Goal: Task Accomplishment & Management: Manage account settings

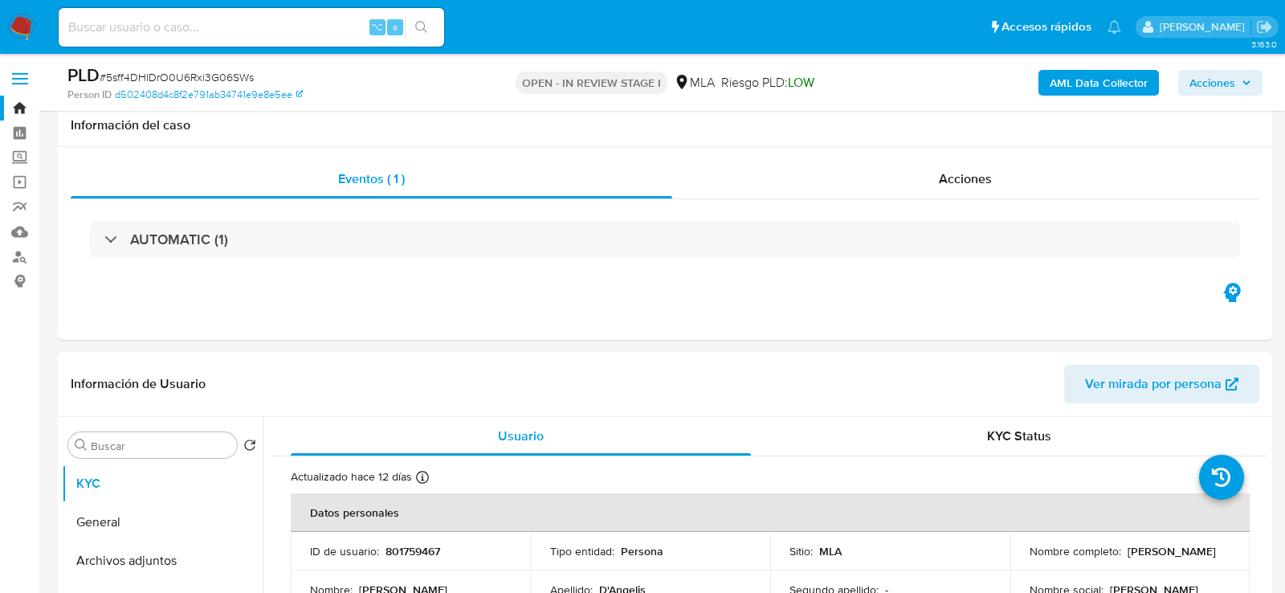
select select "10"
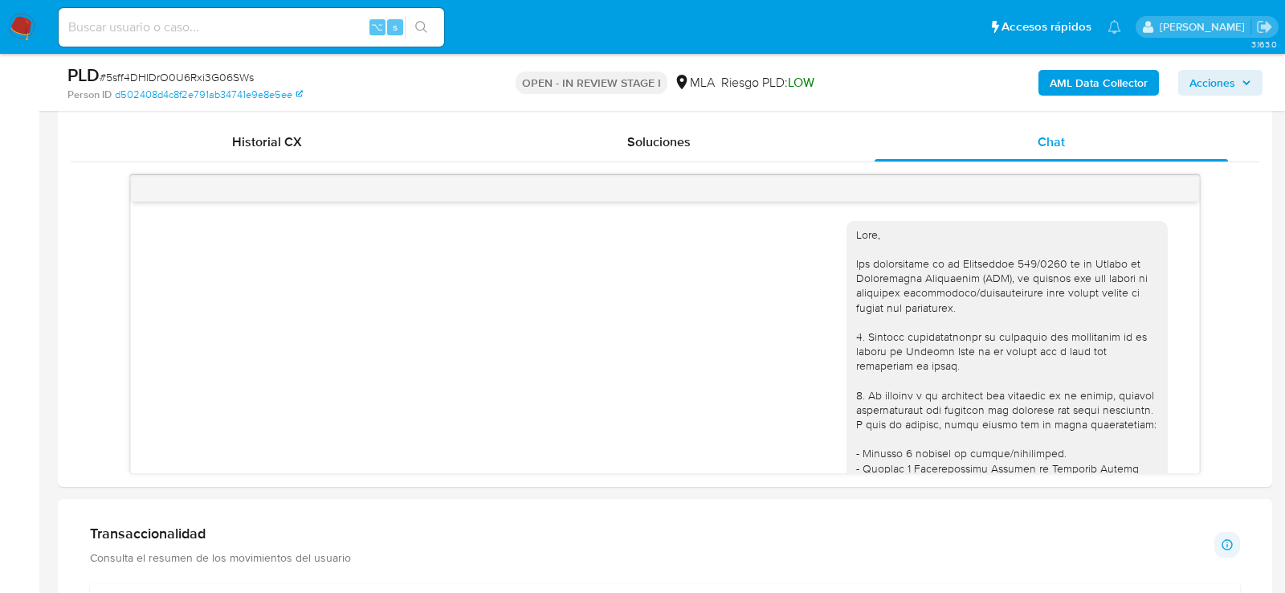
scroll to position [1301, 0]
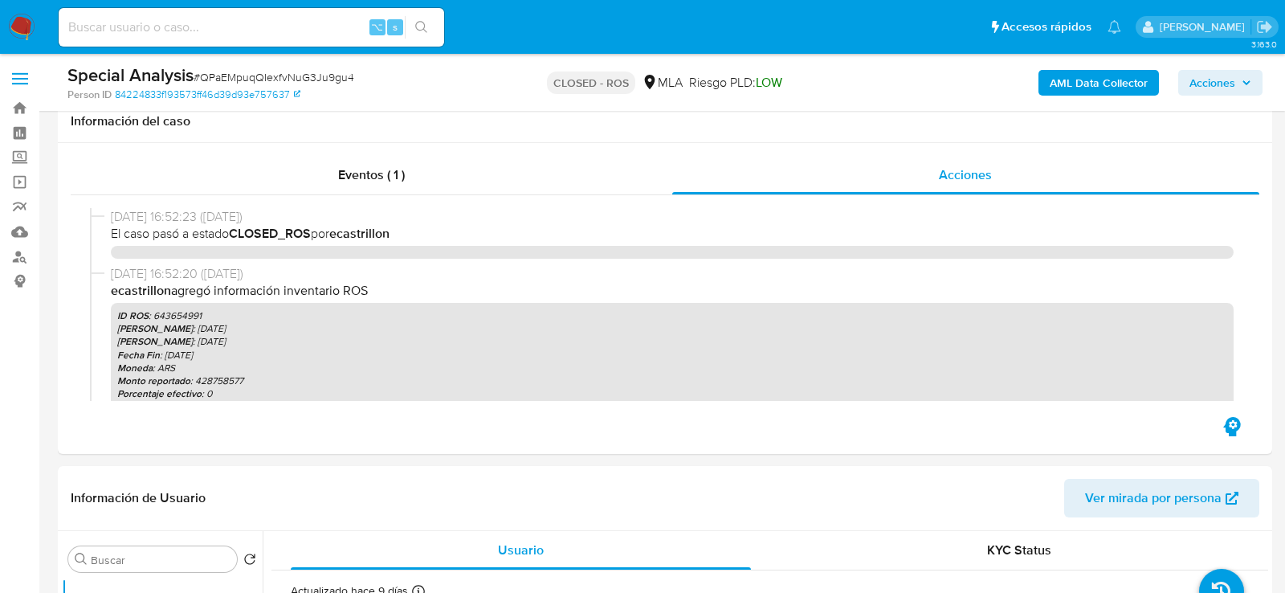
select select "10"
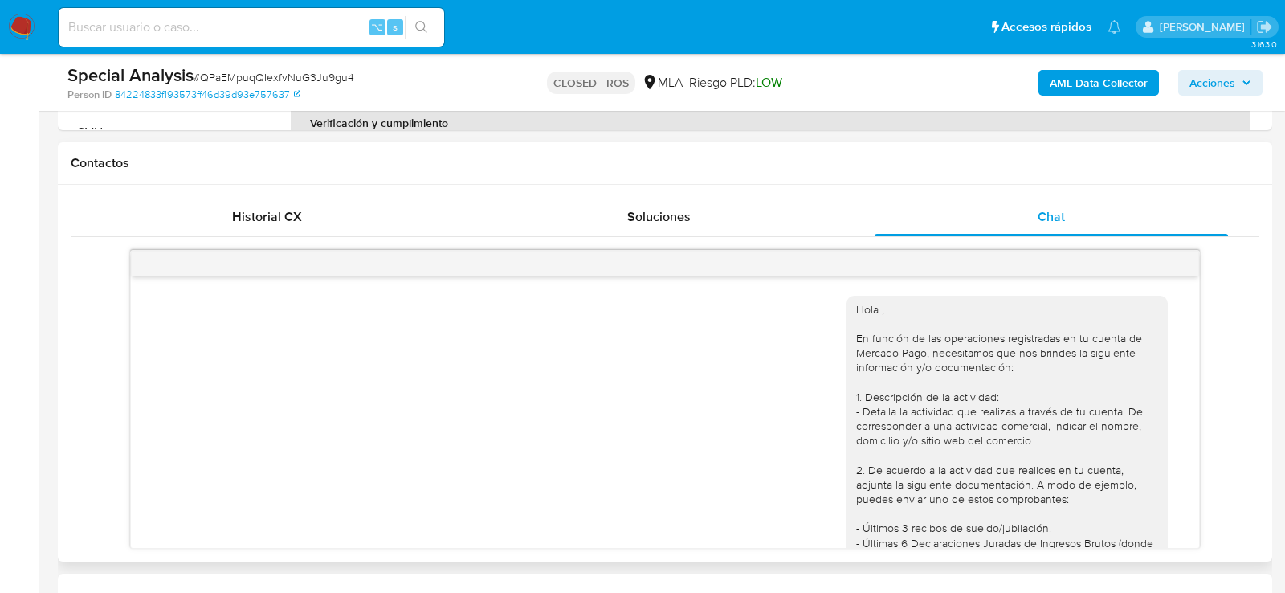
scroll to position [1305, 0]
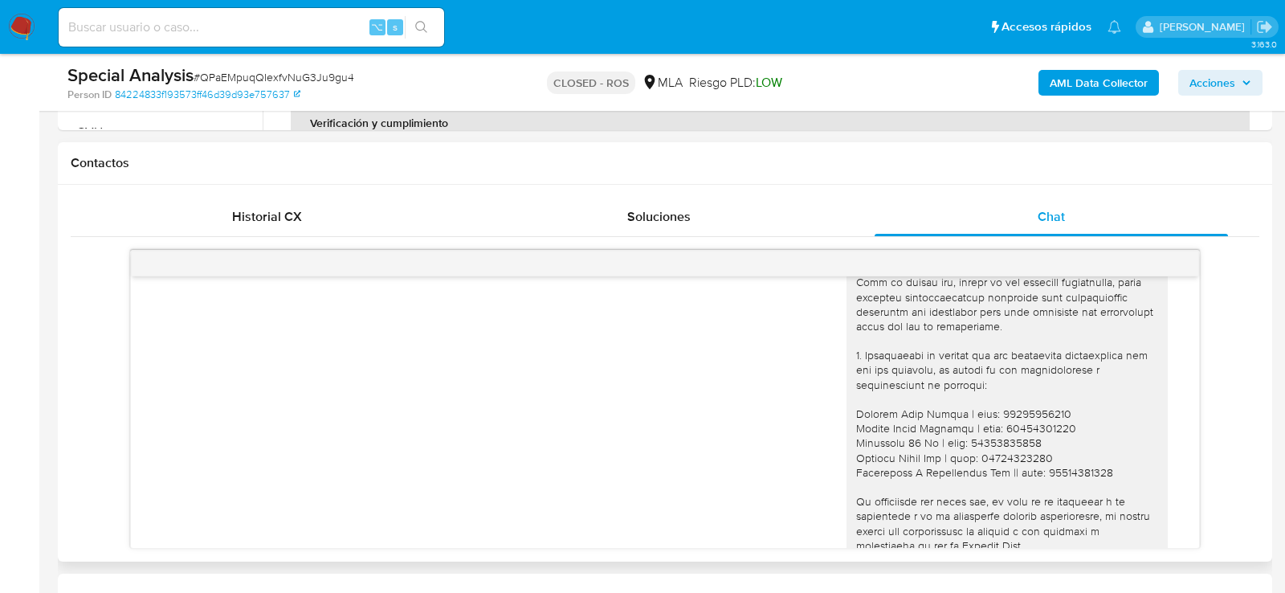
click at [934, 371] on div "Hola , En función de las operaciones registradas en tu cuenta de Mercado Pago, …" at bounding box center [1007, 311] width 302 height 803
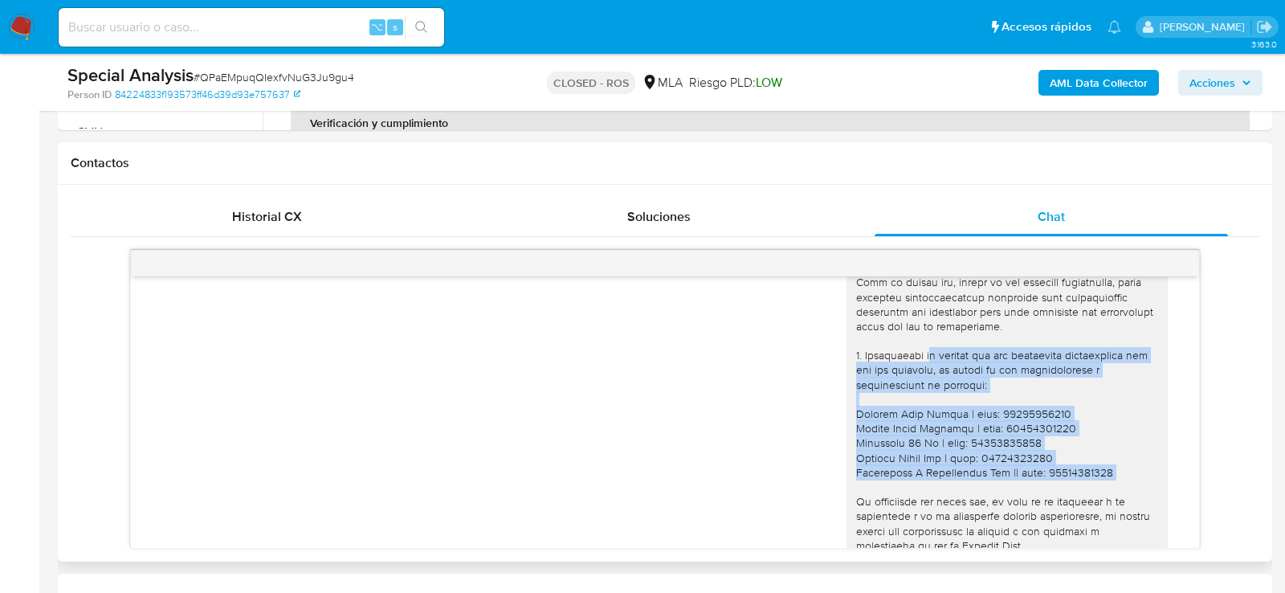
drag, startPoint x: 932, startPoint y: 370, endPoint x: 1101, endPoint y: 480, distance: 202.0
click at [1102, 480] on div "Hola , En función de las operaciones registradas en tu cuenta de Mercado Pago, …" at bounding box center [1007, 311] width 302 height 803
copy div "el vínculo con las siguientes contrapartes con las que operaste, el motivo de l…"
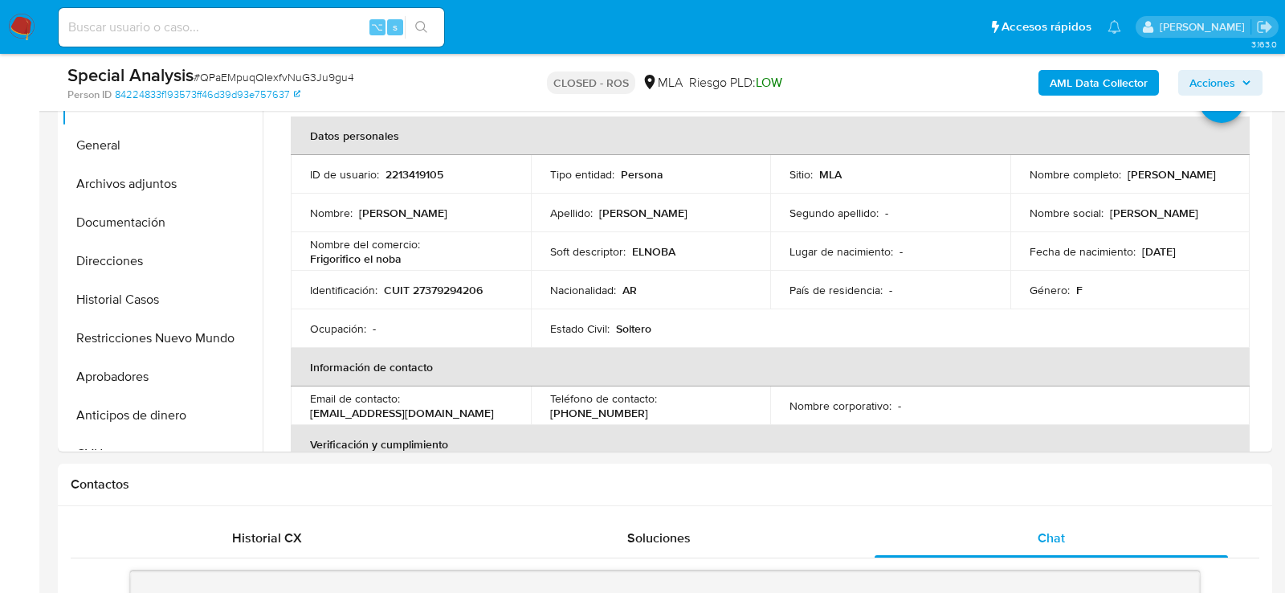
scroll to position [485, 0]
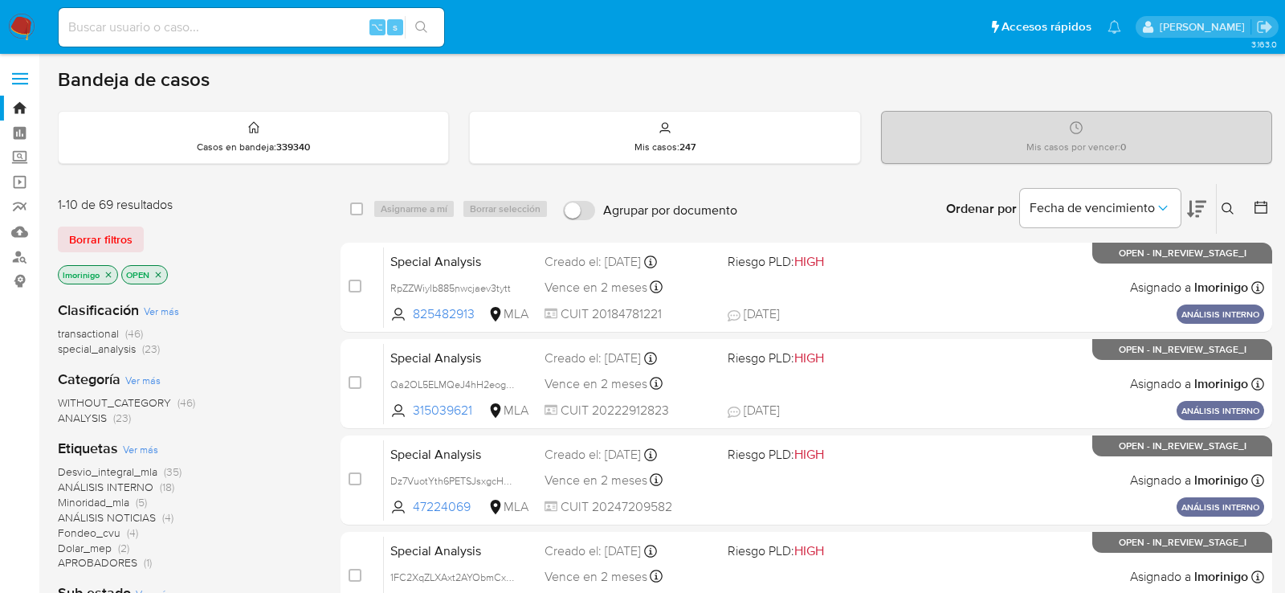
click at [214, 18] on input at bounding box center [252, 27] width 386 height 21
paste input "FywAynq37wEtVrhhRjnV30jG"
type input "FywAynq37wEtVrhhRjnV30jG"
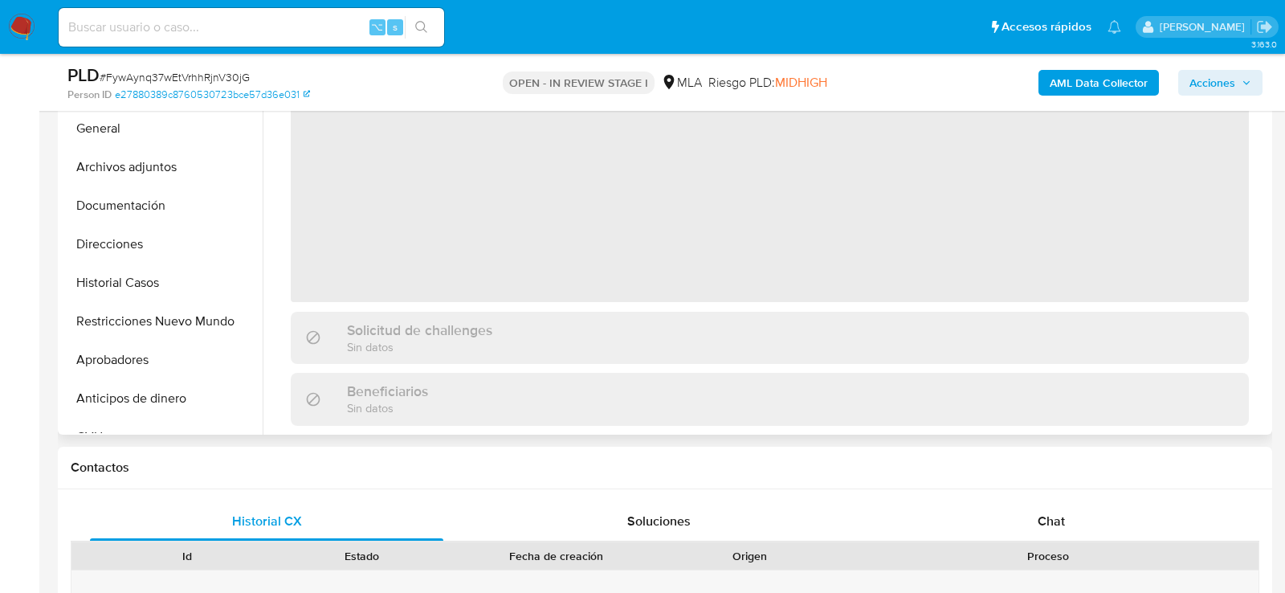
scroll to position [431, 0]
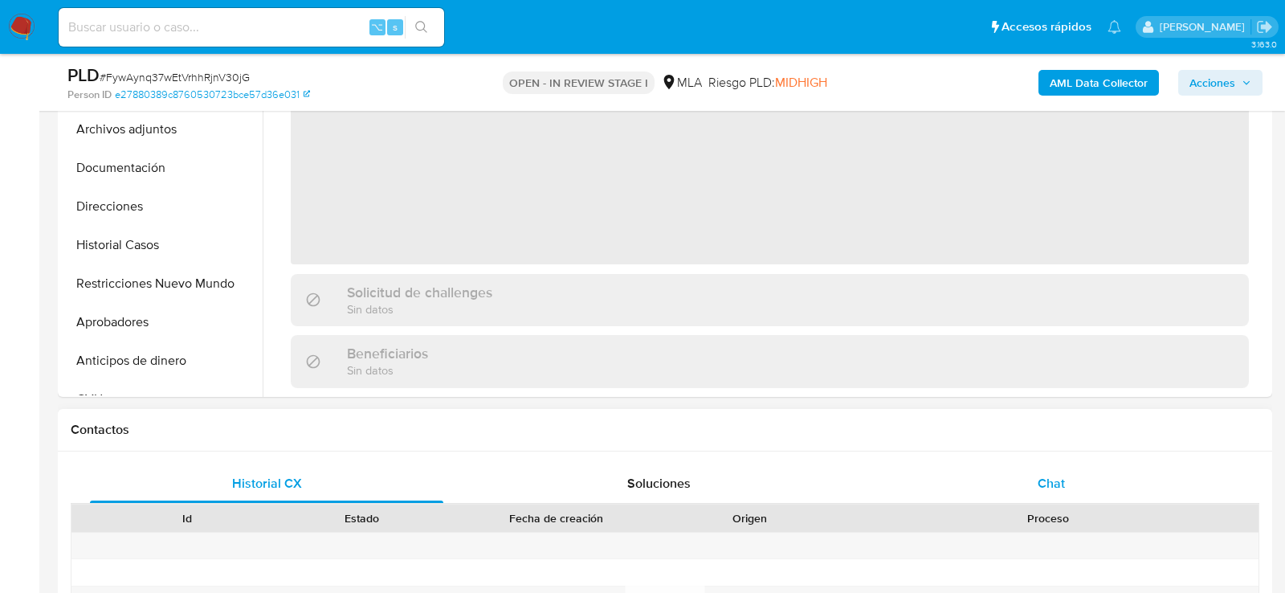
click at [978, 473] on div "Chat" at bounding box center [1051, 483] width 353 height 39
select select "10"
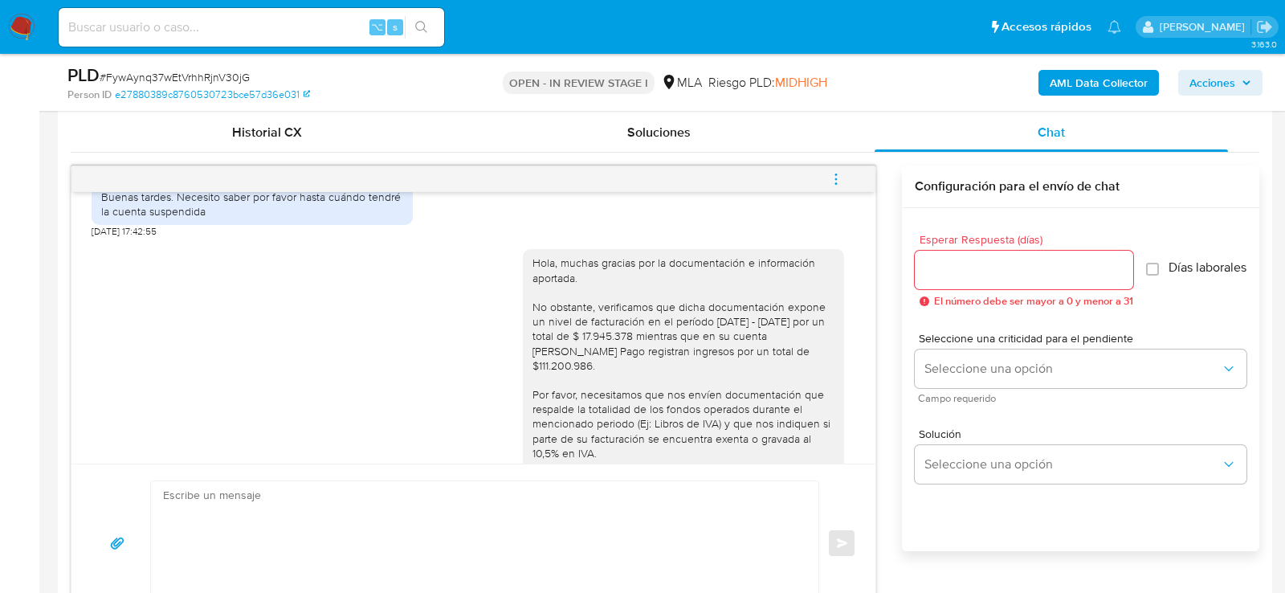
scroll to position [655, 0]
click at [202, 27] on input at bounding box center [252, 27] width 386 height 21
paste input "GA689Soi1g6BJj9VN0lfTBxX"
type input "GA689Soi1g6BJj9VN0lfTBxX"
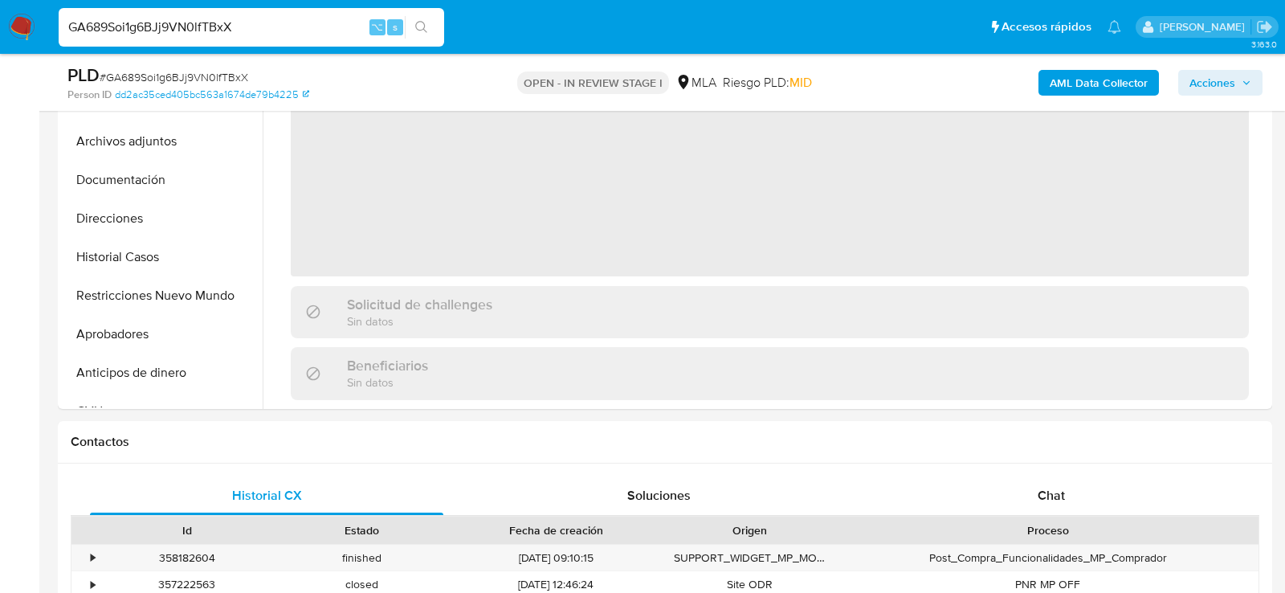
scroll to position [448, 0]
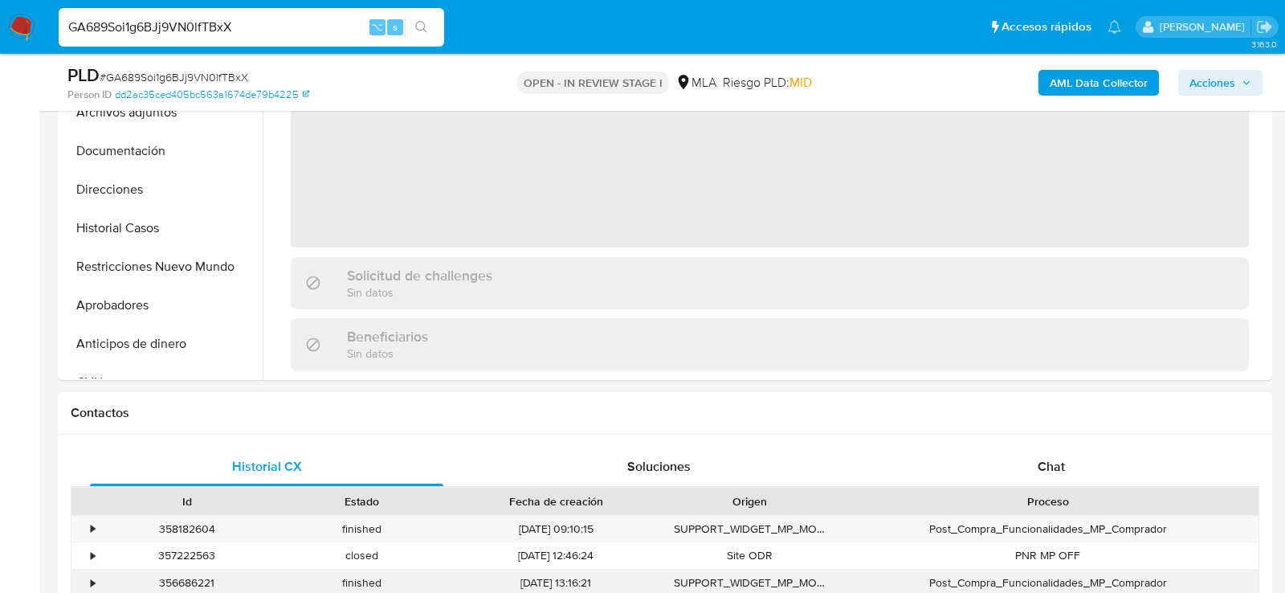
select select "10"
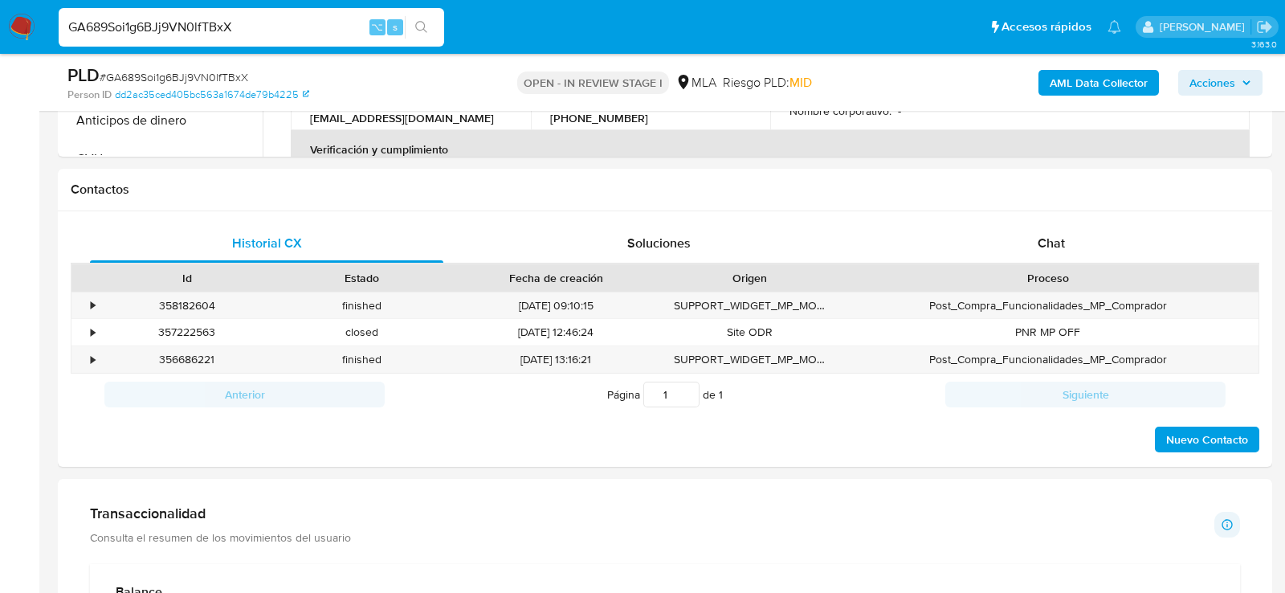
scroll to position [691, 0]
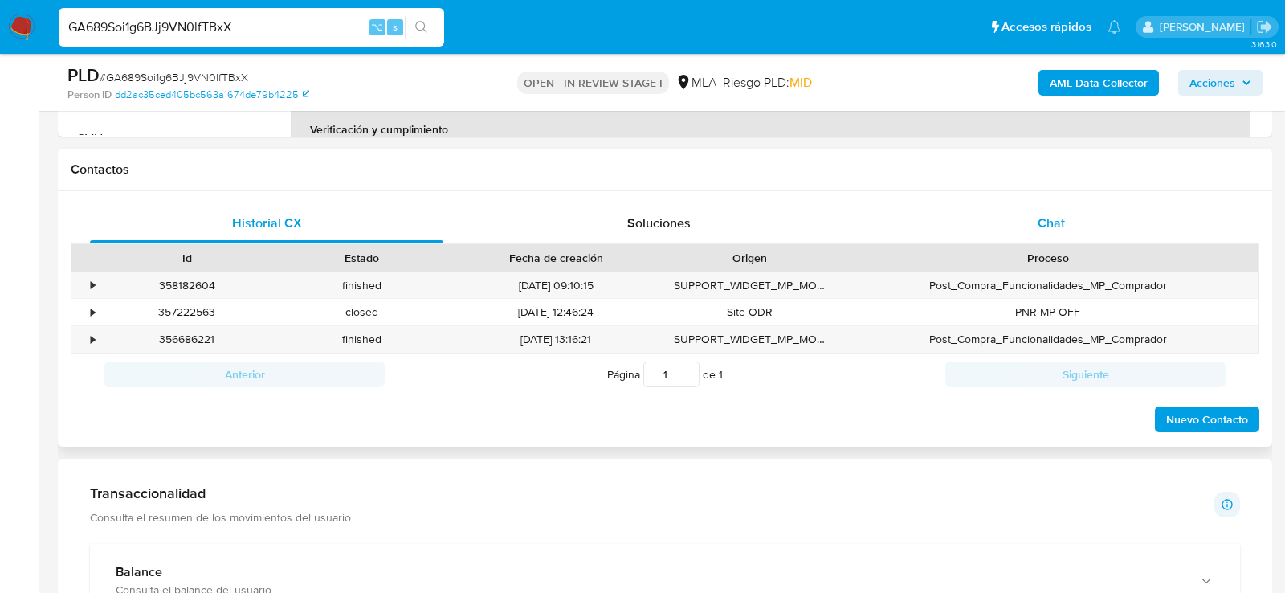
click at [1057, 240] on div "Chat" at bounding box center [1051, 223] width 353 height 39
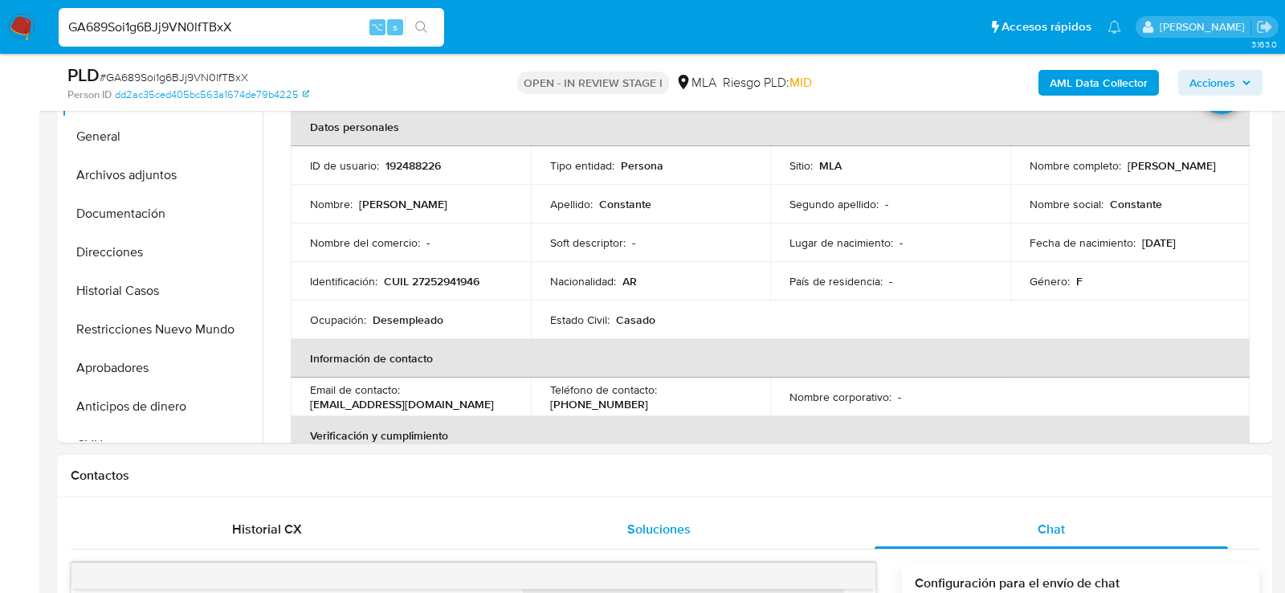
scroll to position [303, 0]
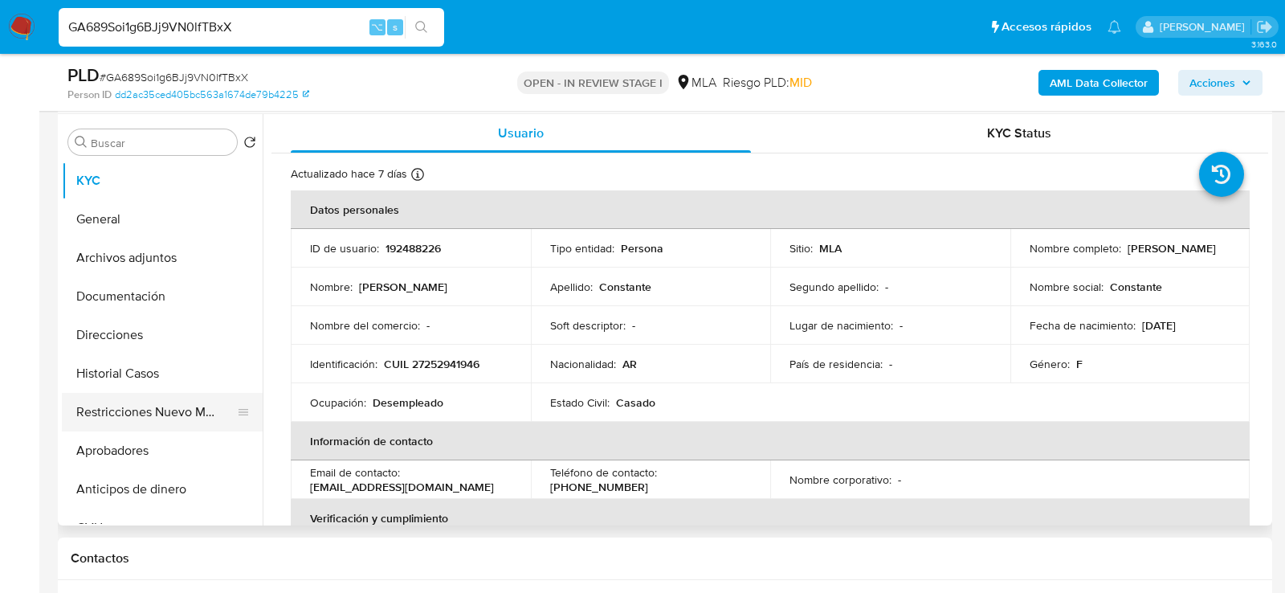
click at [84, 402] on button "Restricciones Nuevo Mundo" at bounding box center [156, 412] width 188 height 39
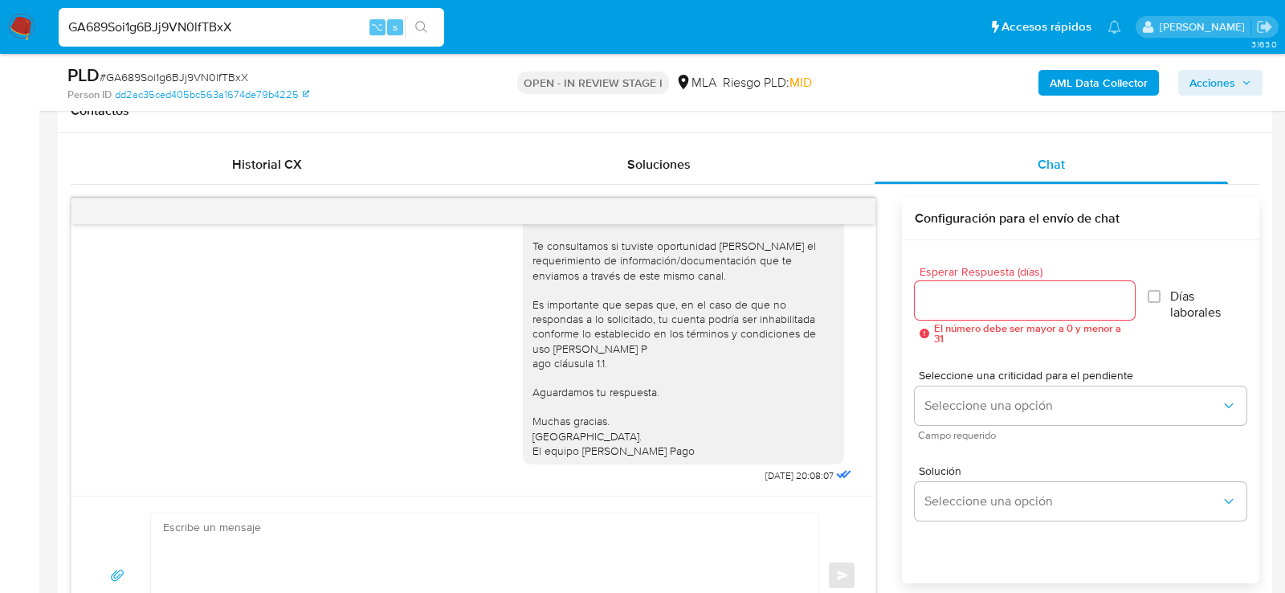
scroll to position [749, 0]
click at [337, 169] on div "Historial CX" at bounding box center [266, 166] width 353 height 39
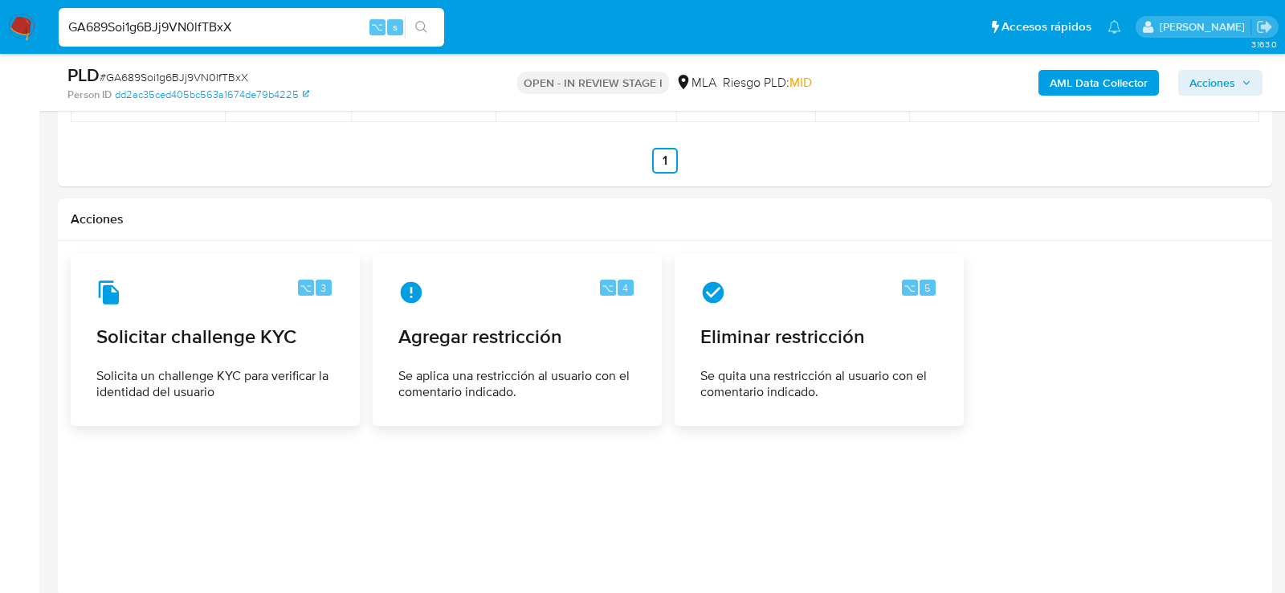
scroll to position [2219, 0]
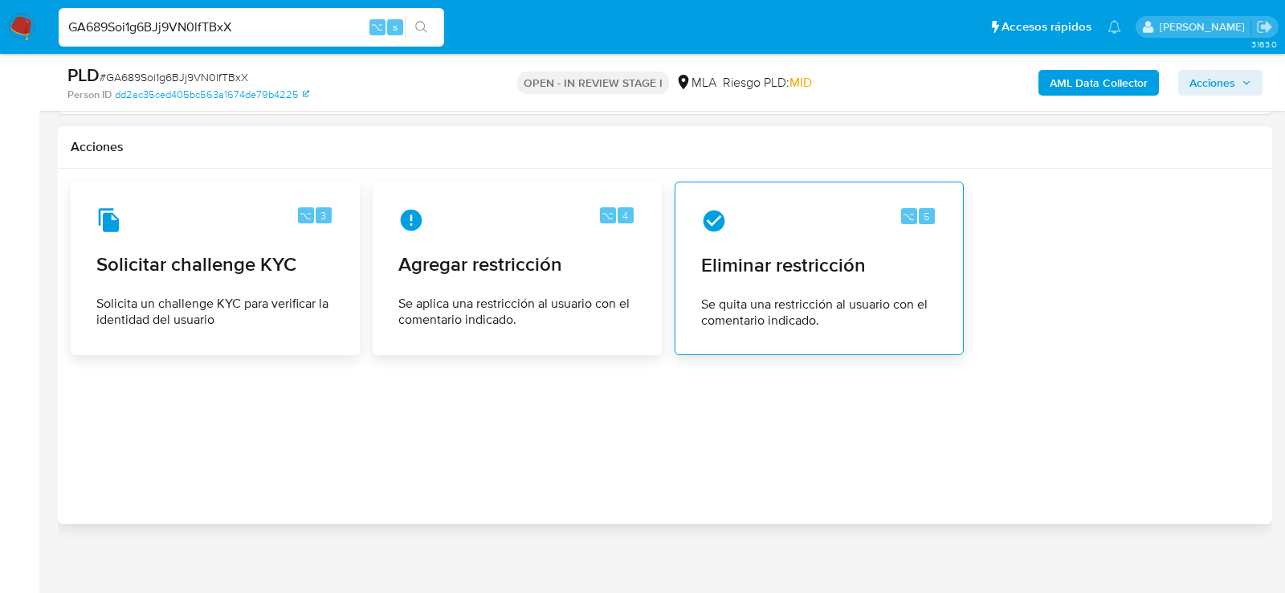
click at [740, 260] on span "Eliminar restricción" at bounding box center [819, 265] width 236 height 24
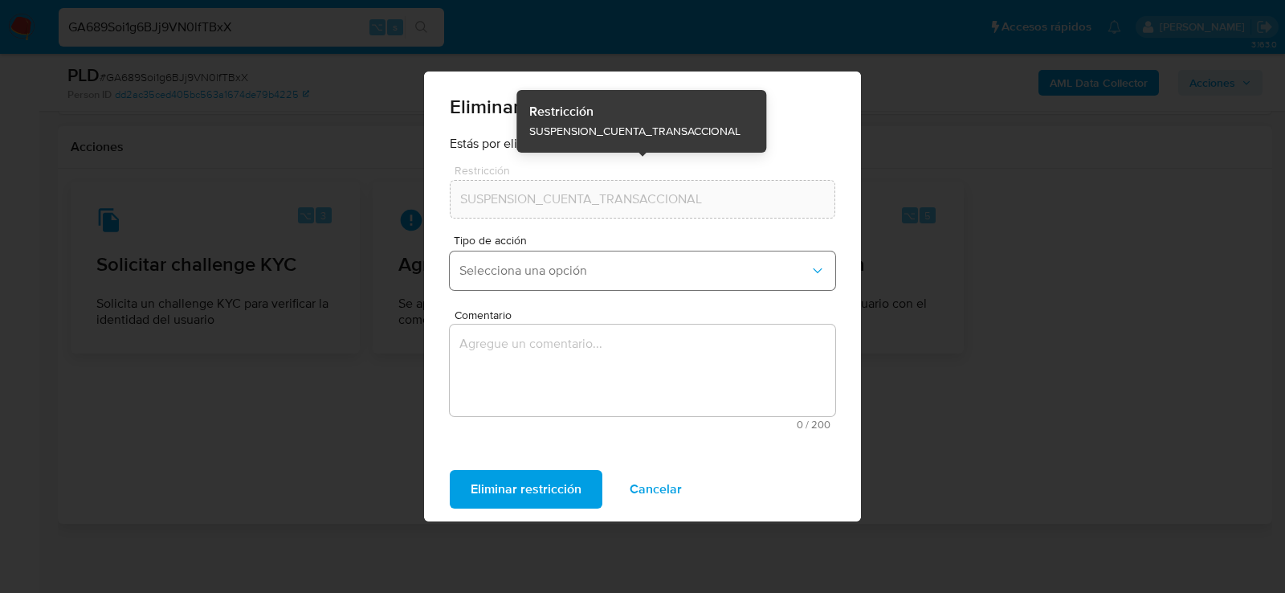
click at [532, 267] on span "Selecciona una opción" at bounding box center [634, 271] width 350 height 16
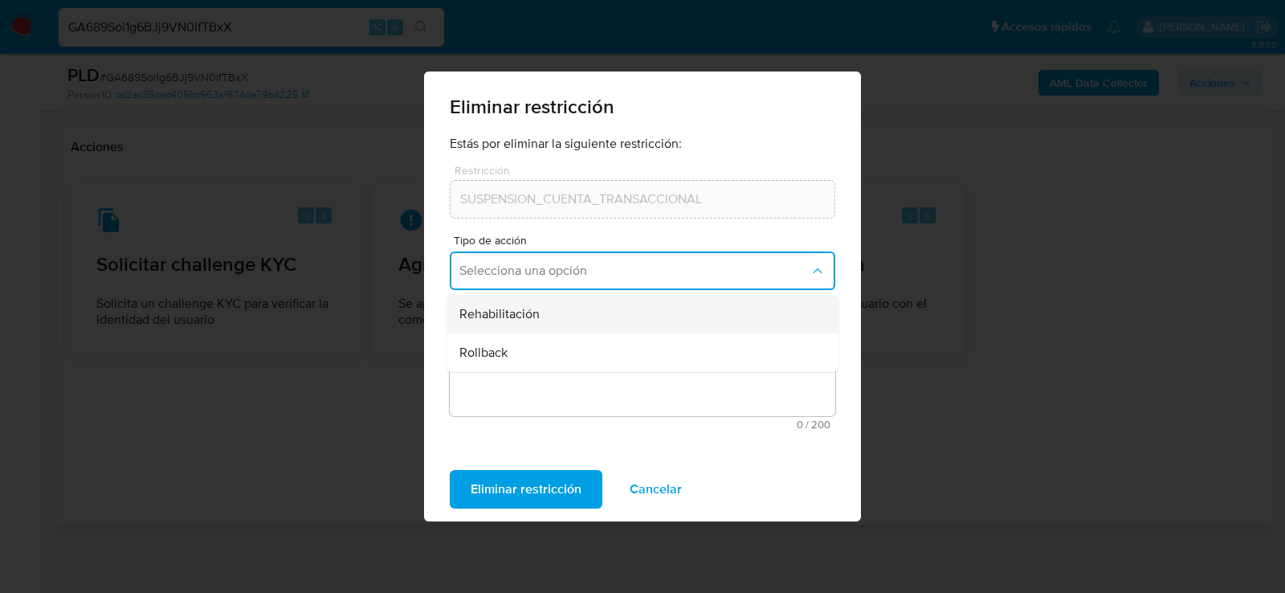
click at [513, 312] on span "Rehabilitación" at bounding box center [499, 314] width 80 height 16
click at [516, 349] on textarea "Comentario" at bounding box center [643, 370] width 386 height 92
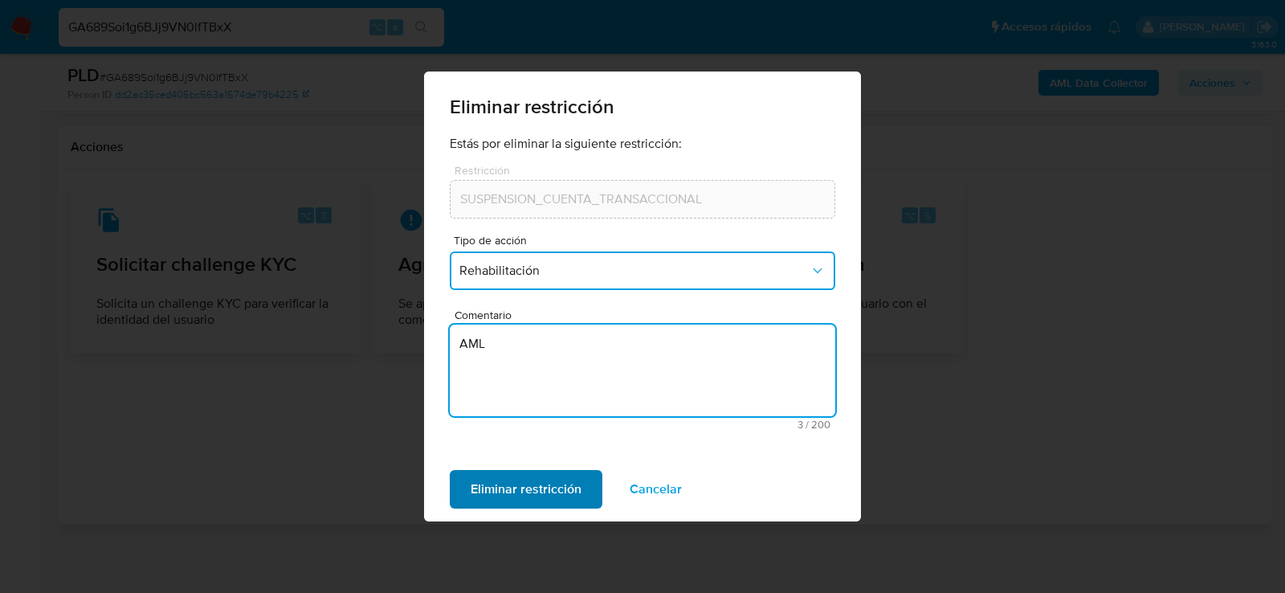
type textarea "AML"
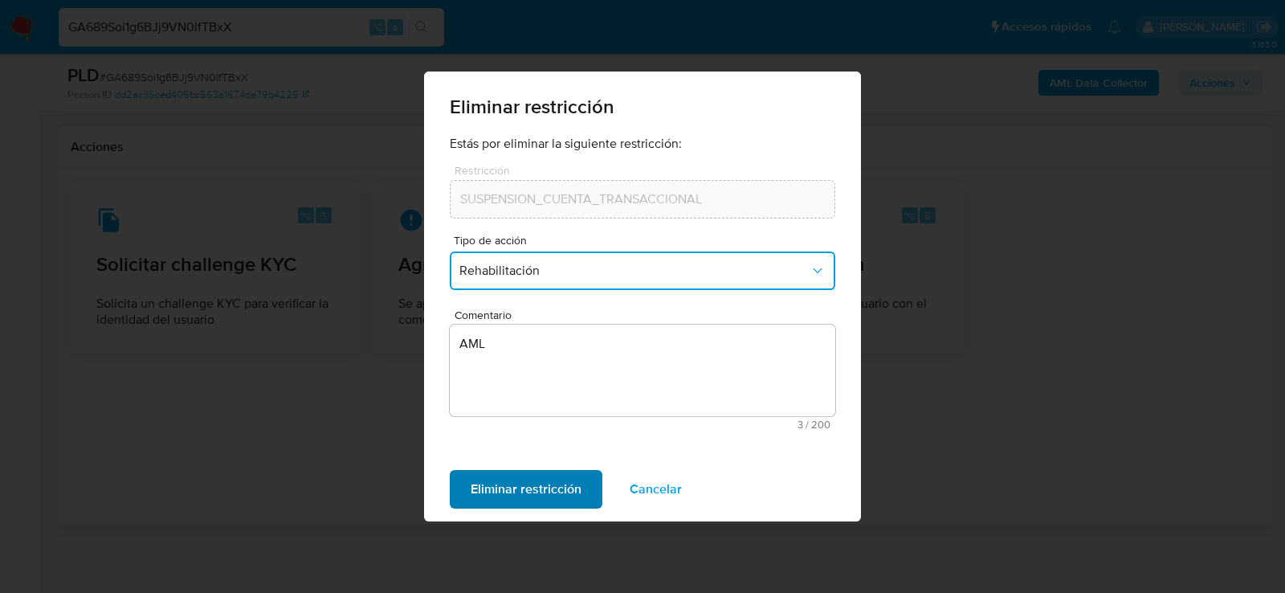
click at [491, 493] on span "Eliminar restricción" at bounding box center [526, 488] width 111 height 35
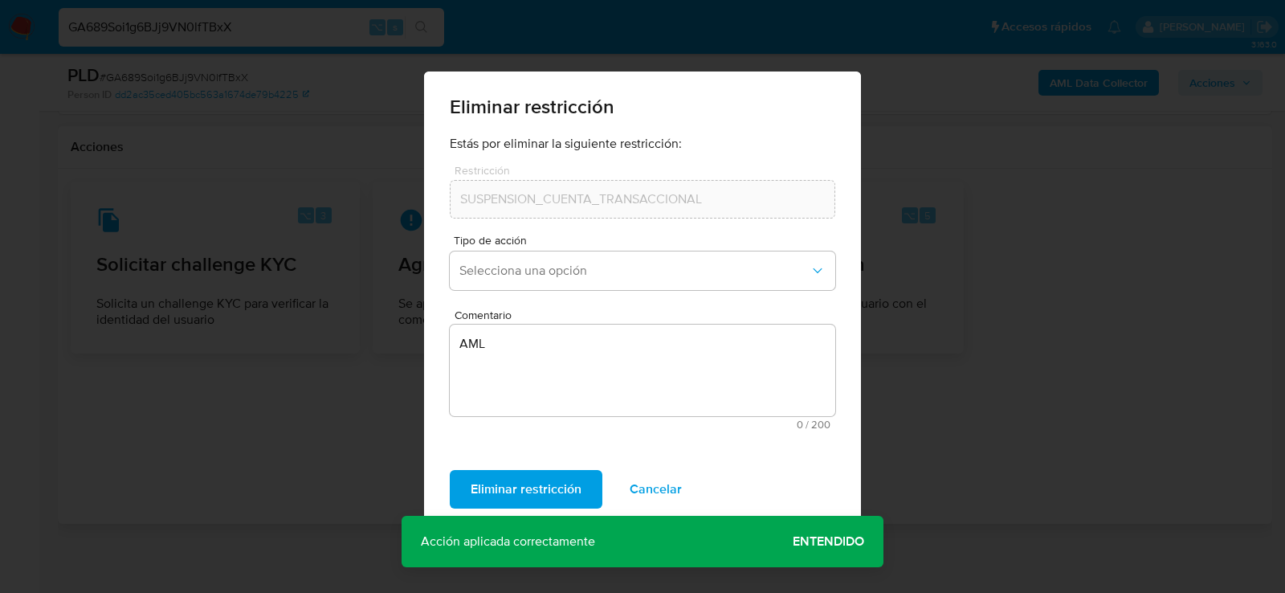
click at [636, 490] on span "Cancelar" at bounding box center [656, 488] width 52 height 35
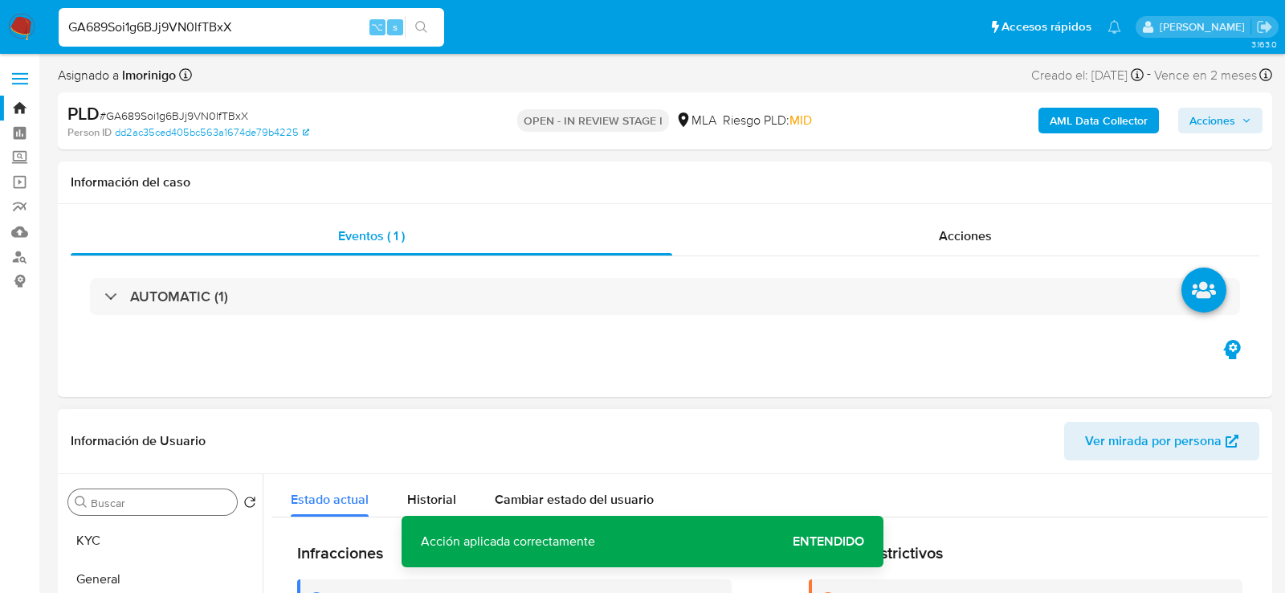
scroll to position [102, 0]
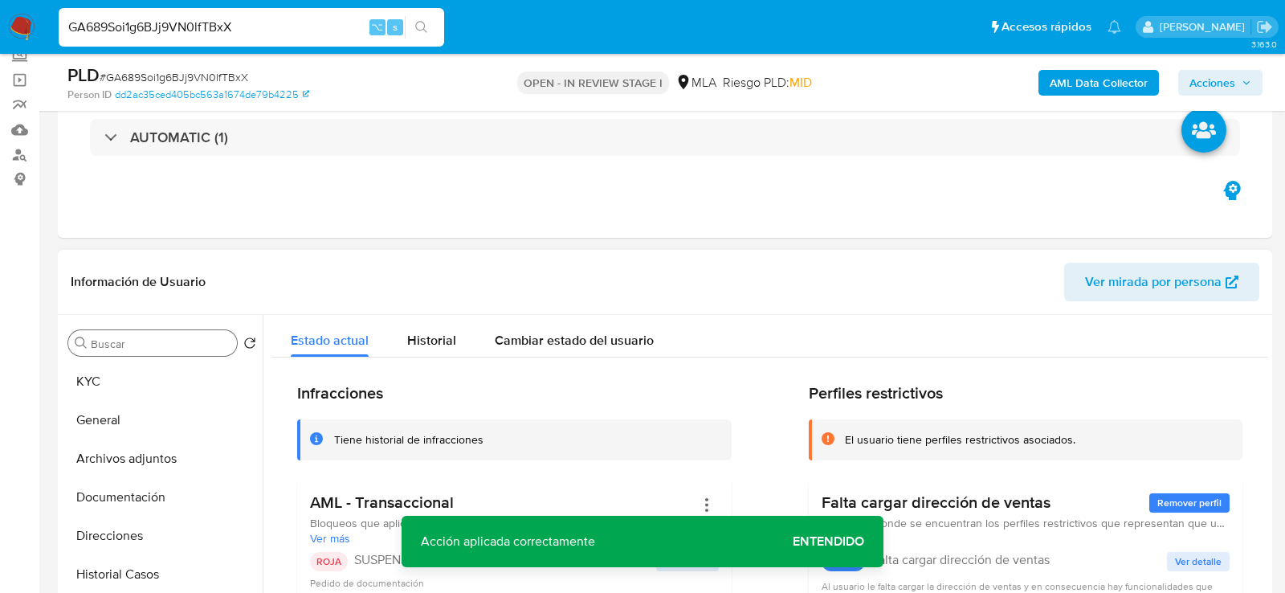
click at [132, 512] on button "Documentación" at bounding box center [162, 497] width 201 height 39
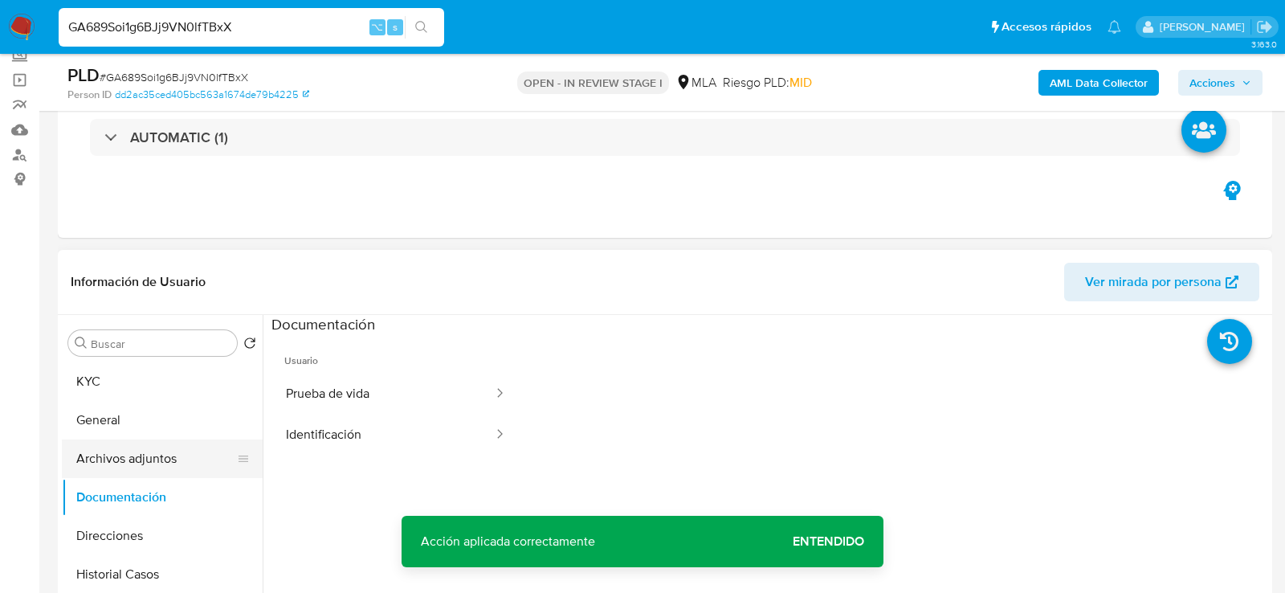
click at [121, 460] on button "Archivos adjuntos" at bounding box center [156, 458] width 188 height 39
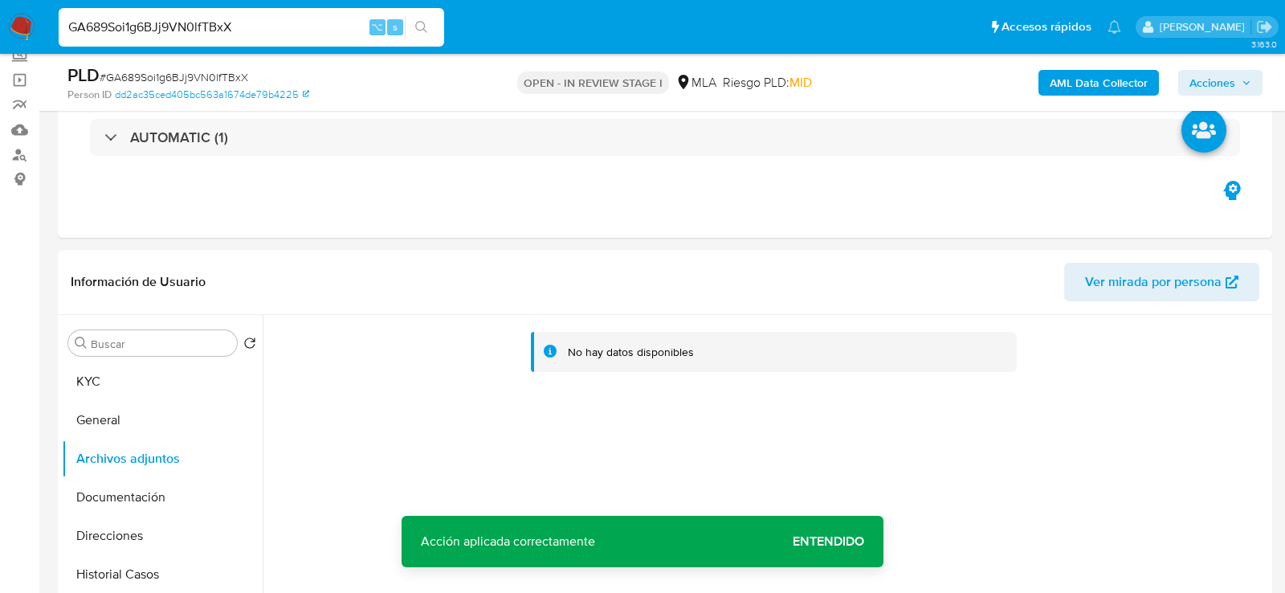
click at [1070, 86] on b "AML Data Collector" at bounding box center [1099, 83] width 98 height 26
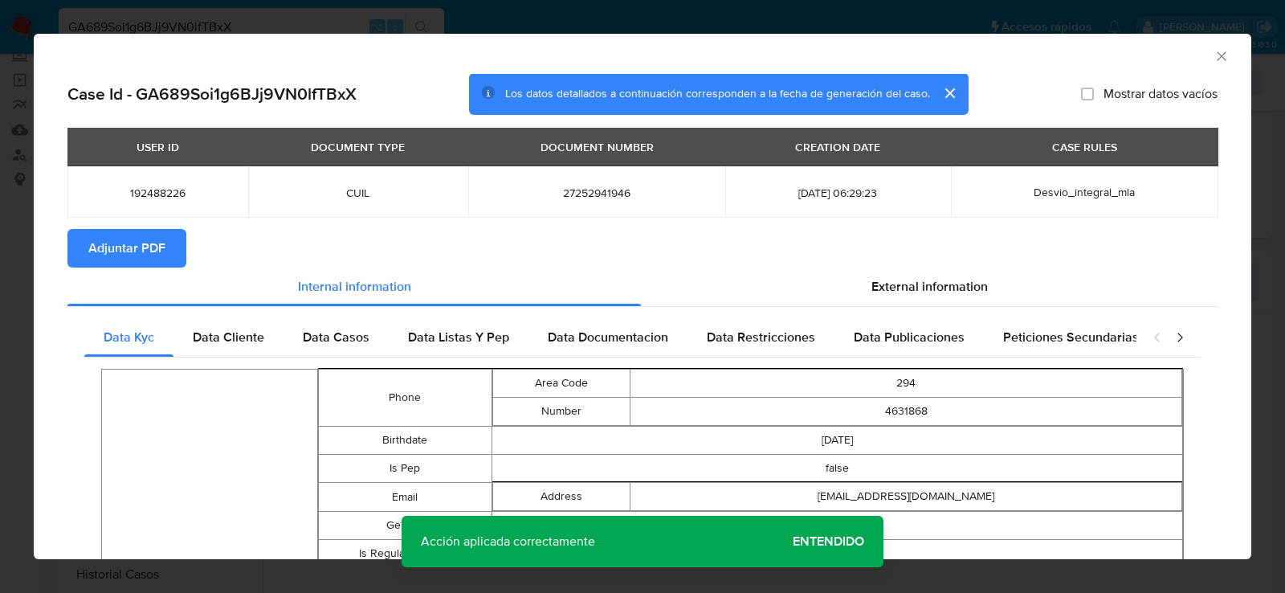
click at [137, 263] on span "Adjuntar PDF" at bounding box center [126, 247] width 77 height 35
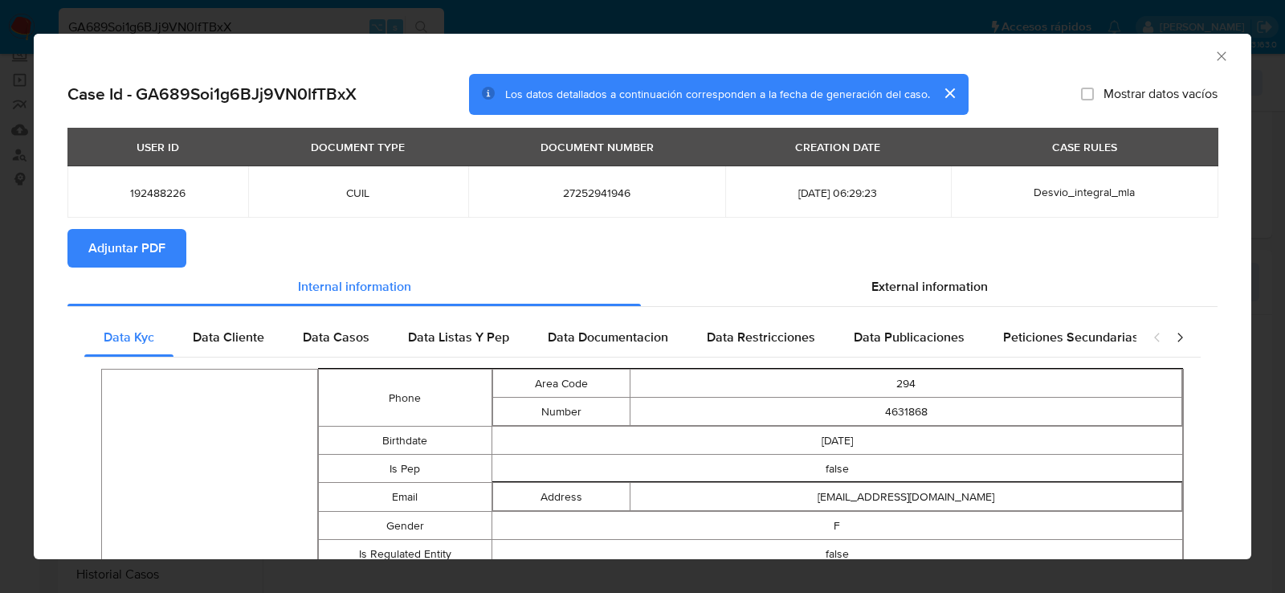
click at [1229, 55] on icon "Cerrar ventana" at bounding box center [1222, 56] width 16 height 16
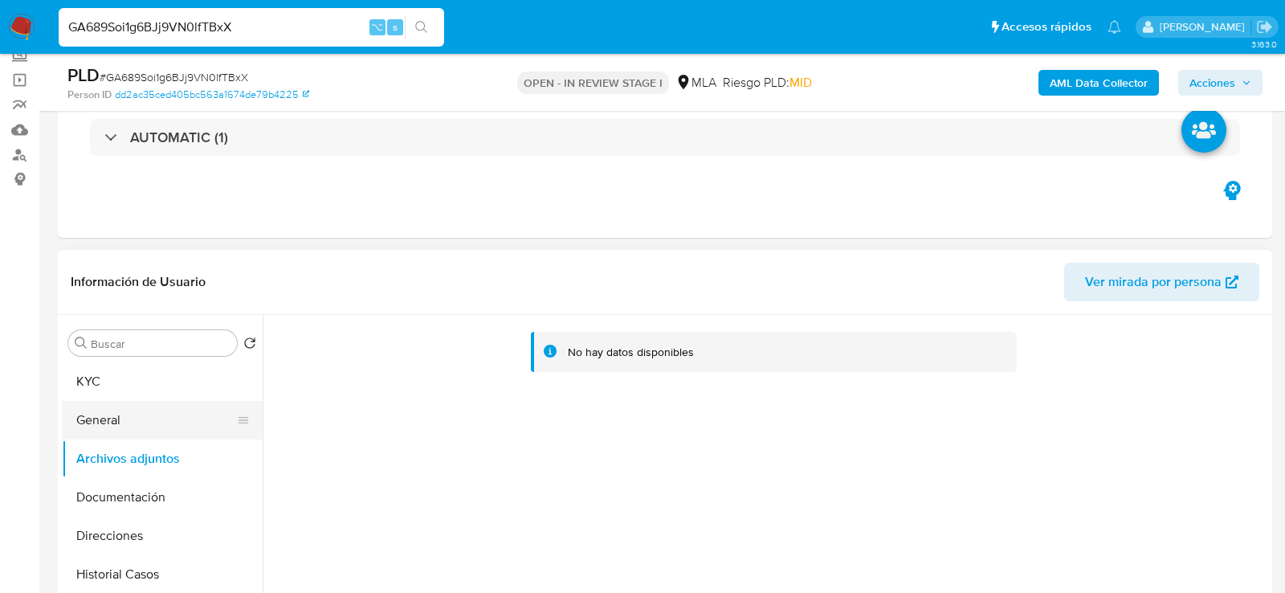
click at [86, 420] on button "General" at bounding box center [156, 420] width 188 height 39
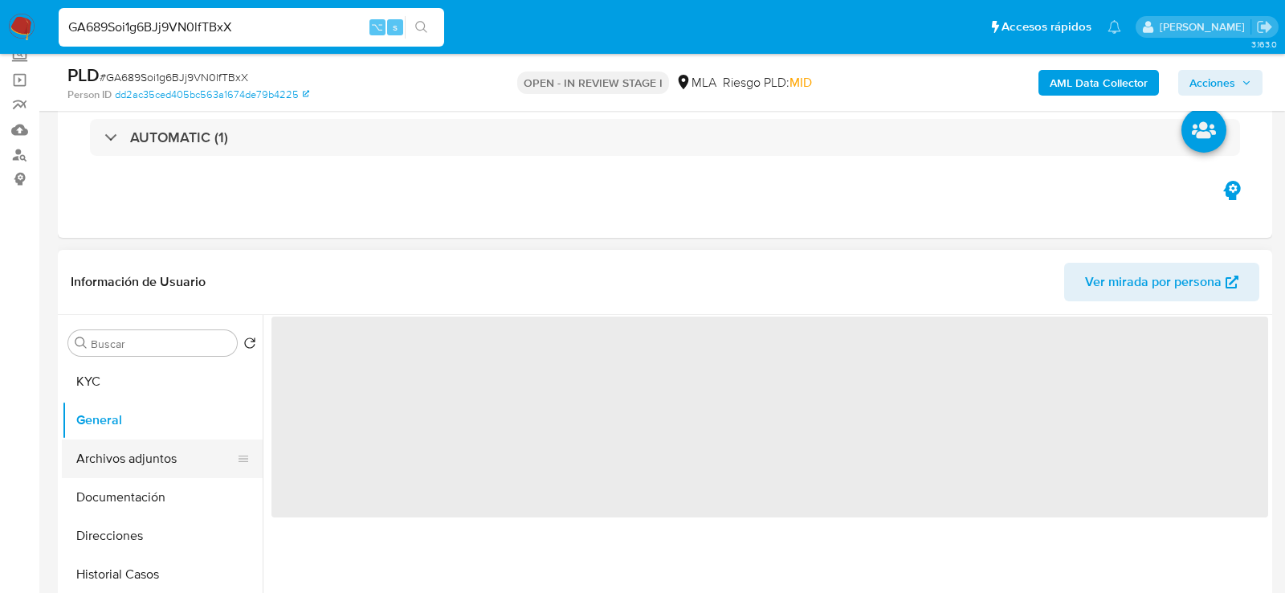
click at [92, 452] on button "Archivos adjuntos" at bounding box center [156, 458] width 188 height 39
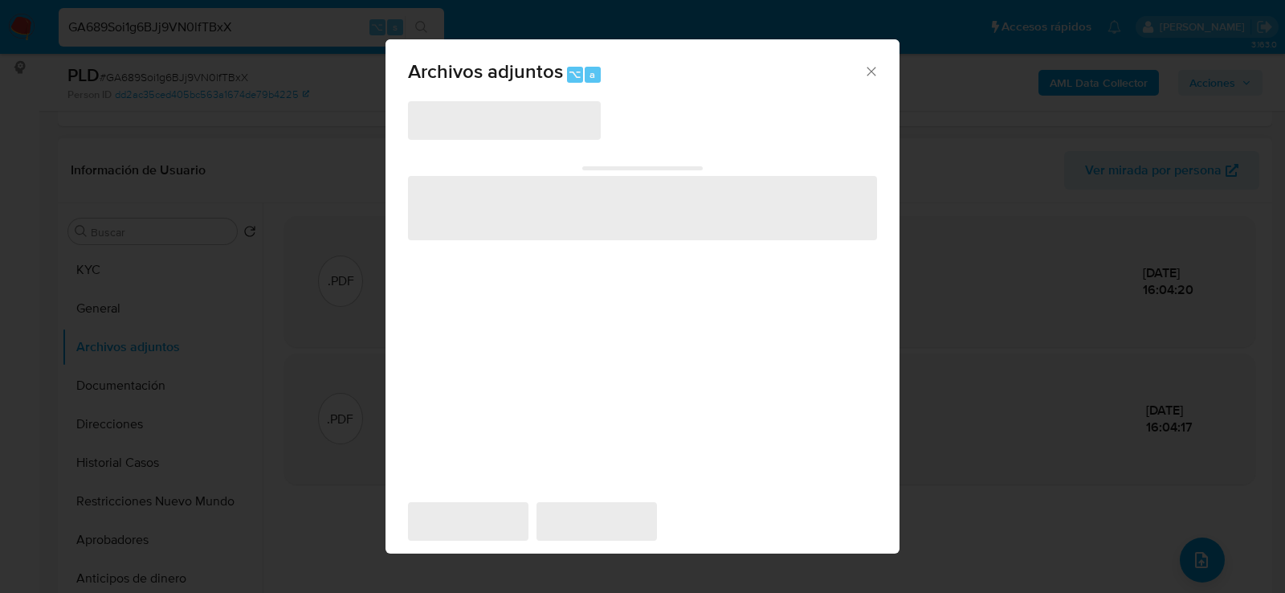
scroll to position [292, 0]
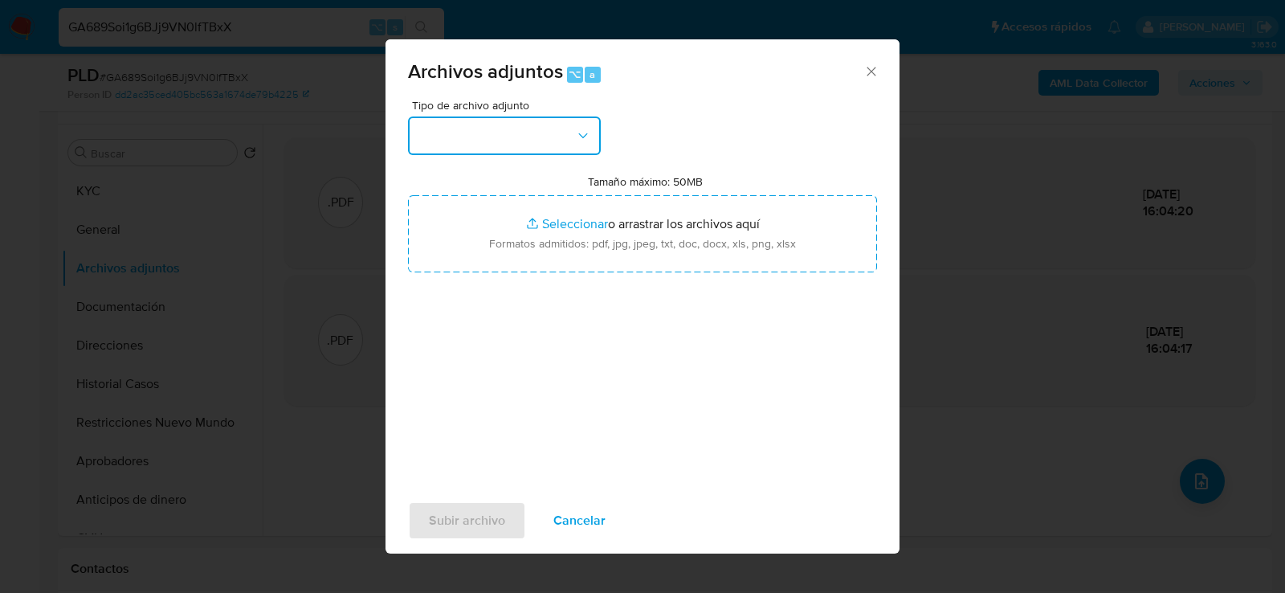
click at [458, 133] on button "button" at bounding box center [504, 135] width 193 height 39
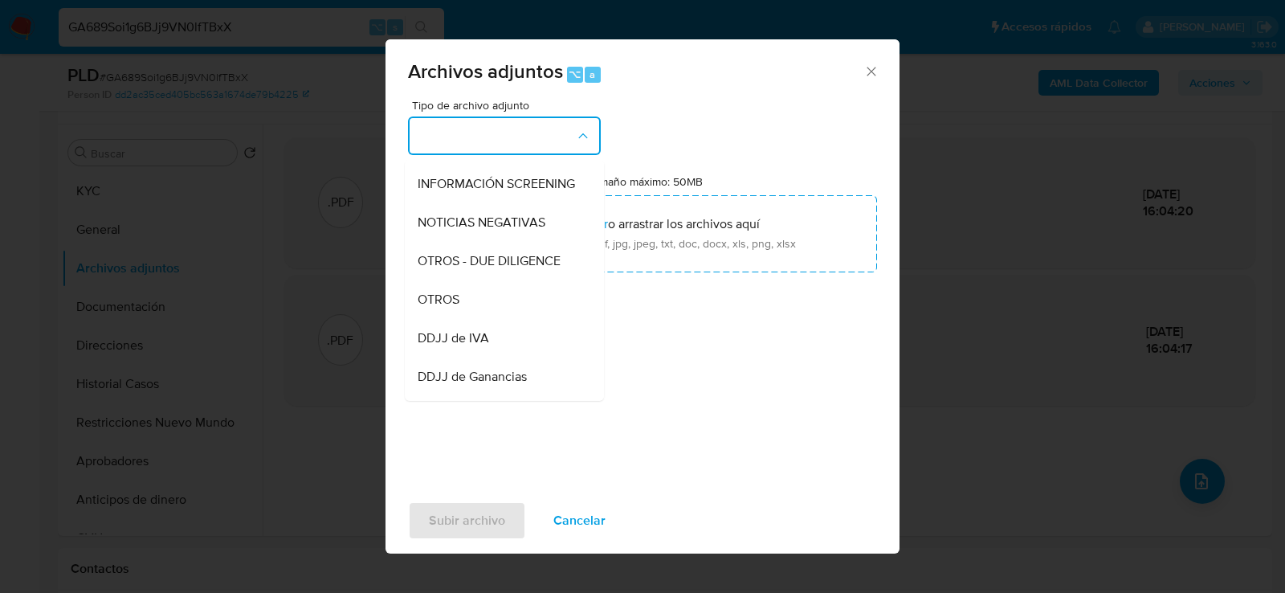
scroll to position [194, 0]
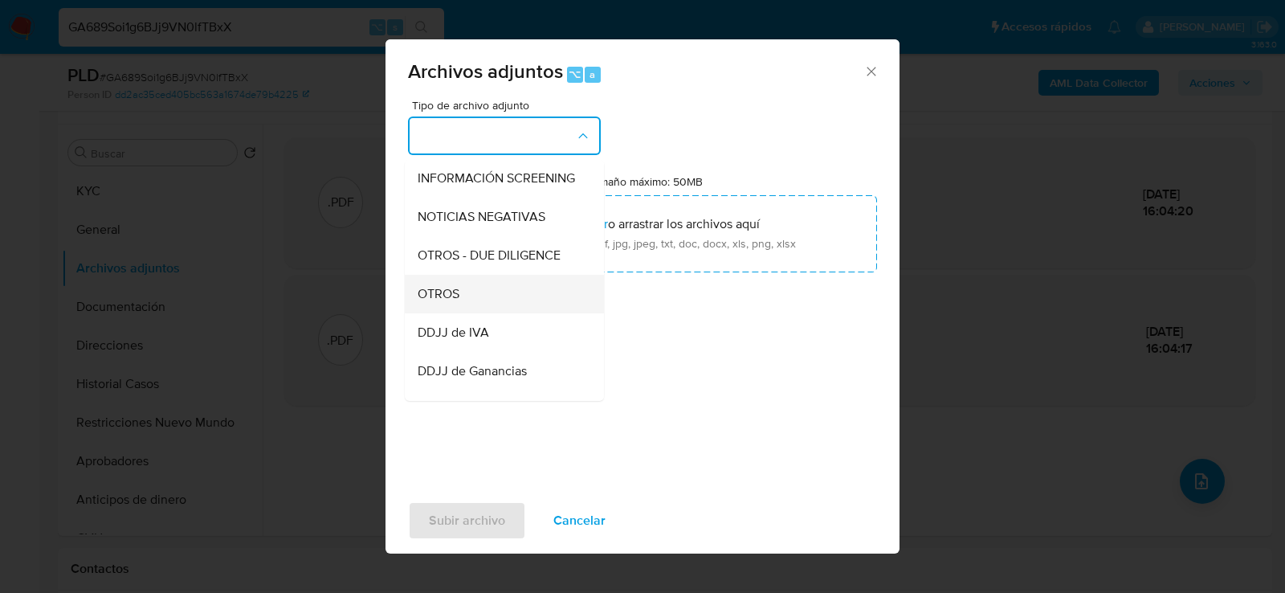
click at [458, 292] on span "OTROS" at bounding box center [439, 293] width 42 height 16
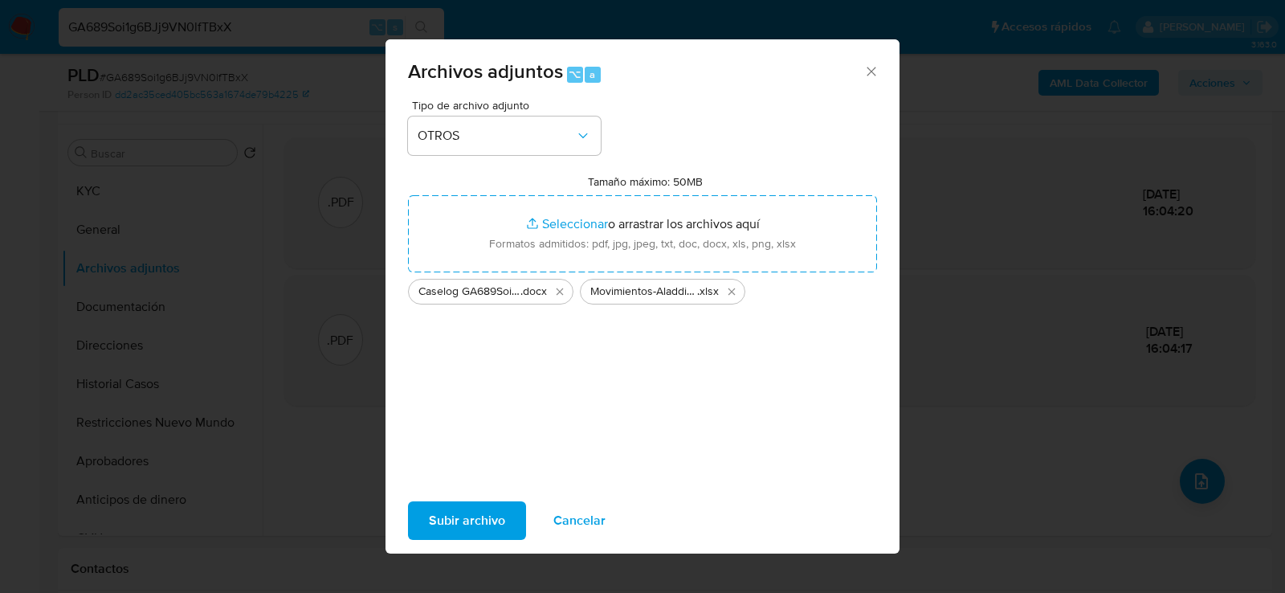
click at [426, 529] on button "Subir archivo" at bounding box center [467, 520] width 118 height 39
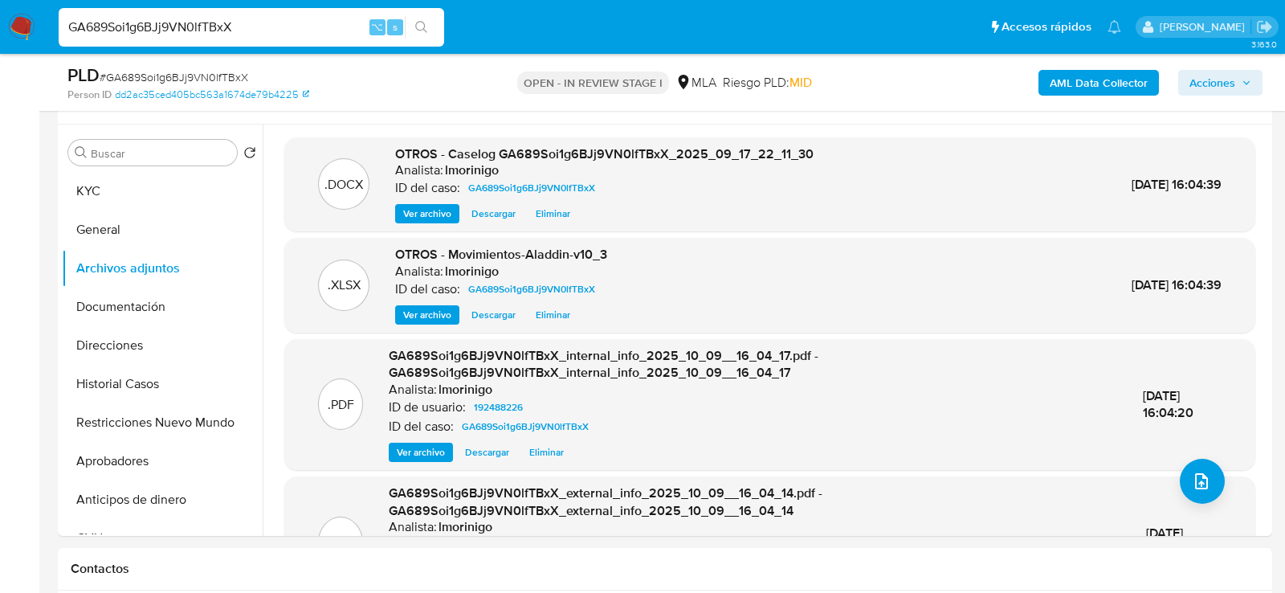
click at [1227, 87] on span "Acciones" at bounding box center [1212, 83] width 46 height 26
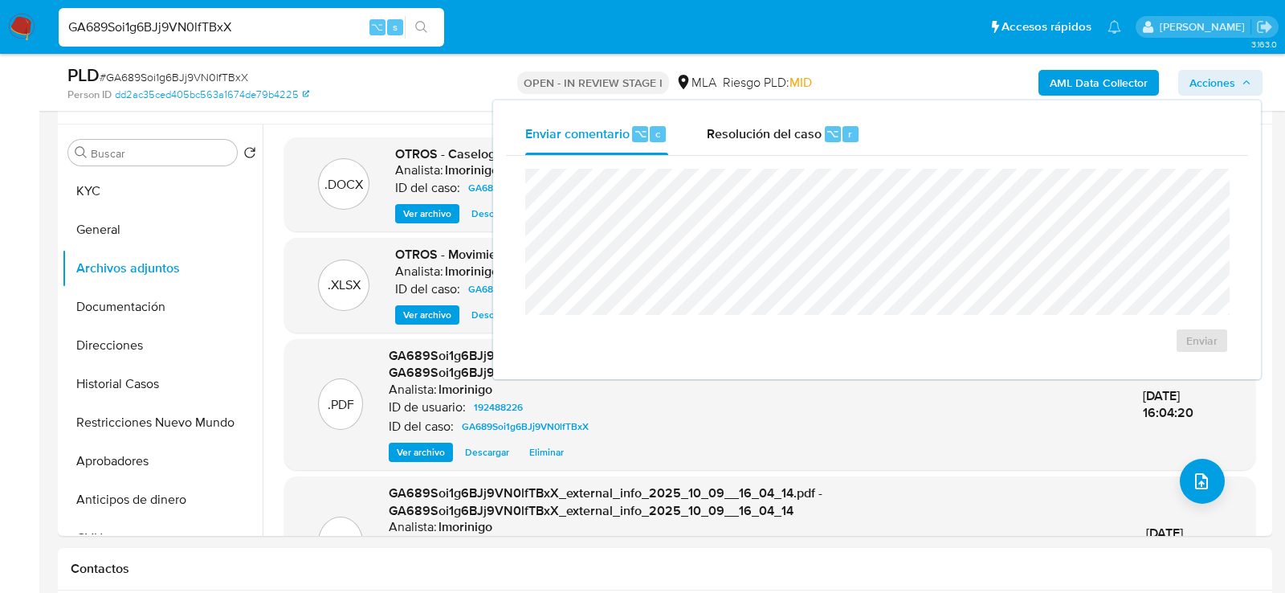
click at [773, 162] on div "Enviar" at bounding box center [877, 261] width 742 height 210
click at [773, 143] on div "Resolución del caso ⌥ r" at bounding box center [783, 134] width 153 height 42
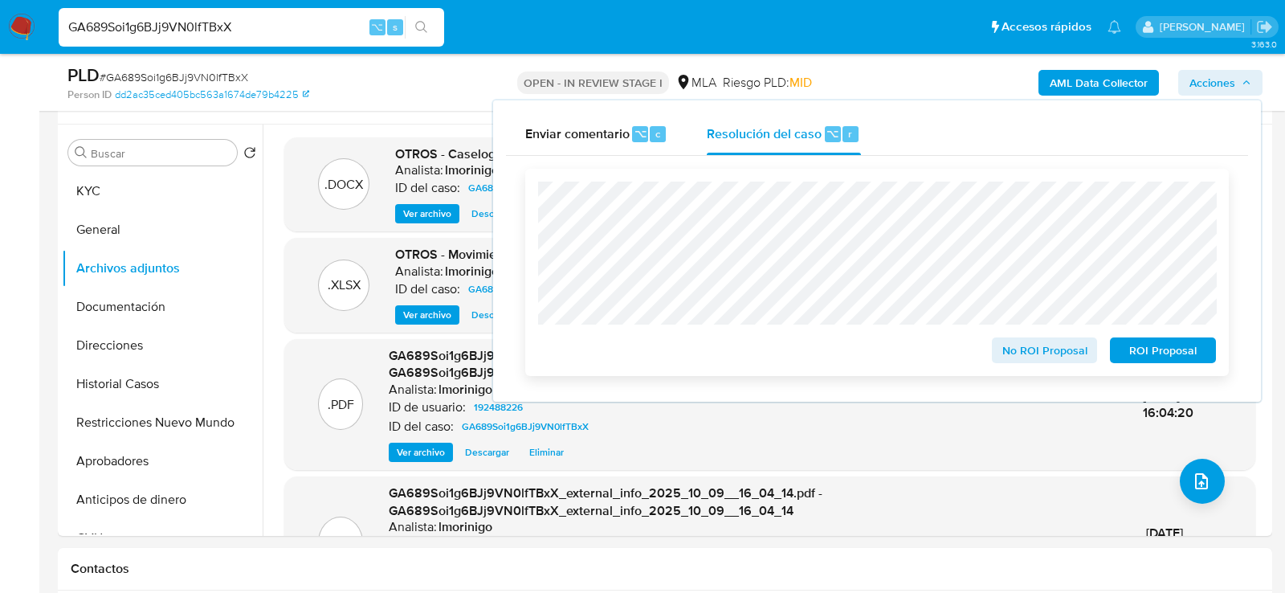
click at [1004, 353] on span "No ROI Proposal" at bounding box center [1045, 350] width 84 height 22
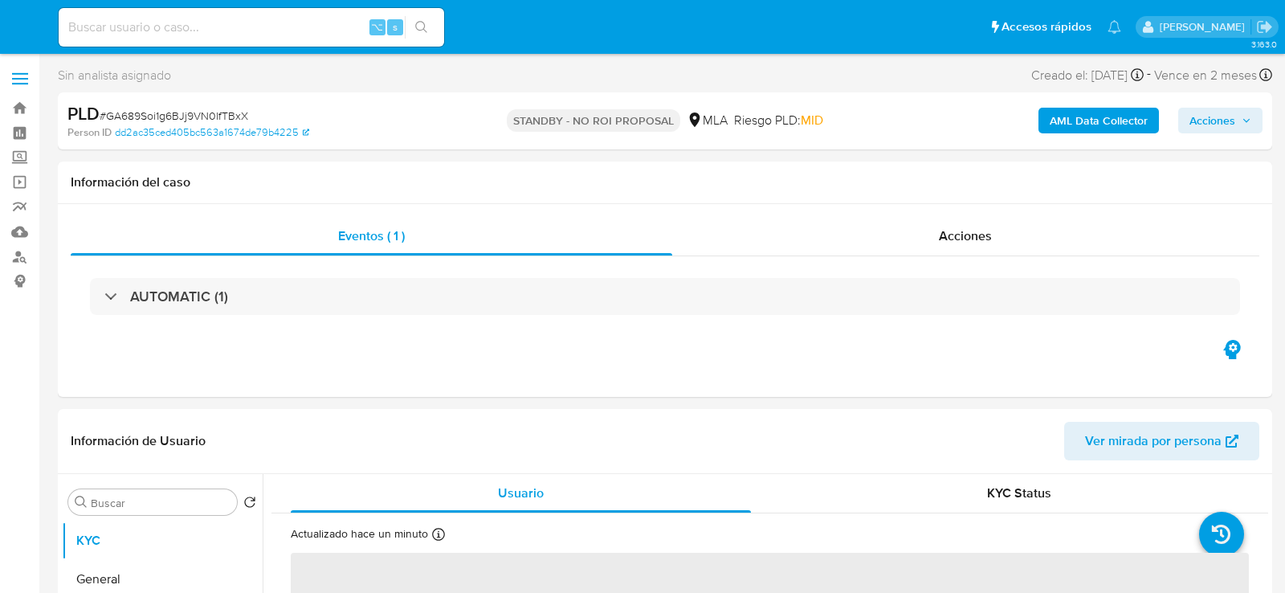
select select "10"
click at [286, 32] on input at bounding box center [252, 27] width 386 height 21
paste input "uVniNGBCCVmsaPYxn1bLg4lz"
type input "uVniNGBCCVmsaPYxn1bLg4lz"
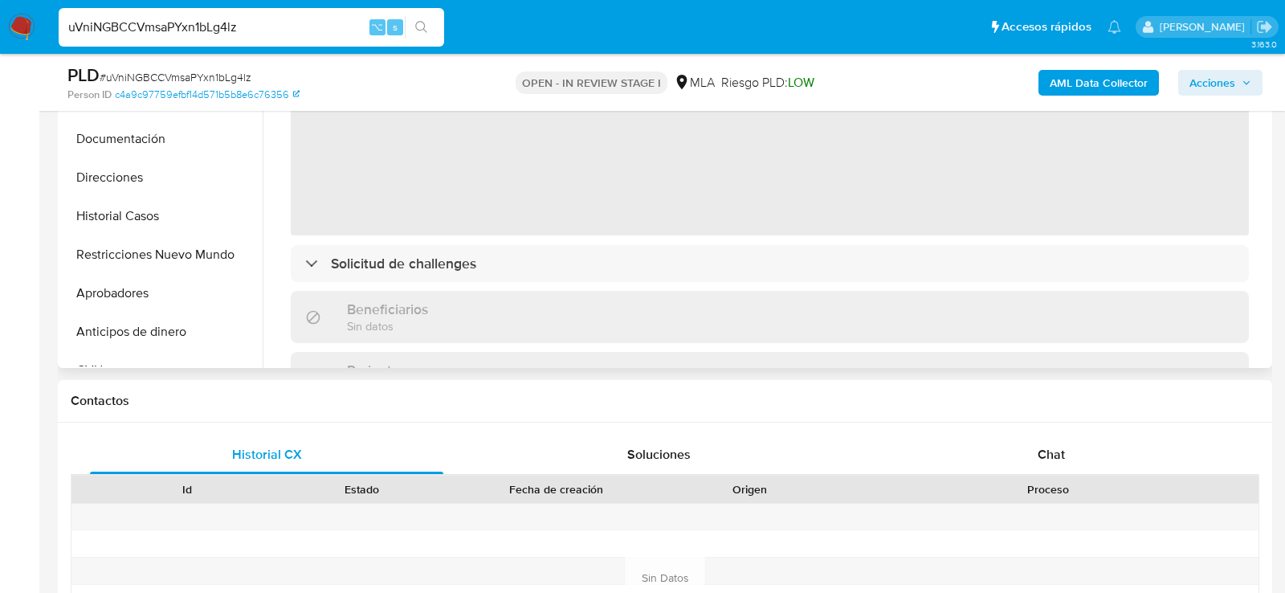
scroll to position [492, 0]
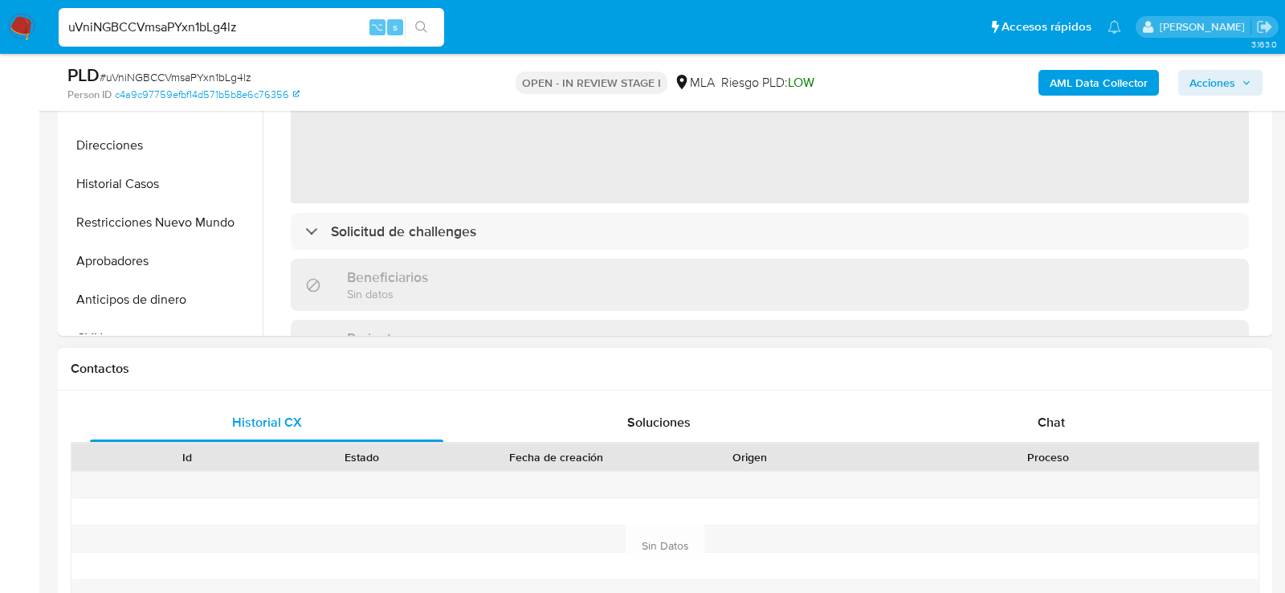
select select "10"
click at [1007, 407] on div "Chat" at bounding box center [1051, 422] width 353 height 39
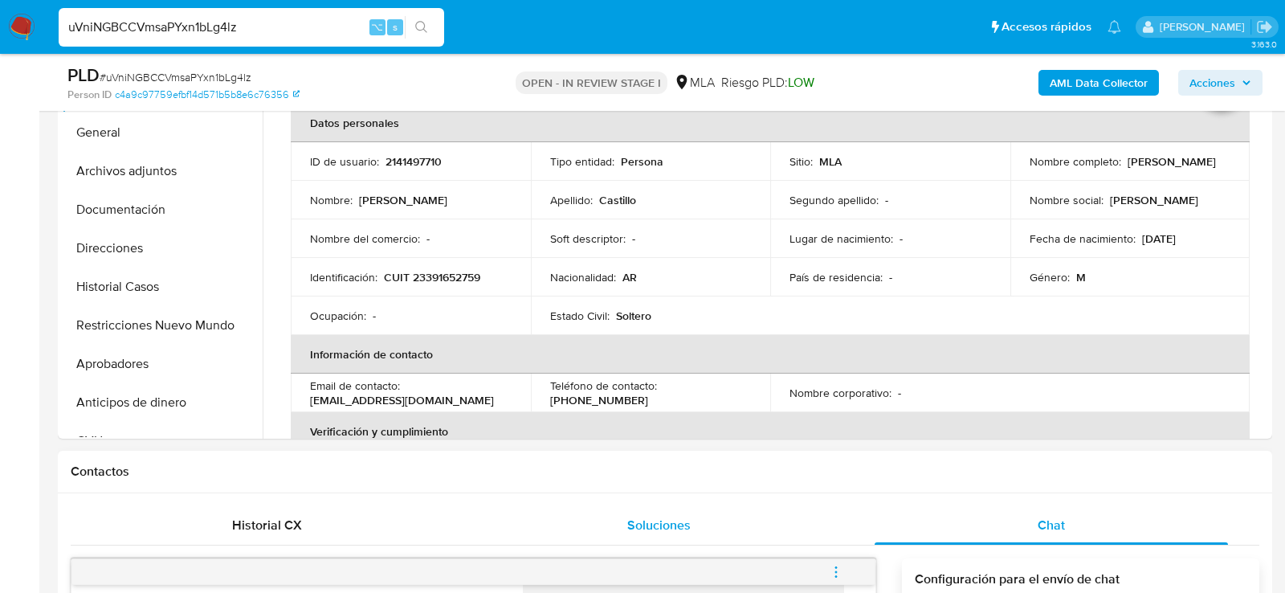
scroll to position [295, 0]
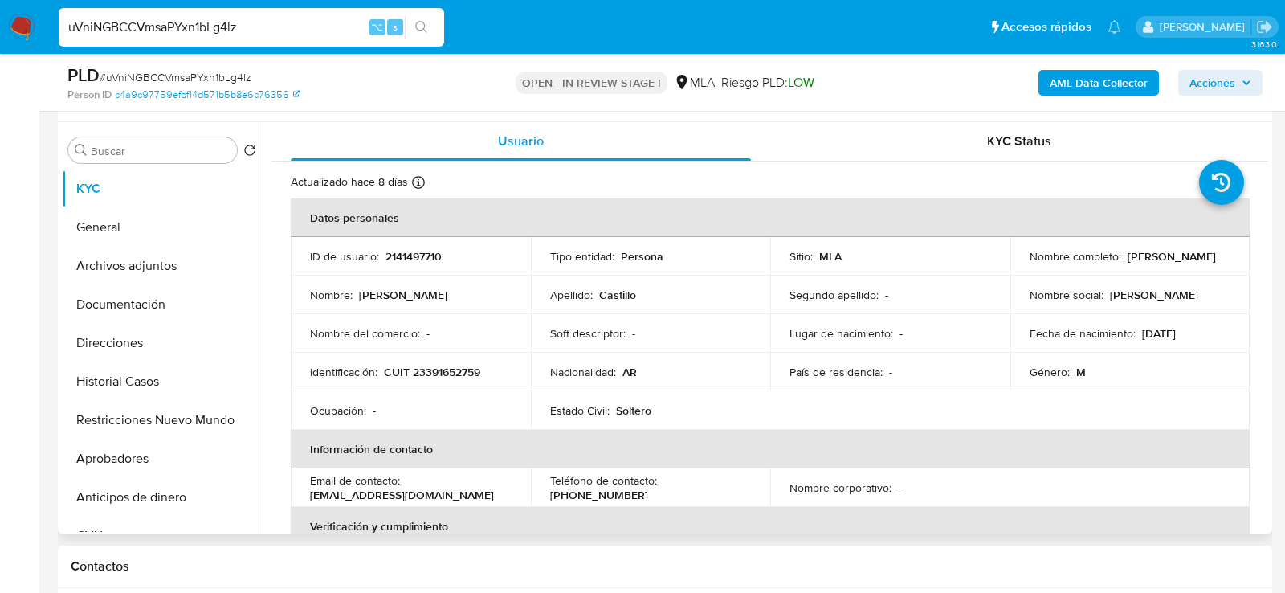
drag, startPoint x: 1003, startPoint y: 268, endPoint x: 1157, endPoint y: 268, distance: 154.2
click at [1157, 268] on tr "ID de usuario : 2141497710 Tipo entidad : Persona Sitio : MLA Nombre completo :…" at bounding box center [770, 256] width 959 height 39
click at [1157, 263] on div "Nombre completo : Jonathan Eduardo Castillo" at bounding box center [1131, 256] width 202 height 14
drag, startPoint x: 1158, startPoint y: 263, endPoint x: 1026, endPoint y: 267, distance: 131.8
click at [1030, 263] on div "Nombre completo : Jonathan Eduardo Castillo" at bounding box center [1131, 256] width 202 height 14
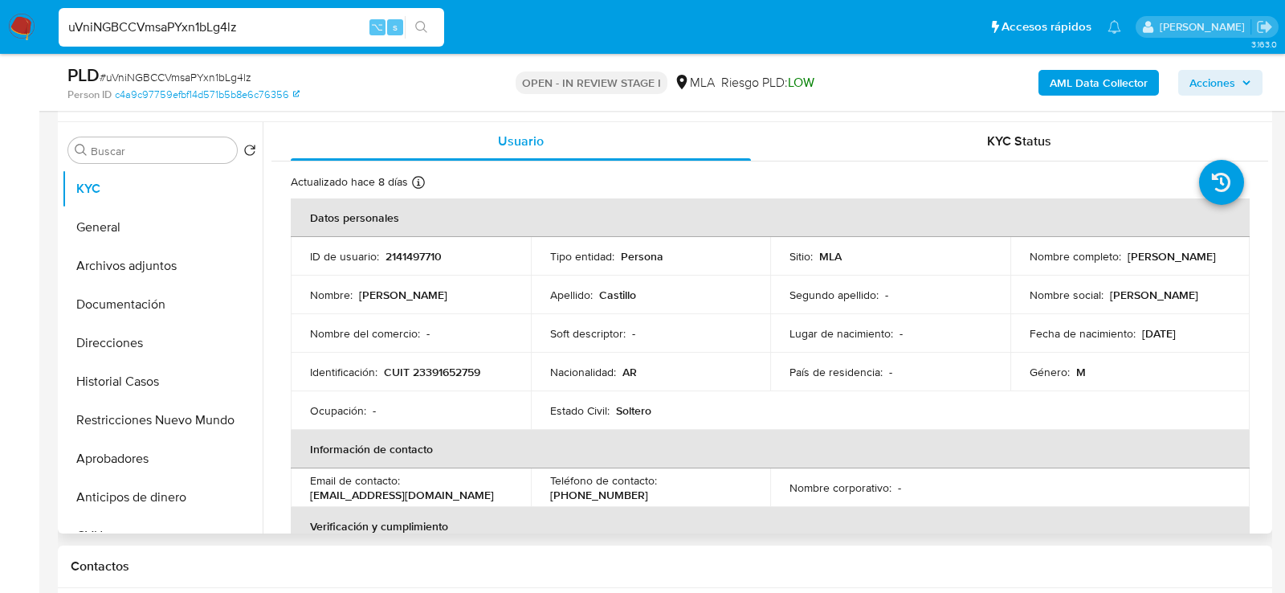
click at [440, 379] on td "Identificación : CUIT 23391652759" at bounding box center [411, 372] width 240 height 39
click at [434, 368] on p "CUIT 23391652759" at bounding box center [432, 372] width 96 height 14
copy p "23391652759"
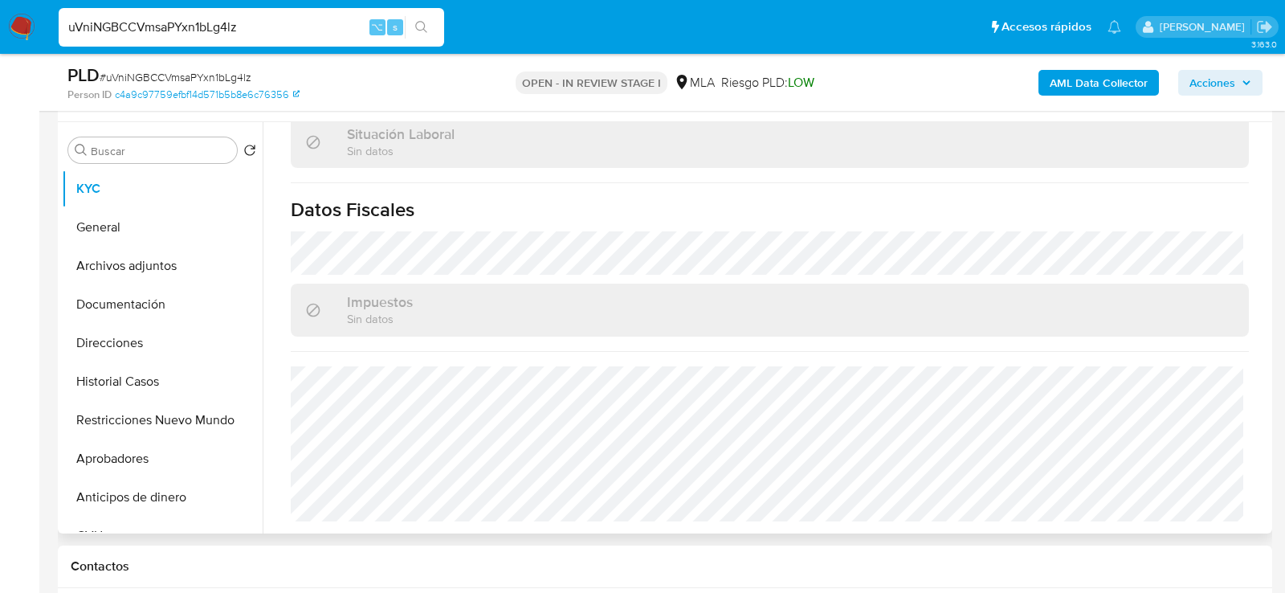
scroll to position [0, 0]
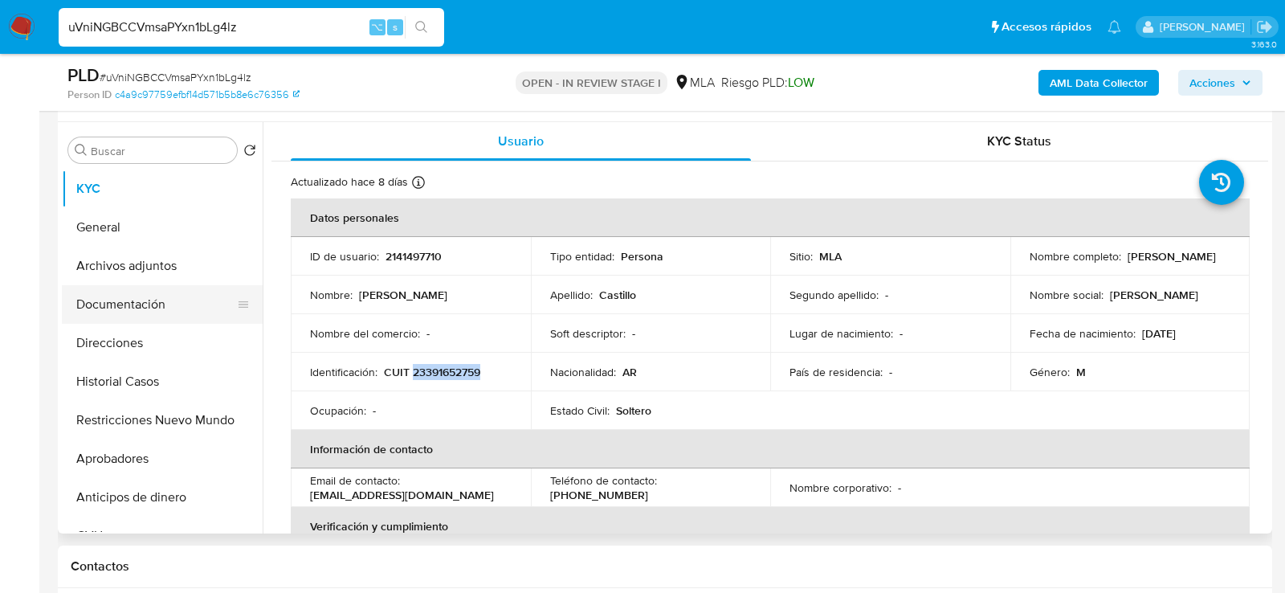
click at [159, 312] on button "Documentación" at bounding box center [156, 304] width 188 height 39
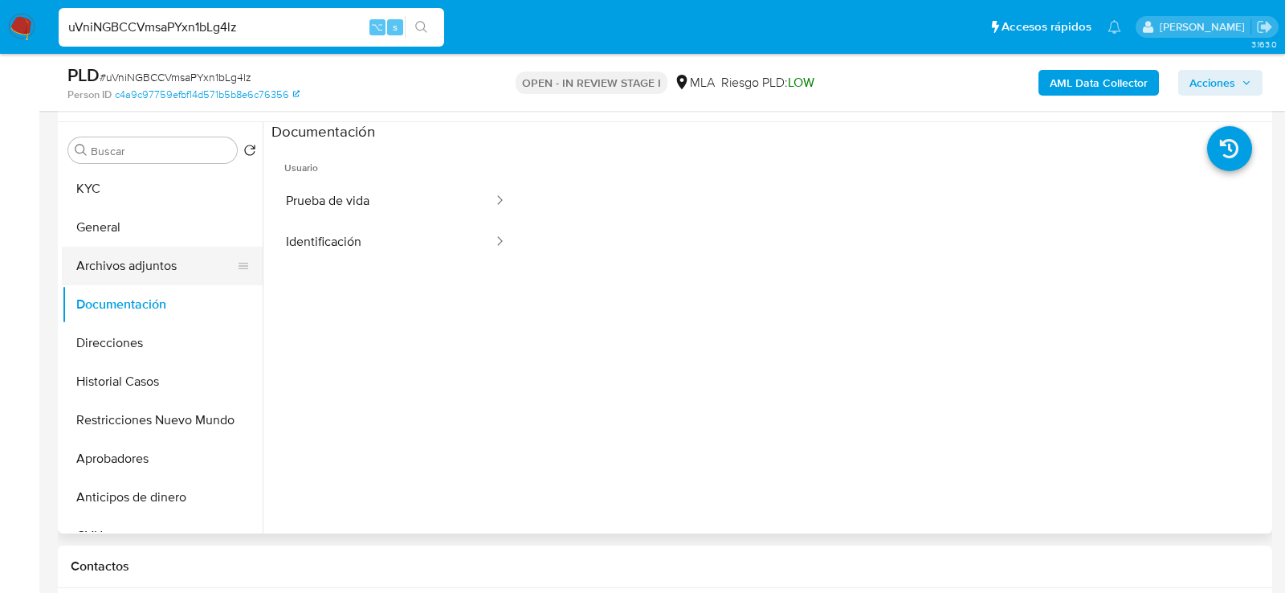
click at [158, 278] on button "Archivos adjuntos" at bounding box center [156, 266] width 188 height 39
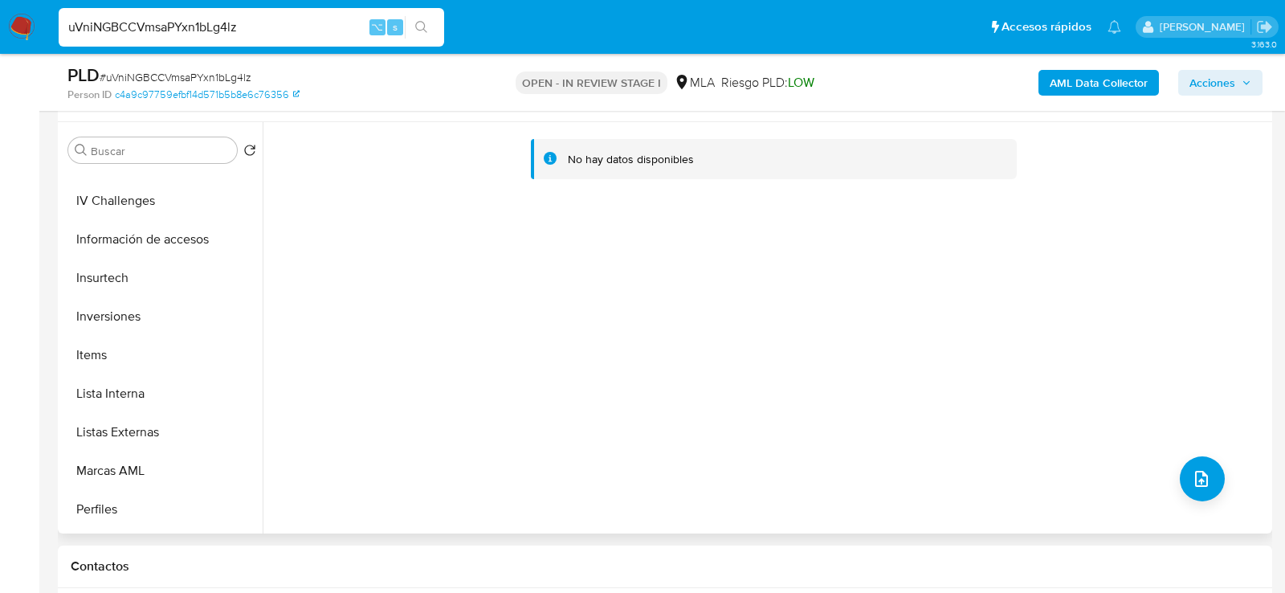
scroll to position [724, 0]
click at [122, 393] on button "Lista Interna" at bounding box center [156, 389] width 188 height 39
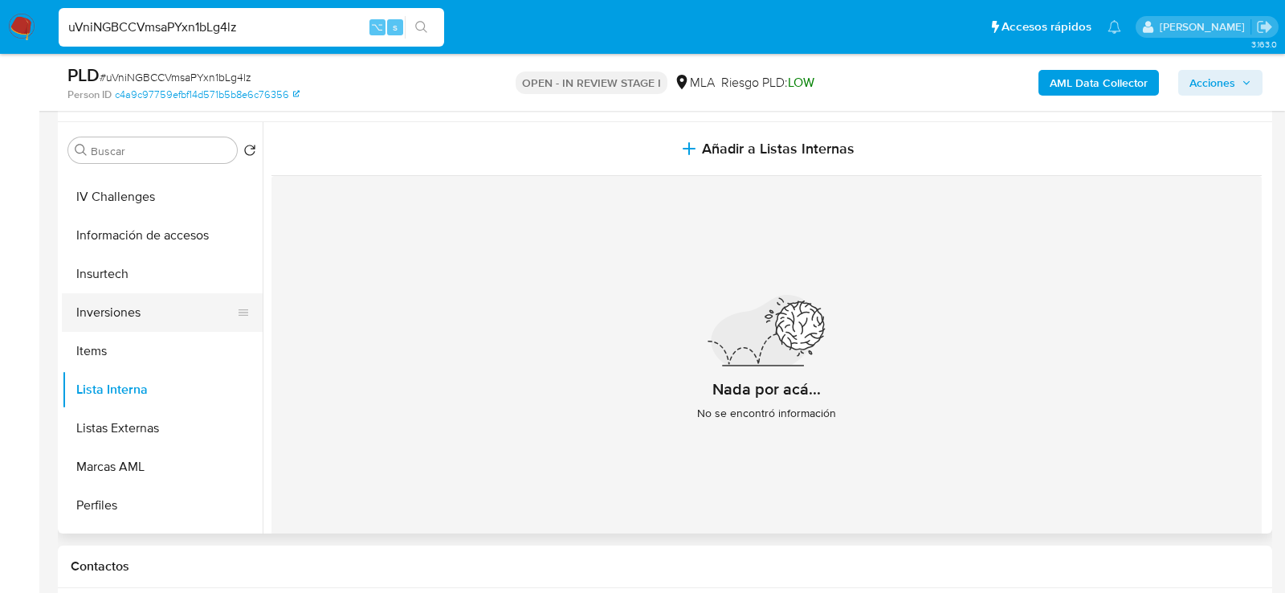
scroll to position [0, 0]
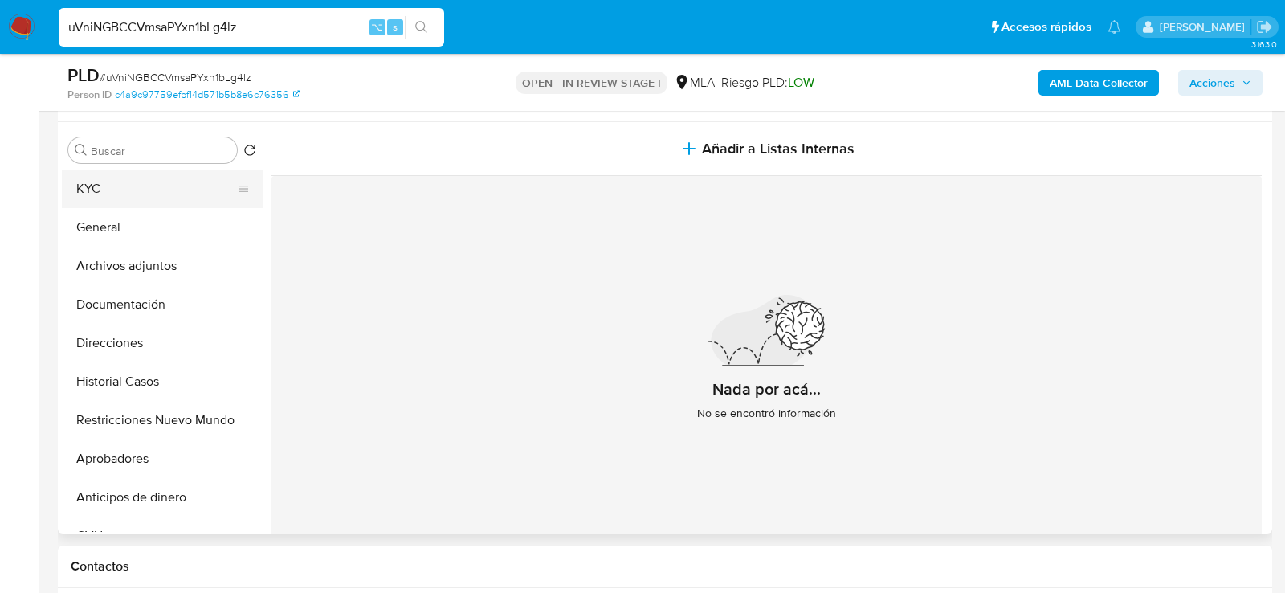
click at [107, 188] on button "KYC" at bounding box center [156, 188] width 188 height 39
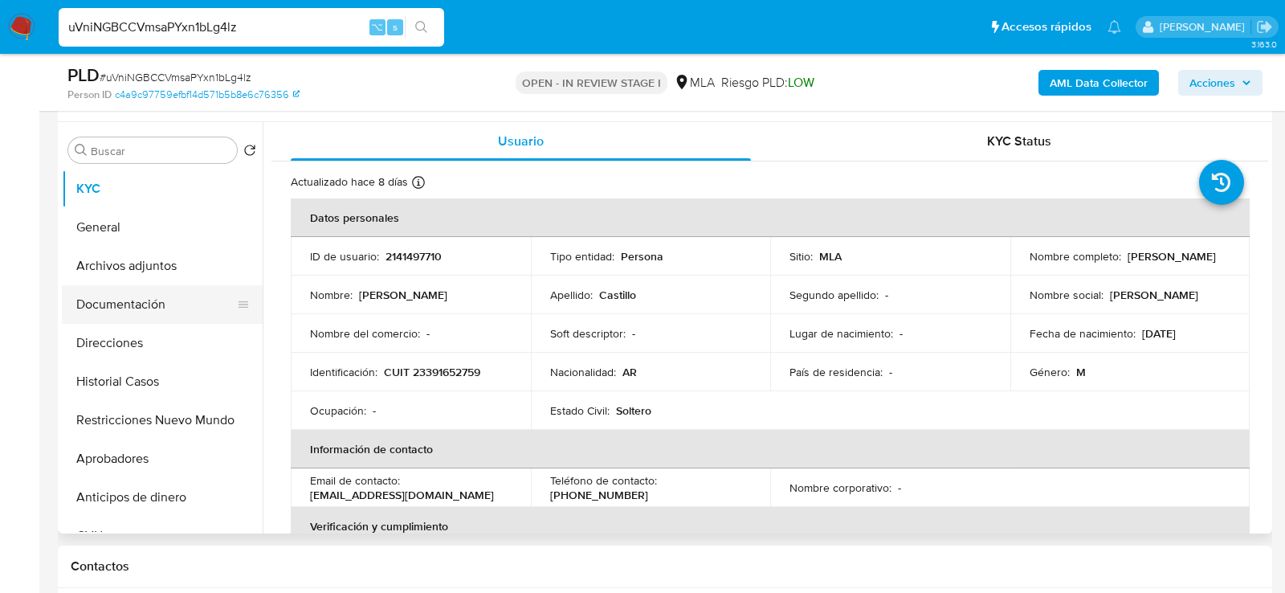
click at [104, 302] on button "Documentación" at bounding box center [156, 304] width 188 height 39
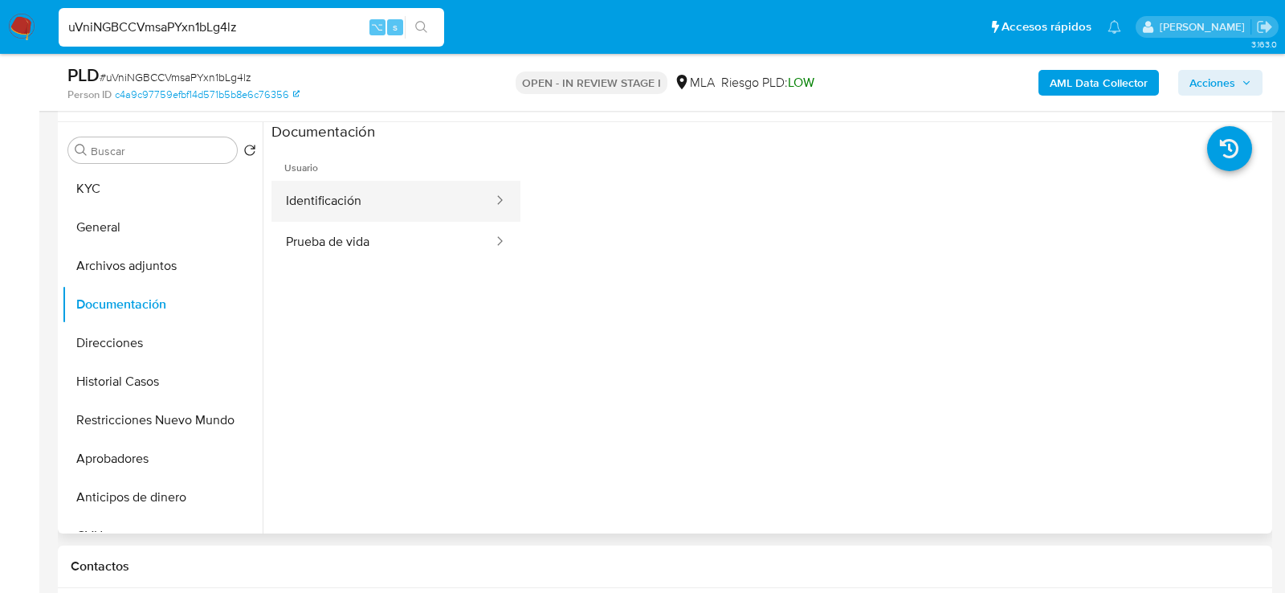
click at [382, 200] on button "Identificación" at bounding box center [382, 201] width 223 height 41
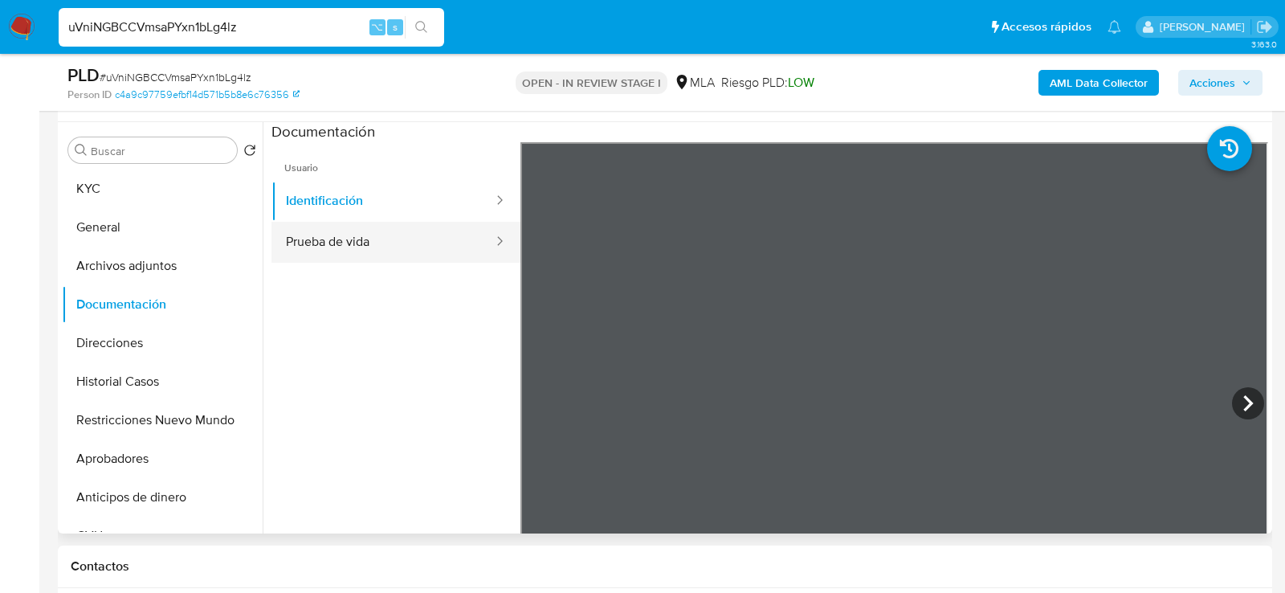
click at [463, 251] on button "Prueba de vida" at bounding box center [382, 242] width 223 height 41
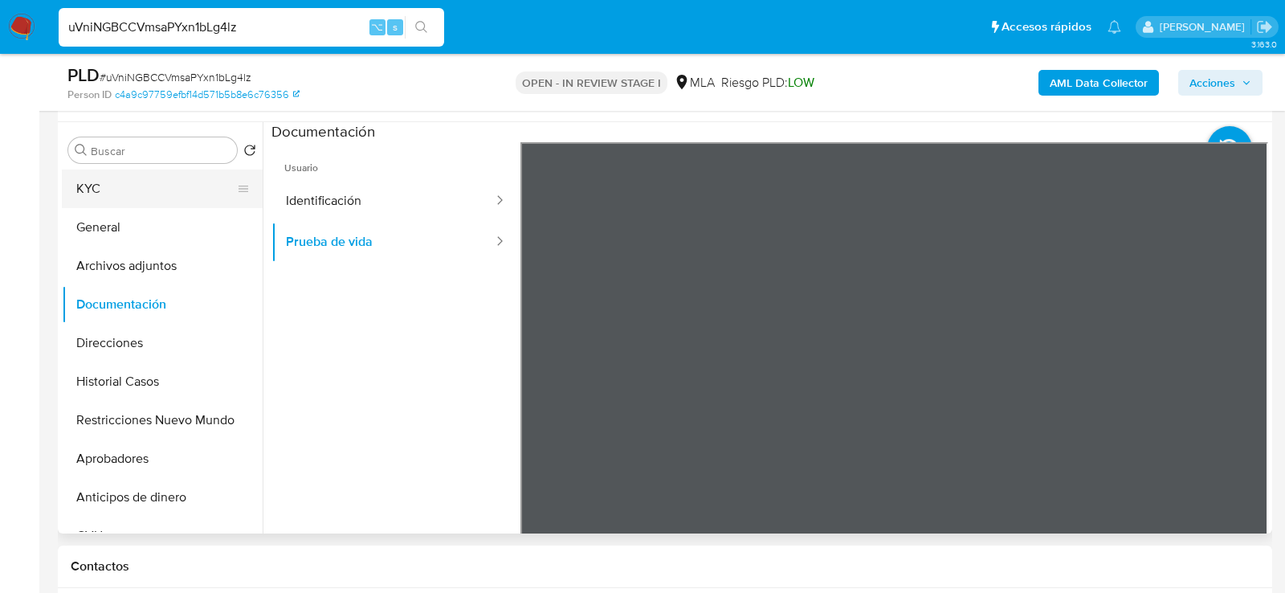
click at [89, 202] on button "KYC" at bounding box center [156, 188] width 188 height 39
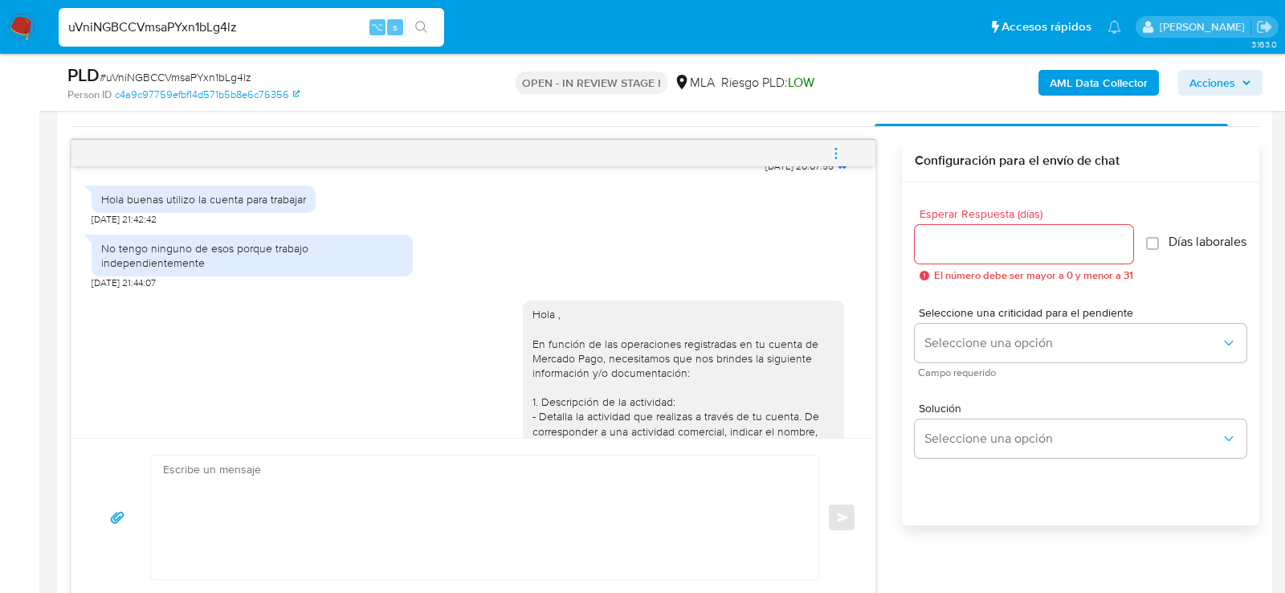
scroll to position [1210, 0]
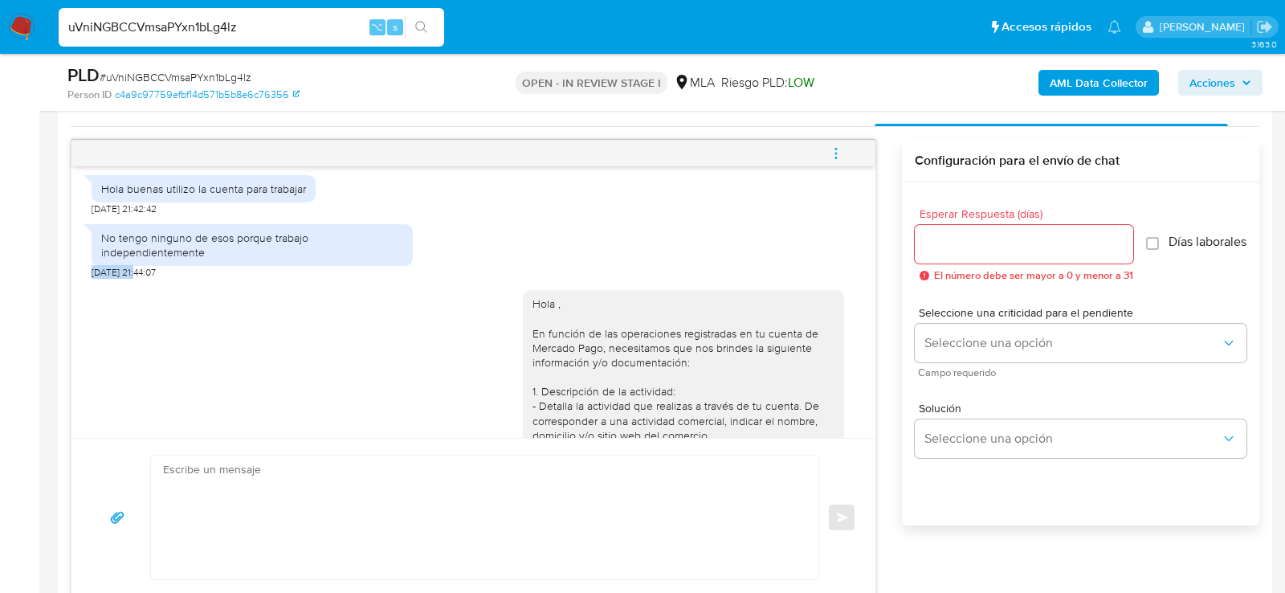
drag, startPoint x: 139, startPoint y: 313, endPoint x: 88, endPoint y: 311, distance: 50.7
click at [88, 312] on div "17/09/2025 14:39:37 Hola, Esperamos que te encuentres muy bien. Te consultamos …" at bounding box center [473, 301] width 804 height 271
copy span "22/09/2025"
click at [124, 196] on div "Hola buenas utilizo la cuenta para trabajar" at bounding box center [203, 189] width 205 height 14
drag, startPoint x: 165, startPoint y: 228, endPoint x: 304, endPoint y: 226, distance: 139.8
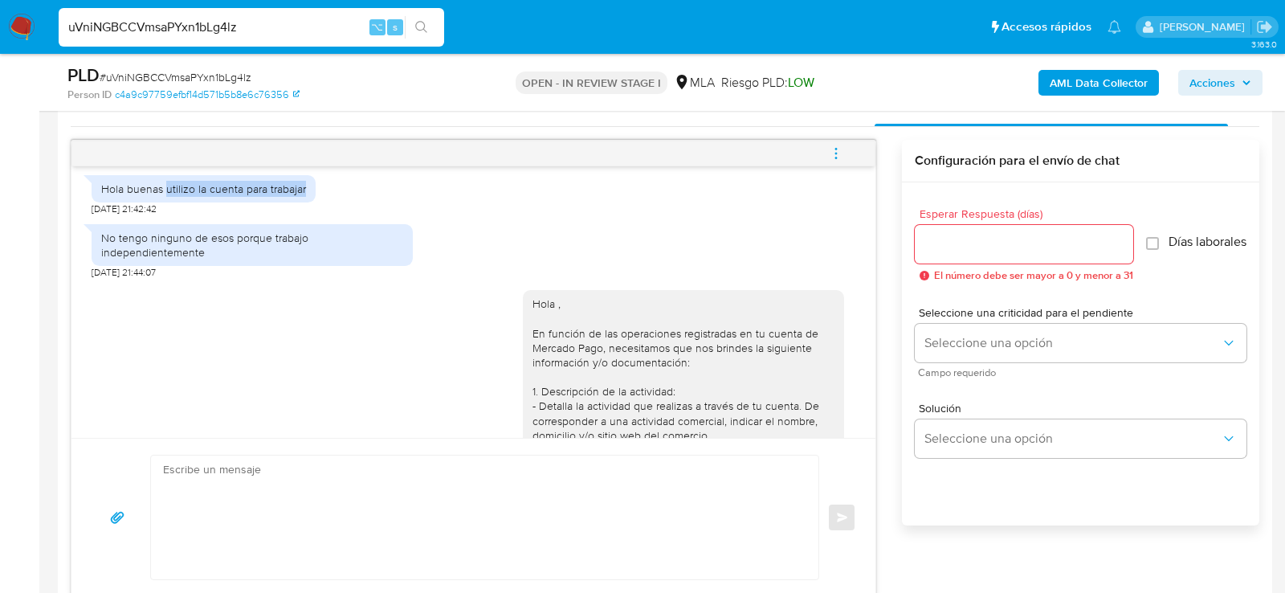
click at [305, 202] on div "Hola buenas utilizo la cuenta para trabajar" at bounding box center [204, 188] width 224 height 27
copy div "utilizo la cuenta para trabajar"
click at [135, 259] on div "No tengo ninguno de esos porque trabajo independientemente" at bounding box center [252, 244] width 302 height 29
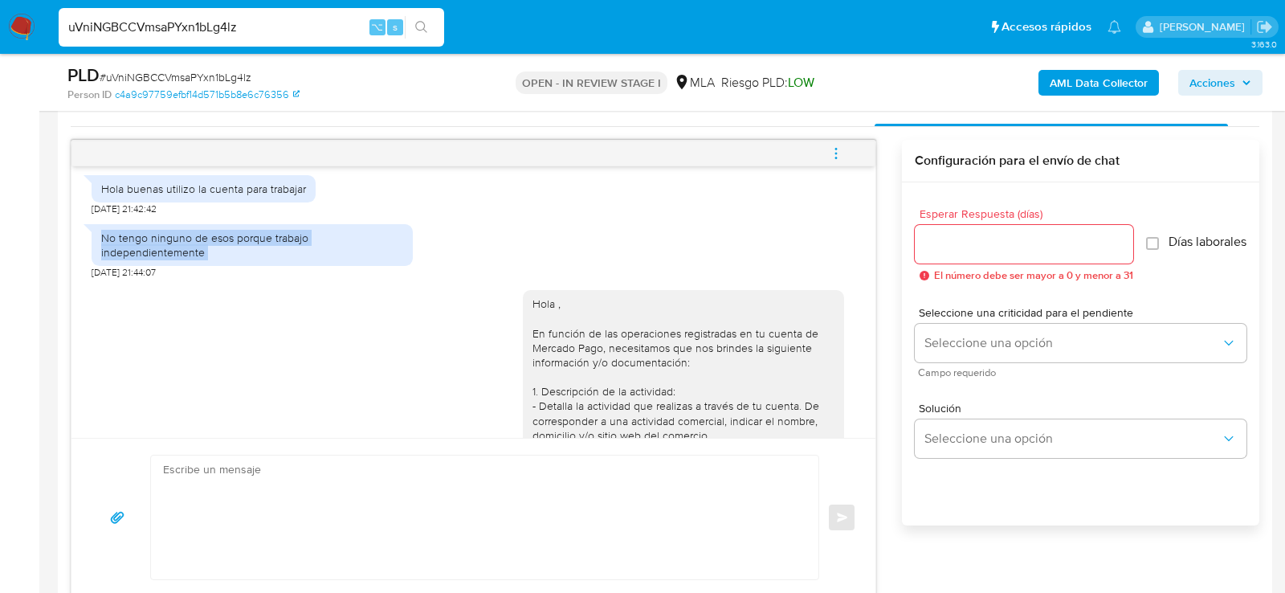
copy div "No tengo ninguno de esos porque trabajo independientemente"
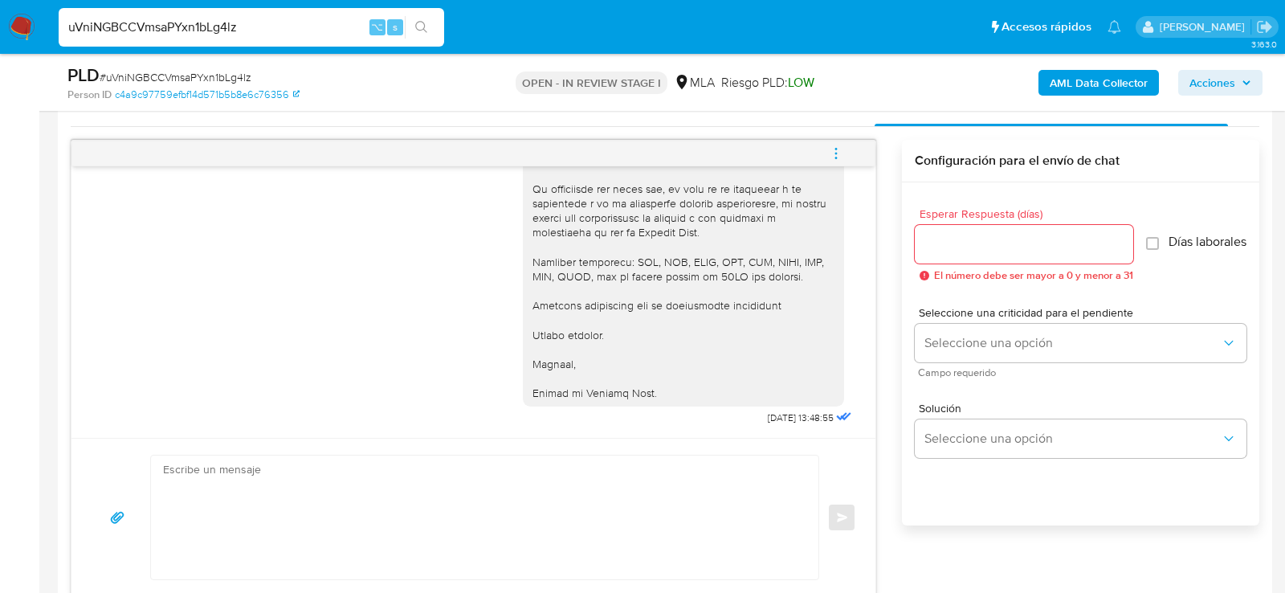
scroll to position [1968, 0]
drag, startPoint x: 798, startPoint y: 416, endPoint x: 744, endPoint y: 415, distance: 53.8
click at [744, 415] on div "Hola , En función de las operaciones registradas en tu cuenta de Mercado Pago, …" at bounding box center [689, 4] width 332 height 851
copy span "01/10/2025"
click at [80, 296] on div "17/09/2025 14:39:37 Hola, Esperamos que te encuentres muy bien. Te consultamos …" at bounding box center [473, 301] width 804 height 271
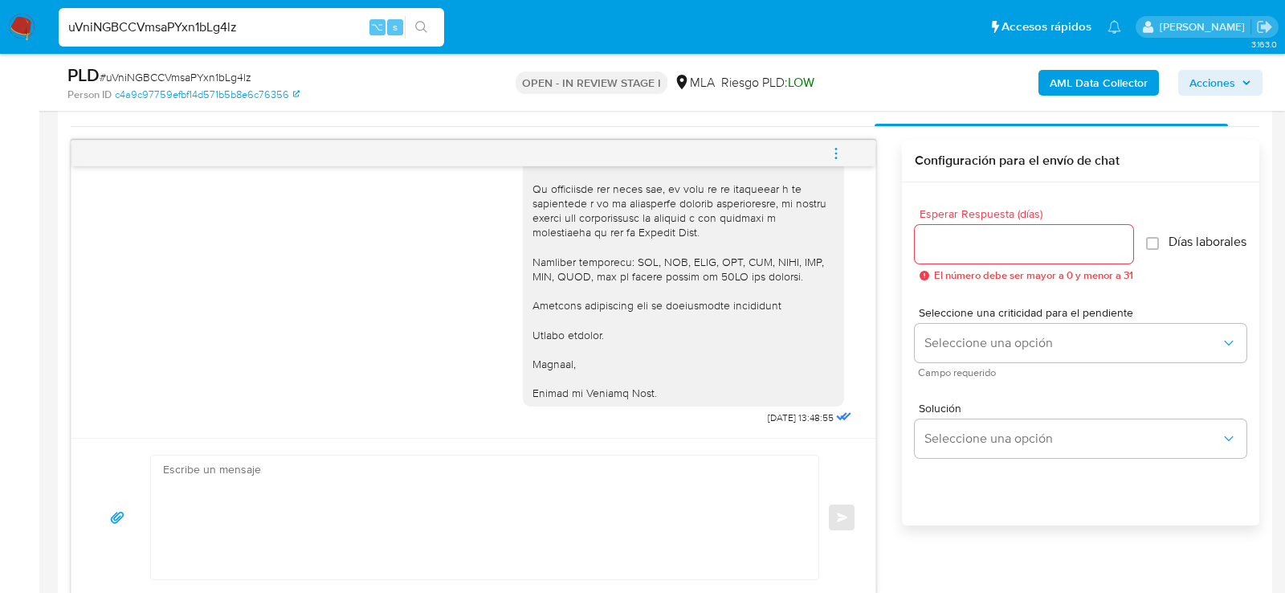
click at [842, 166] on span "menu-action" at bounding box center [836, 153] width 14 height 39
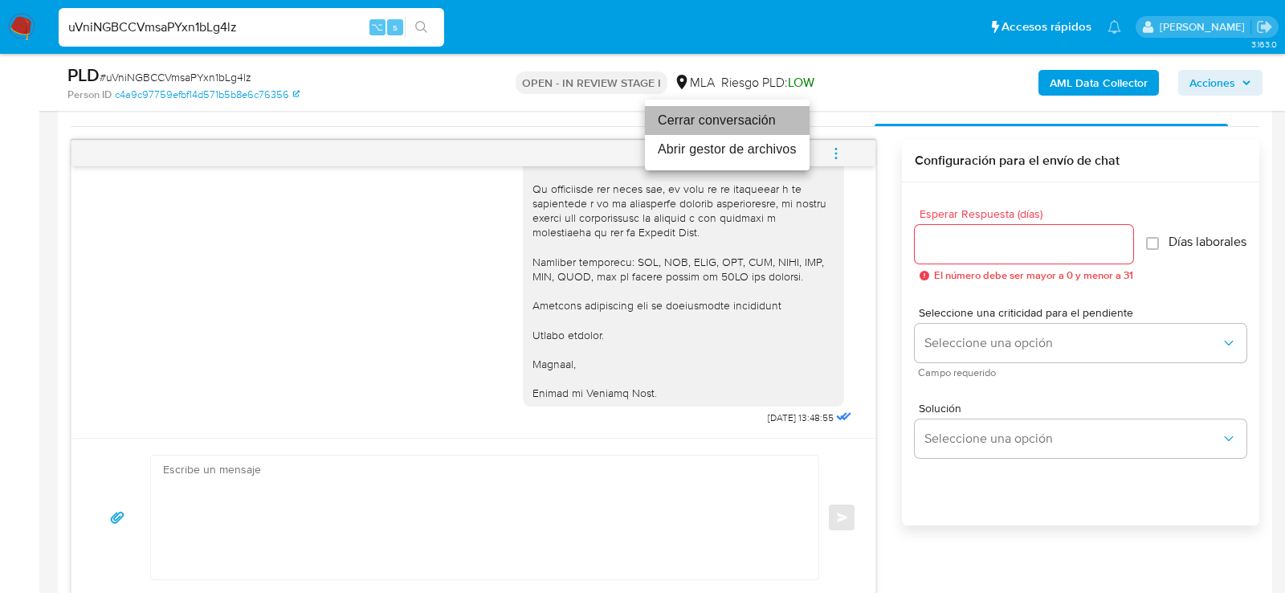
click at [683, 129] on li "Cerrar conversación" at bounding box center [727, 120] width 165 height 29
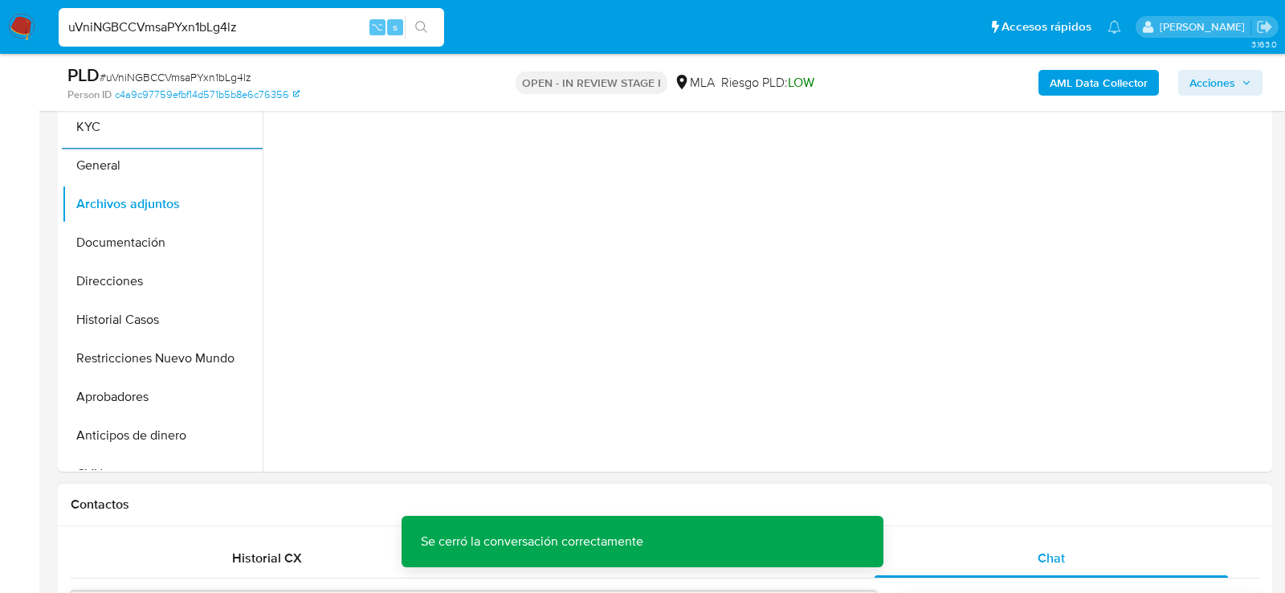
scroll to position [292, 0]
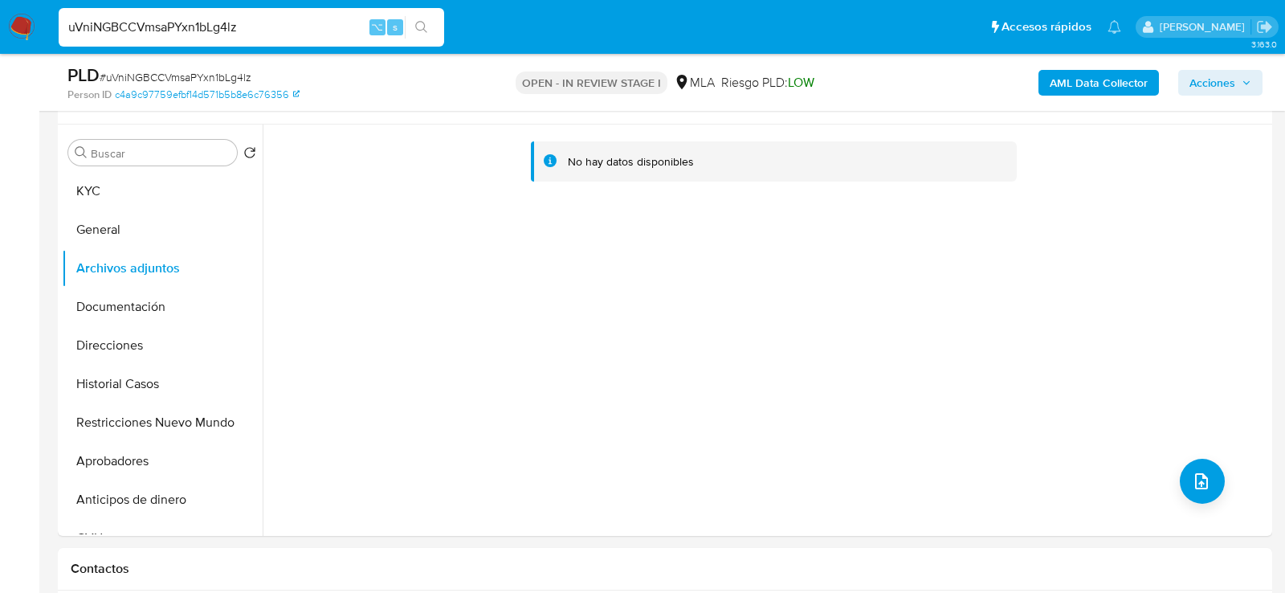
click at [1076, 83] on b "AML Data Collector" at bounding box center [1099, 83] width 98 height 26
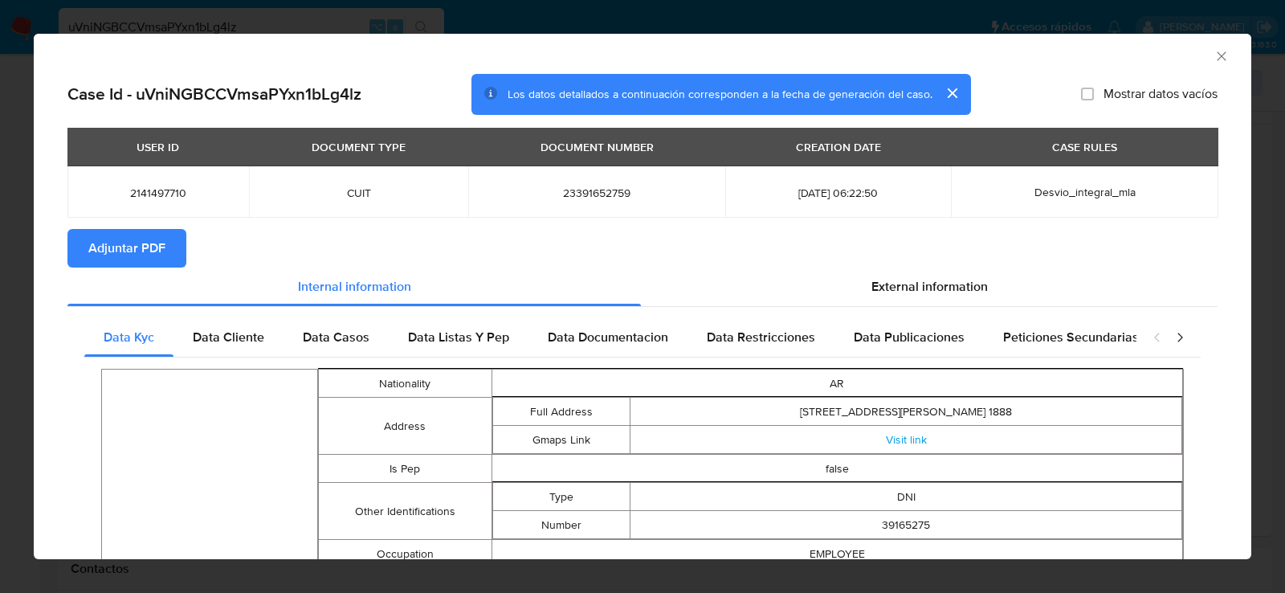
click at [181, 251] on button "Adjuntar PDF" at bounding box center [126, 248] width 119 height 39
click at [14, 299] on div "AML Data Collector Case Id - uVniNGBCCVmsaPYxn1bLg4lz Los datos detallados a co…" at bounding box center [642, 296] width 1285 height 593
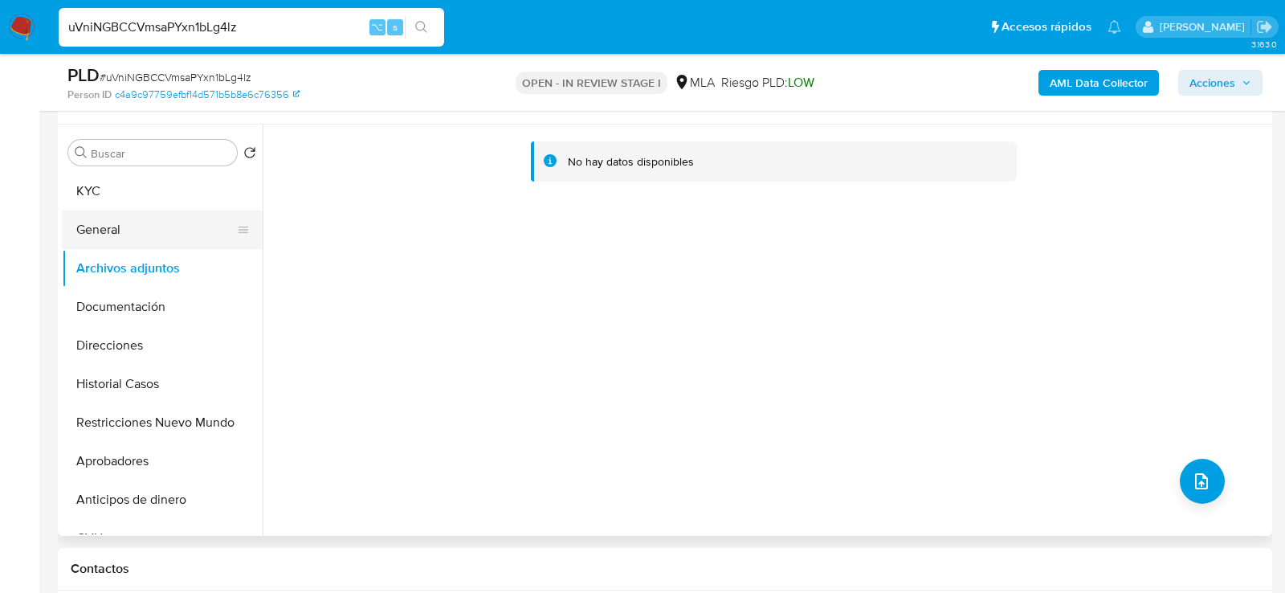
click at [107, 237] on button "General" at bounding box center [156, 229] width 188 height 39
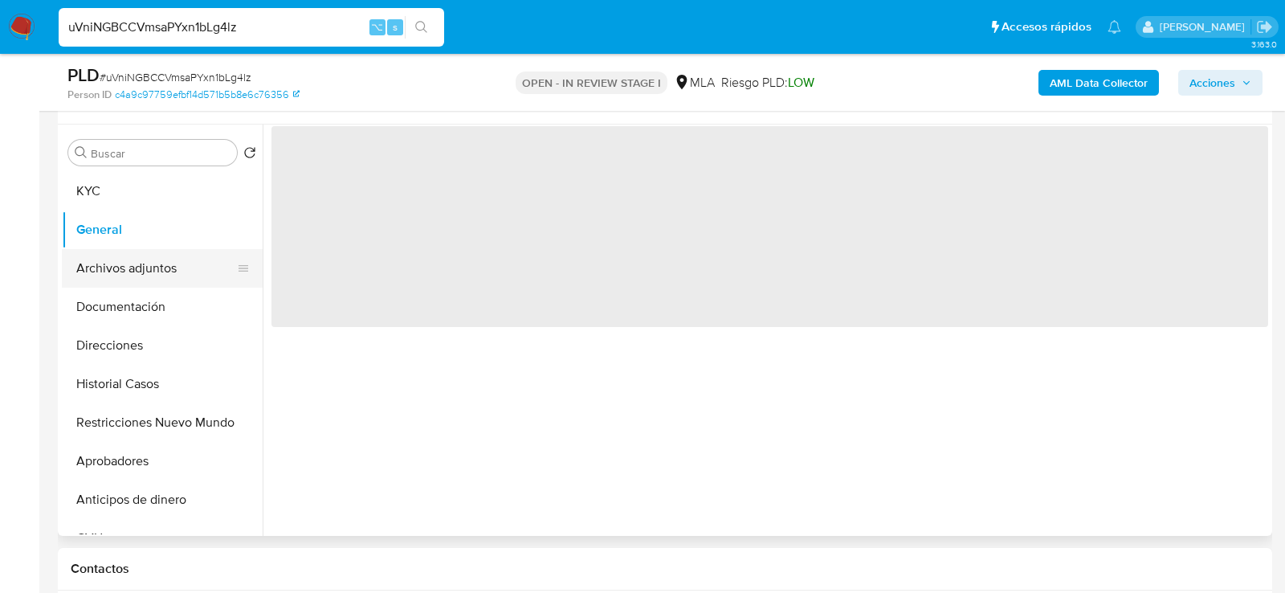
click at [107, 265] on button "Archivos adjuntos" at bounding box center [156, 268] width 188 height 39
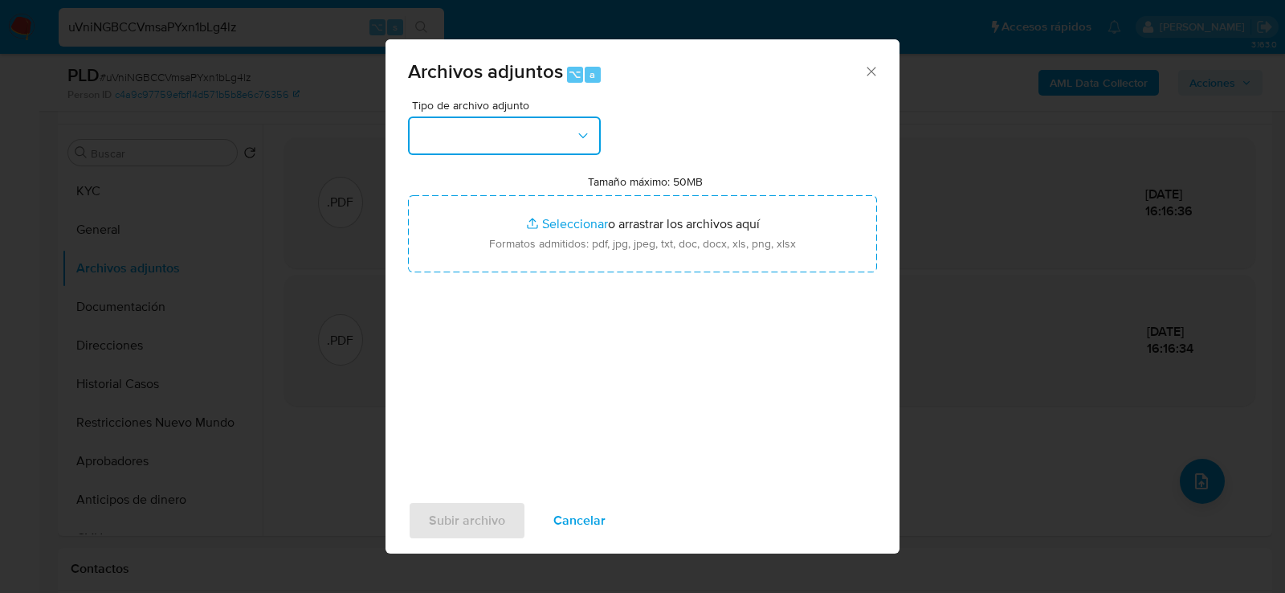
click at [557, 152] on button "button" at bounding box center [504, 135] width 193 height 39
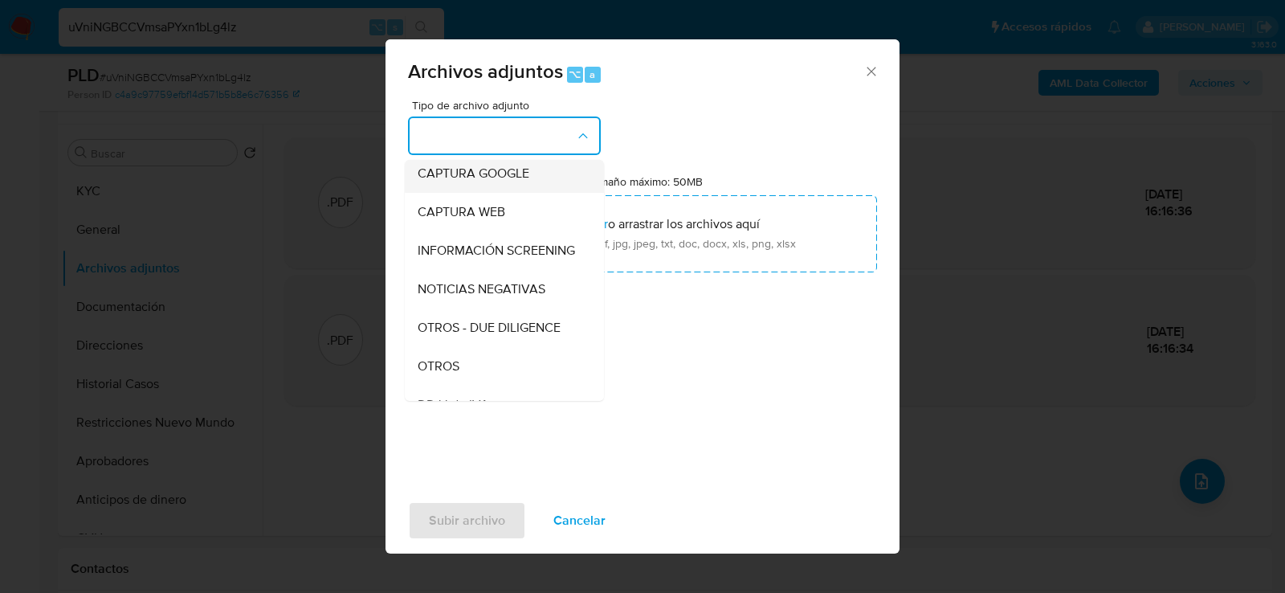
scroll to position [124, 0]
click at [488, 347] on div "OTROS" at bounding box center [500, 363] width 164 height 39
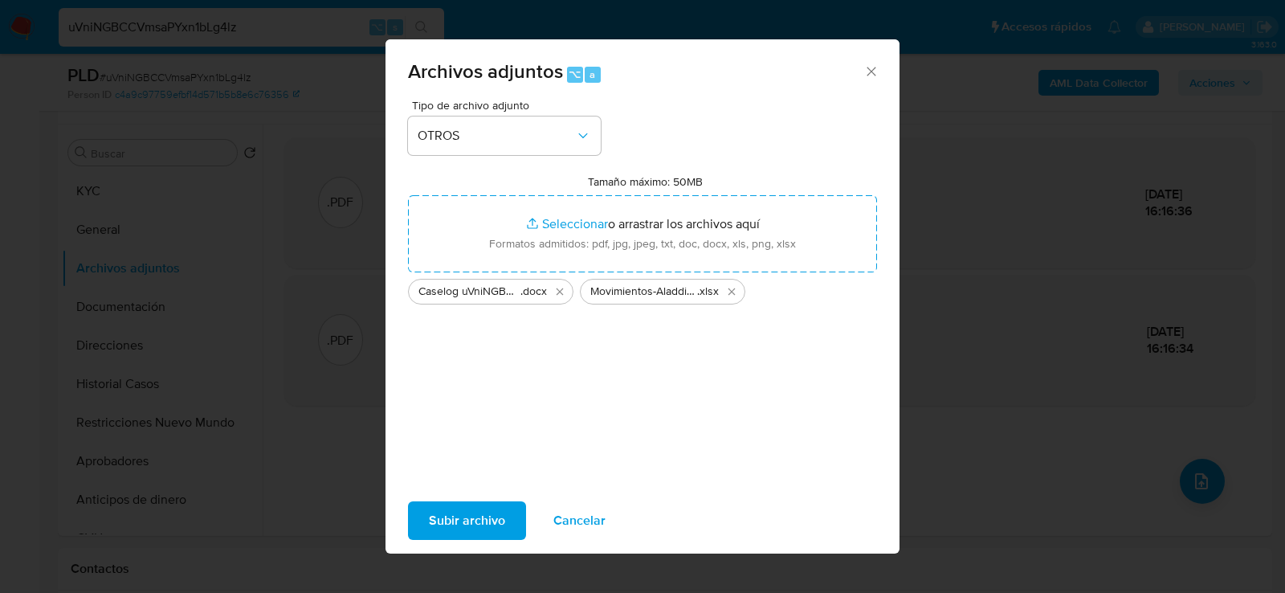
click at [487, 524] on span "Subir archivo" at bounding box center [467, 520] width 76 height 35
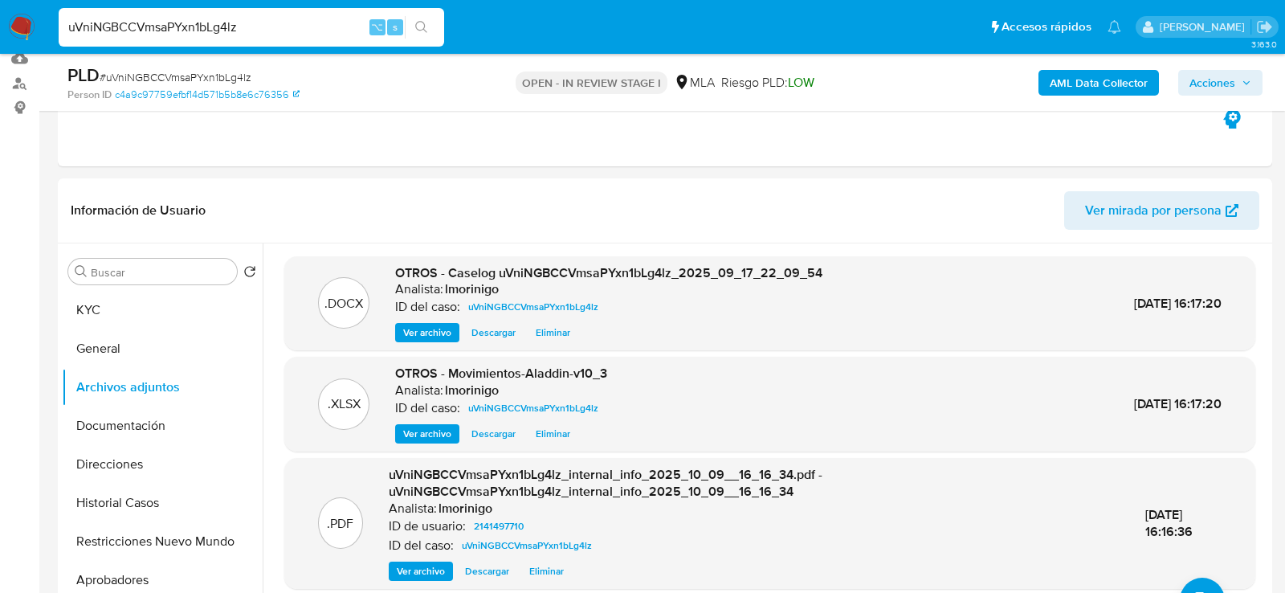
scroll to position [0, 0]
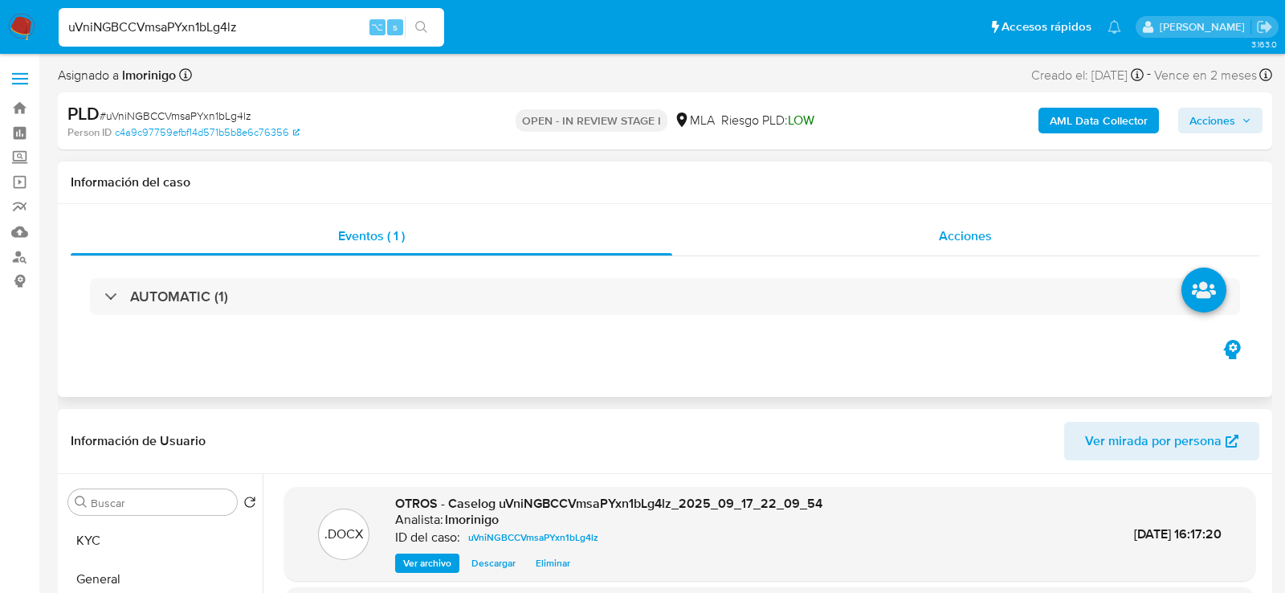
click at [839, 235] on div "Acciones" at bounding box center [966, 236] width 588 height 39
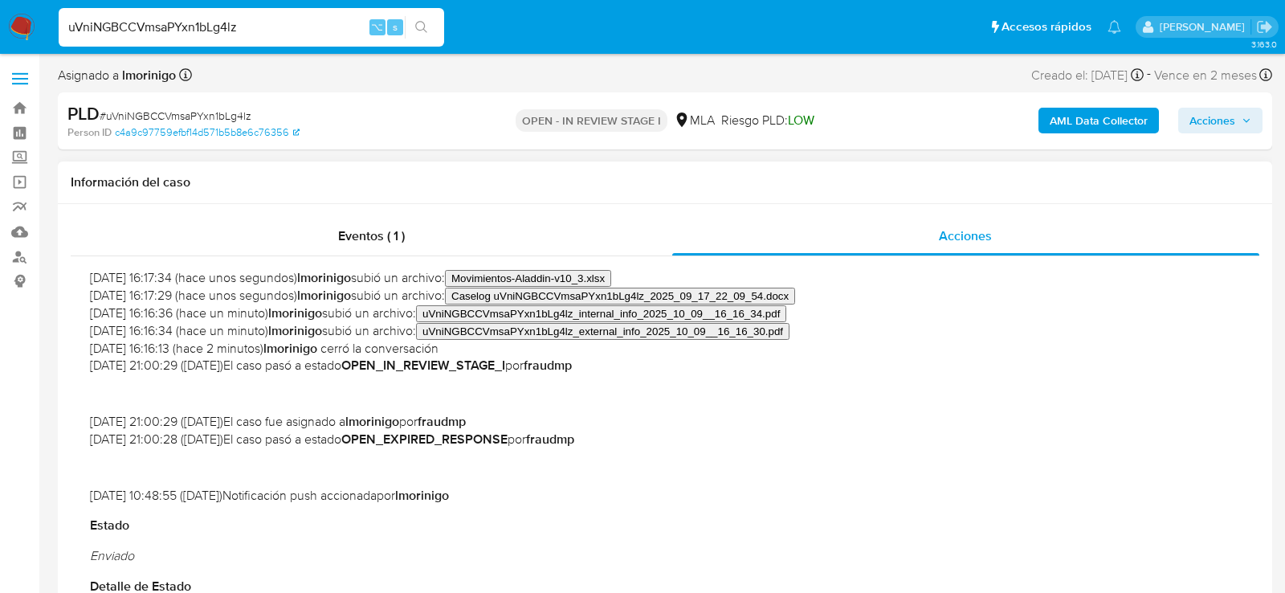
scroll to position [696, 0]
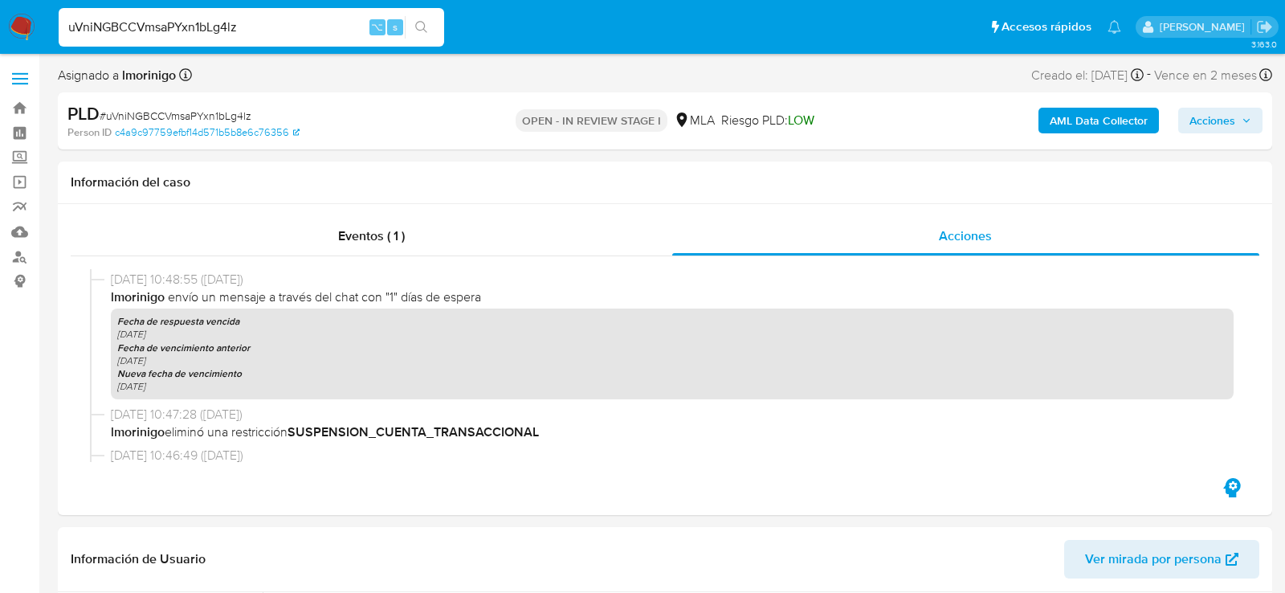
click at [1226, 109] on span "Acciones" at bounding box center [1212, 121] width 46 height 26
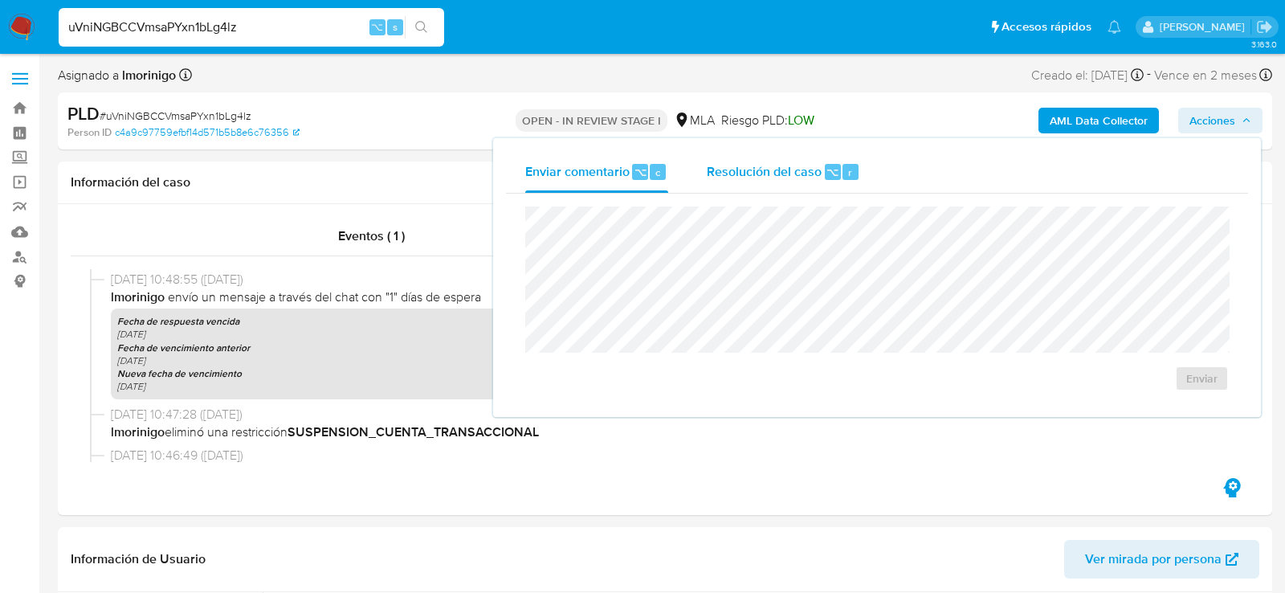
click at [811, 157] on div "Resolución del caso ⌥ r" at bounding box center [783, 172] width 153 height 42
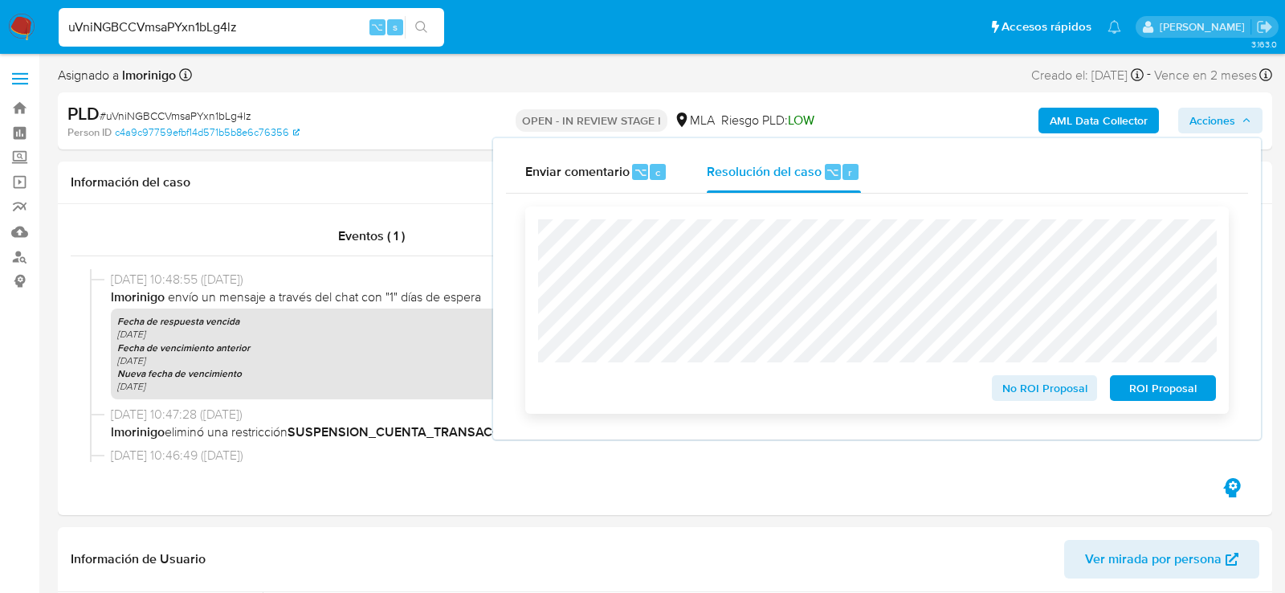
click at [1158, 396] on span "ROI Proposal" at bounding box center [1163, 388] width 84 height 22
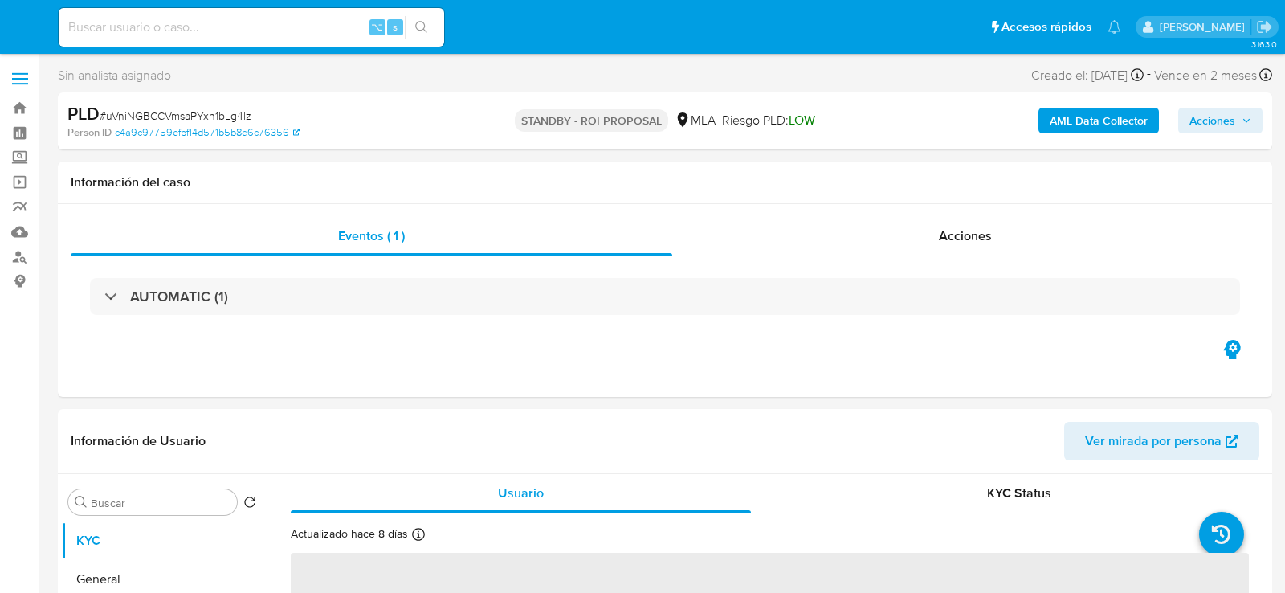
select select "10"
click at [163, 46] on div "⌥ s" at bounding box center [252, 27] width 386 height 39
click at [158, 31] on input at bounding box center [252, 27] width 386 height 21
paste input "pUgs8mOOIsdpOjI49CoMFGJH"
type input "pUgs8mOOIsdpOjI49CoMFGJH"
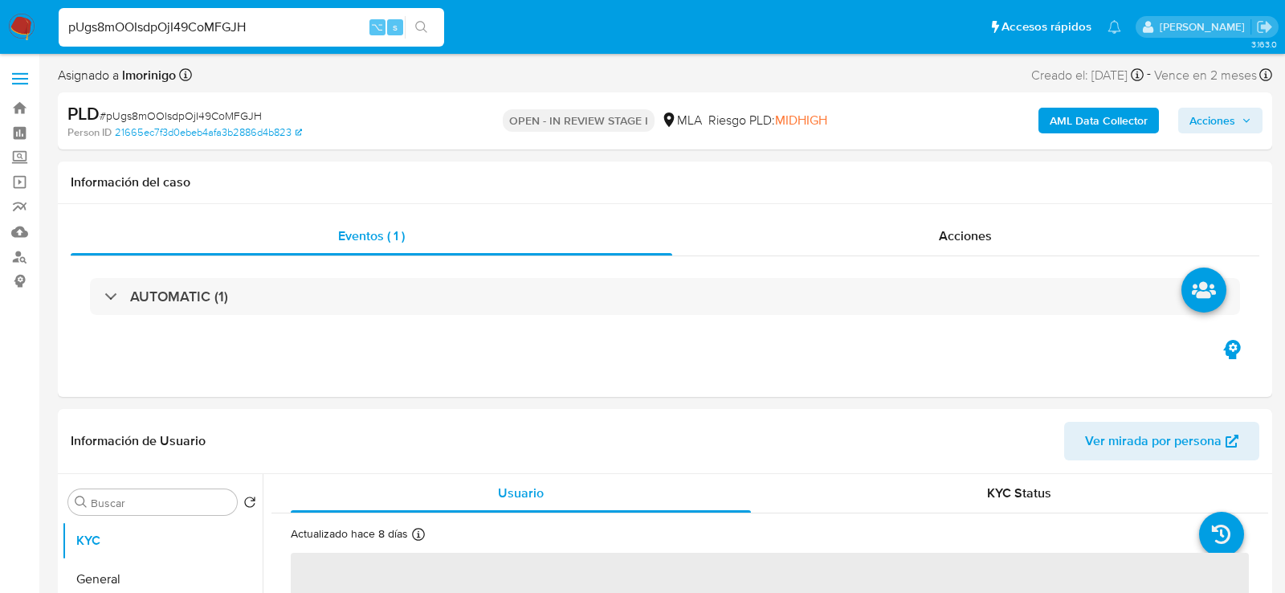
select select "10"
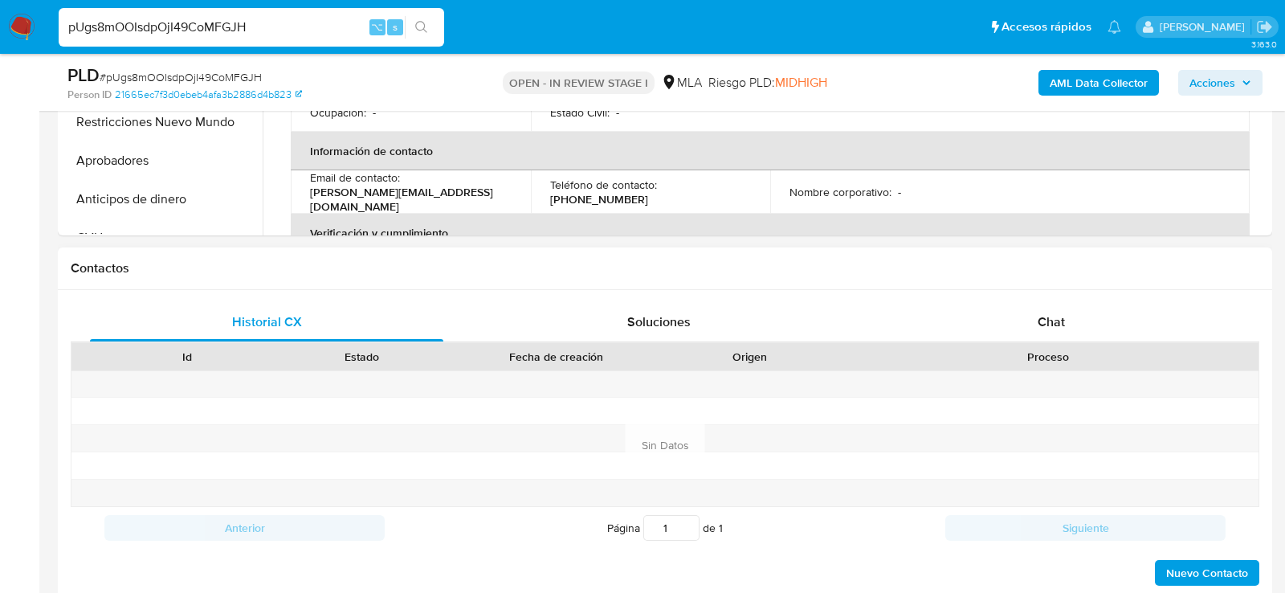
scroll to position [619, 0]
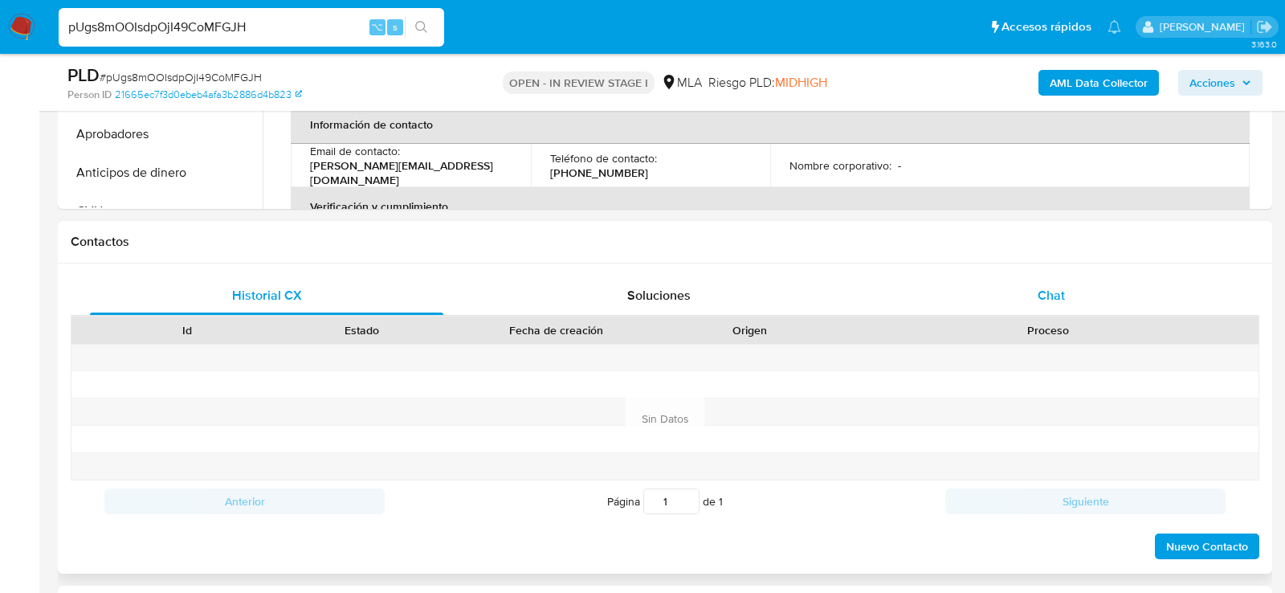
click at [1008, 309] on div "Chat" at bounding box center [1051, 295] width 353 height 39
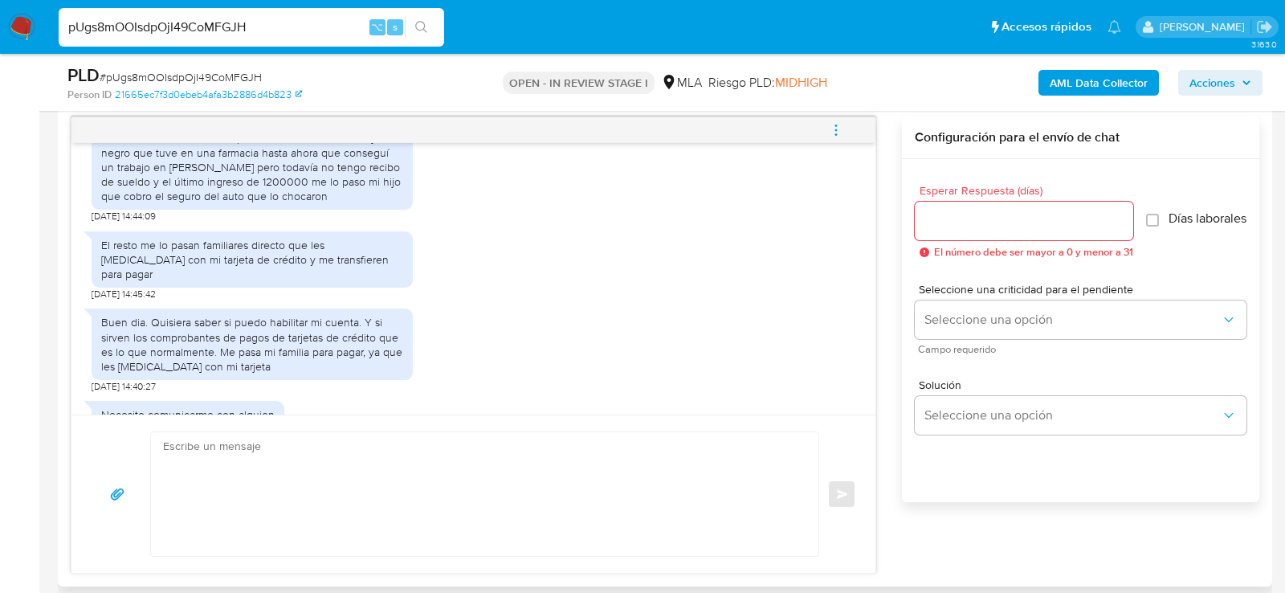
scroll to position [919, 0]
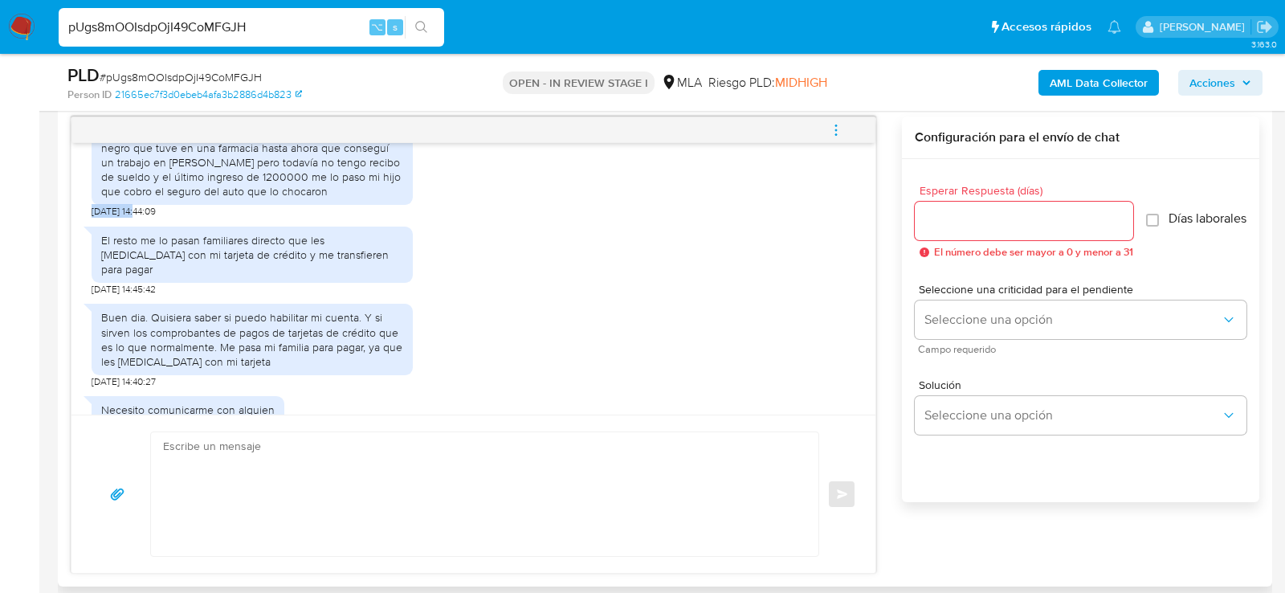
drag, startPoint x: 140, startPoint y: 234, endPoint x: 87, endPoint y: 234, distance: 53.0
click at [87, 234] on div "17/09/2025 14:38:32 Buen dia, los movimientos que realice son con mi trabajo en…" at bounding box center [473, 278] width 804 height 271
copy span "17/09/2025"
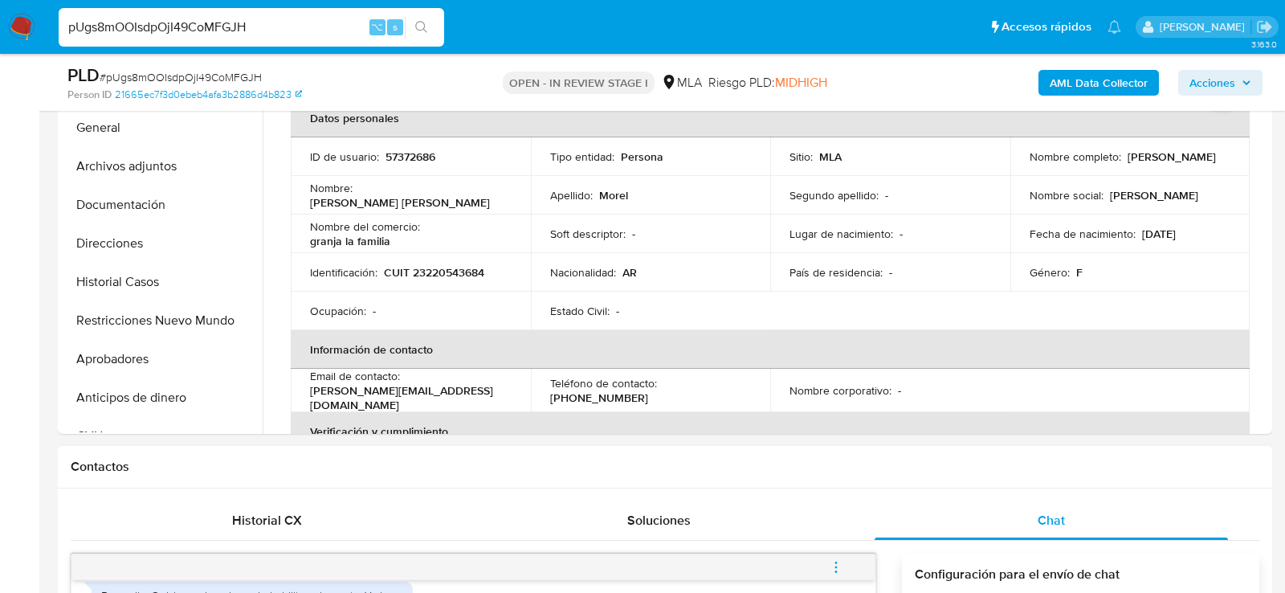
scroll to position [374, 0]
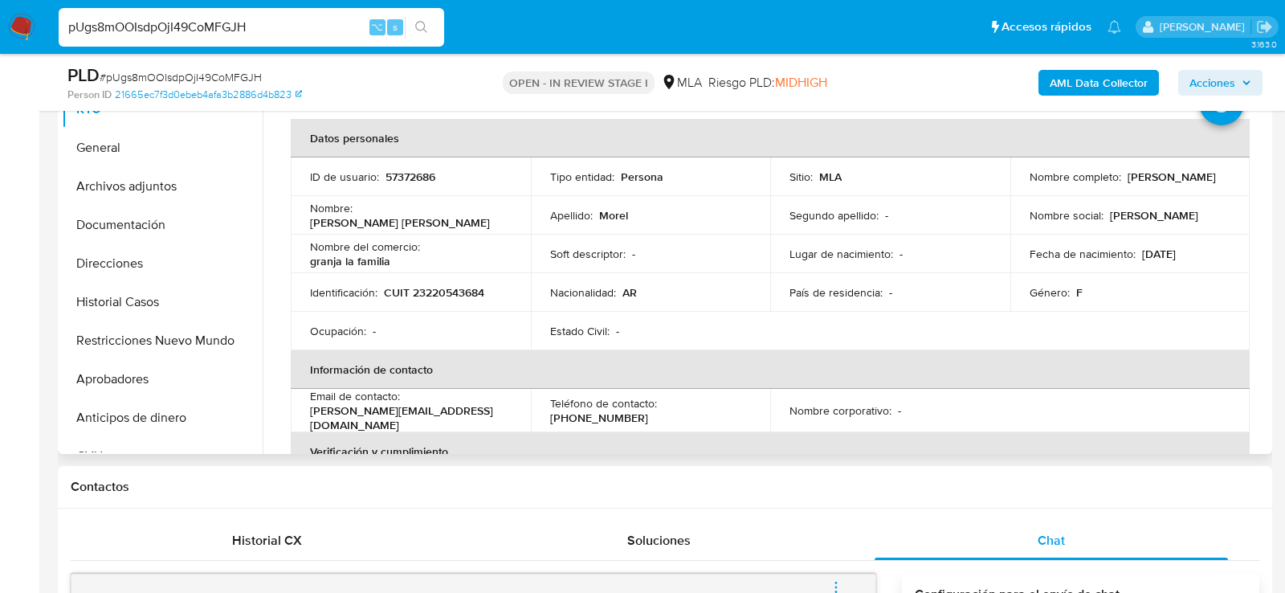
click at [441, 285] on p "CUIT 23220543684" at bounding box center [434, 292] width 100 height 14
copy p "23220543684"
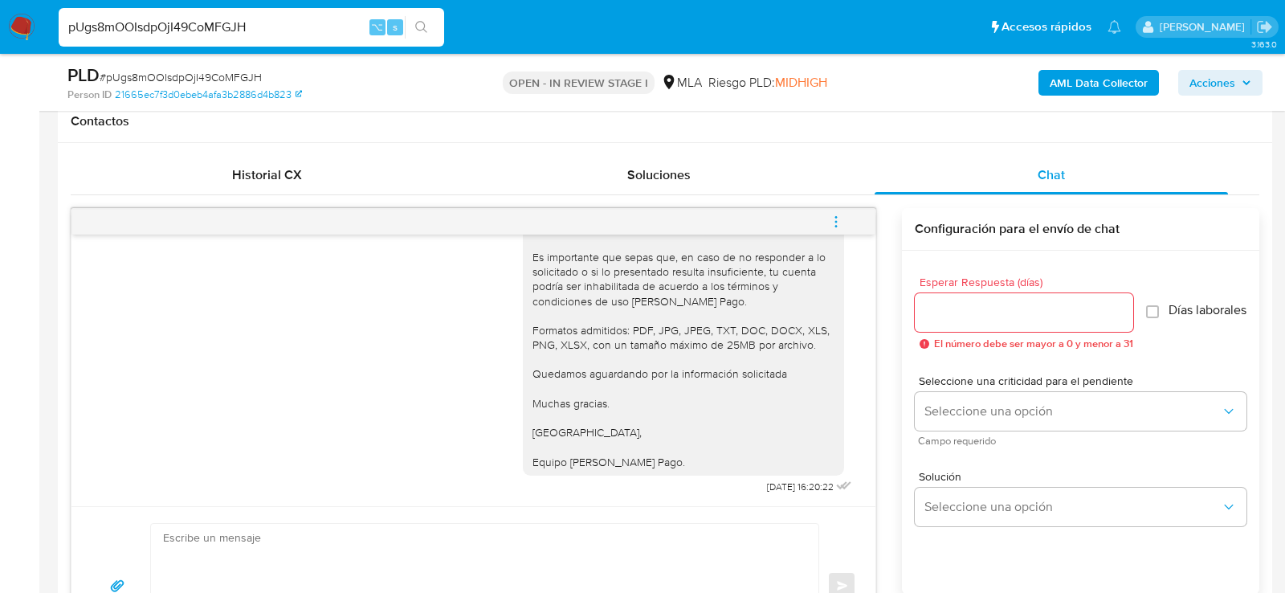
scroll to position [1332, 0]
click at [825, 231] on button "menu-action" at bounding box center [836, 221] width 53 height 39
click at [743, 182] on li "Cerrar conversación" at bounding box center [727, 188] width 165 height 29
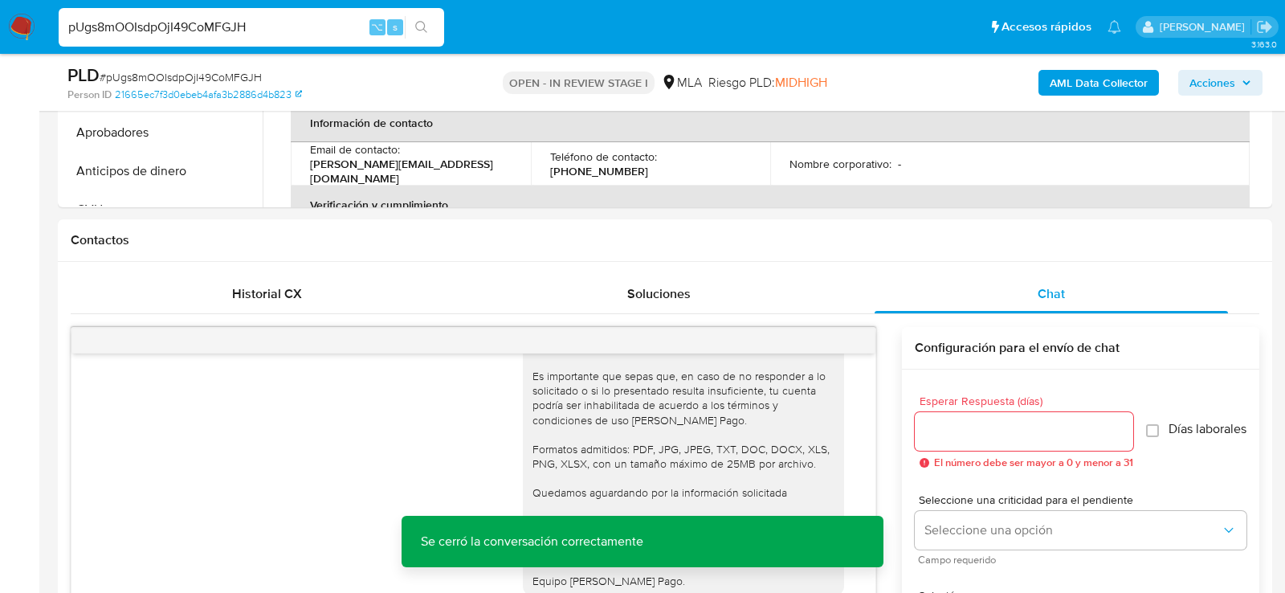
scroll to position [548, 0]
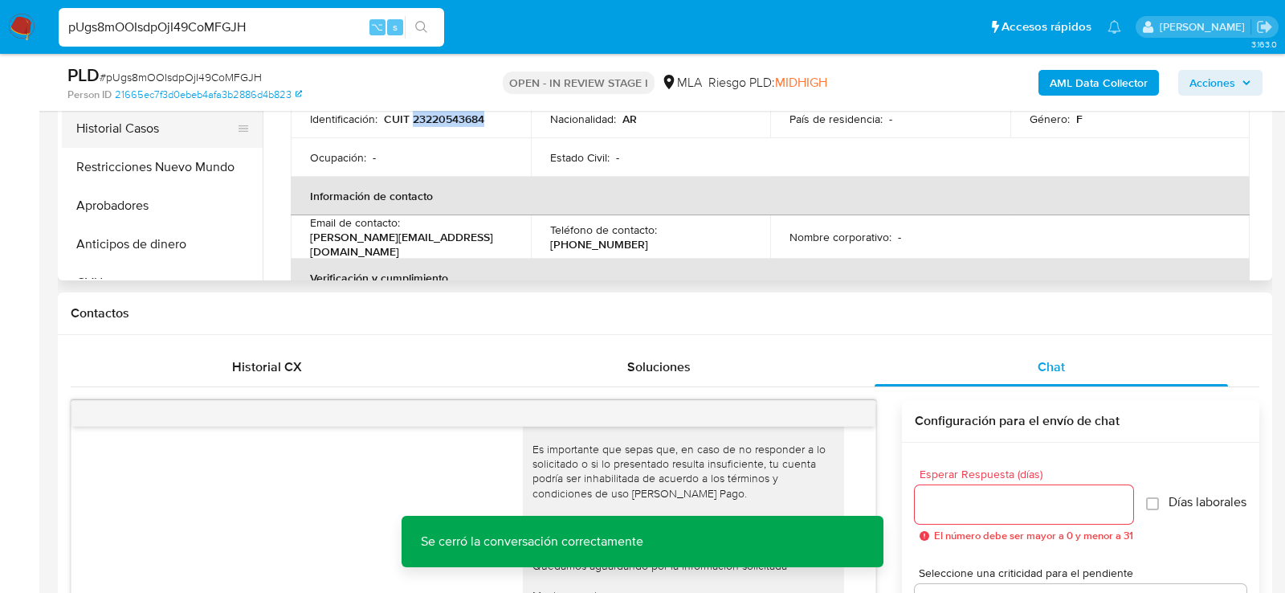
click at [120, 134] on button "Historial Casos" at bounding box center [156, 128] width 188 height 39
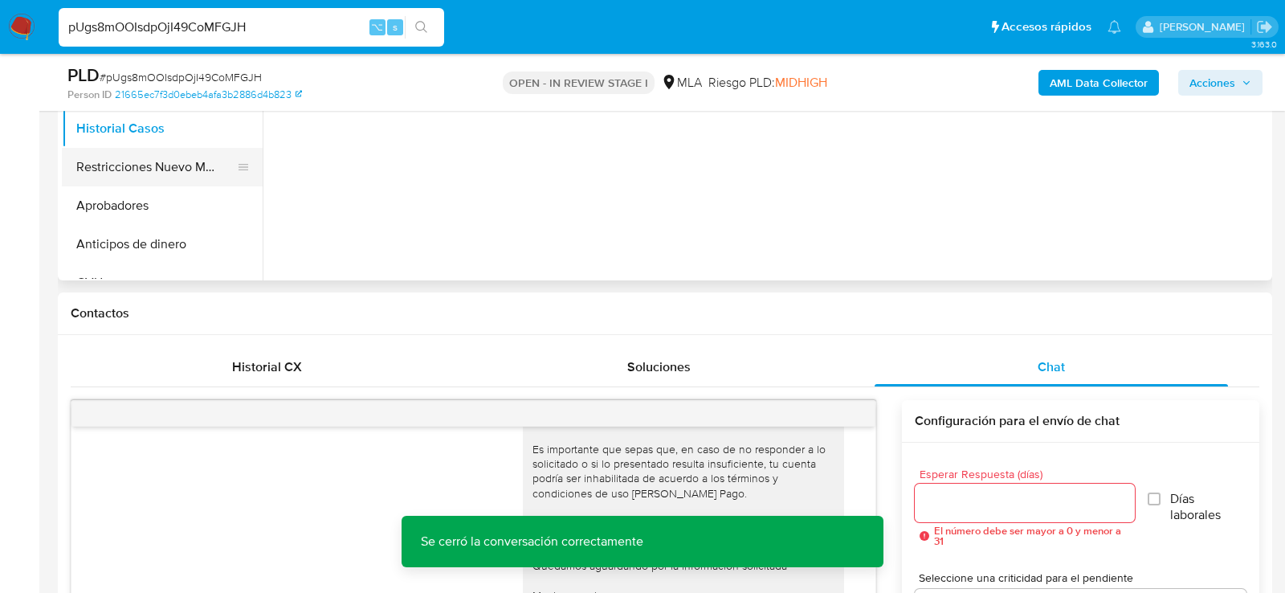
click at [120, 161] on button "Restricciones Nuevo Mundo" at bounding box center [156, 167] width 188 height 39
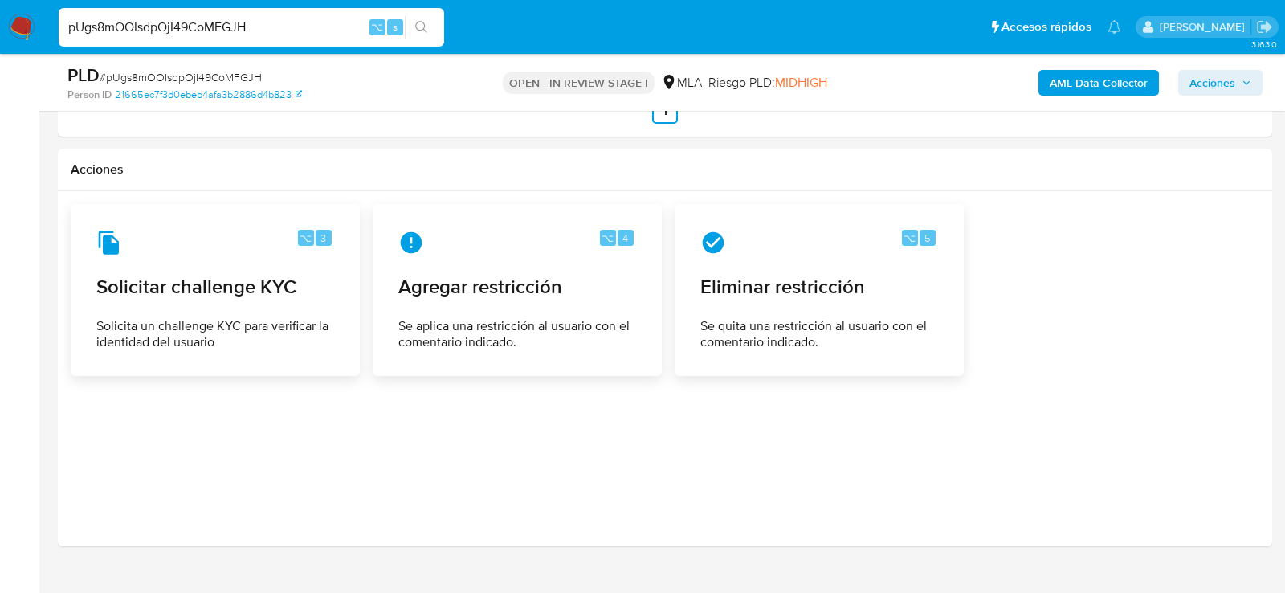
scroll to position [2498, 0]
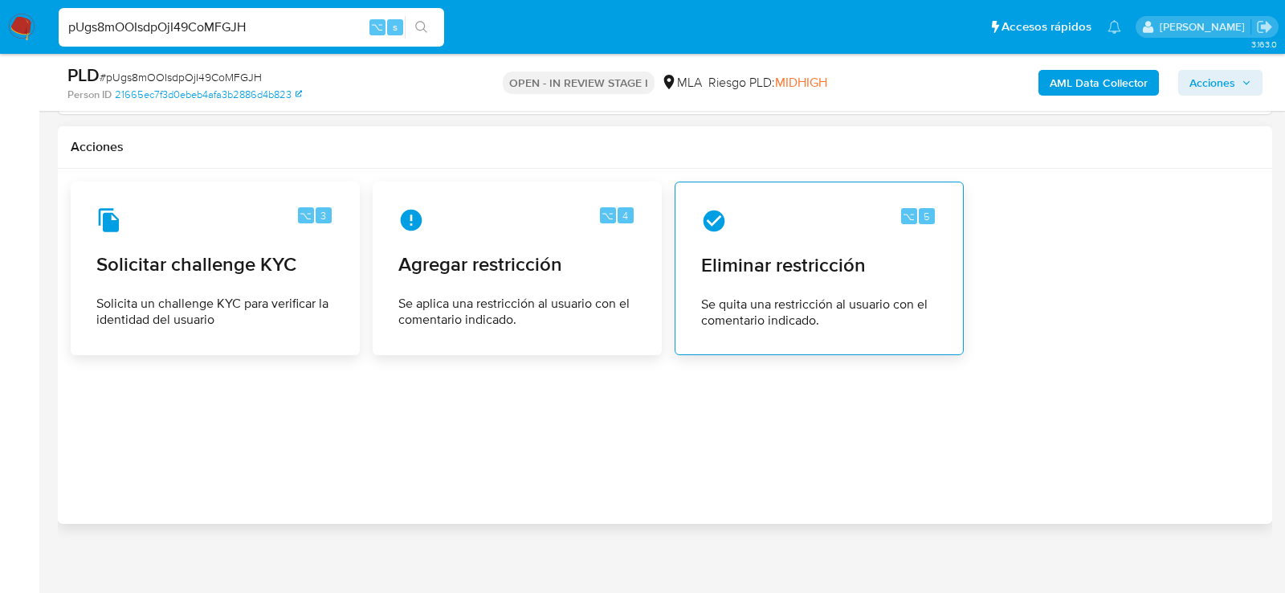
click at [810, 301] on span "Se quita una restricción al usuario con el comentario indicado." at bounding box center [819, 312] width 236 height 32
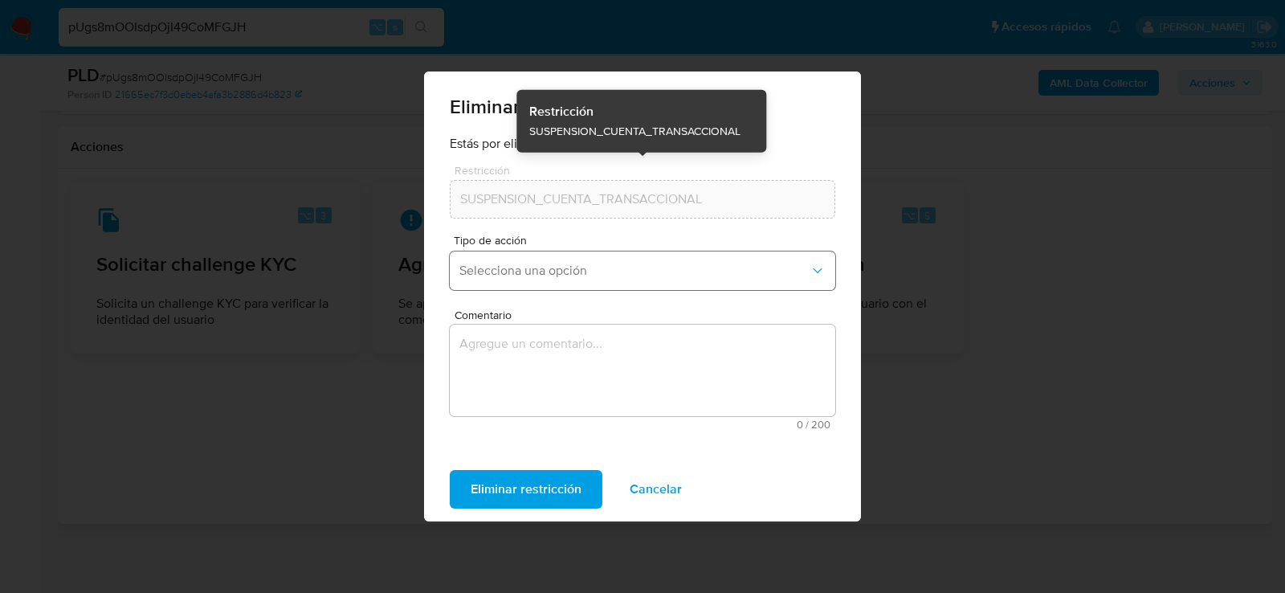
click at [500, 259] on button "Selecciona una opción" at bounding box center [643, 270] width 386 height 39
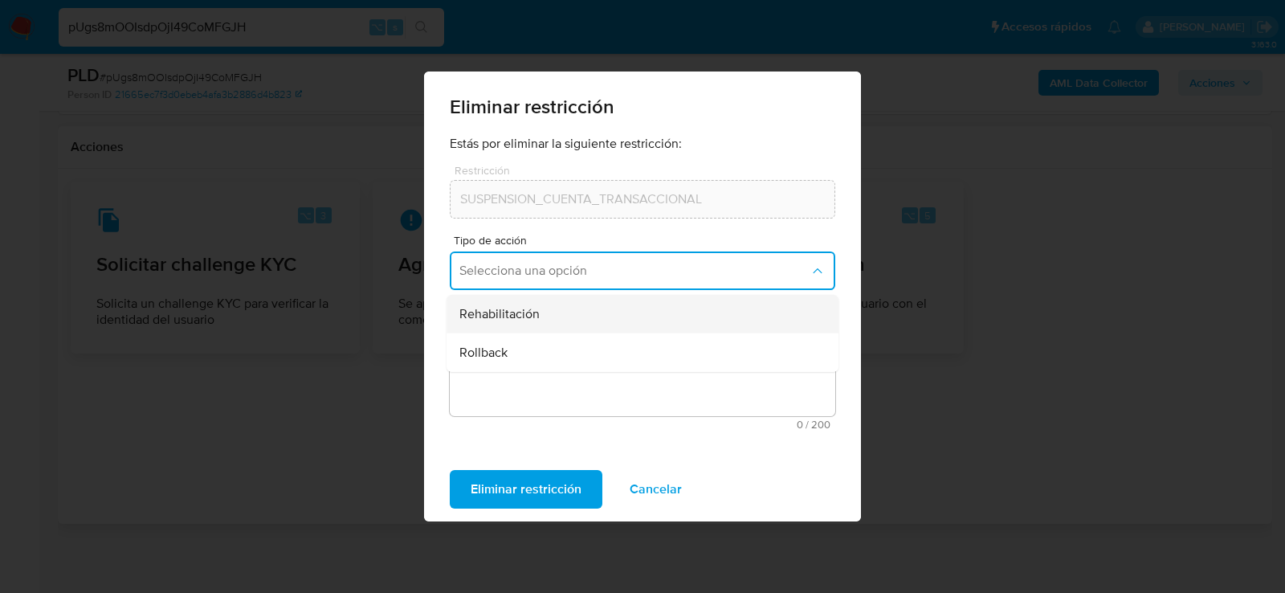
click at [504, 323] on div "Rehabilitación" at bounding box center [637, 314] width 357 height 39
click at [505, 361] on textarea "Comentario" at bounding box center [643, 370] width 386 height 92
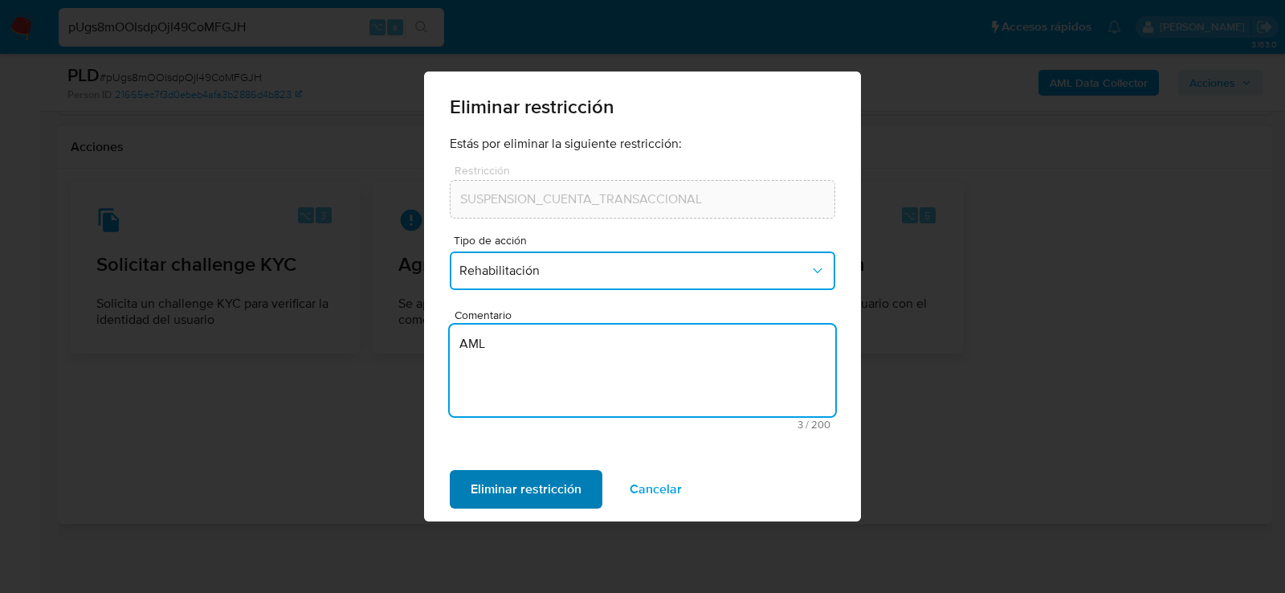
type textarea "AML"
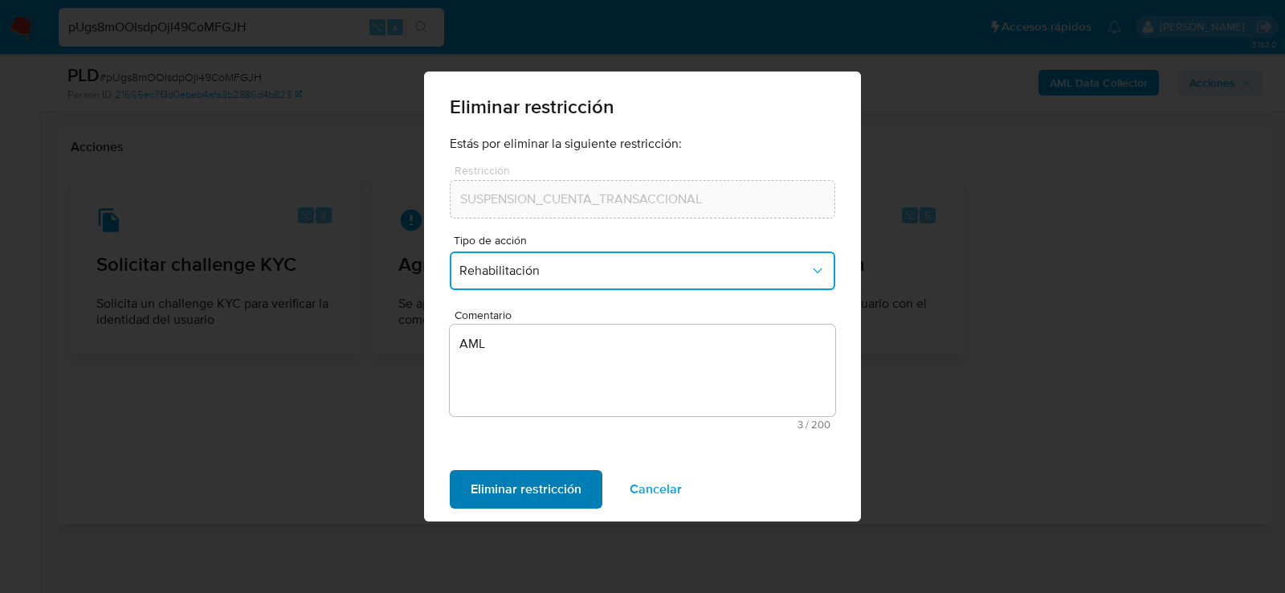
click at [496, 482] on span "Eliminar restricción" at bounding box center [526, 488] width 111 height 35
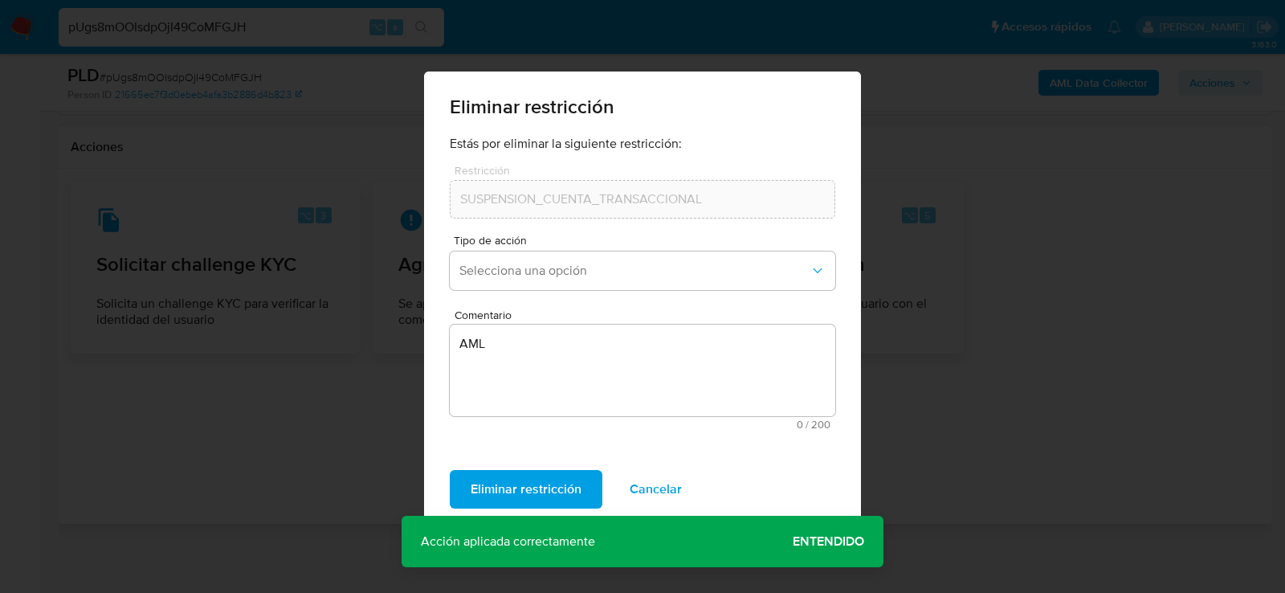
click at [643, 490] on span "Cancelar" at bounding box center [656, 488] width 52 height 35
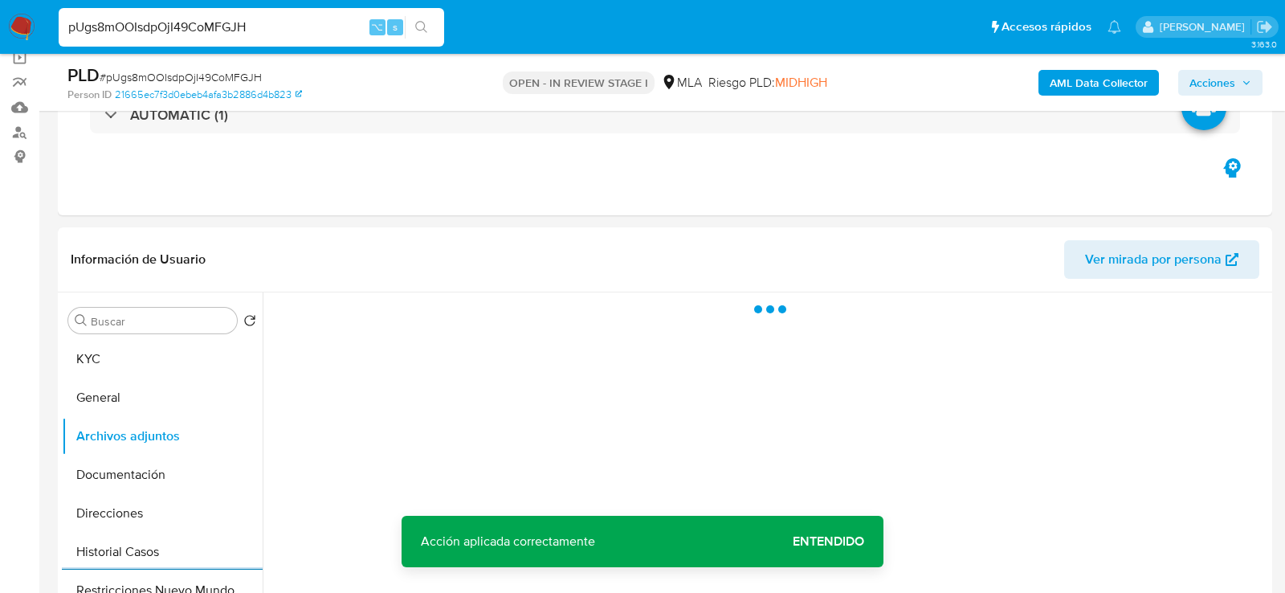
scroll to position [120, 0]
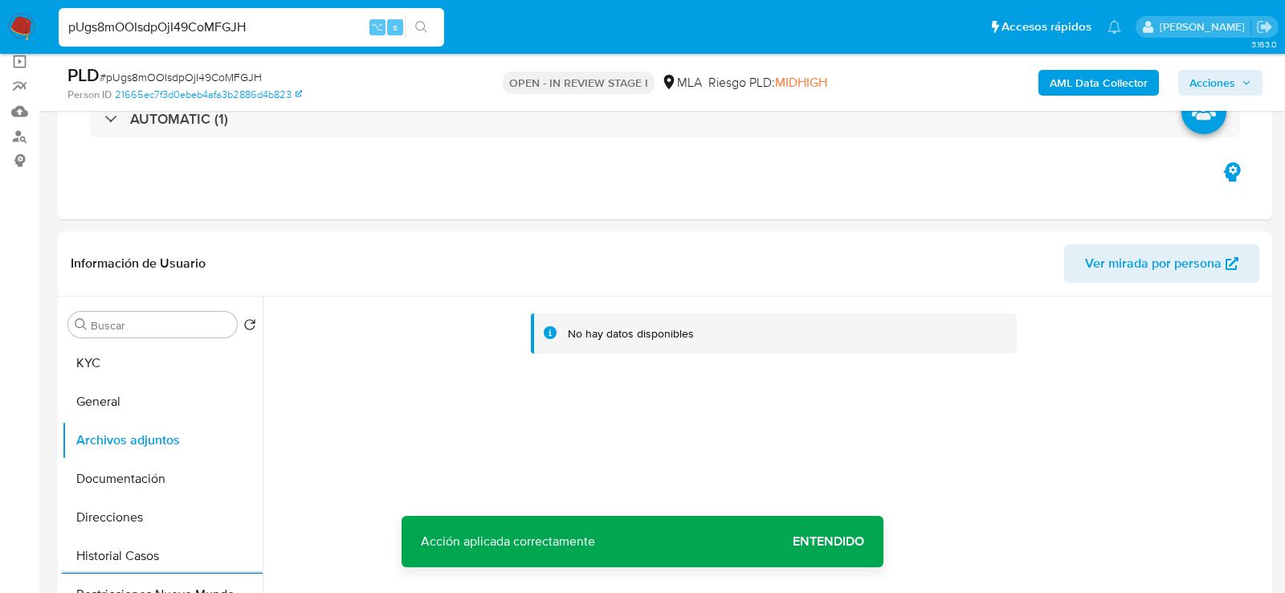
click at [1063, 89] on b "AML Data Collector" at bounding box center [1099, 83] width 98 height 26
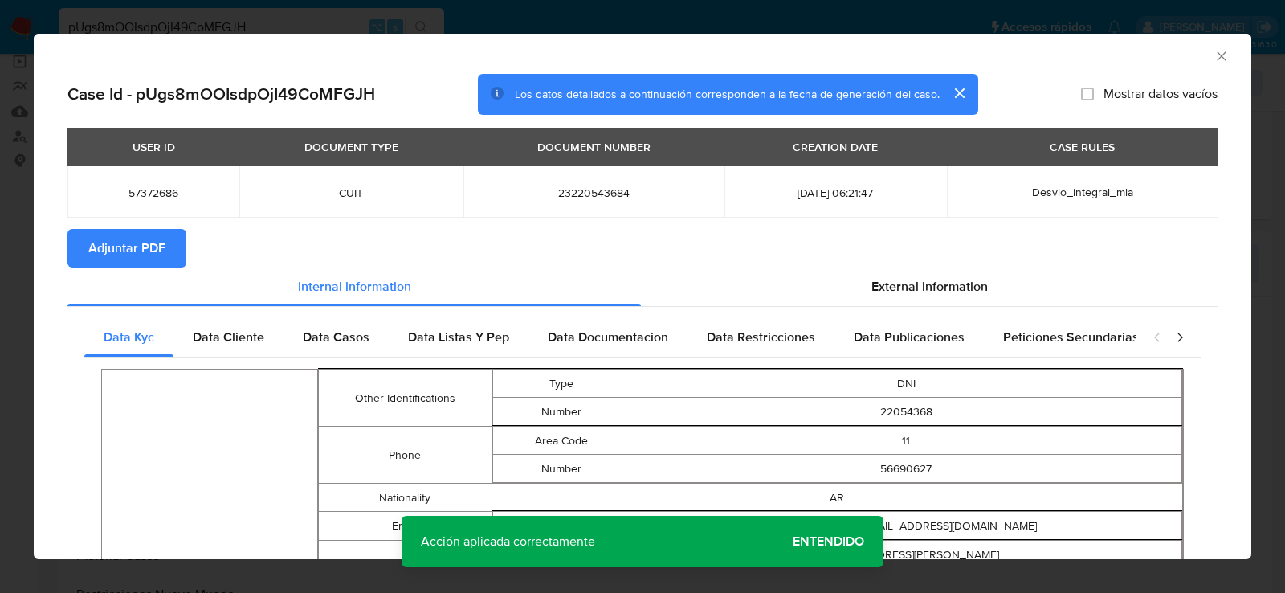
click at [150, 257] on span "Adjuntar PDF" at bounding box center [126, 247] width 77 height 35
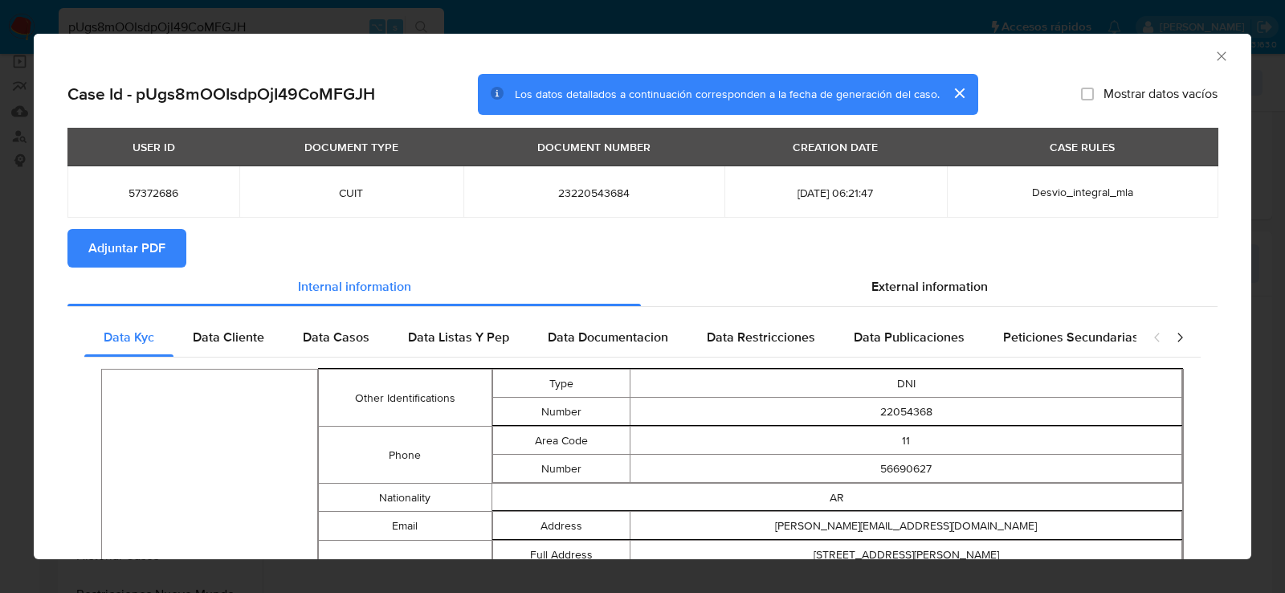
click at [1224, 62] on icon "Cerrar ventana" at bounding box center [1222, 56] width 16 height 16
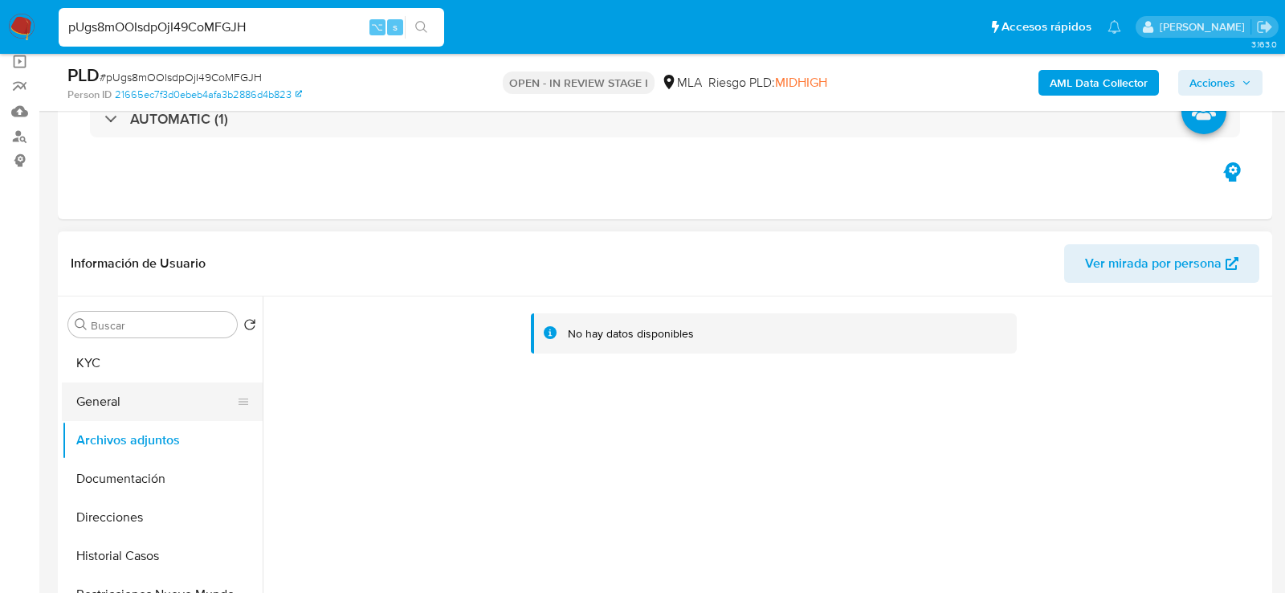
click at [105, 414] on button "General" at bounding box center [156, 401] width 188 height 39
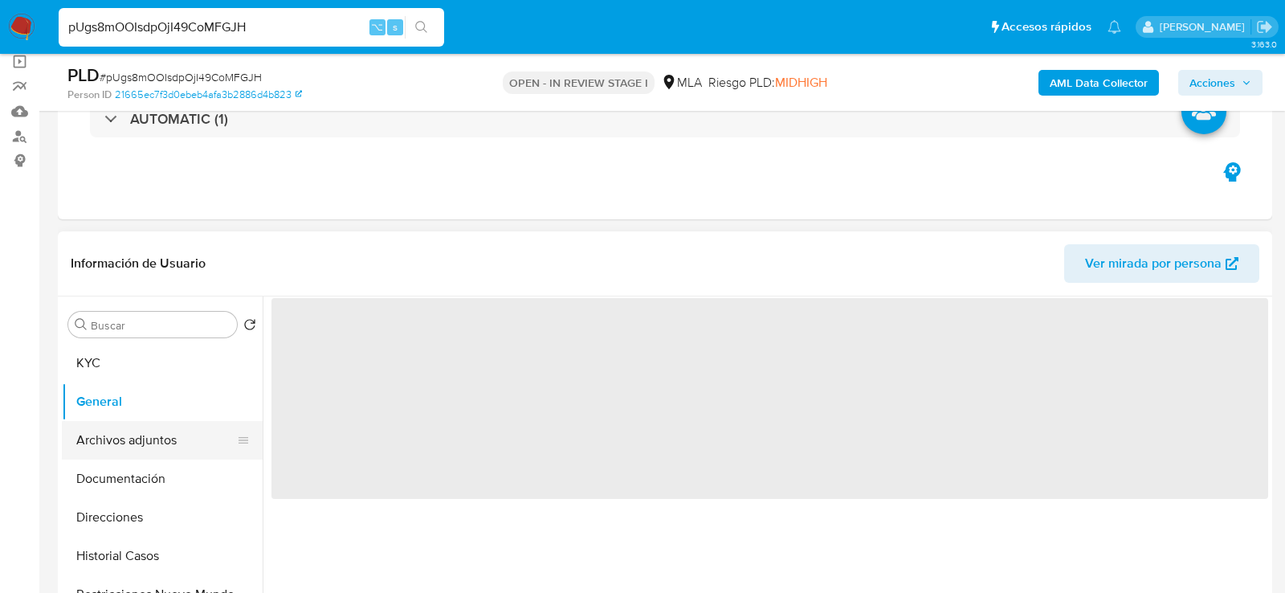
click at [105, 439] on button "Archivos adjuntos" at bounding box center [156, 440] width 188 height 39
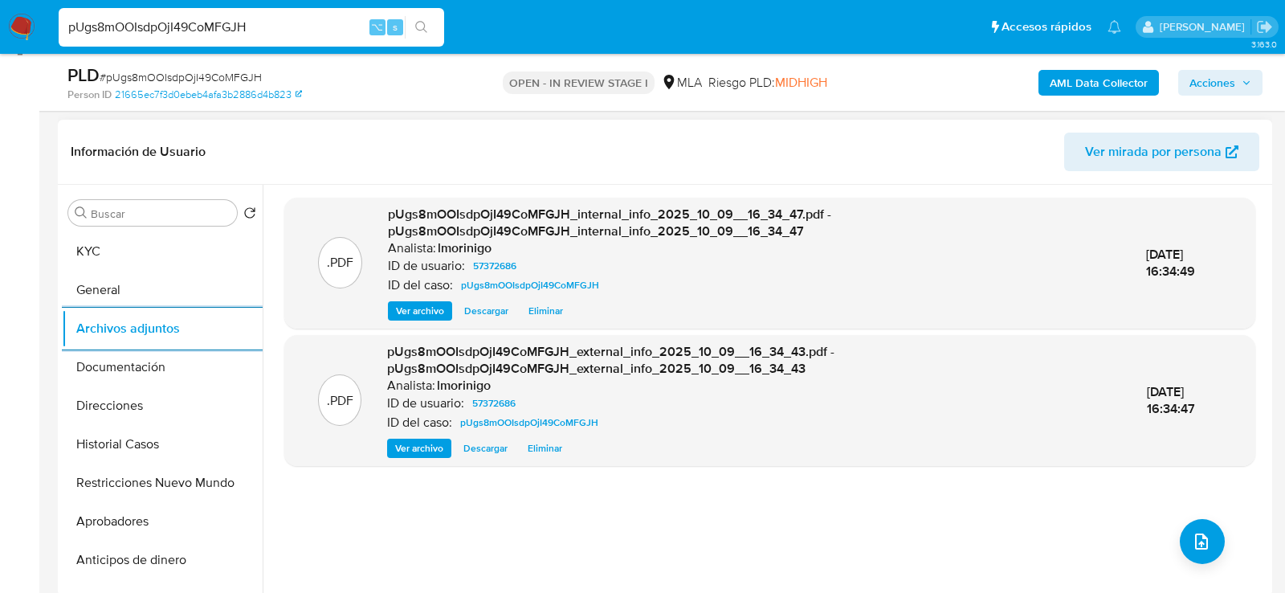
scroll to position [292, 0]
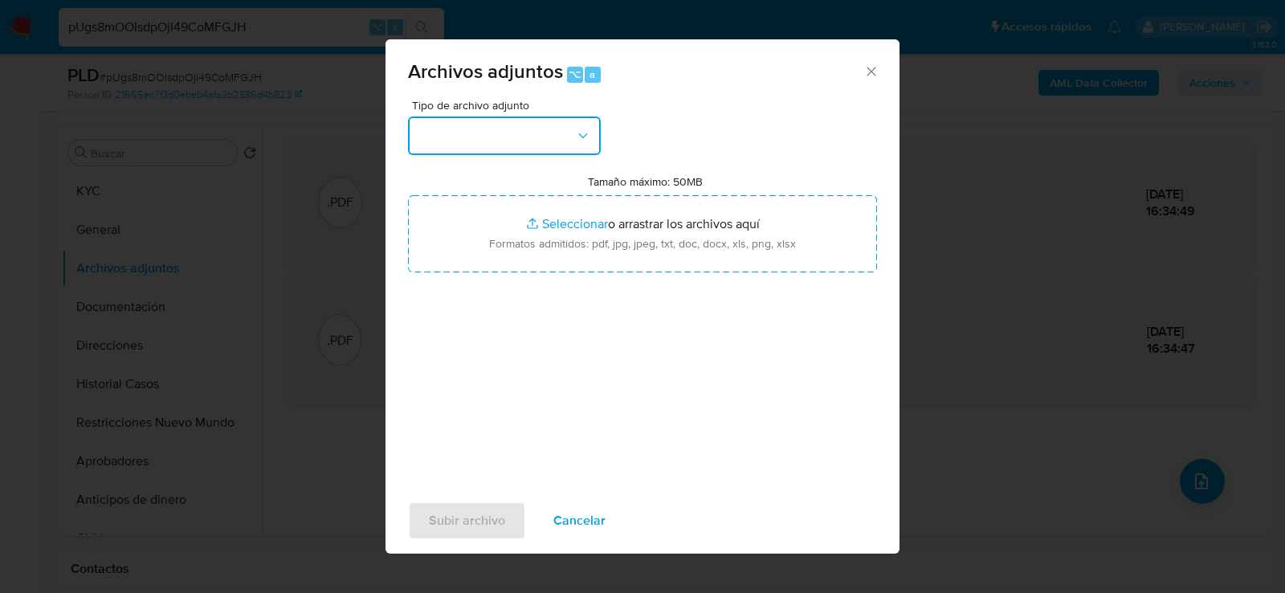
click at [533, 147] on button "button" at bounding box center [504, 135] width 193 height 39
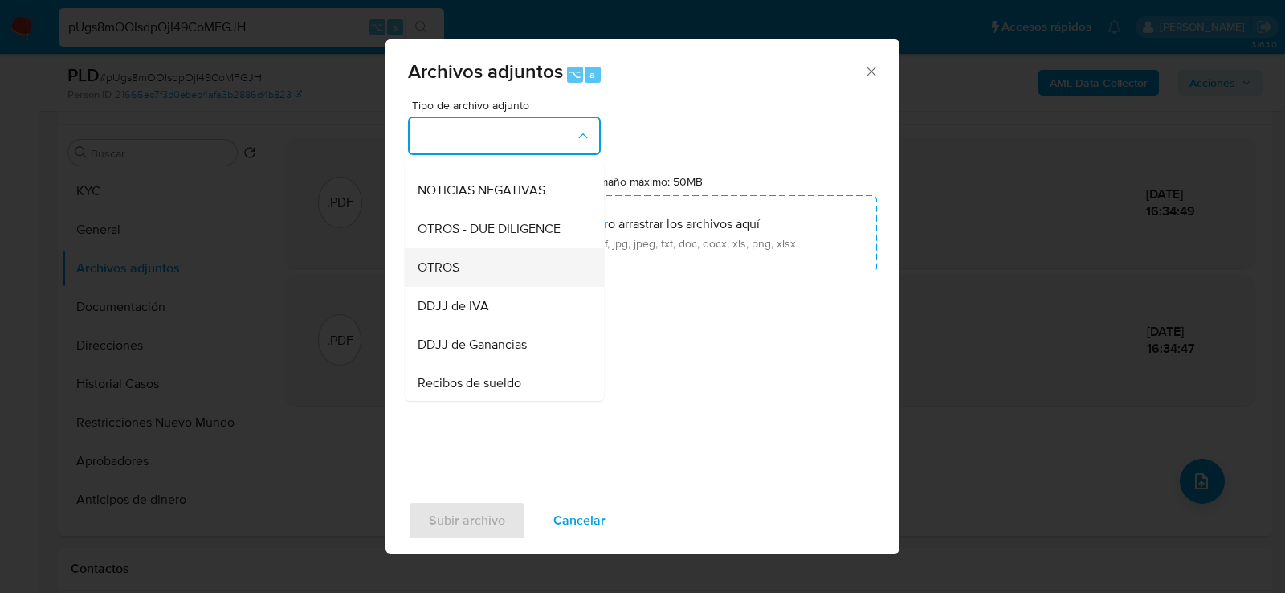
scroll to position [222, 0]
click at [507, 281] on div "OTROS" at bounding box center [500, 265] width 164 height 39
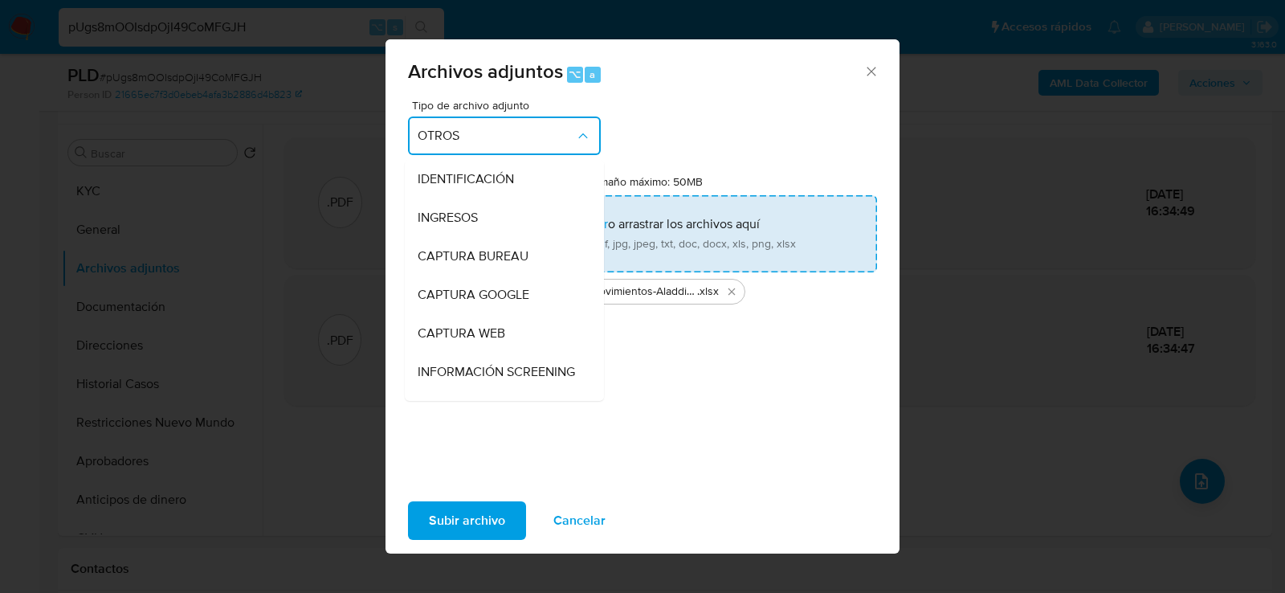
scroll to position [206, 0]
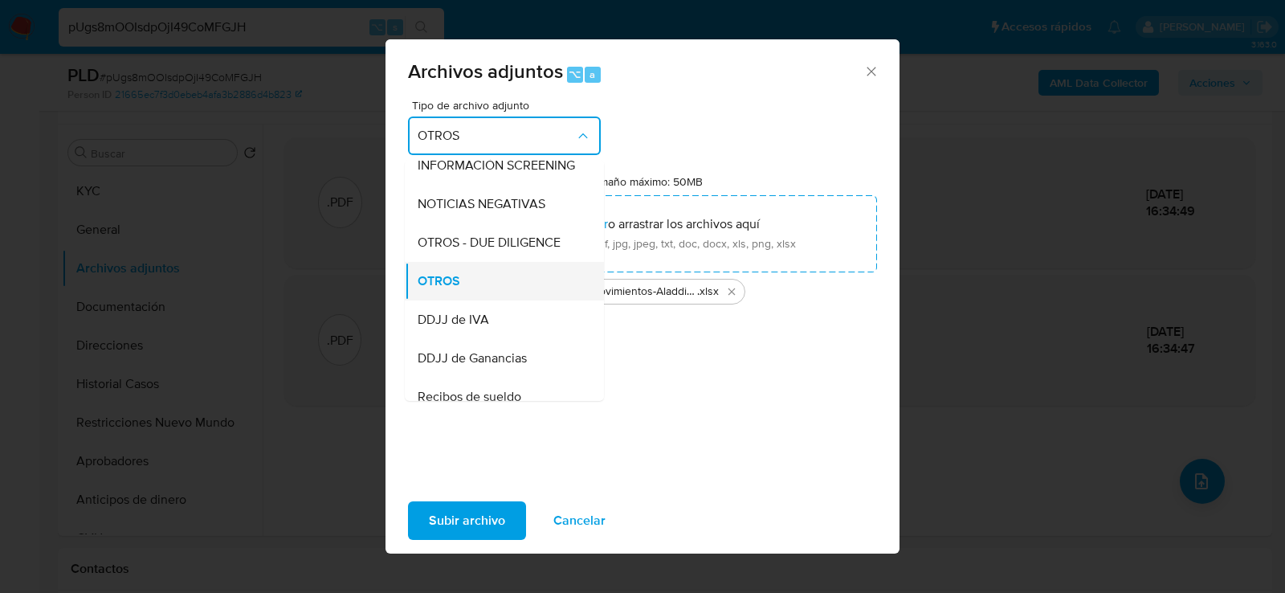
click at [493, 285] on div "OTROS" at bounding box center [500, 280] width 164 height 39
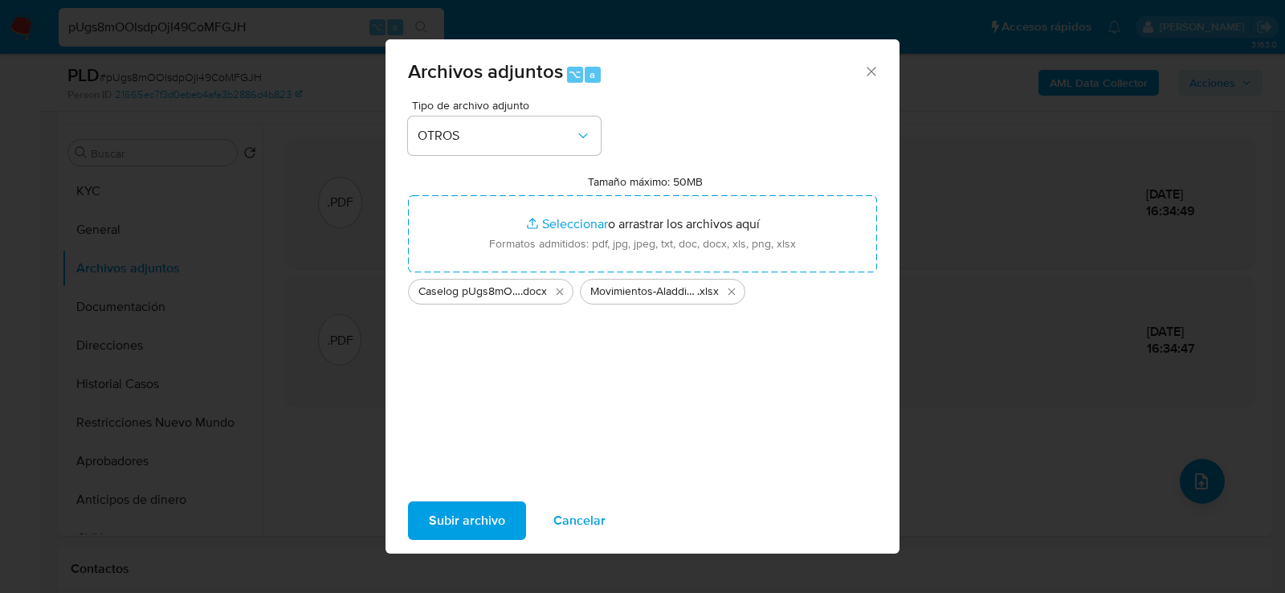
click at [451, 508] on span "Subir archivo" at bounding box center [467, 520] width 76 height 35
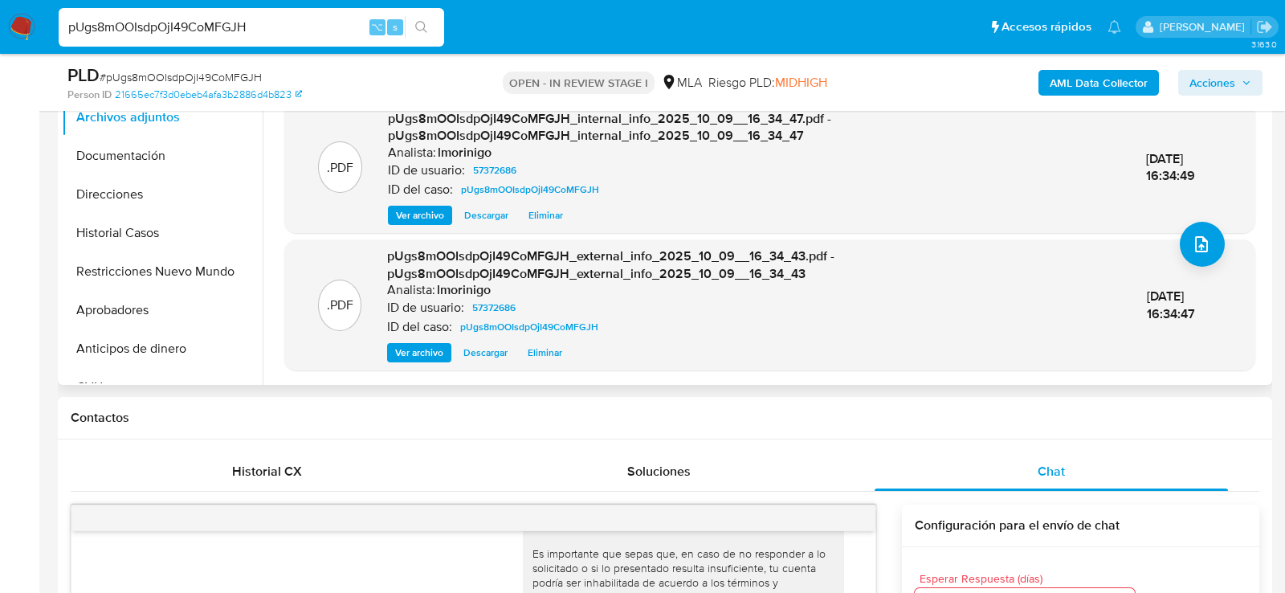
scroll to position [0, 0]
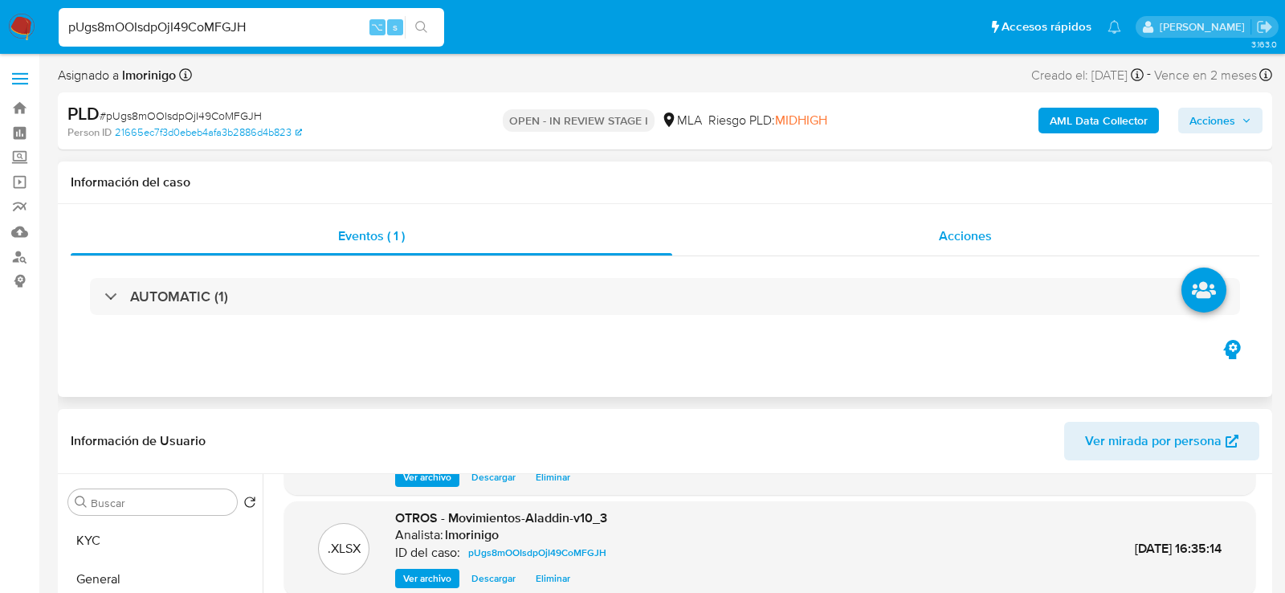
click at [913, 235] on div "Acciones" at bounding box center [966, 236] width 588 height 39
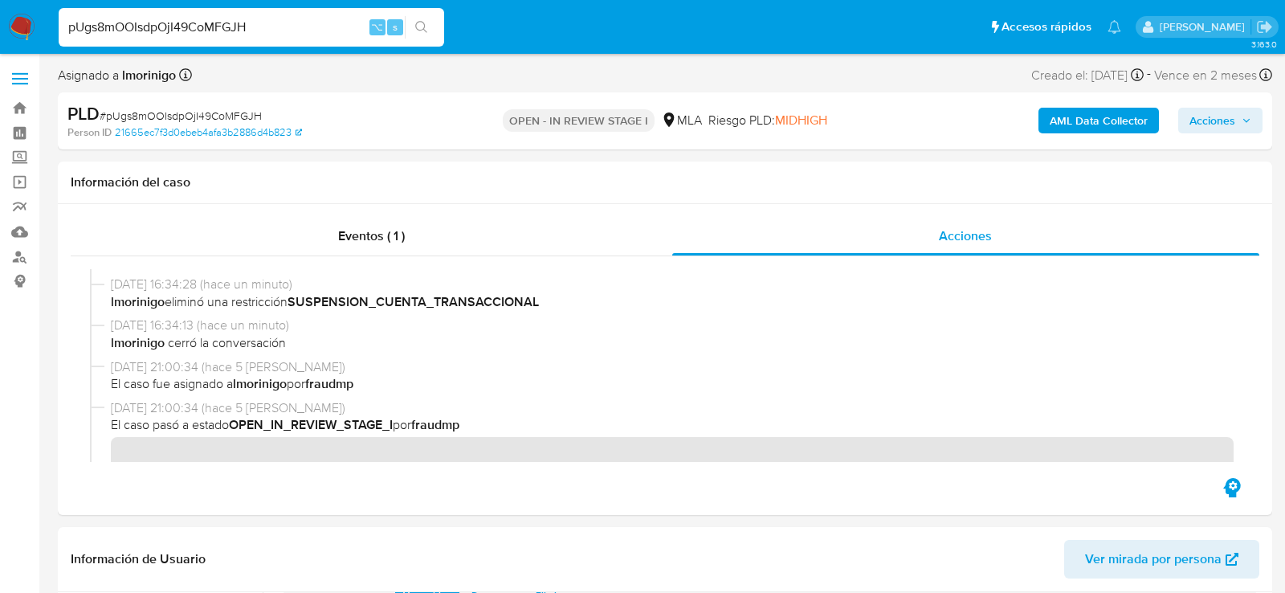
scroll to position [172, 0]
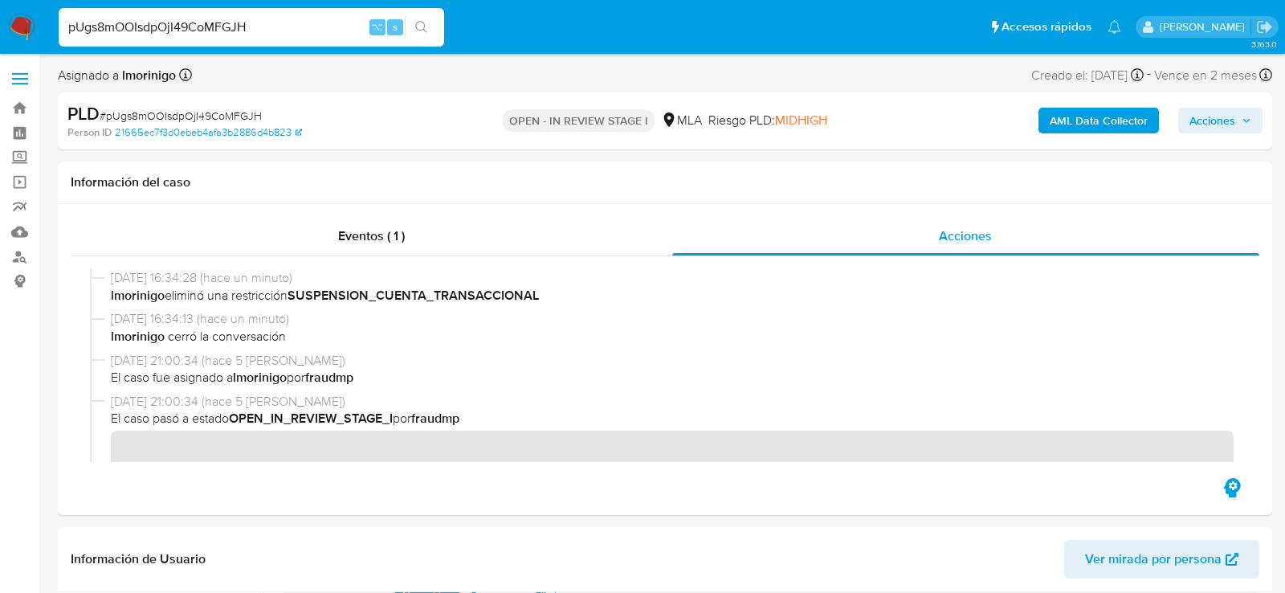
drag, startPoint x: 1211, startPoint y: 125, endPoint x: 964, endPoint y: 125, distance: 247.4
click at [1211, 125] on span "Acciones" at bounding box center [1212, 121] width 46 height 26
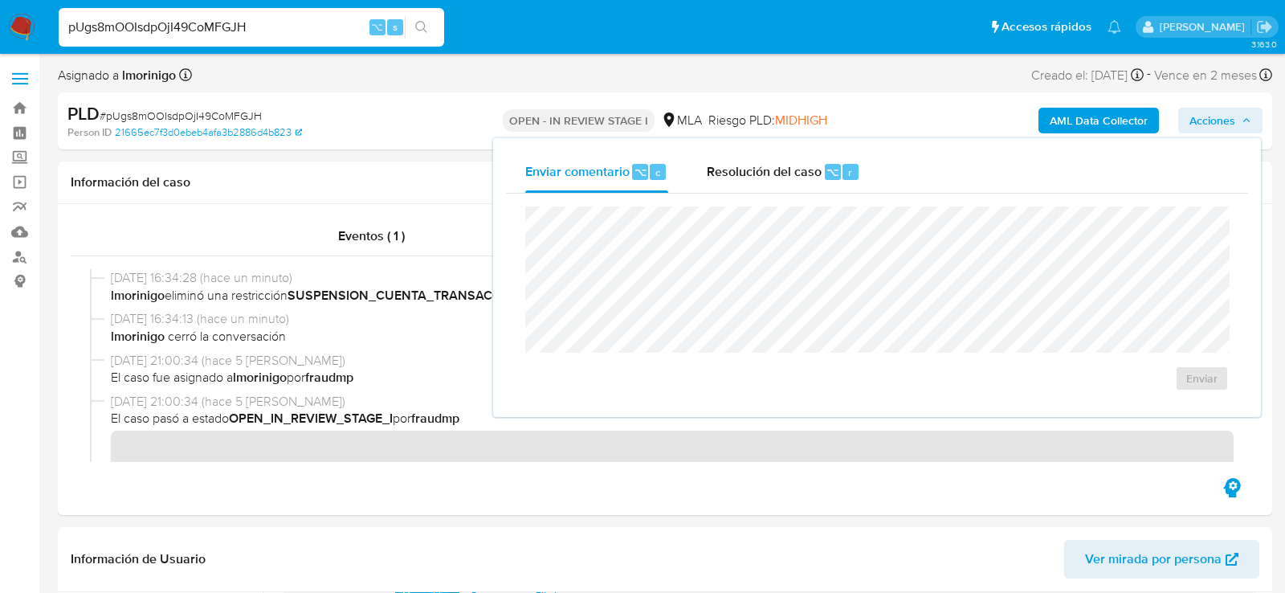
click at [855, 138] on div "Enviar comentario ⌥ c Resolución del caso ⌥ r Enviar" at bounding box center [877, 277] width 768 height 279
click at [848, 167] on span "r" at bounding box center [850, 172] width 4 height 15
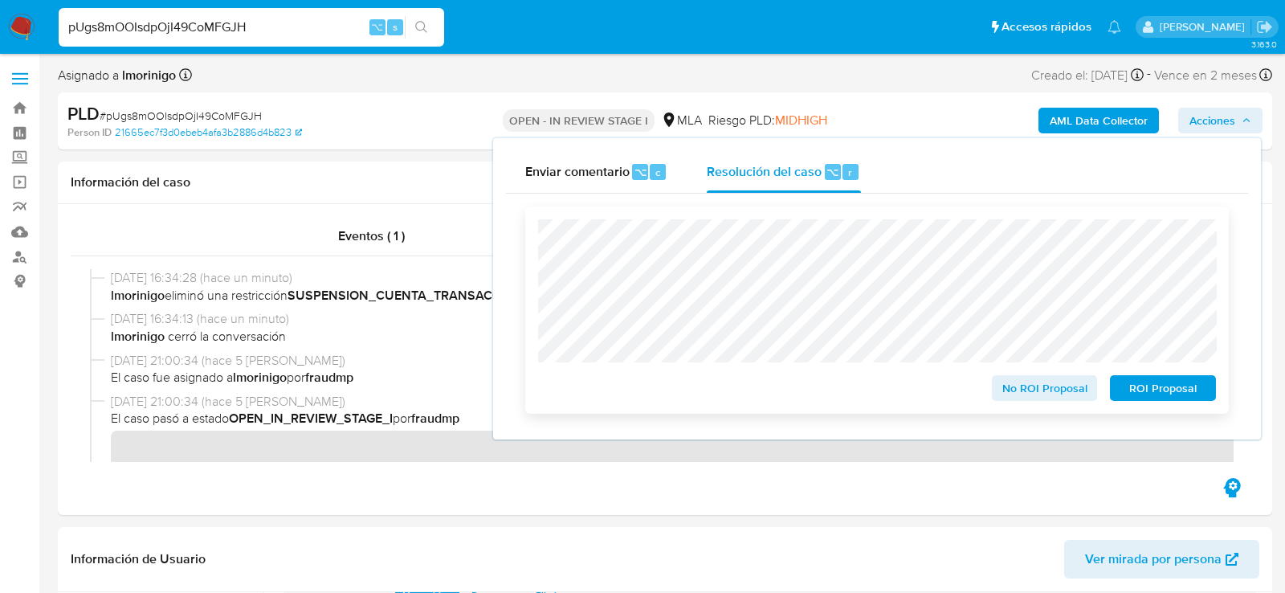
click at [1022, 397] on span "No ROI Proposal" at bounding box center [1045, 388] width 84 height 22
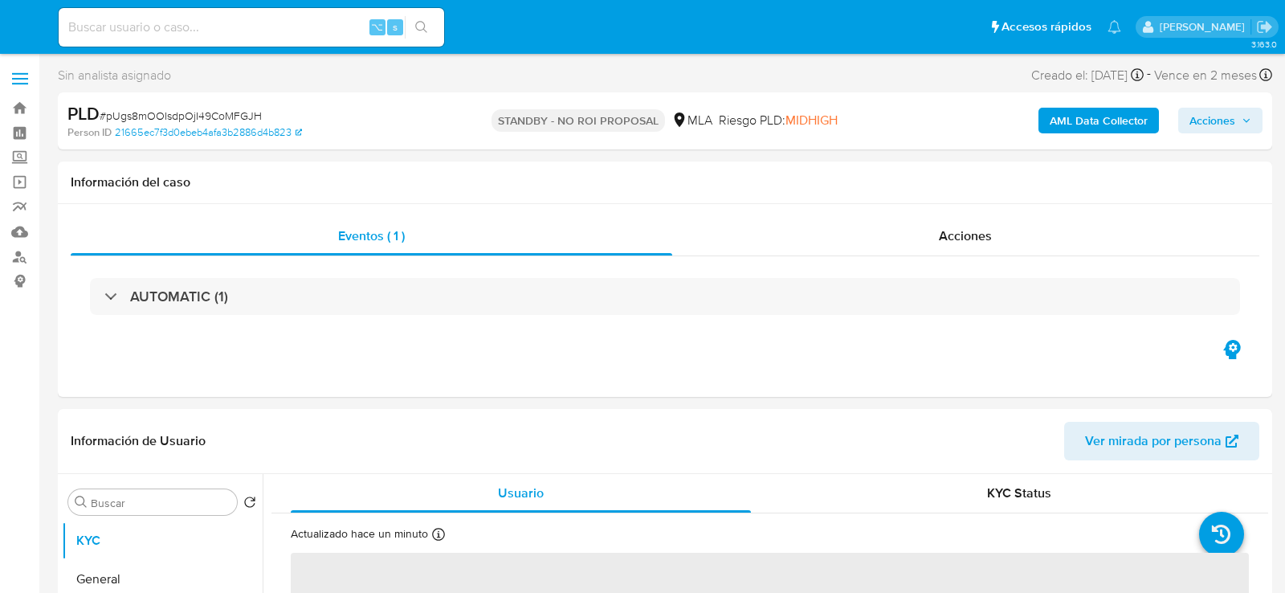
select select "10"
click at [236, 10] on div "⌥ s" at bounding box center [252, 27] width 386 height 39
click at [236, 29] on input at bounding box center [252, 27] width 386 height 21
paste input "cDIsylxNNyY0hjNJV3UiPPVz"
type input "cDIsylxNNyY0hjNJV3UiPPVz"
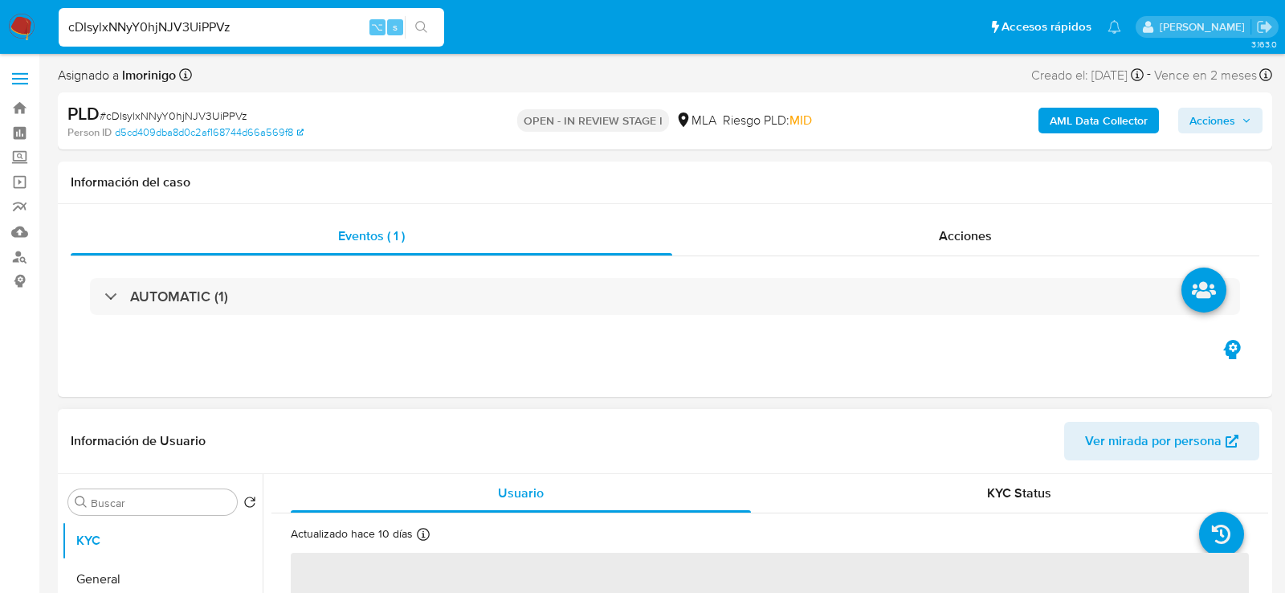
select select "10"
click at [291, 17] on input "cDIsylxNNyY0hjNJV3UiPPVz" at bounding box center [252, 27] width 386 height 21
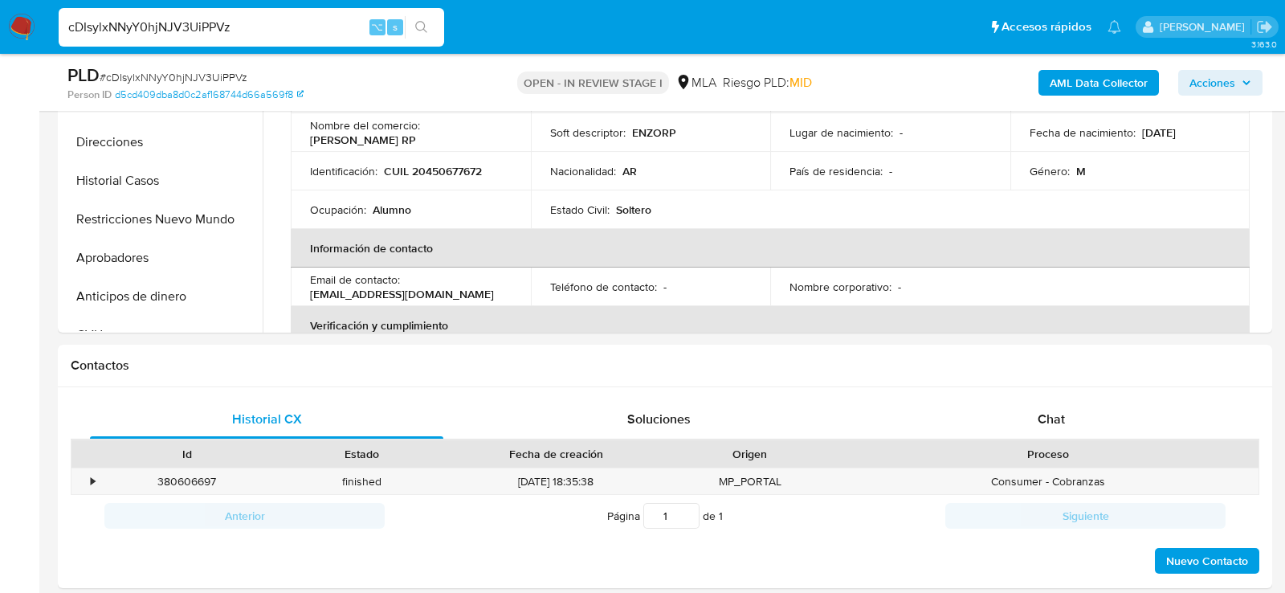
scroll to position [685, 0]
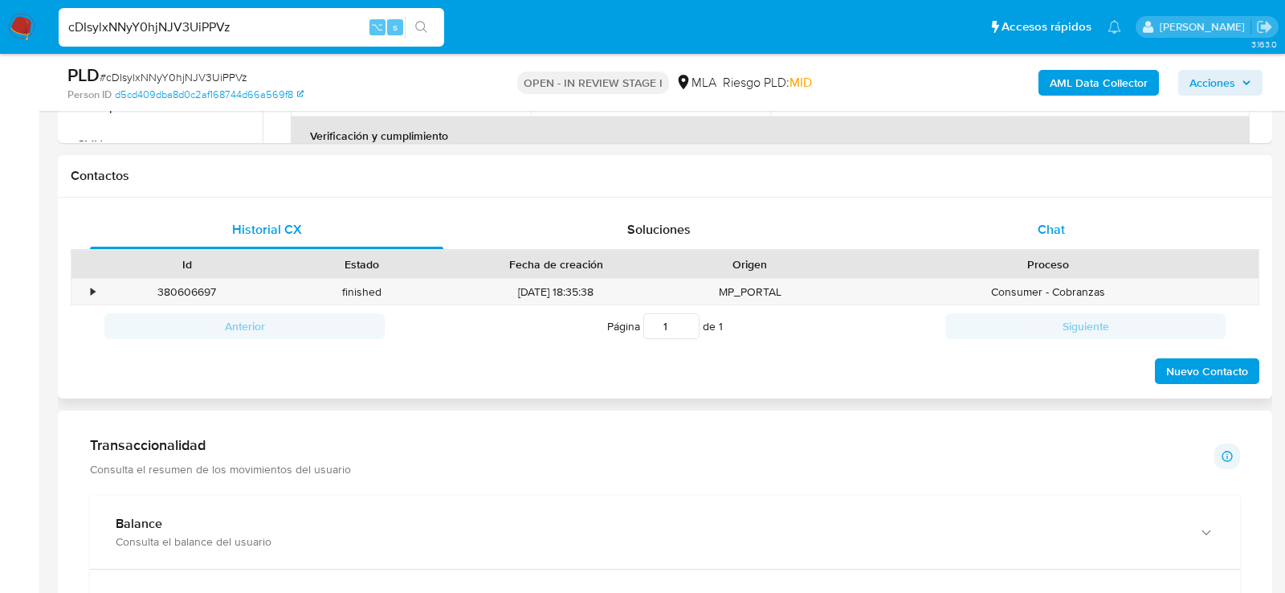
click at [1051, 216] on div "Chat" at bounding box center [1051, 229] width 353 height 39
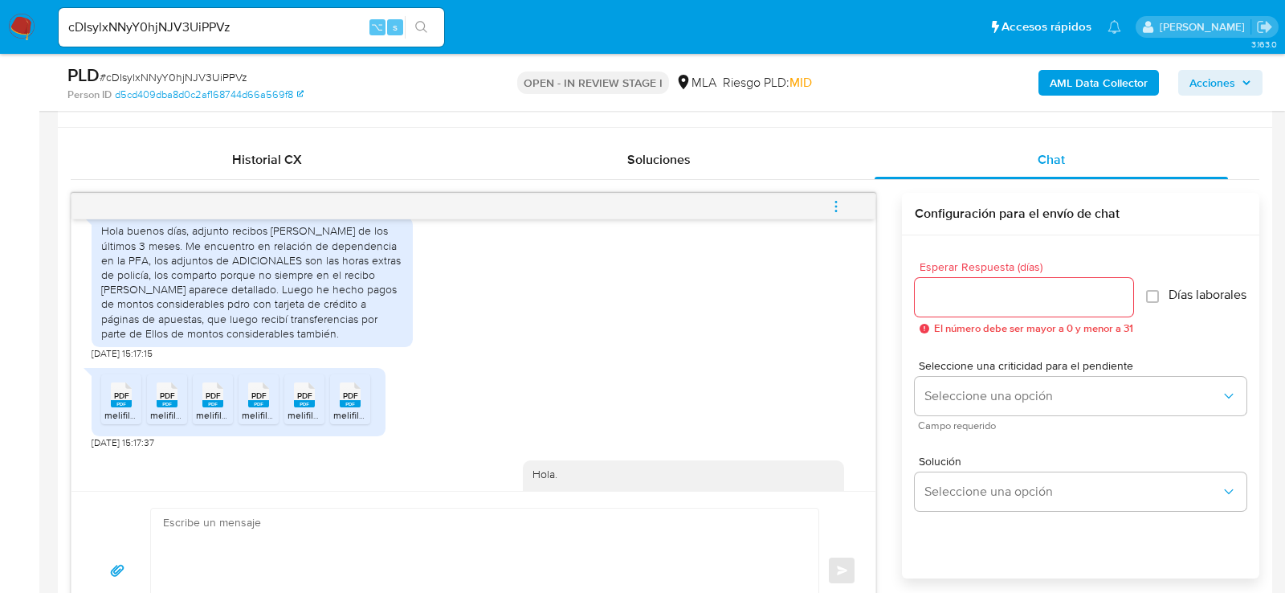
scroll to position [899, 0]
click at [133, 407] on div "PDF PDF" at bounding box center [121, 391] width 34 height 31
click at [173, 399] on span "PDF" at bounding box center [167, 394] width 15 height 10
click at [210, 399] on span "PDF" at bounding box center [213, 394] width 15 height 10
click at [248, 406] on rect at bounding box center [258, 401] width 21 height 7
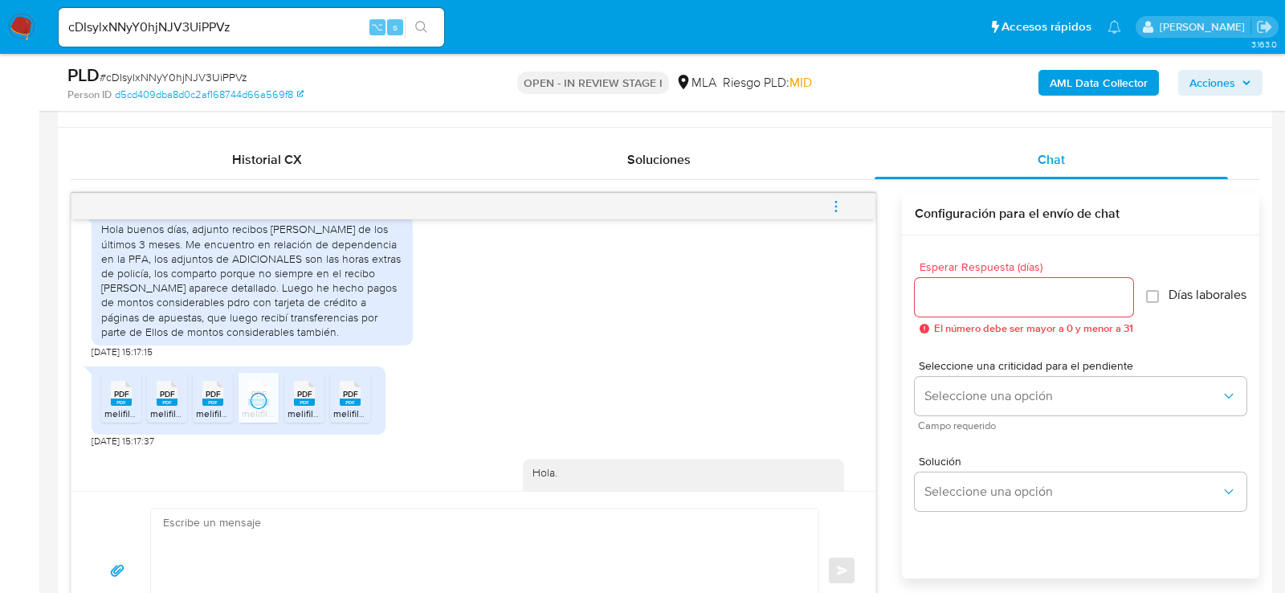
click at [310, 406] on rect at bounding box center [304, 401] width 21 height 7
click at [364, 407] on div "PDF PDF" at bounding box center [350, 391] width 34 height 31
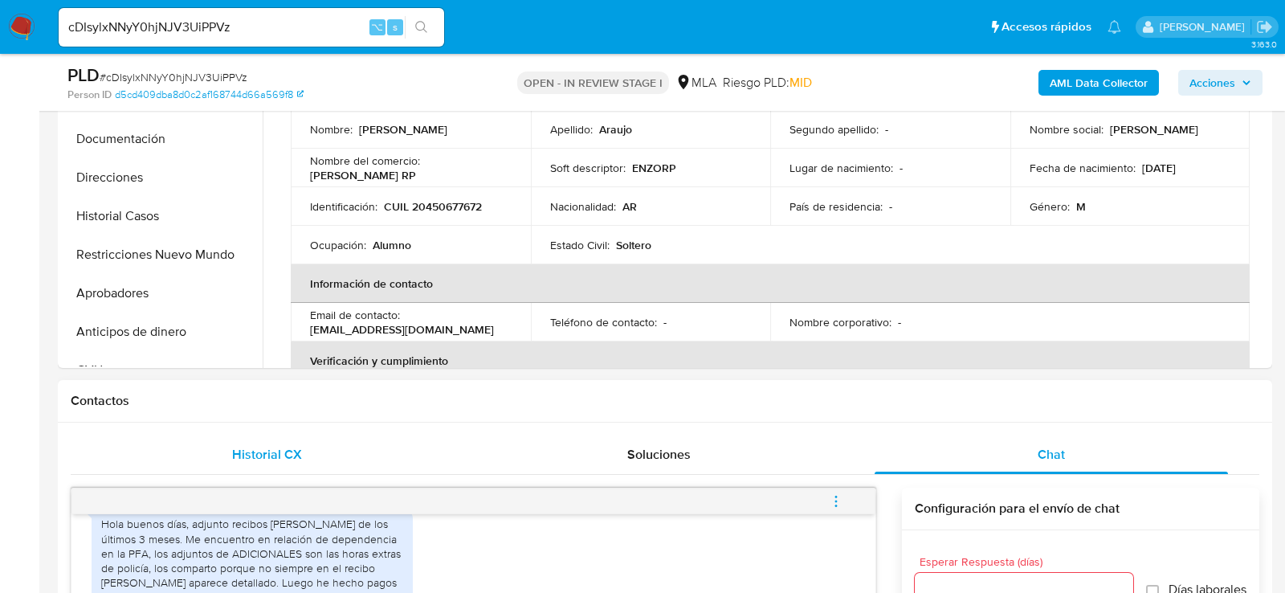
scroll to position [424, 0]
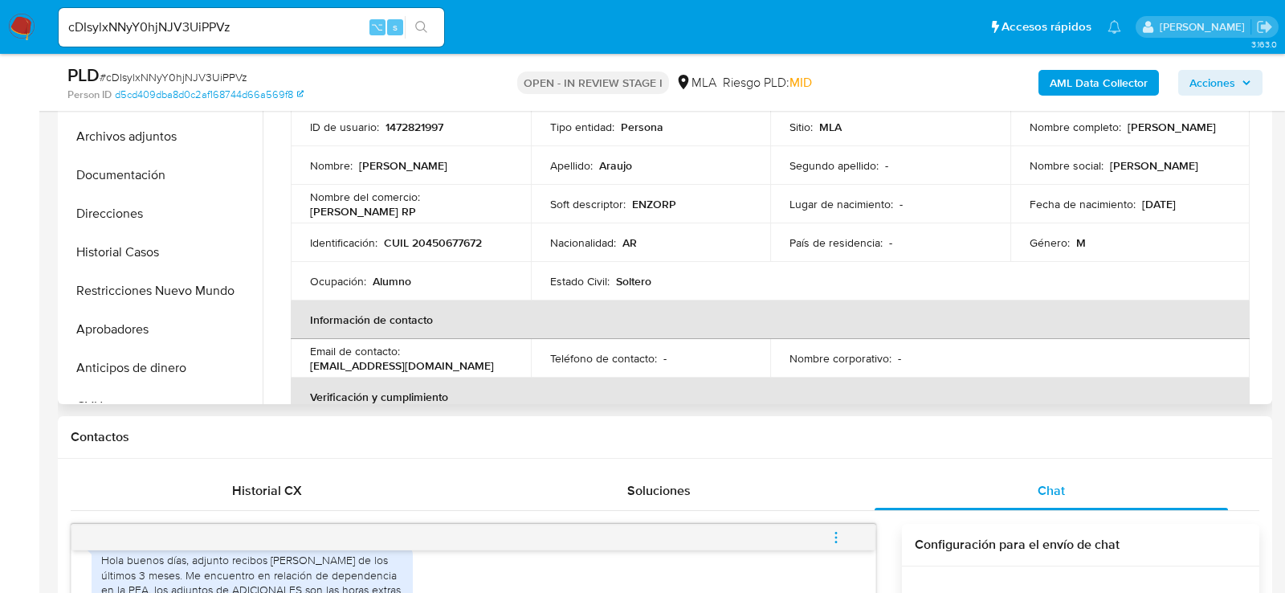
click at [443, 241] on p "CUIL 20450677672" at bounding box center [433, 242] width 98 height 14
copy p "20450677672"
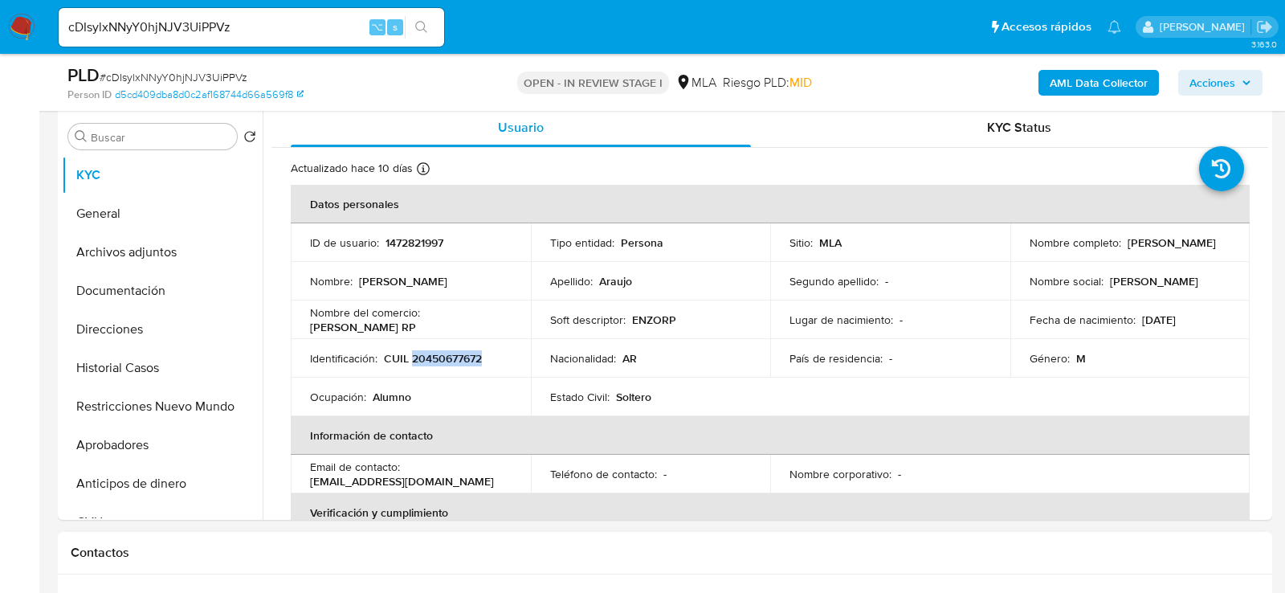
scroll to position [307, 0]
click at [124, 259] on button "Archivos adjuntos" at bounding box center [156, 254] width 188 height 39
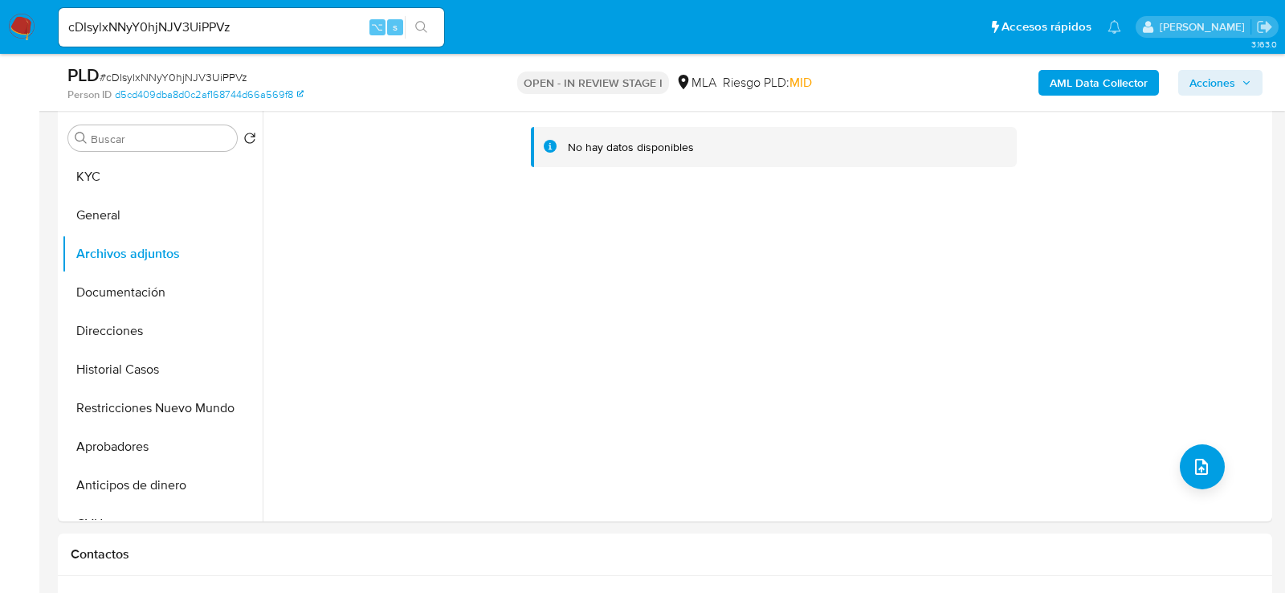
click at [1059, 80] on b "AML Data Collector" at bounding box center [1099, 83] width 98 height 26
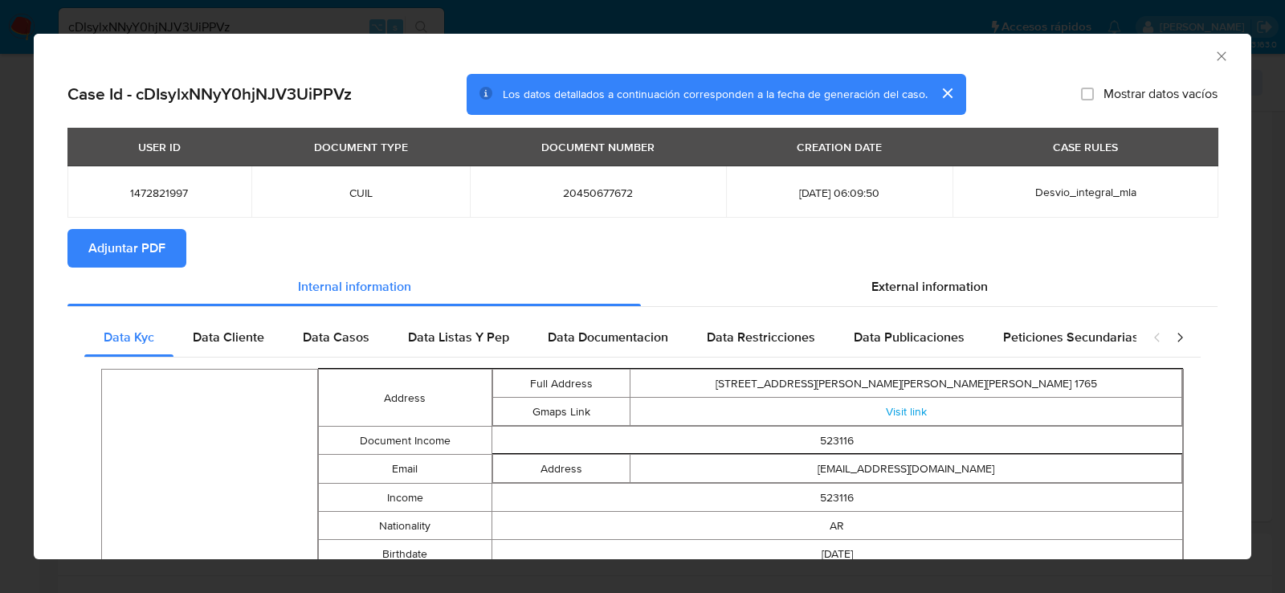
click at [137, 244] on span "Adjuntar PDF" at bounding box center [126, 247] width 77 height 35
click at [1218, 59] on icon "Cerrar ventana" at bounding box center [1221, 55] width 9 height 9
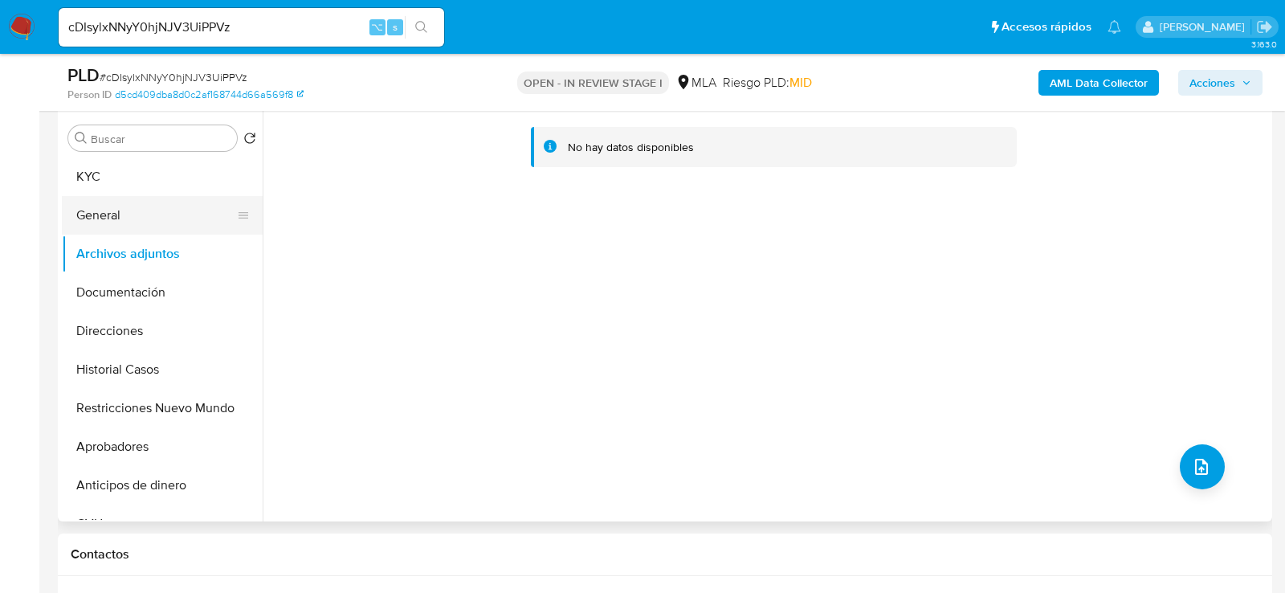
click at [115, 213] on button "General" at bounding box center [156, 215] width 188 height 39
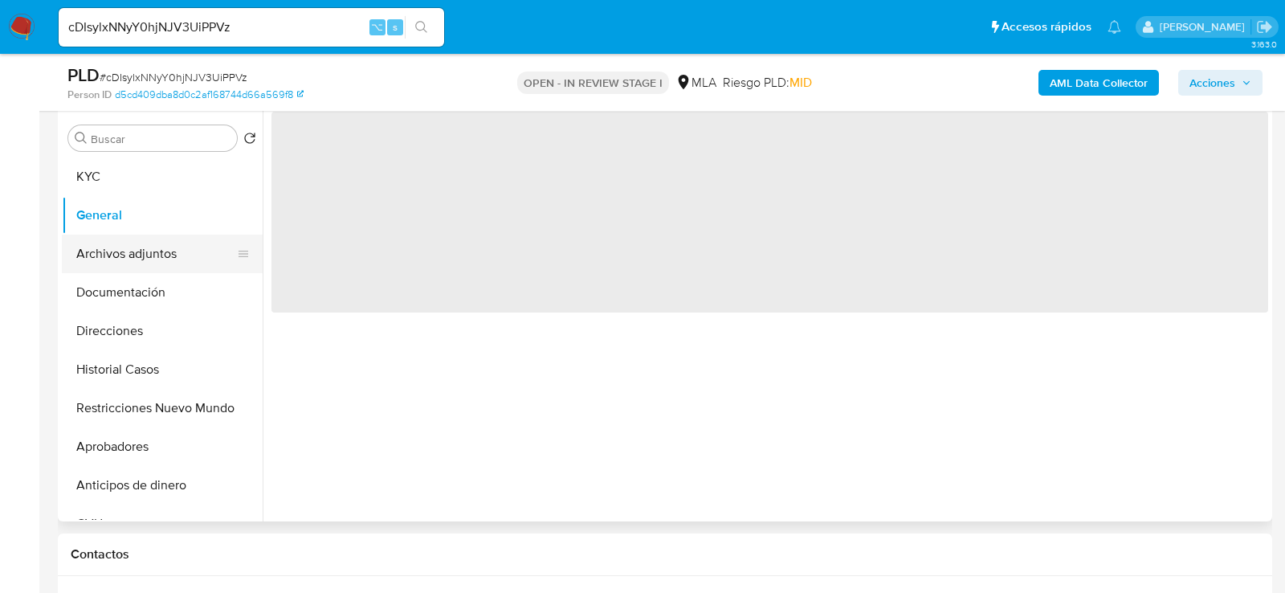
click at [115, 247] on button "Archivos adjuntos" at bounding box center [156, 254] width 188 height 39
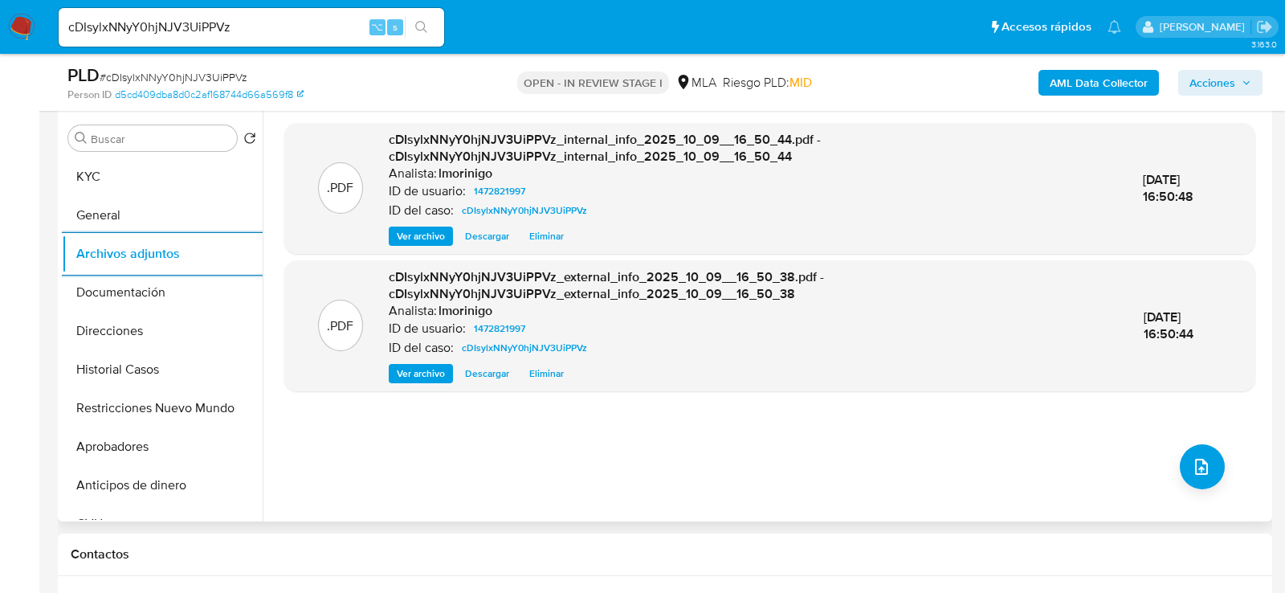
scroll to position [292, 0]
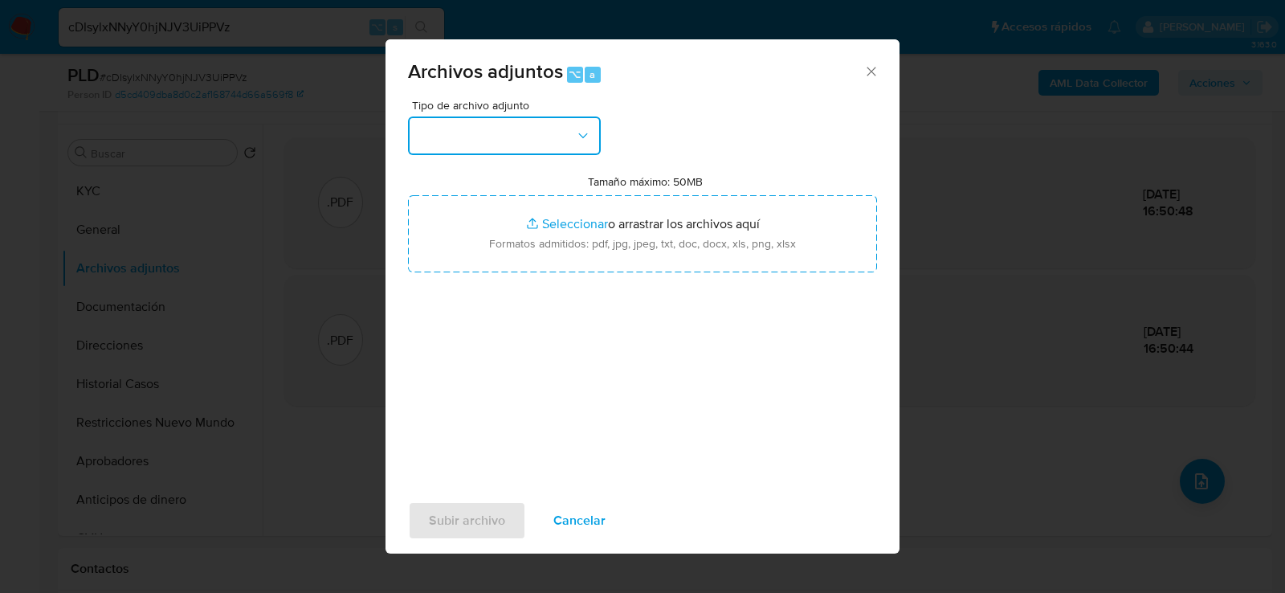
click at [557, 136] on button "button" at bounding box center [504, 135] width 193 height 39
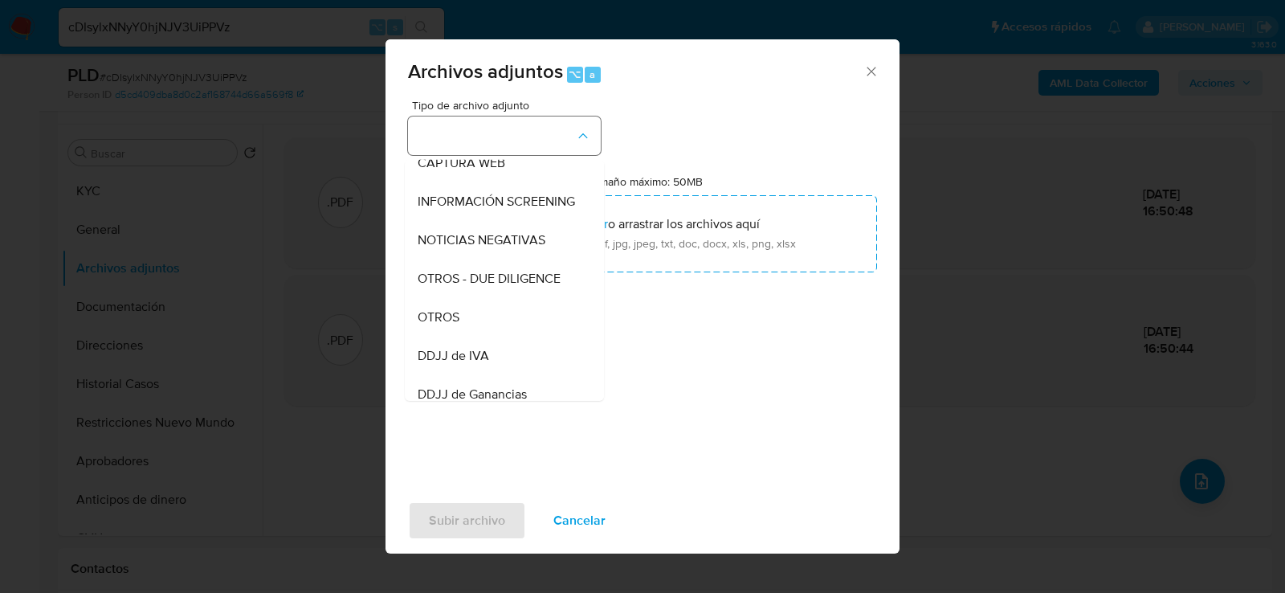
scroll to position [238, 0]
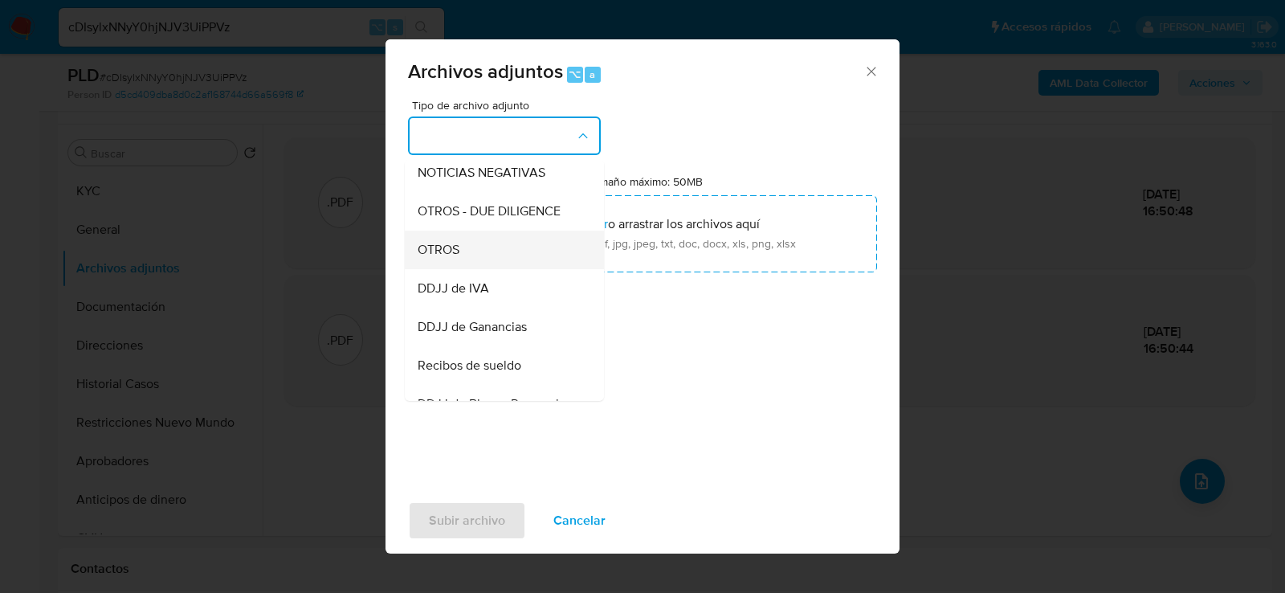
click at [492, 236] on div "OTROS" at bounding box center [500, 249] width 164 height 39
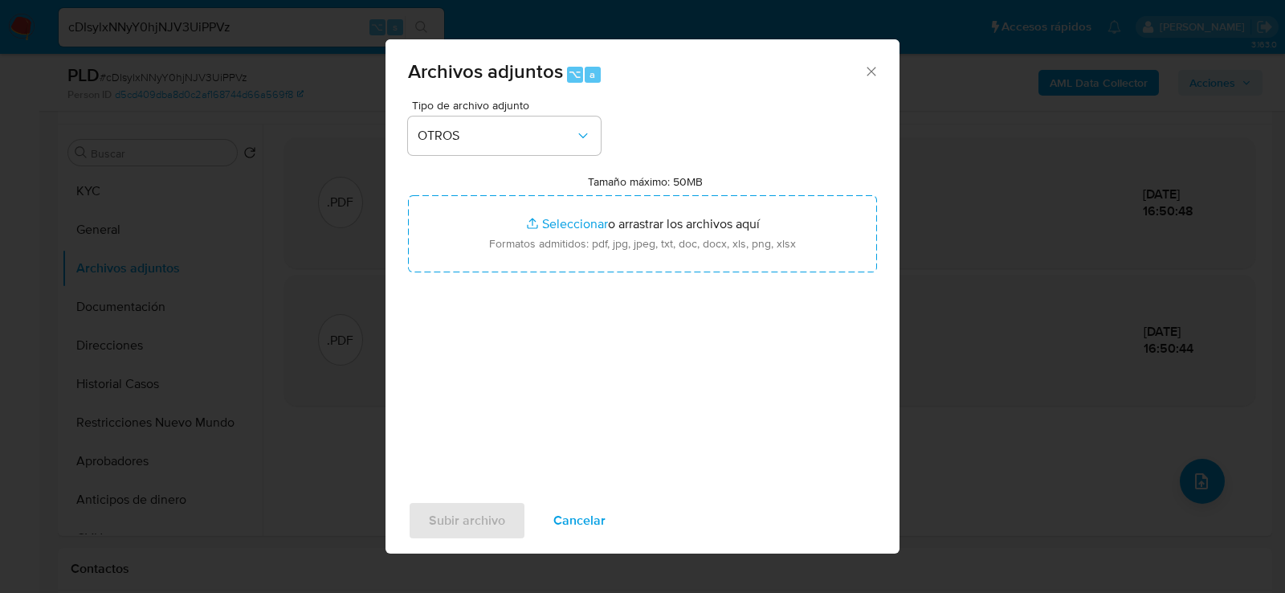
click at [526, 454] on div "Tipo de archivo adjunto OTROS Tamaño máximo: 50MB Seleccionar archivos Seleccio…" at bounding box center [642, 289] width 469 height 379
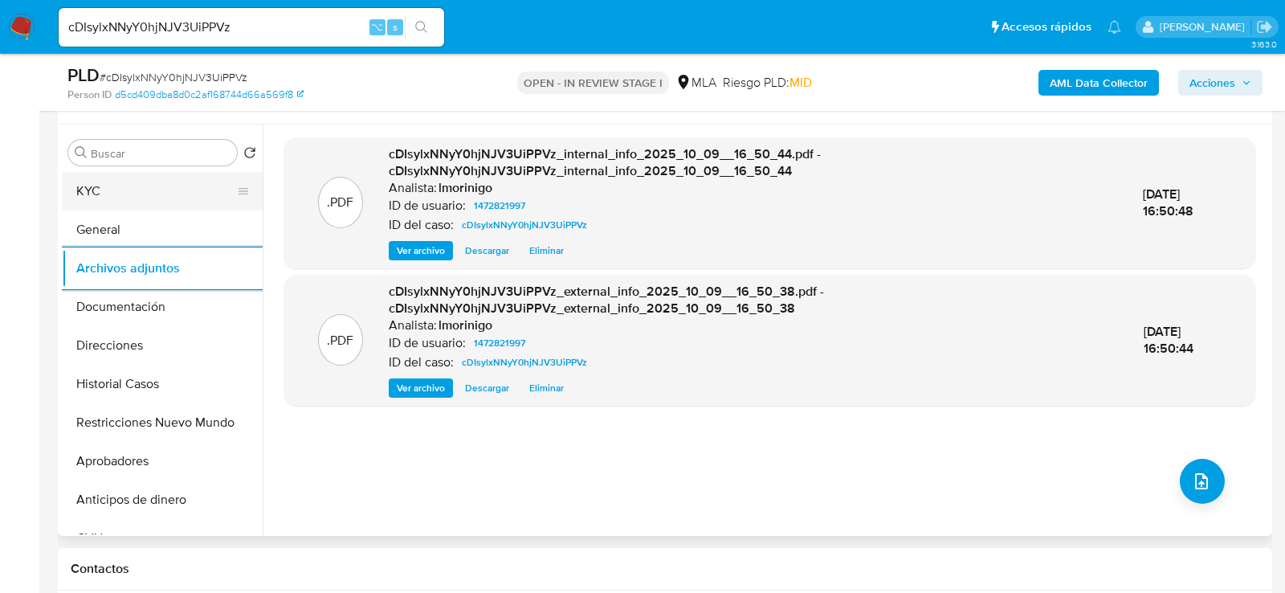
click at [133, 180] on button "KYC" at bounding box center [156, 191] width 188 height 39
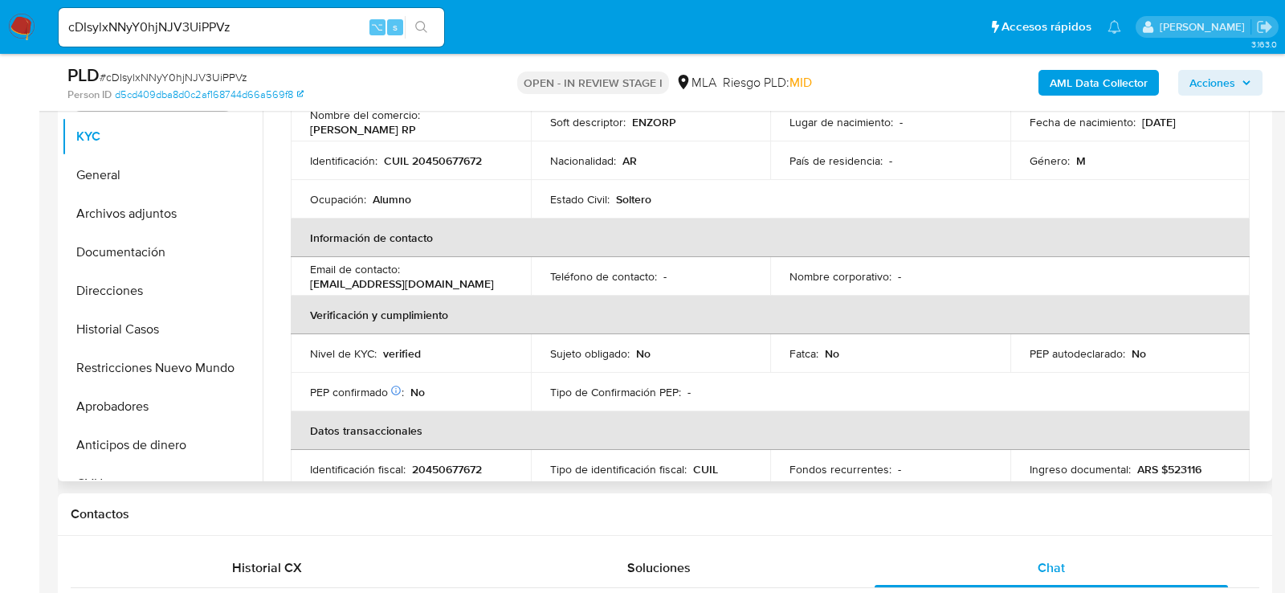
scroll to position [258, 0]
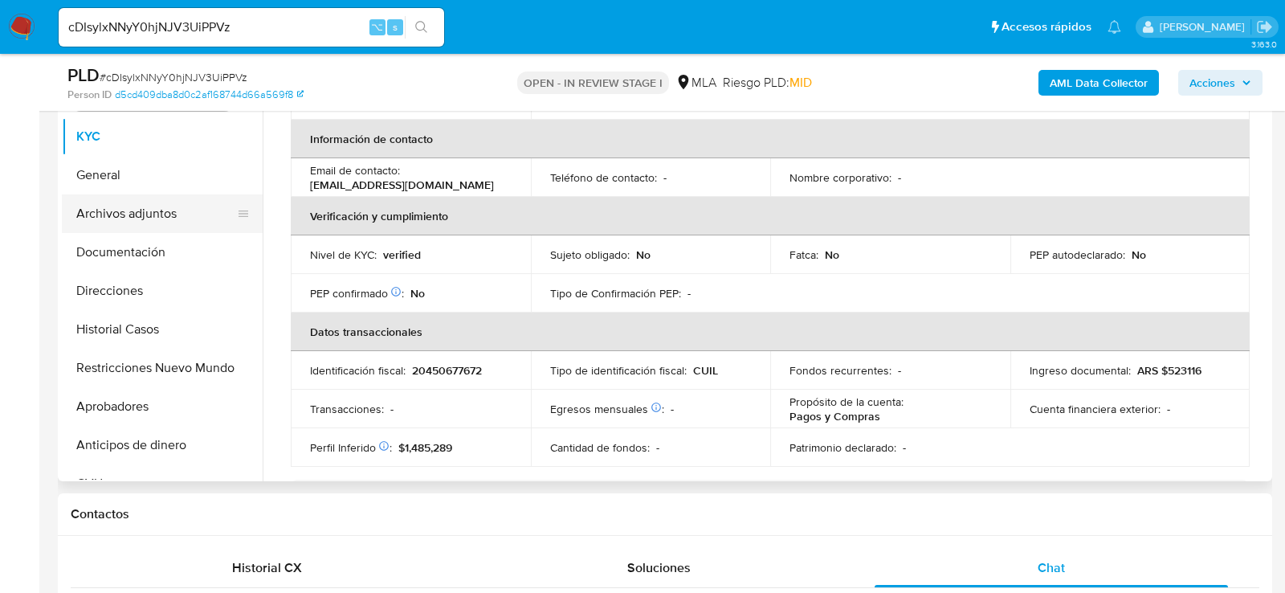
click at [129, 220] on button "Archivos adjuntos" at bounding box center [156, 213] width 188 height 39
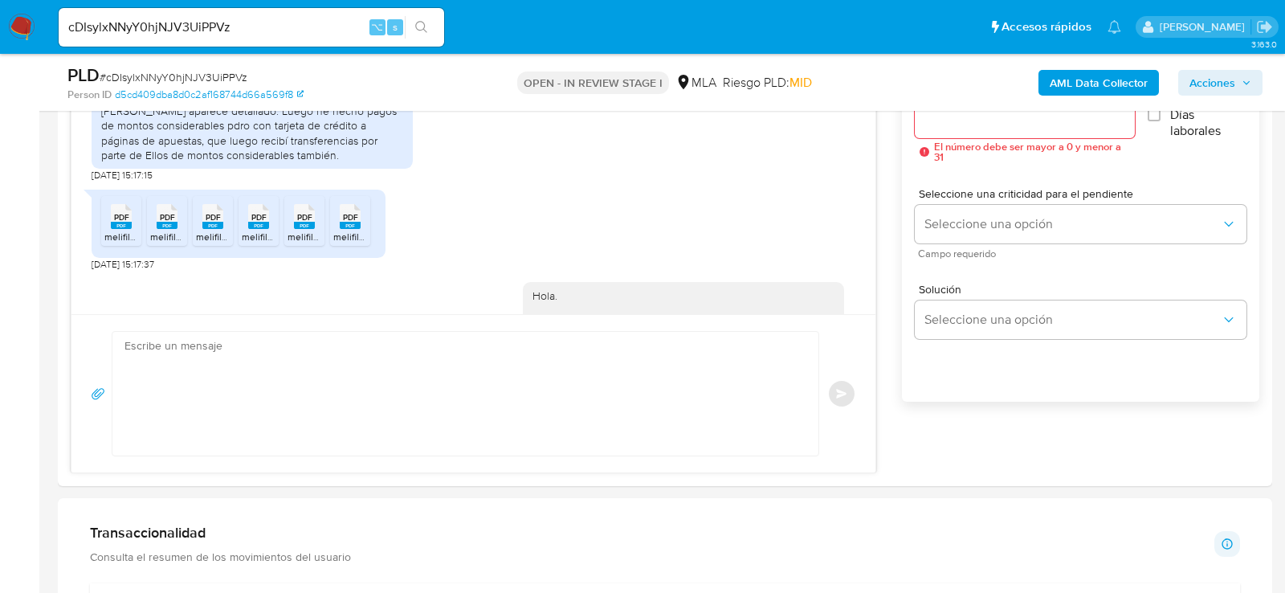
scroll to position [981, 0]
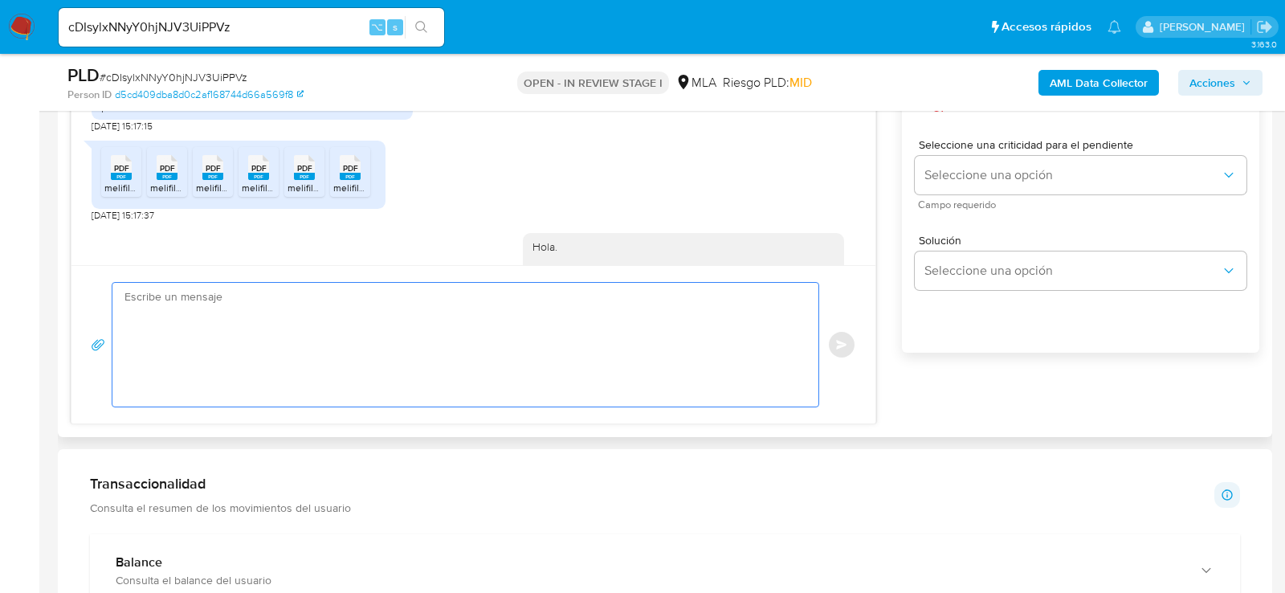
click at [207, 337] on textarea at bounding box center [461, 345] width 674 height 124
paste textarea "Hola, ¡Muchas gracias por tu respuesta! Confirmamos la recepción de la document…"
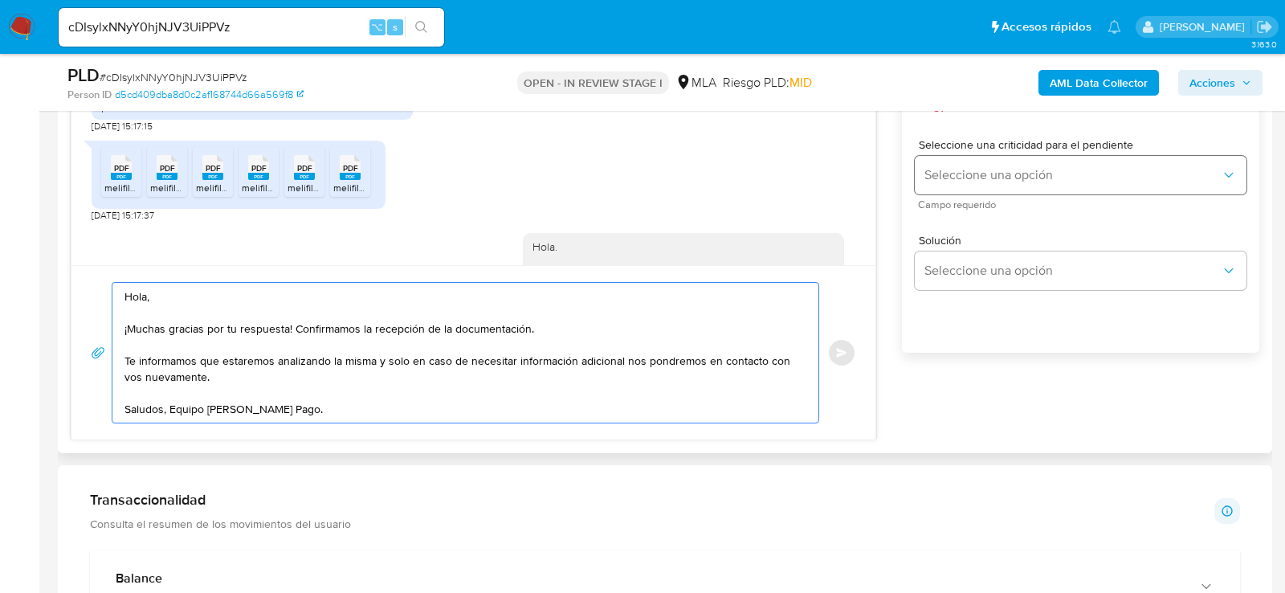
type textarea "Hola, ¡Muchas gracias por tu respuesta! Confirmamos la recepción de la document…"
click at [966, 179] on span "Seleccione una opción" at bounding box center [1072, 175] width 296 height 16
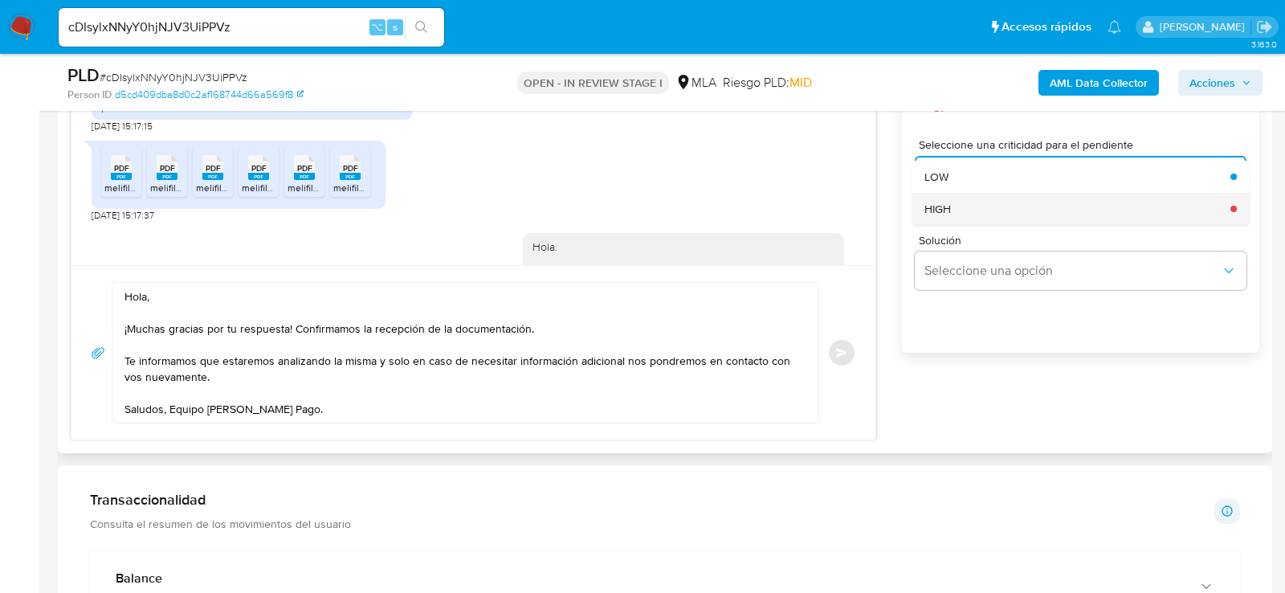
click at [965, 193] on div "HIGH" at bounding box center [1072, 209] width 296 height 32
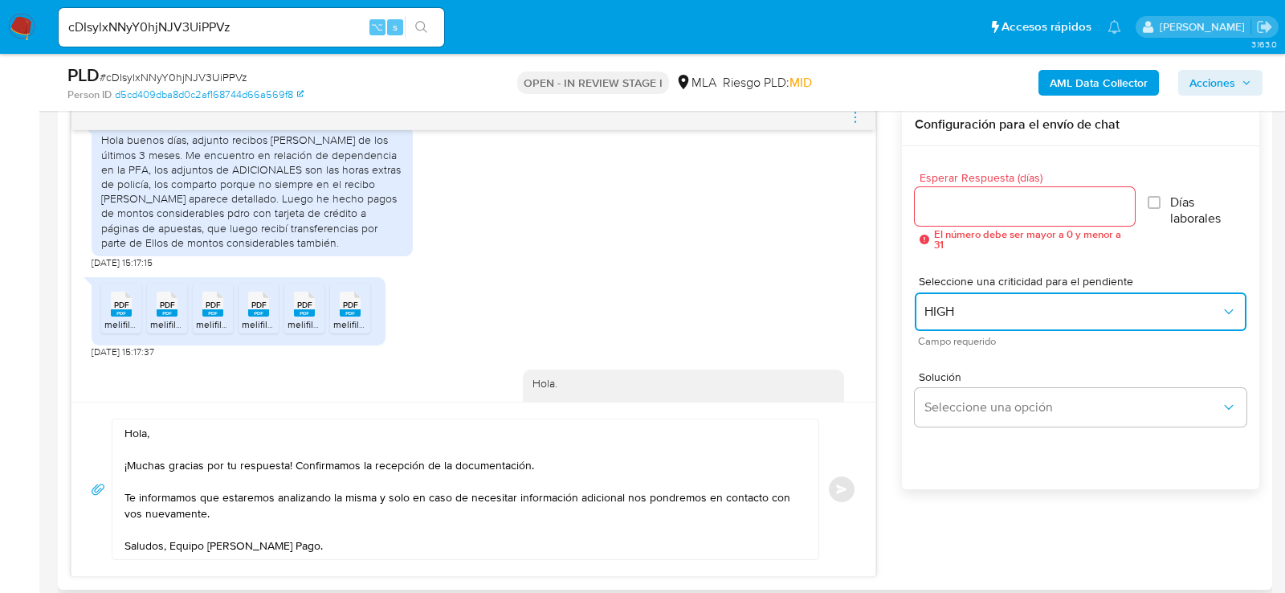
scroll to position [836, 0]
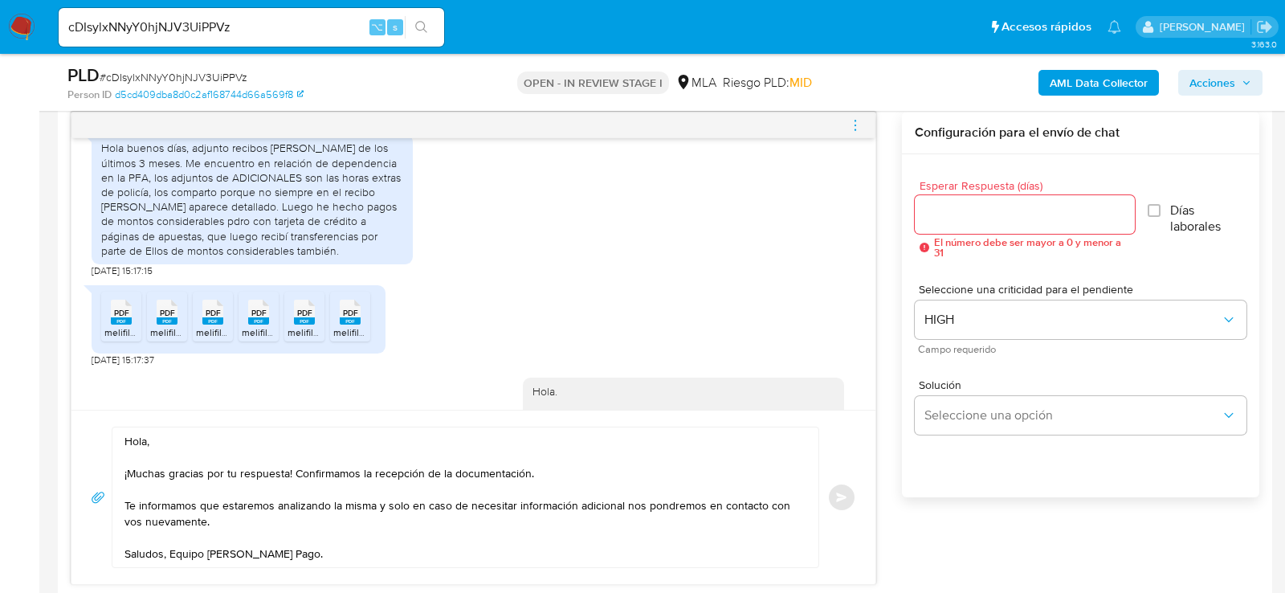
click at [952, 209] on input "Esperar Respuesta (días)" at bounding box center [1025, 214] width 220 height 21
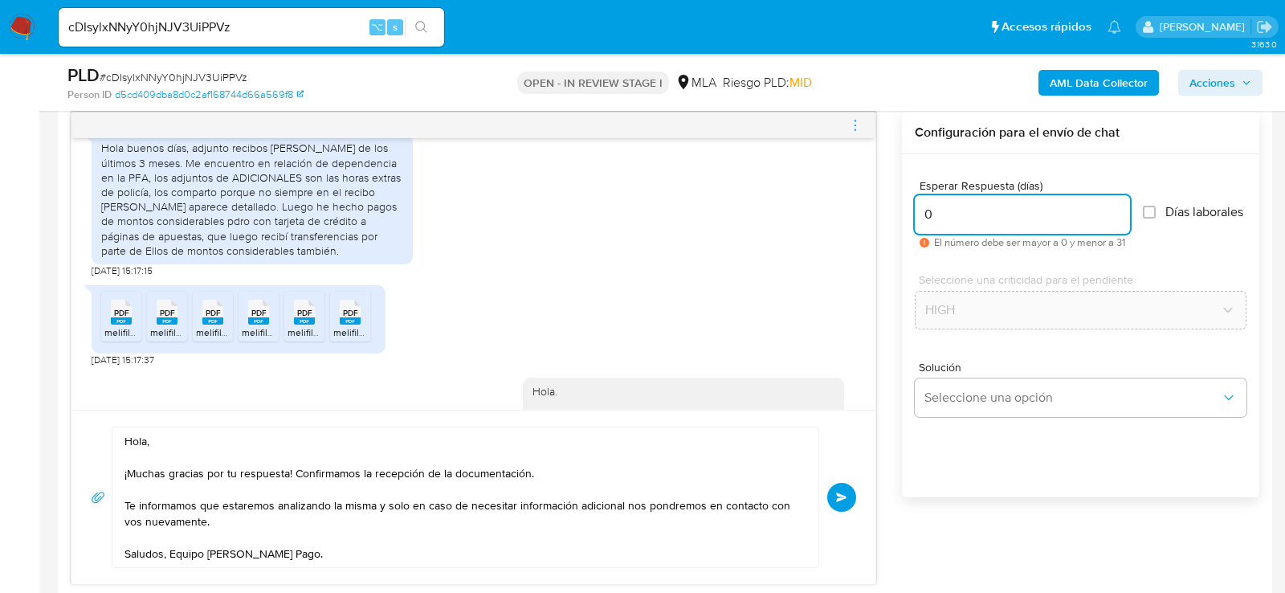
type input "0"
click at [206, 67] on div "PLD # cDIsylxNNyY0hjNJV3UiPPVz" at bounding box center [263, 75] width 393 height 24
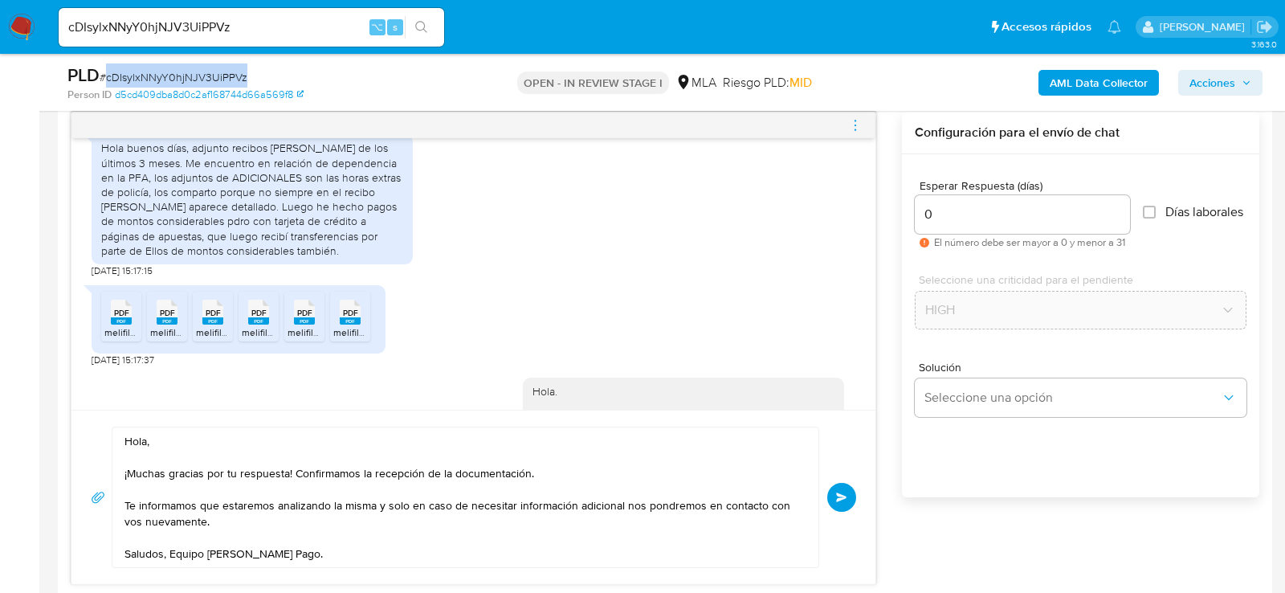
click at [206, 67] on div "PLD # cDIsylxNNyY0hjNJV3UiPPVz" at bounding box center [263, 75] width 393 height 24
copy span "cDIsylxNNyY0hjNJV3UiPPVz"
click at [841, 485] on button "Enviar" at bounding box center [841, 497] width 29 height 29
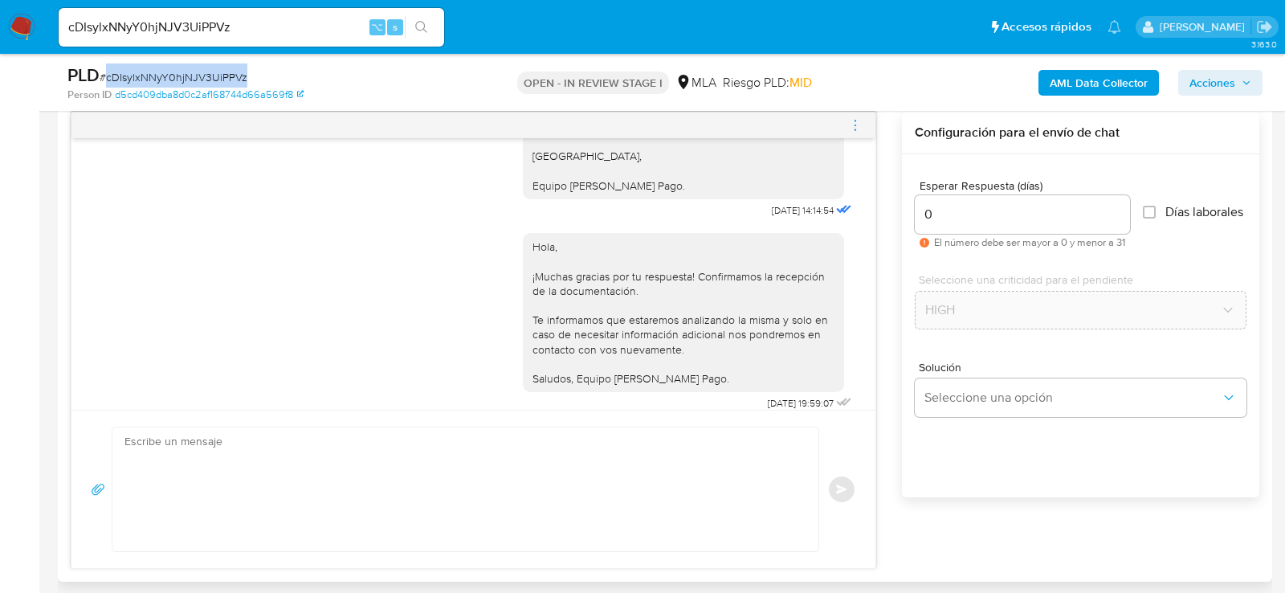
scroll to position [1428, 0]
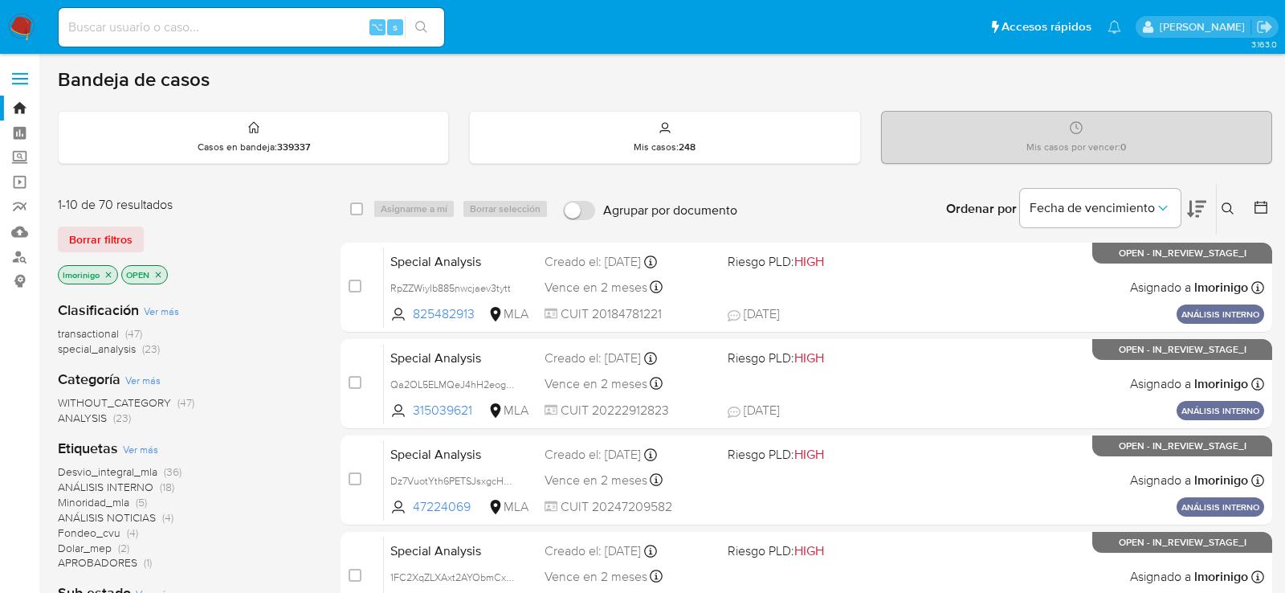
click at [1224, 210] on icon at bounding box center [1228, 208] width 13 height 13
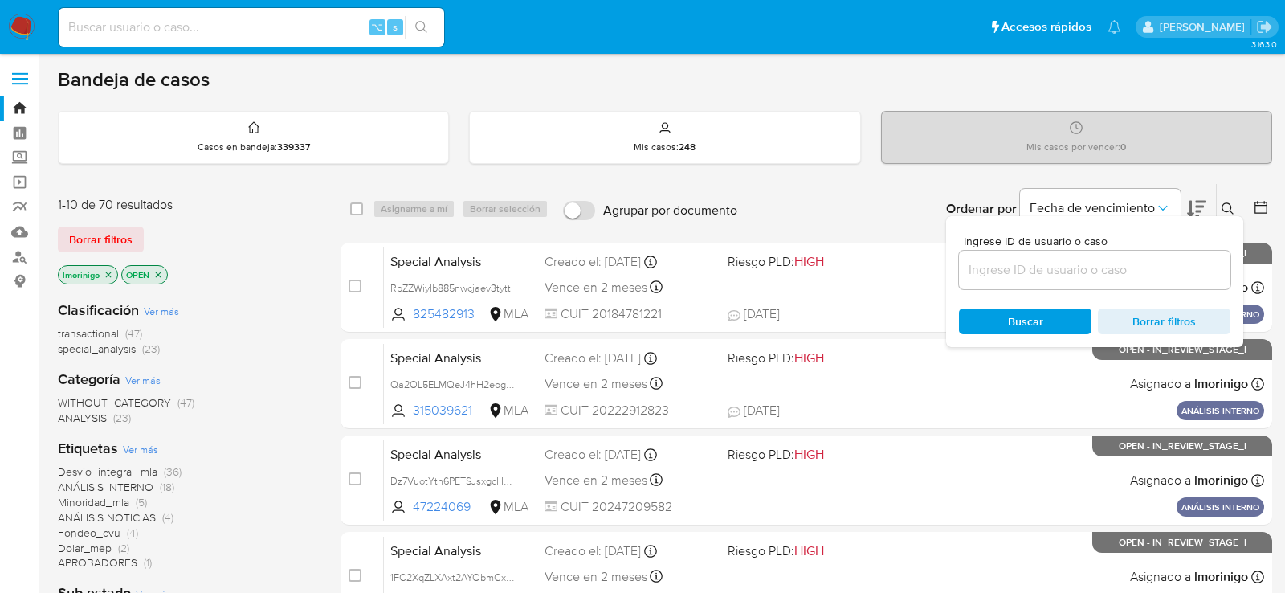
click at [973, 273] on input at bounding box center [1094, 269] width 271 height 21
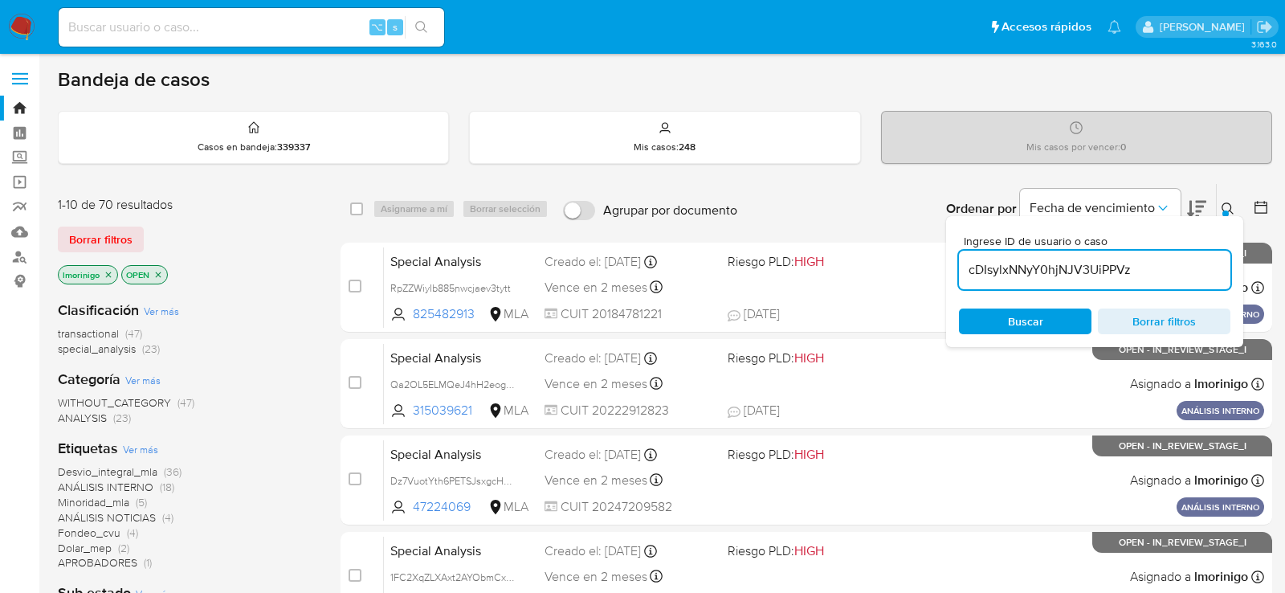
type input "cDIsylxNNyY0hjNJV3UiPPVz"
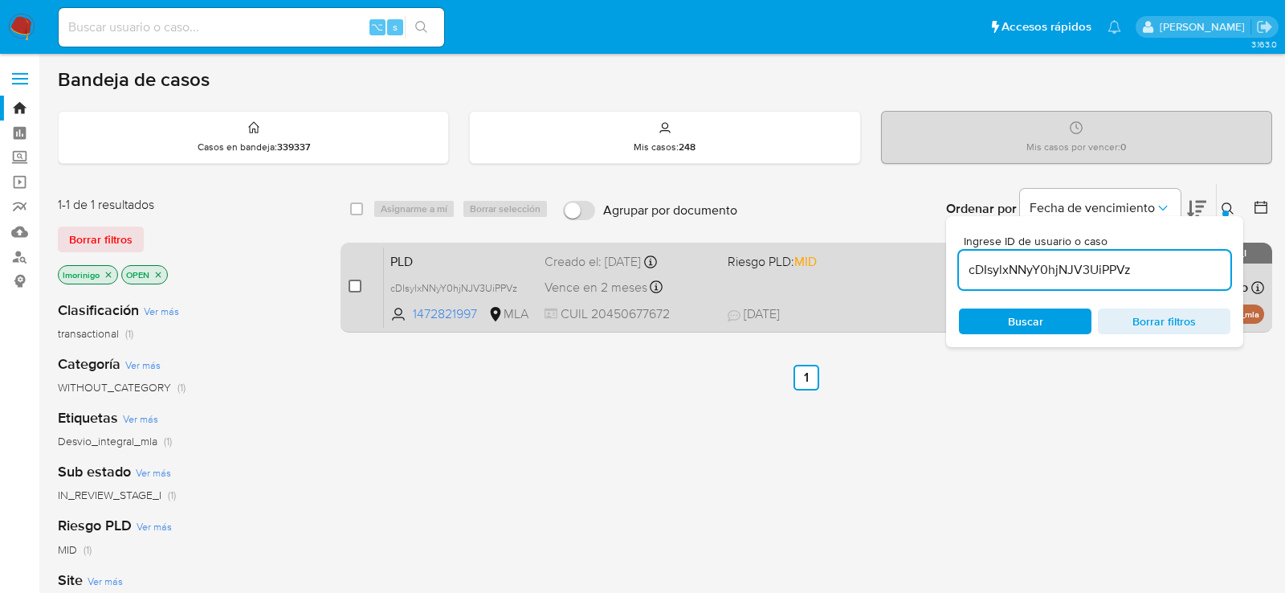
click at [350, 284] on input "checkbox" at bounding box center [355, 285] width 13 height 13
checkbox input "true"
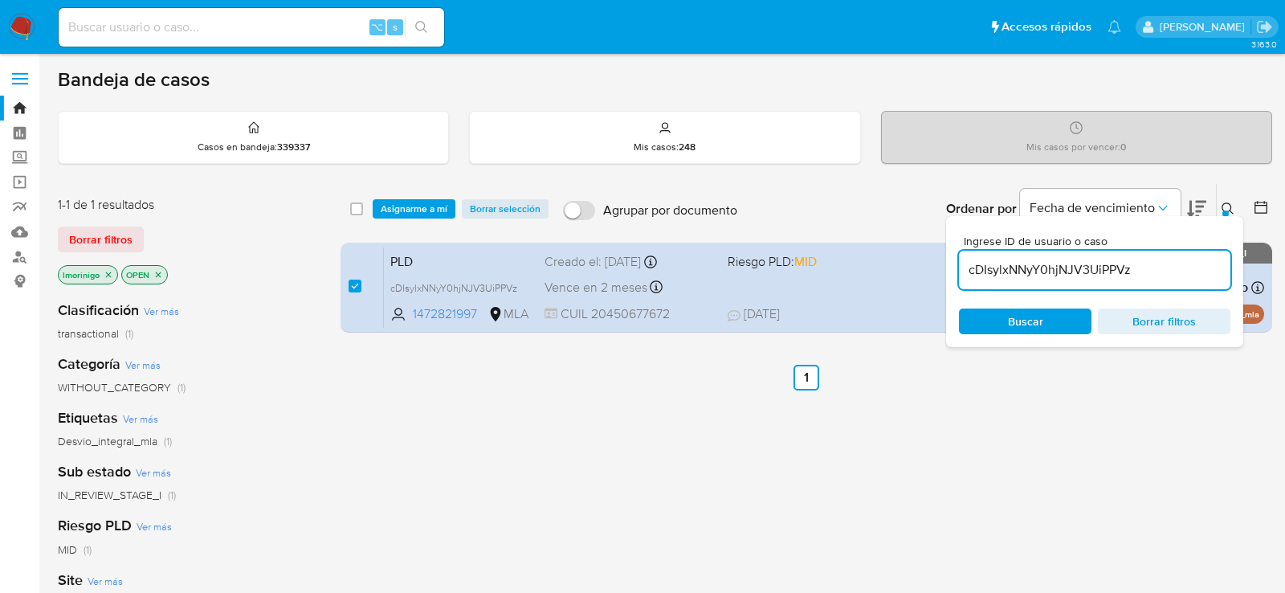
click at [430, 226] on div "select-all-cases-checkbox Asignarme a mí Borrar selección Agrupar por documento…" at bounding box center [807, 209] width 932 height 50
click at [430, 194] on div "select-all-cases-checkbox Asignarme a mí Borrar selección Agrupar por documento…" at bounding box center [807, 209] width 932 height 50
click at [430, 202] on span "Asignarme a mí" at bounding box center [414, 209] width 67 height 16
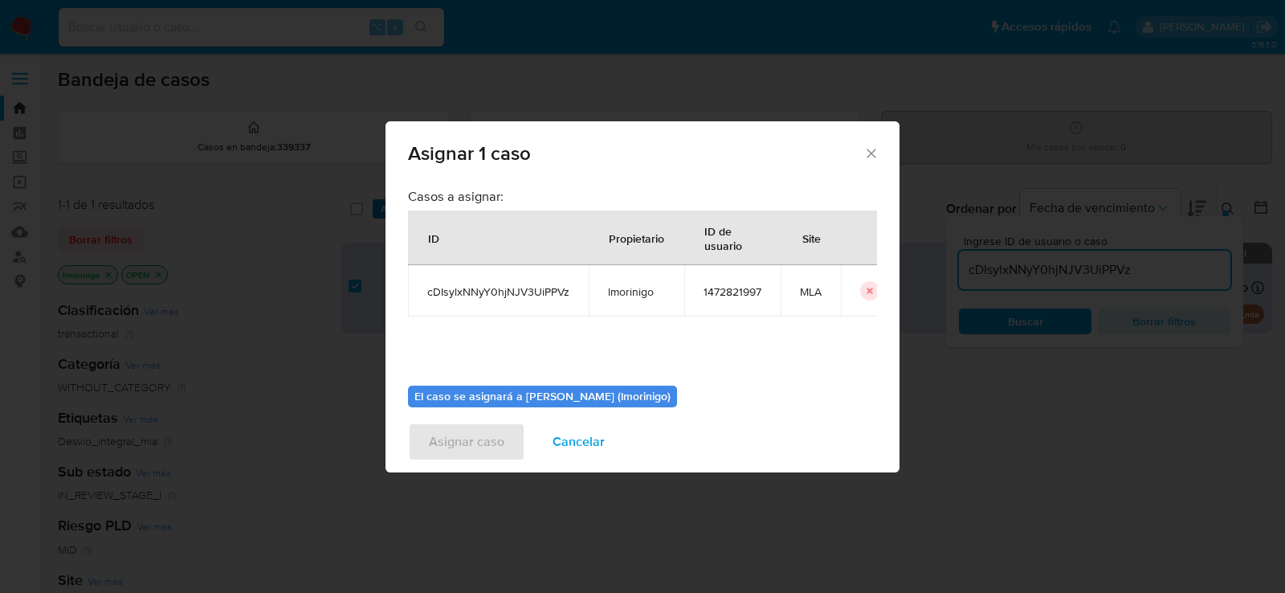
scroll to position [82, 0]
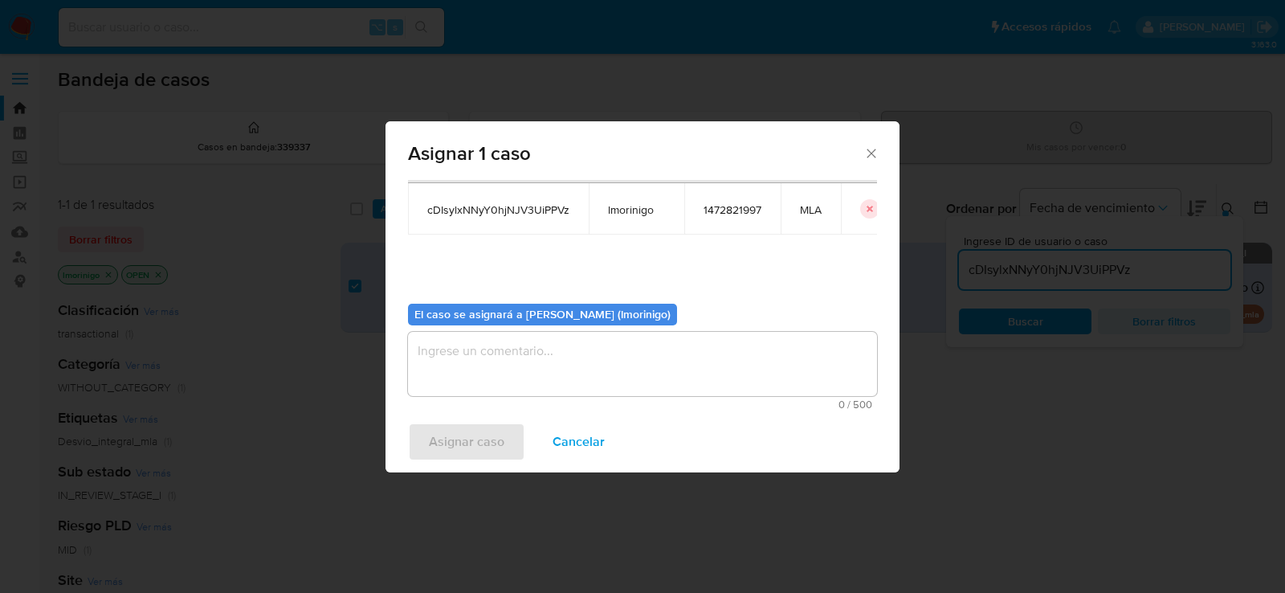
click at [475, 369] on textarea "assign-modal" at bounding box center [642, 364] width 469 height 64
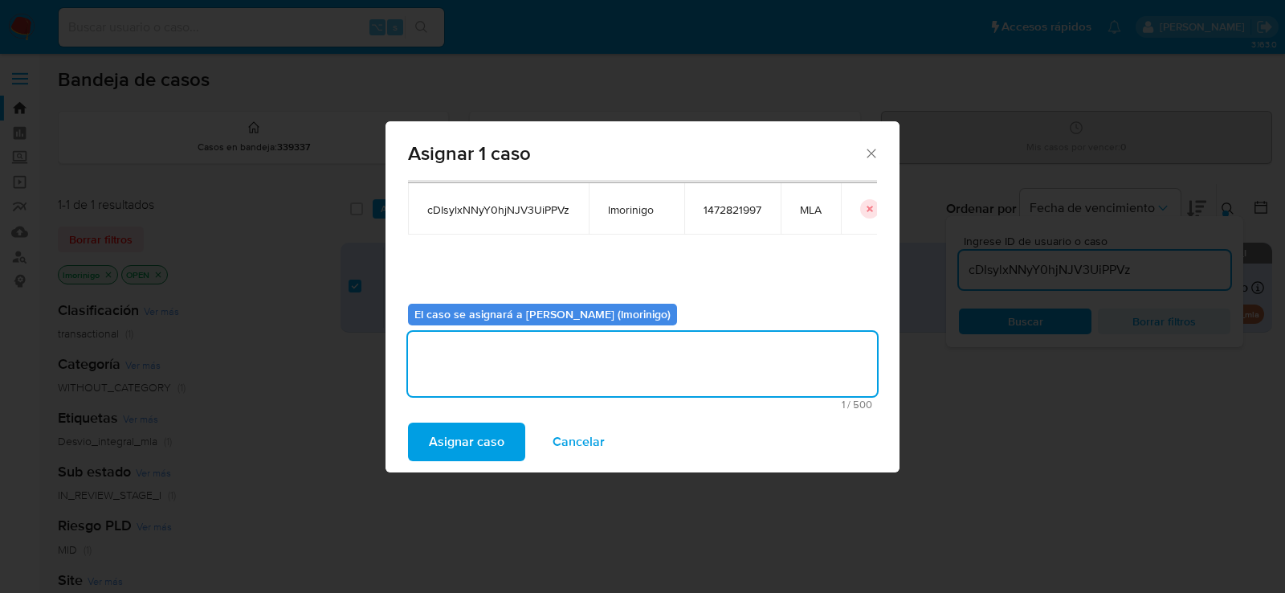
click at [452, 434] on span "Asignar caso" at bounding box center [466, 441] width 75 height 35
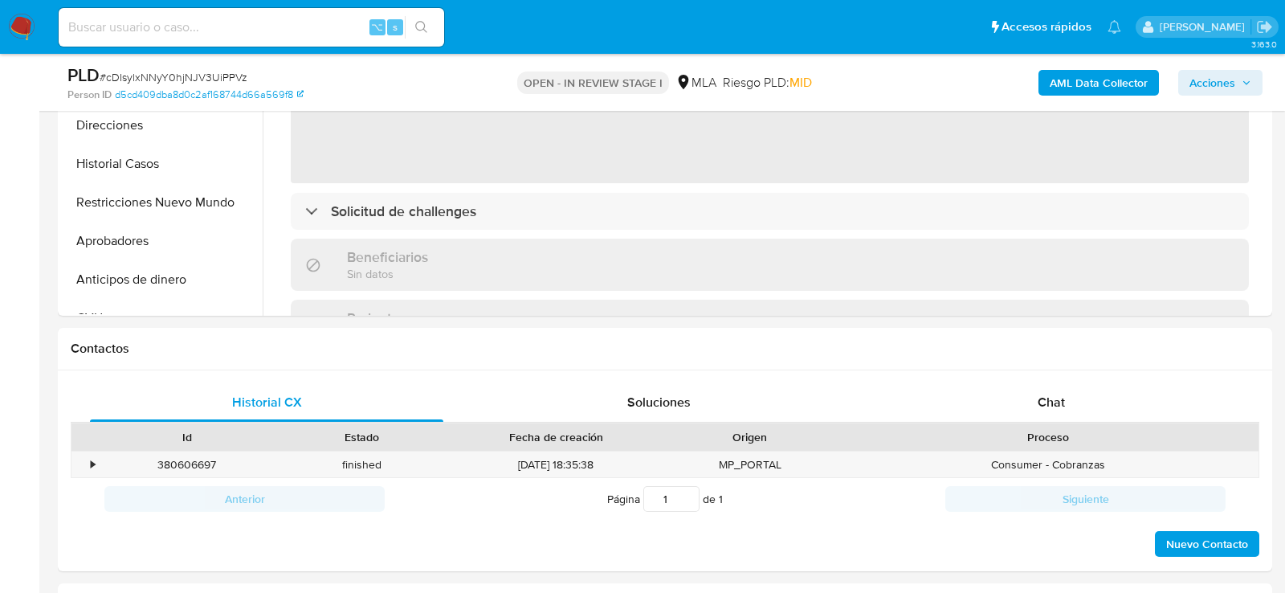
scroll to position [567, 0]
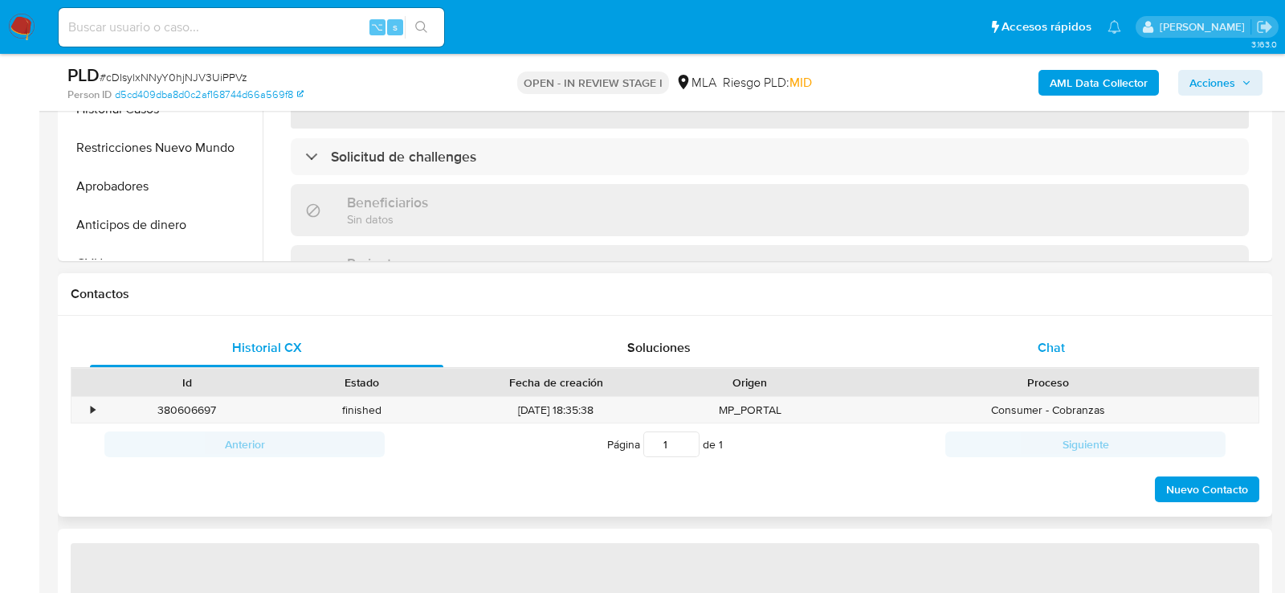
select select "10"
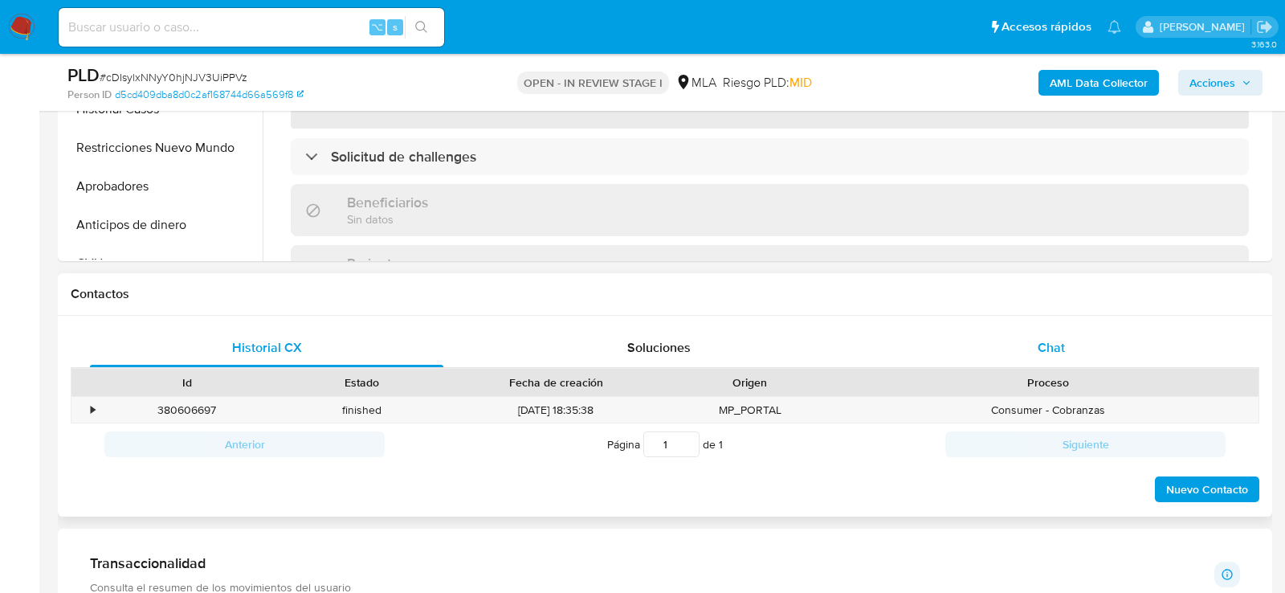
click at [1002, 332] on div "Chat" at bounding box center [1051, 347] width 353 height 39
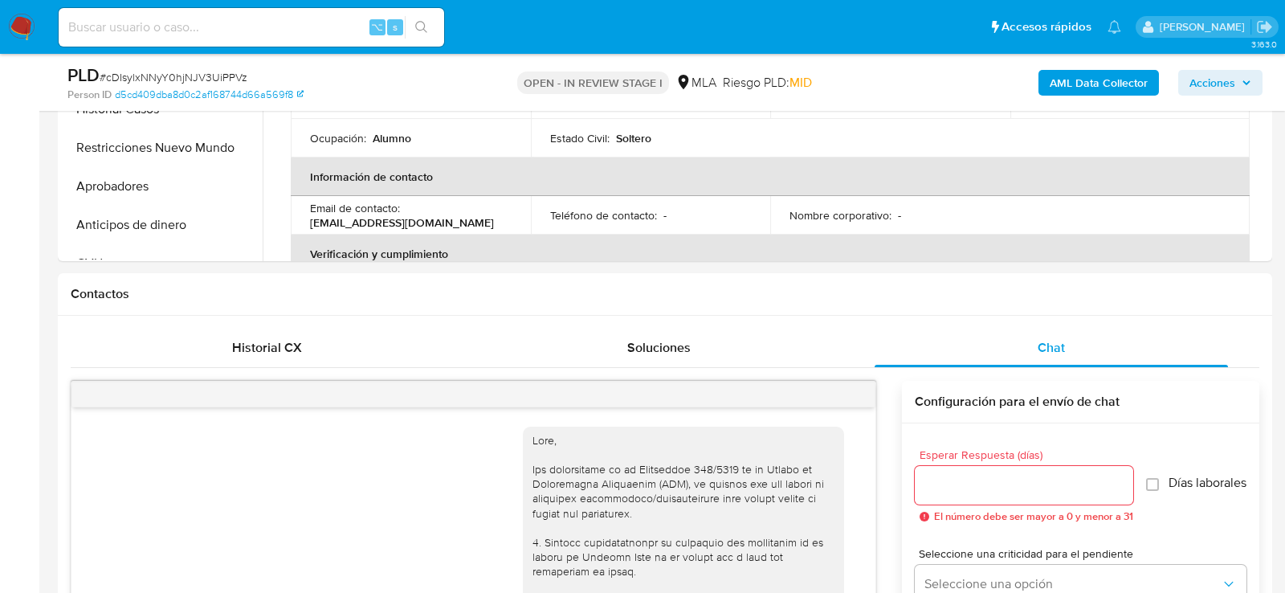
scroll to position [1527, 0]
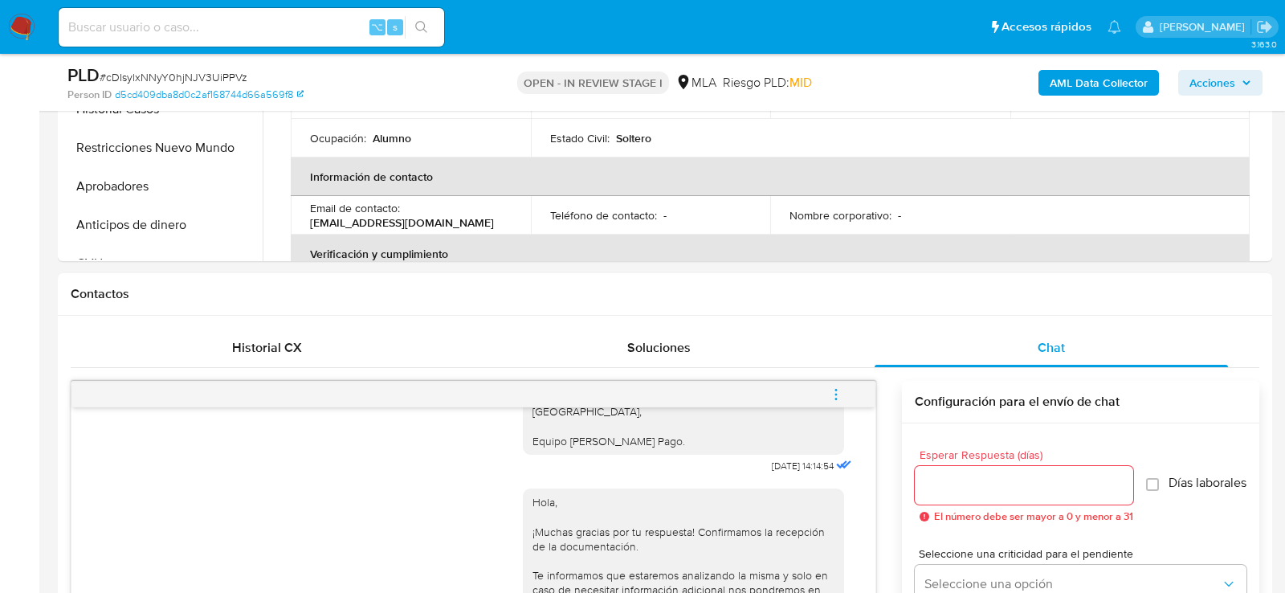
click at [847, 400] on button "menu-action" at bounding box center [836, 394] width 53 height 39
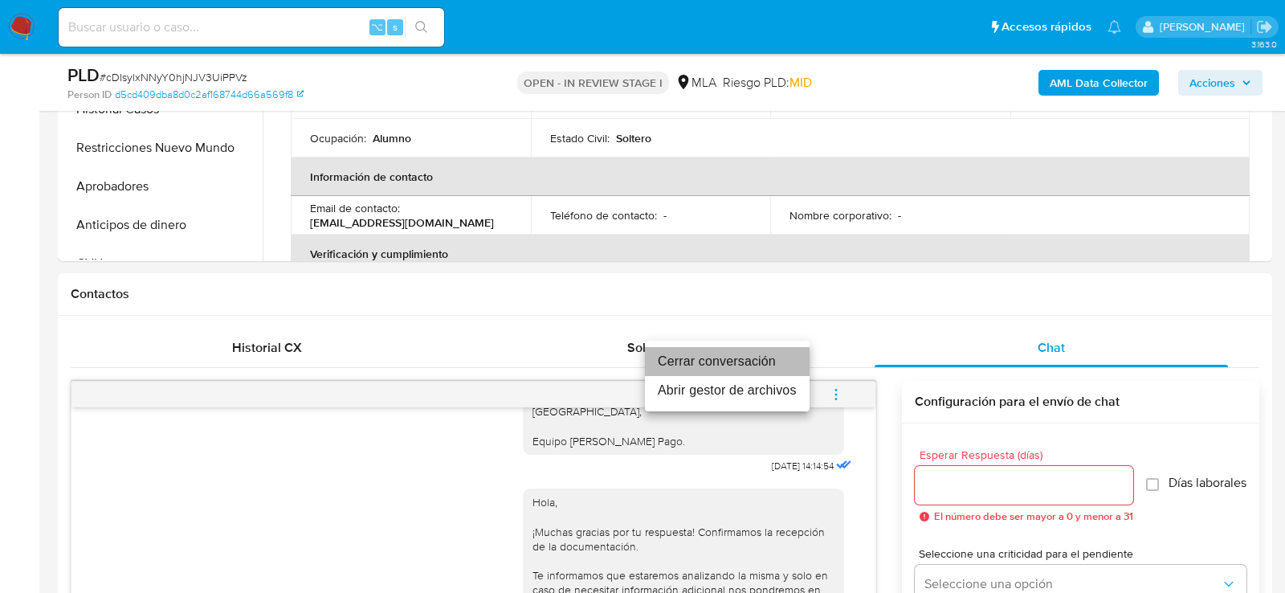
click at [741, 354] on li "Cerrar conversación" at bounding box center [727, 361] width 165 height 29
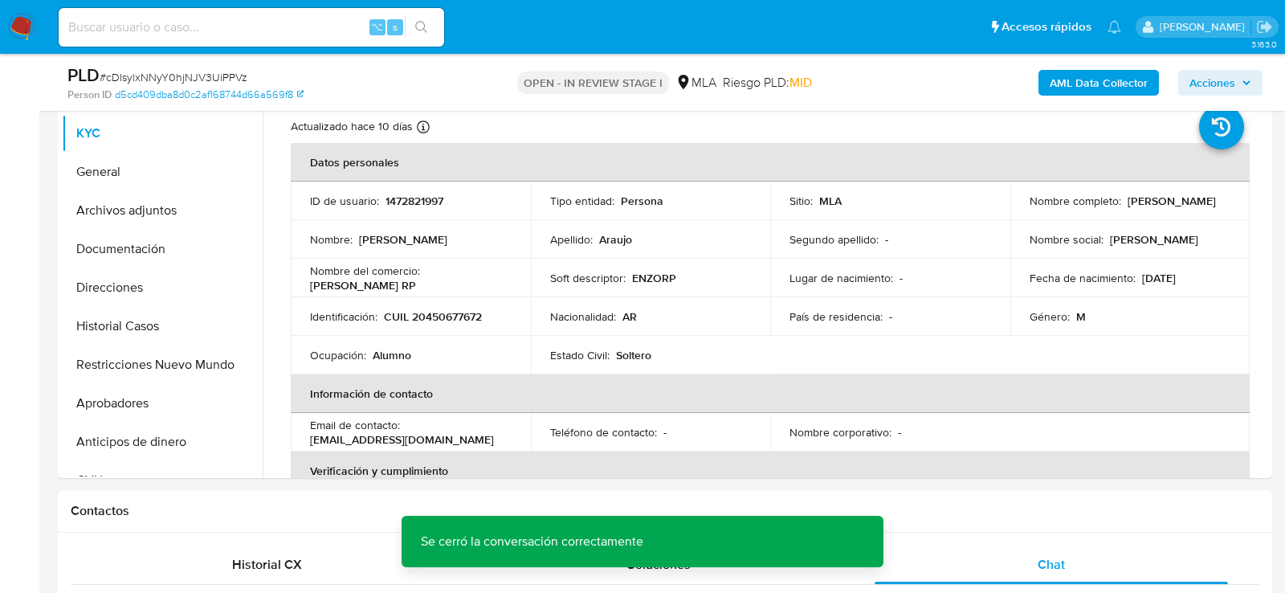
scroll to position [328, 0]
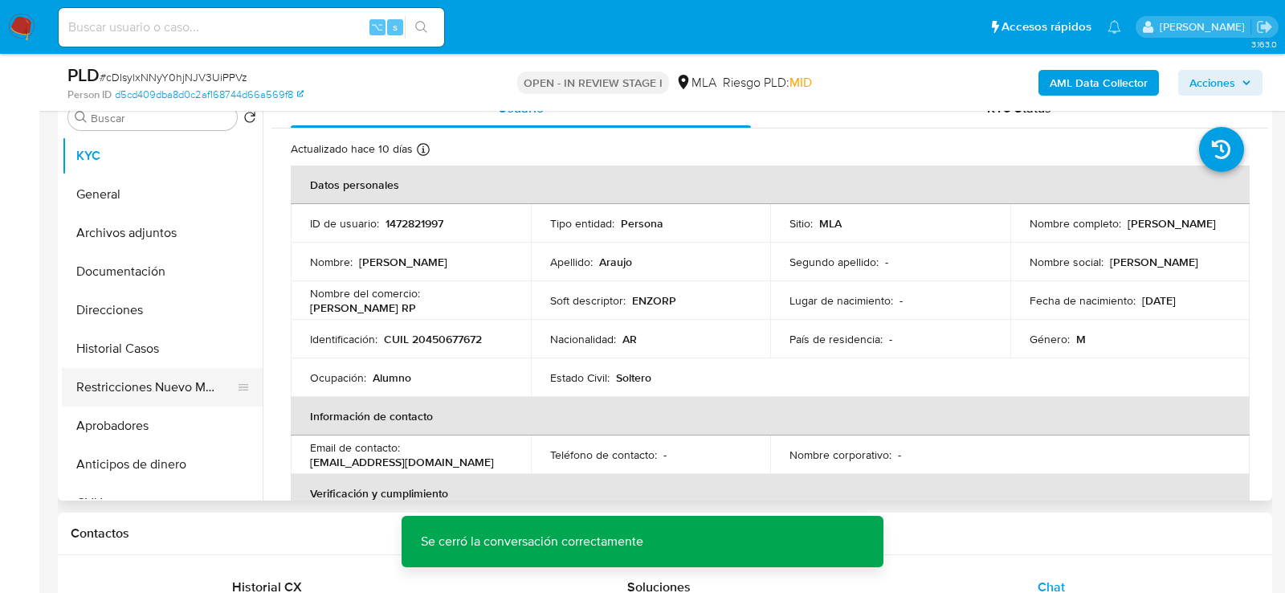
click at [141, 381] on button "Restricciones Nuevo Mundo" at bounding box center [156, 387] width 188 height 39
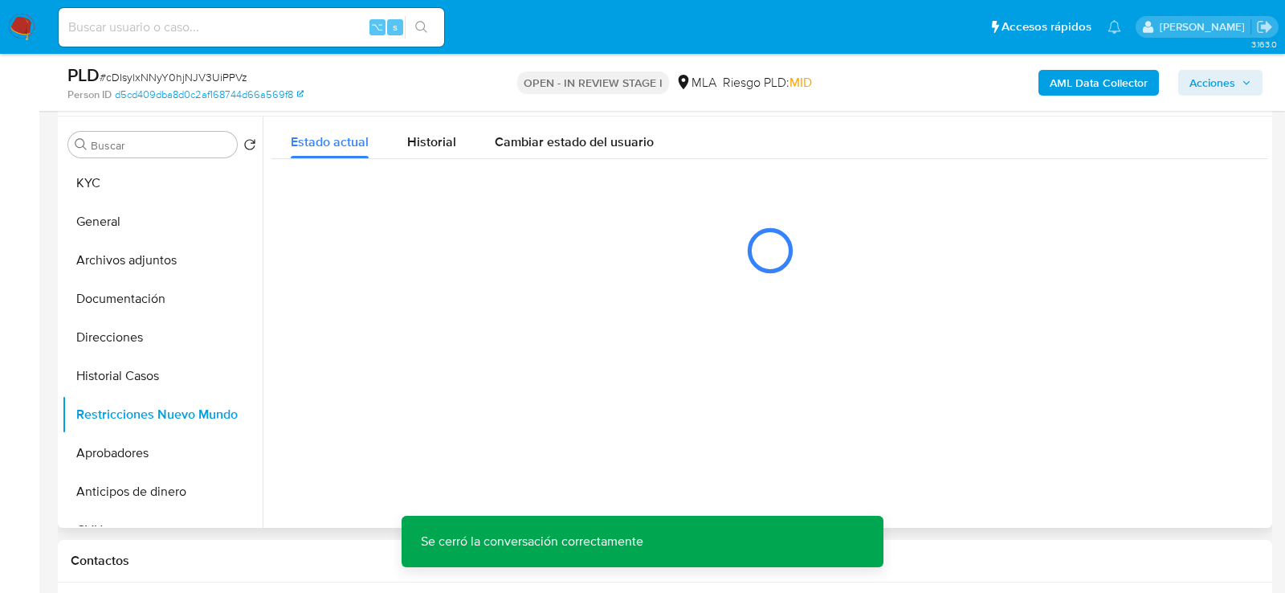
scroll to position [300, 0]
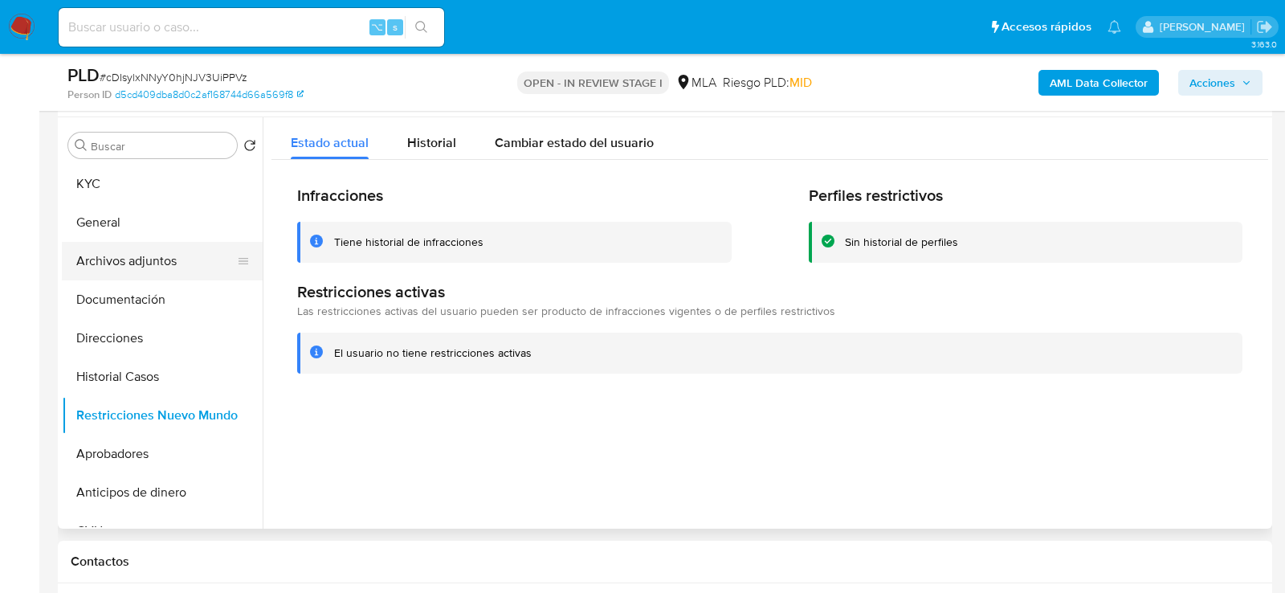
click at [147, 265] on button "Archivos adjuntos" at bounding box center [156, 261] width 188 height 39
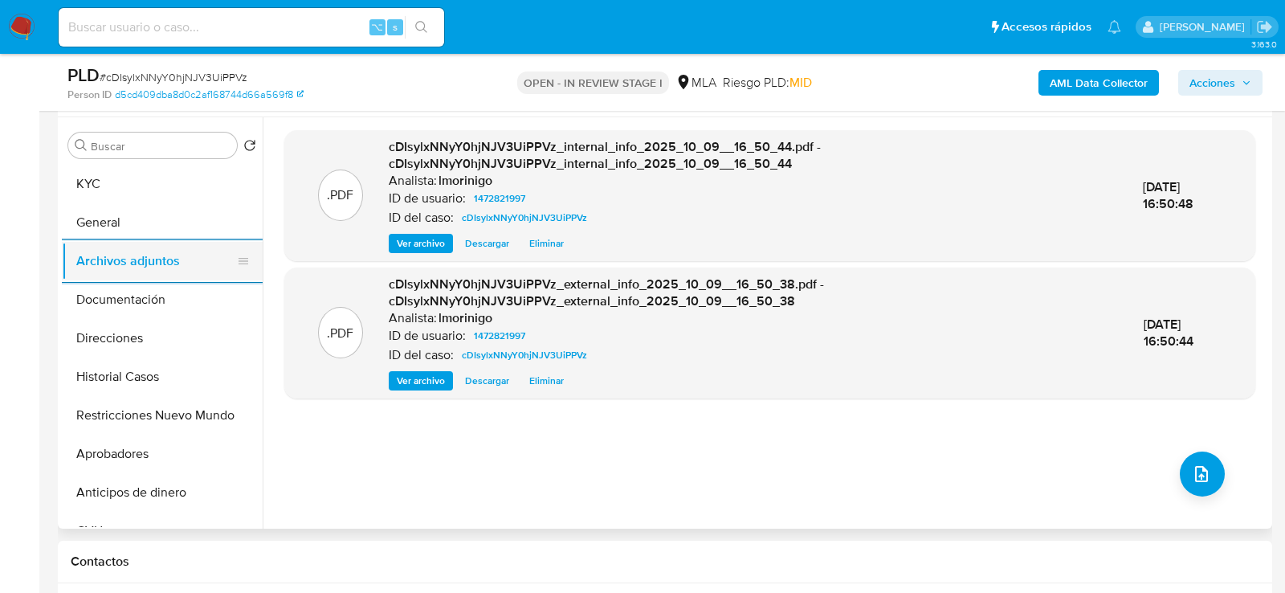
scroll to position [292, 0]
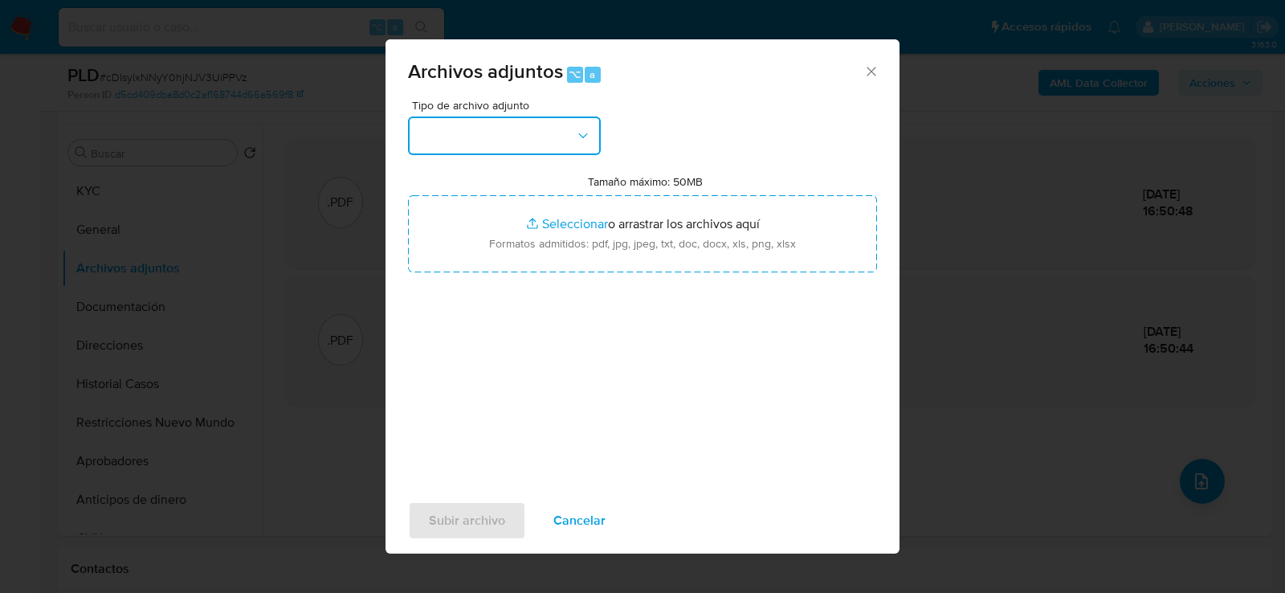
click at [452, 149] on button "button" at bounding box center [504, 135] width 193 height 39
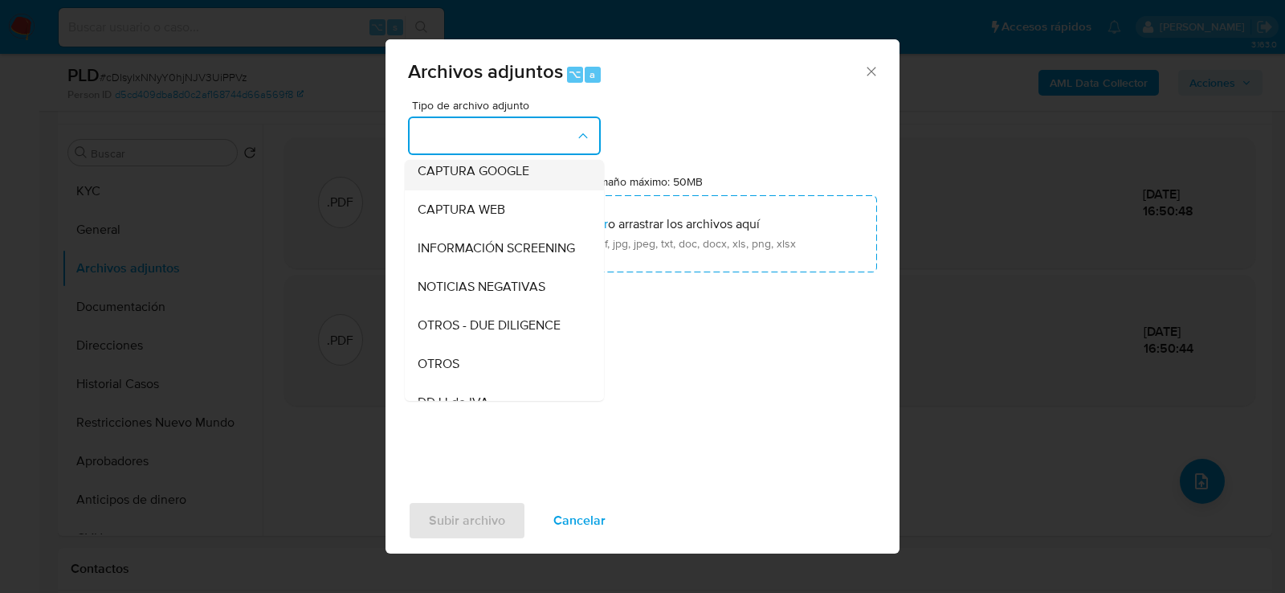
scroll to position [210, 0]
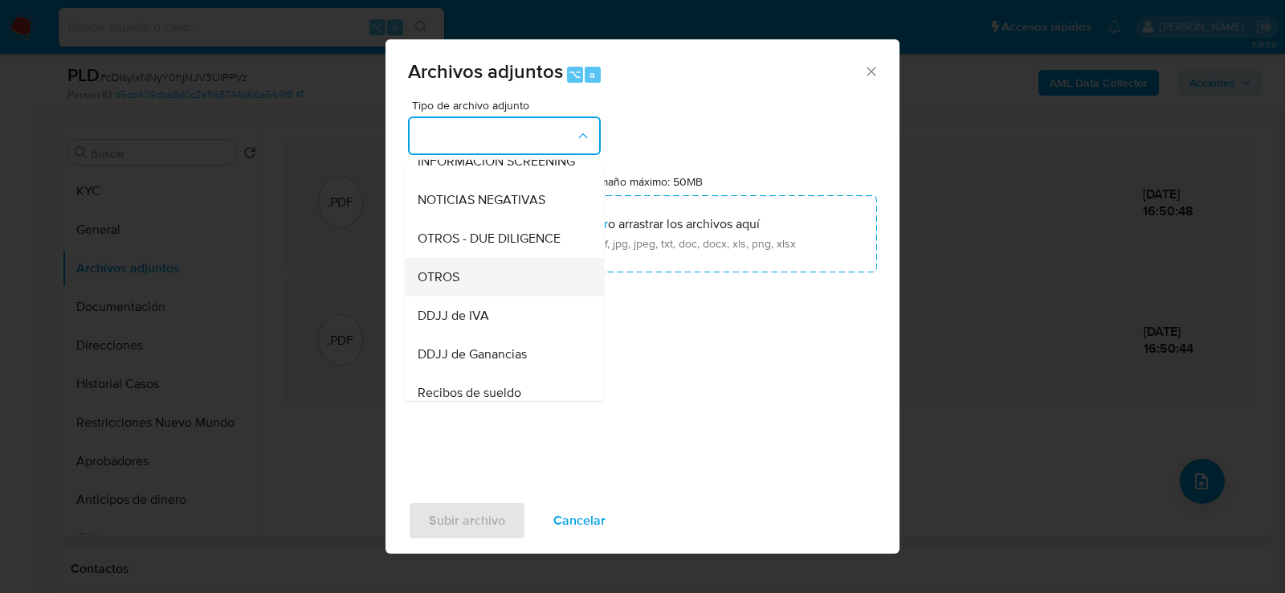
click at [434, 279] on span "OTROS" at bounding box center [439, 276] width 42 height 16
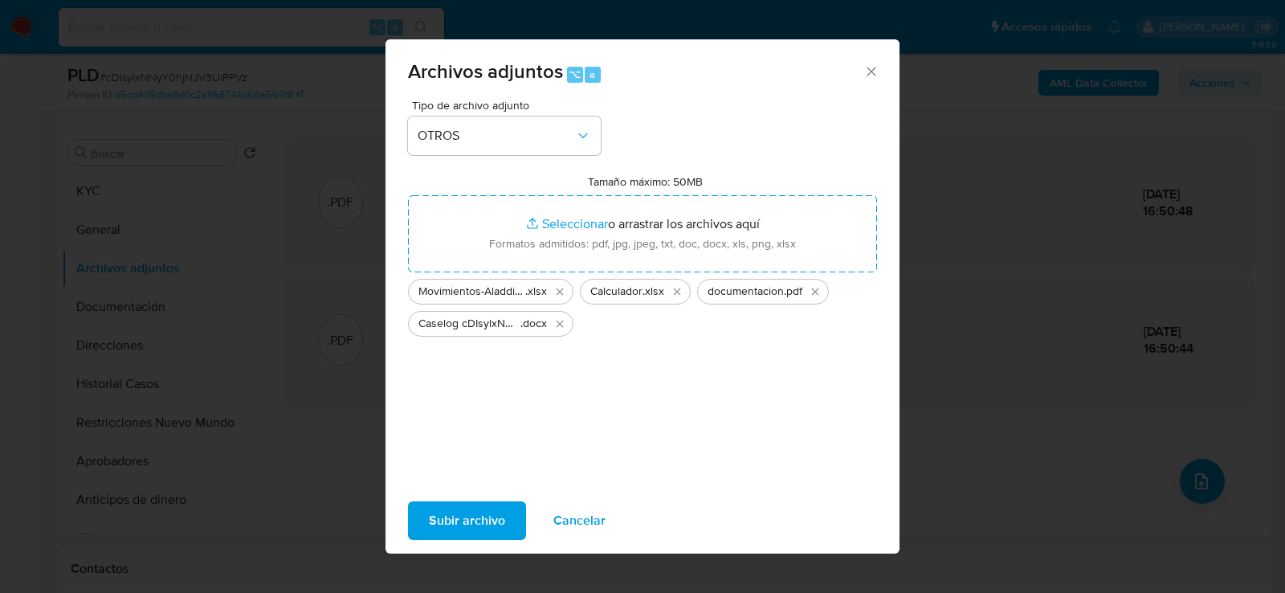
click at [406, 518] on div "Subir archivo Cancelar" at bounding box center [643, 520] width 514 height 61
click at [430, 524] on span "Subir archivo" at bounding box center [467, 520] width 76 height 35
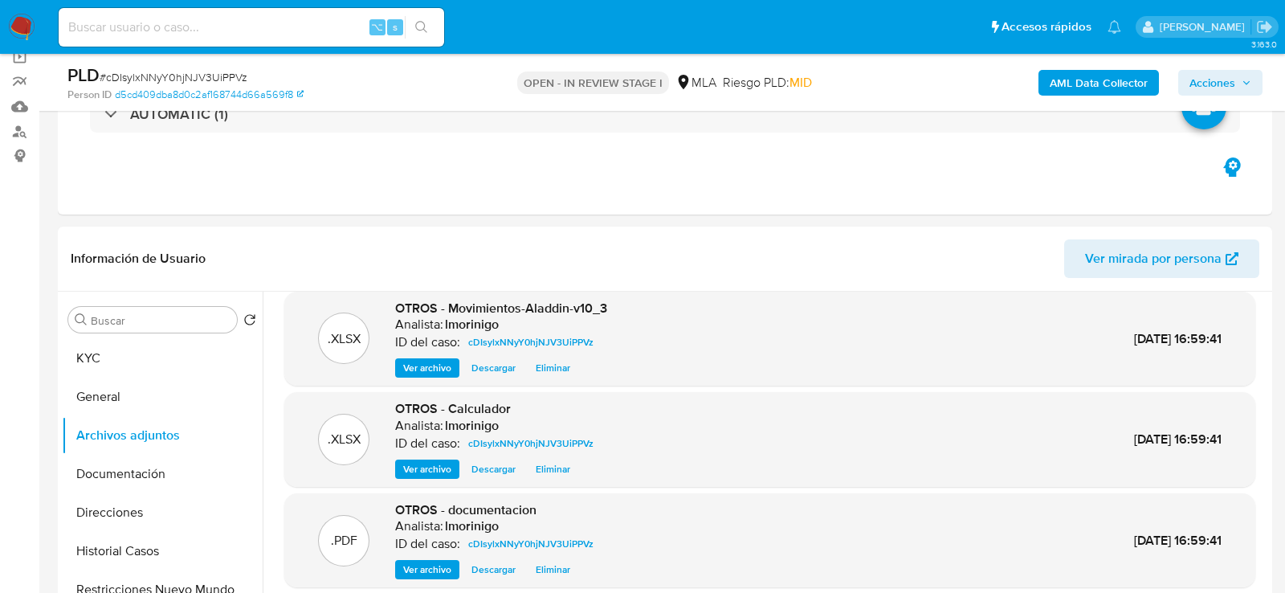
scroll to position [56, 0]
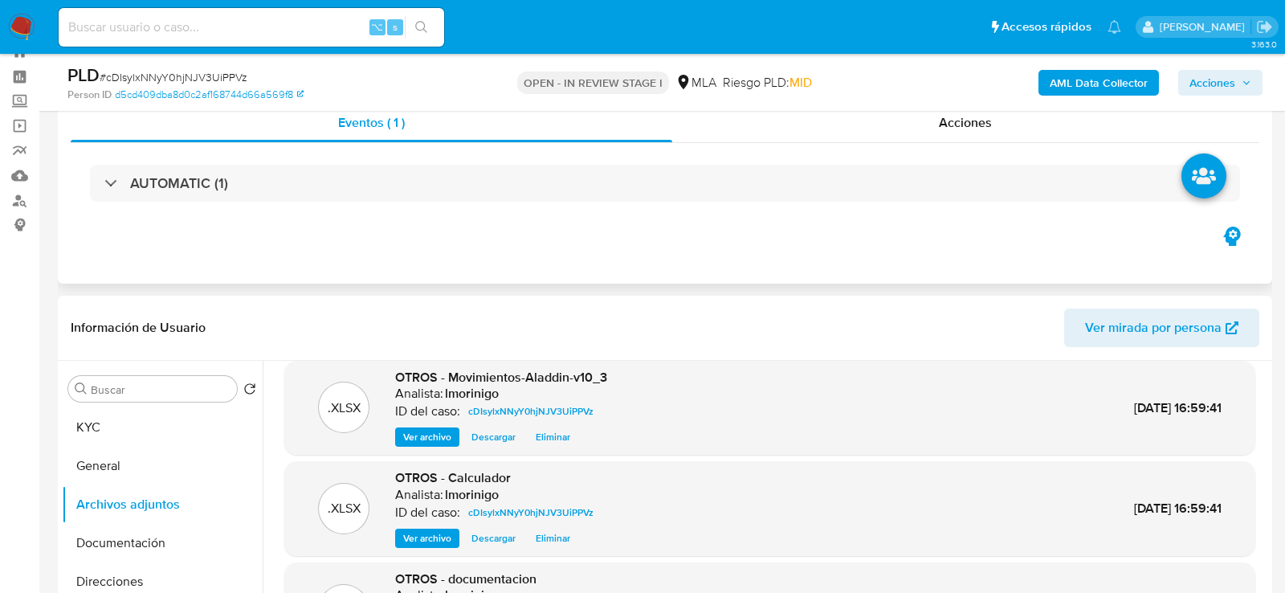
click at [1008, 147] on div "AUTOMATIC (1)" at bounding box center [665, 183] width 1189 height 80
click at [1008, 137] on div "Acciones" at bounding box center [966, 123] width 588 height 39
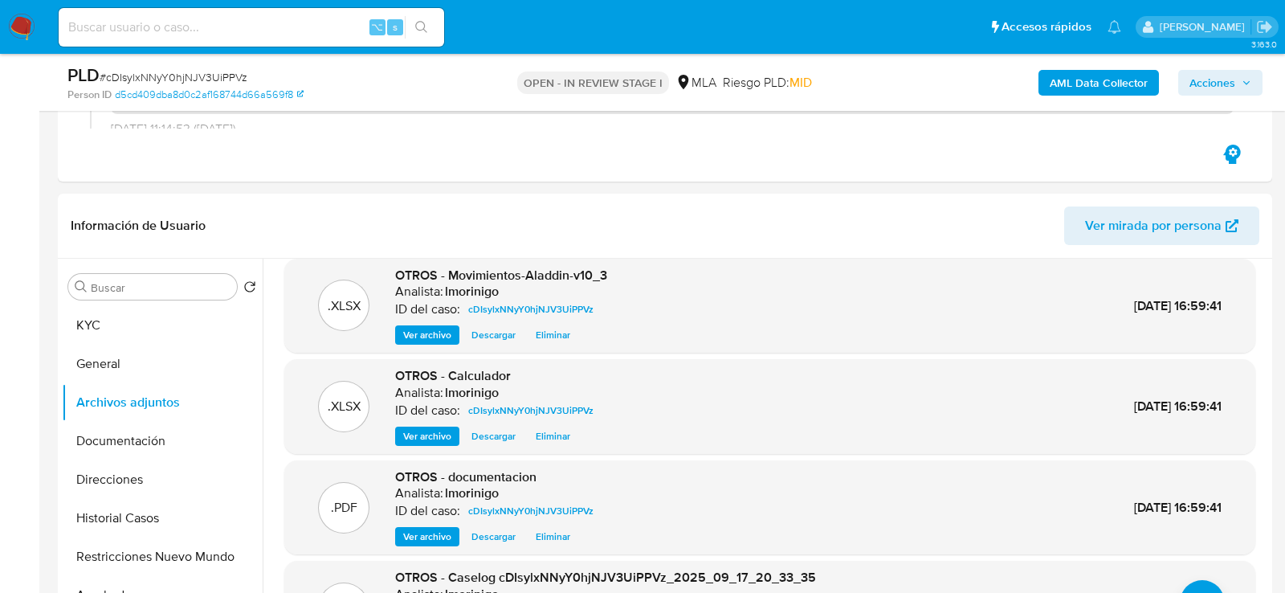
scroll to position [415, 0]
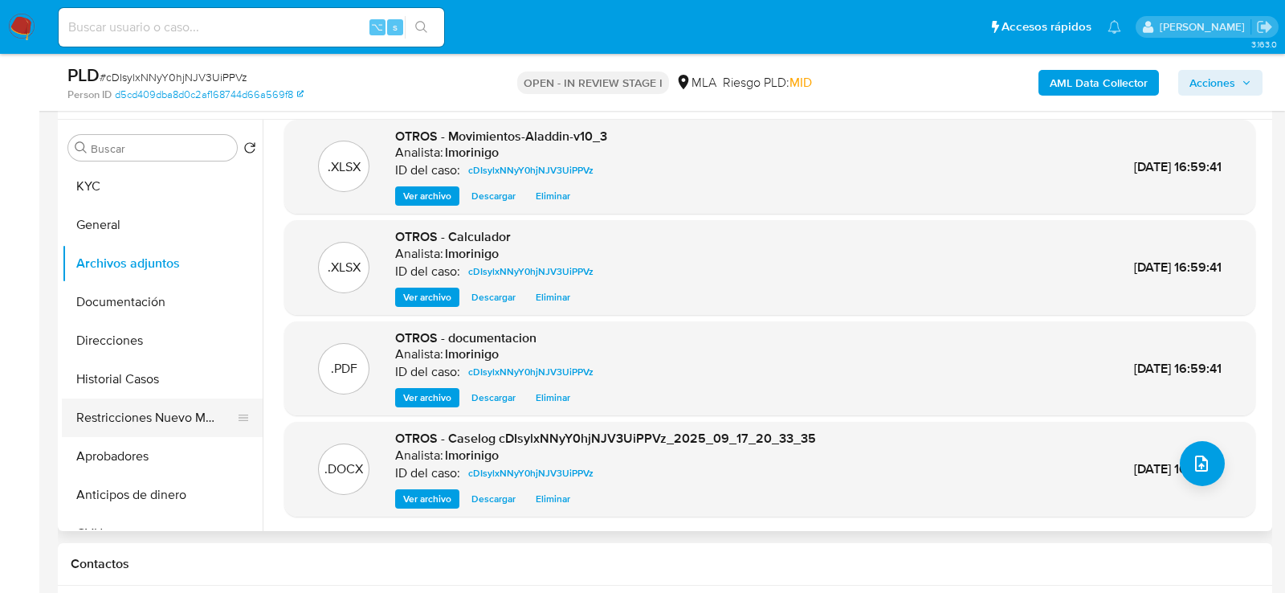
click at [130, 428] on button "Restricciones Nuevo Mundo" at bounding box center [156, 417] width 188 height 39
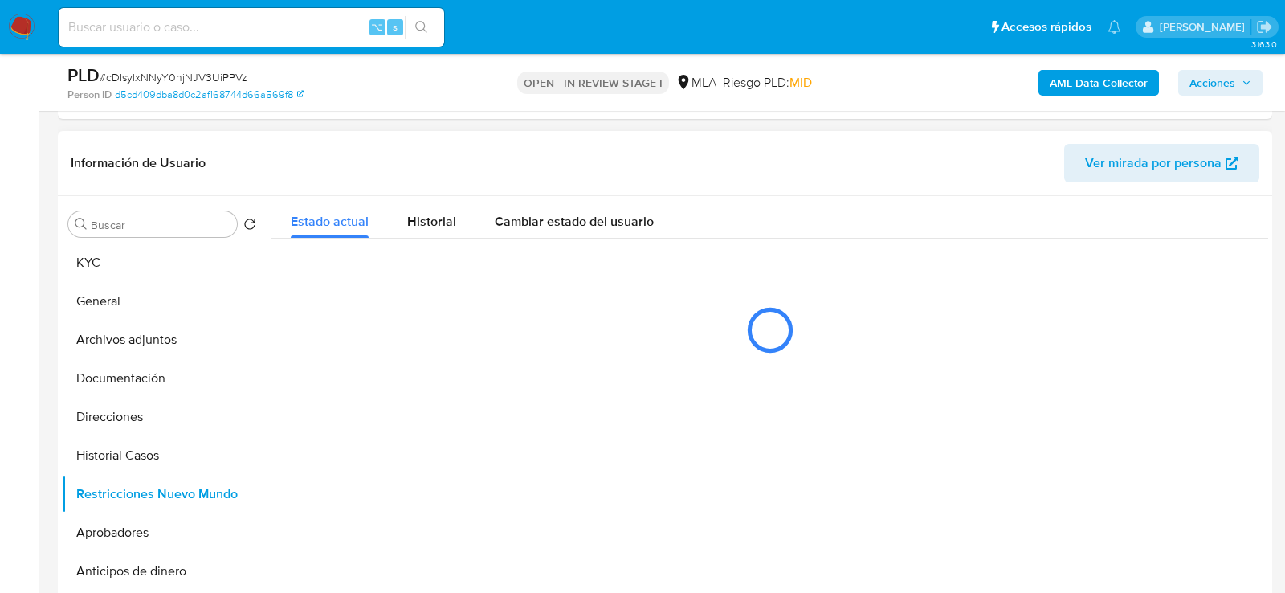
scroll to position [307, 0]
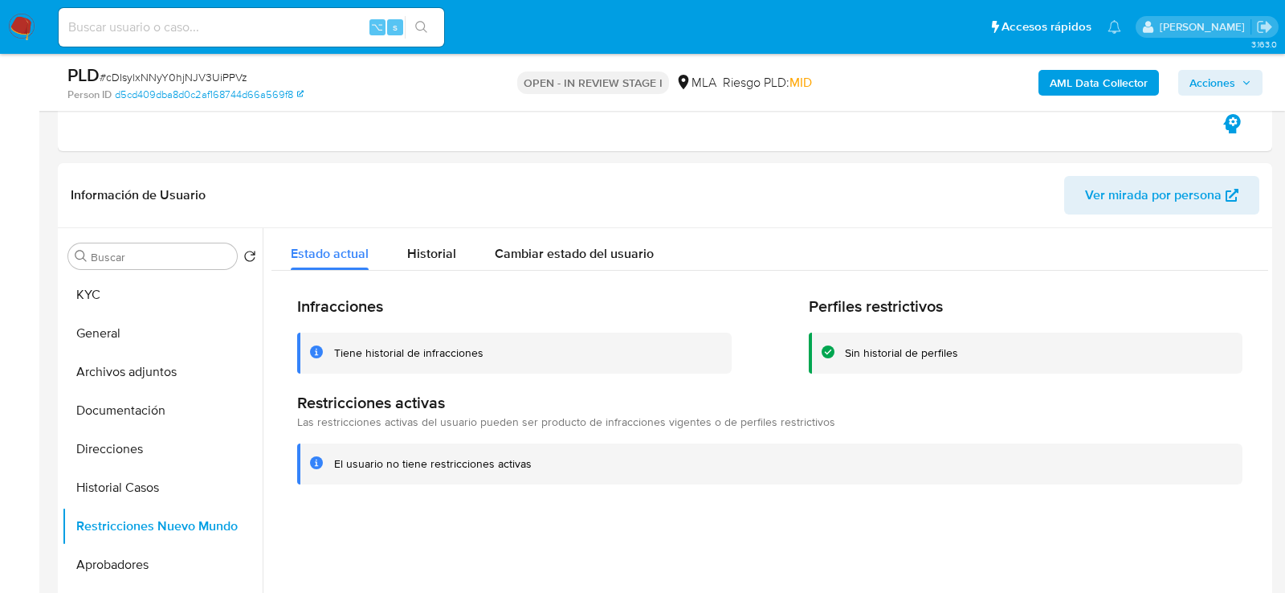
click at [1242, 78] on icon "button" at bounding box center [1247, 83] width 10 height 10
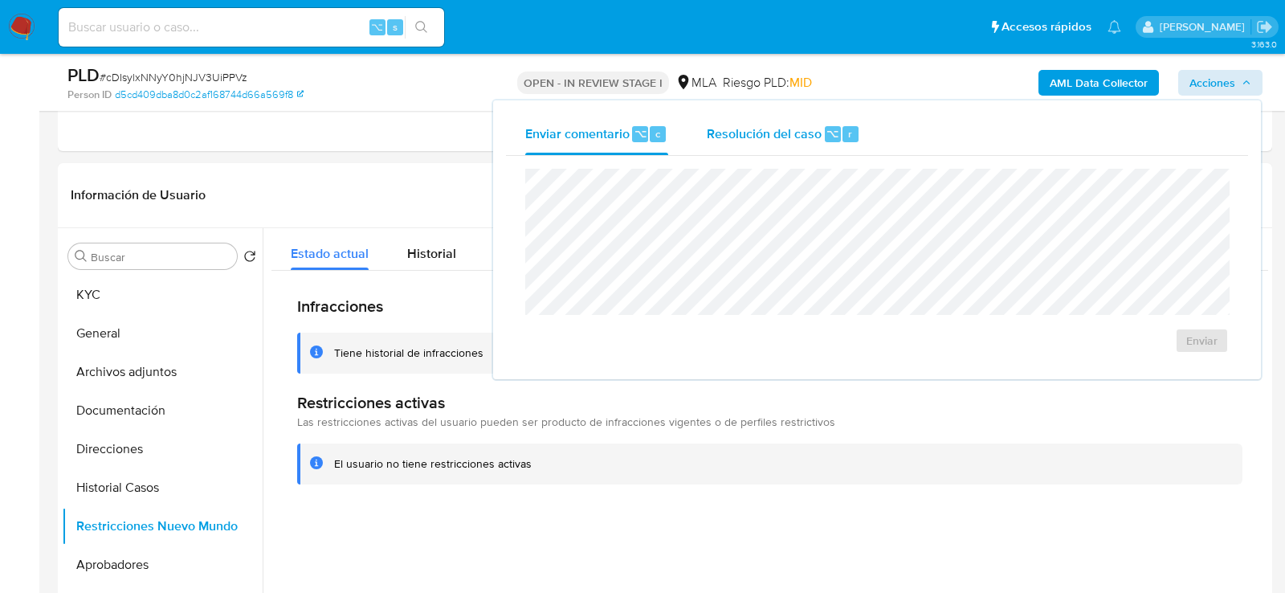
click at [768, 149] on div "Resolución del caso ⌥ r" at bounding box center [783, 134] width 153 height 42
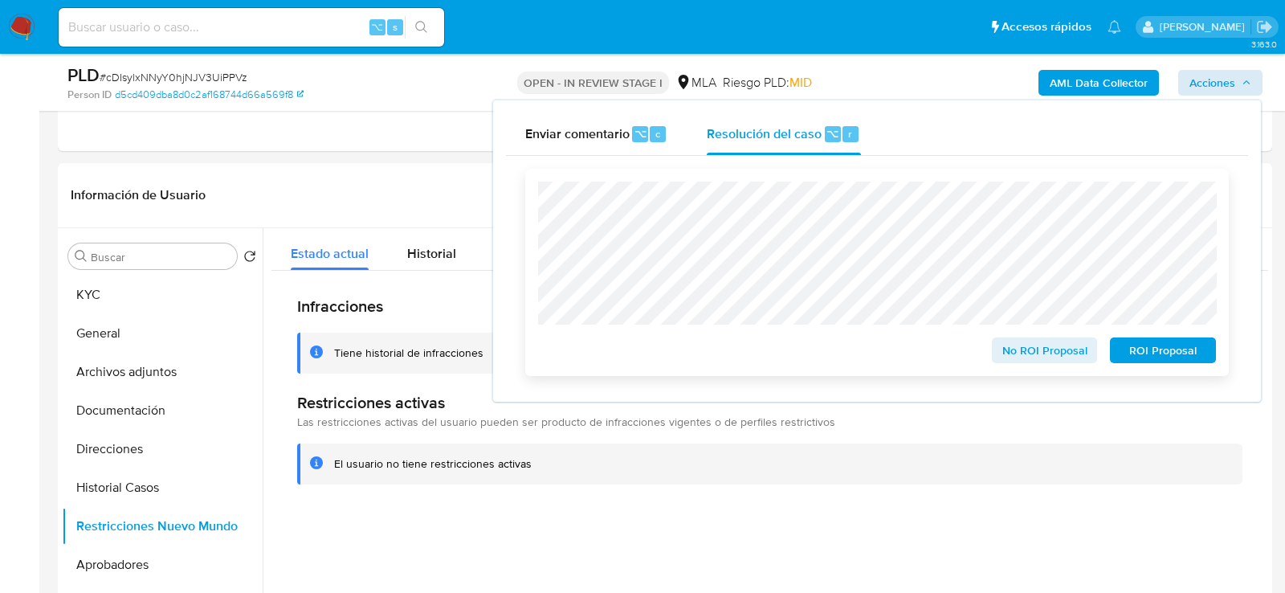
click at [1061, 355] on span "No ROI Proposal" at bounding box center [1045, 350] width 84 height 22
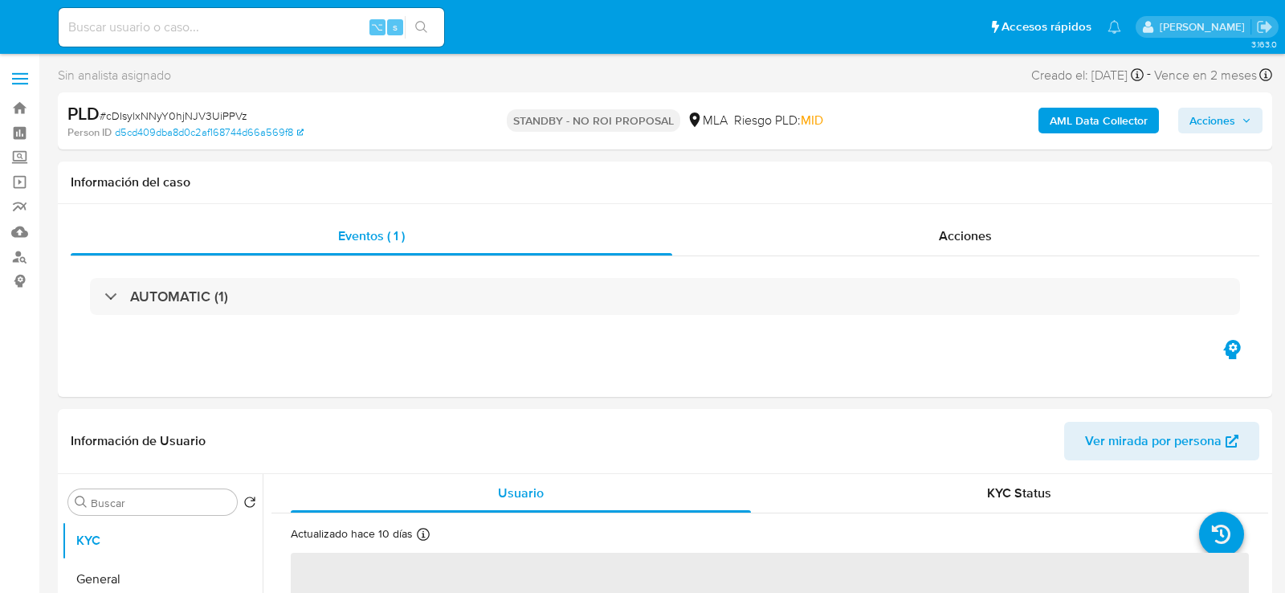
select select "10"
click at [267, 30] on input at bounding box center [252, 27] width 386 height 21
paste input "Kdk5p48JSc7jozkbMmexuAyC"
type input "Kdk5p48JSc7jozkbMmexuAyC"
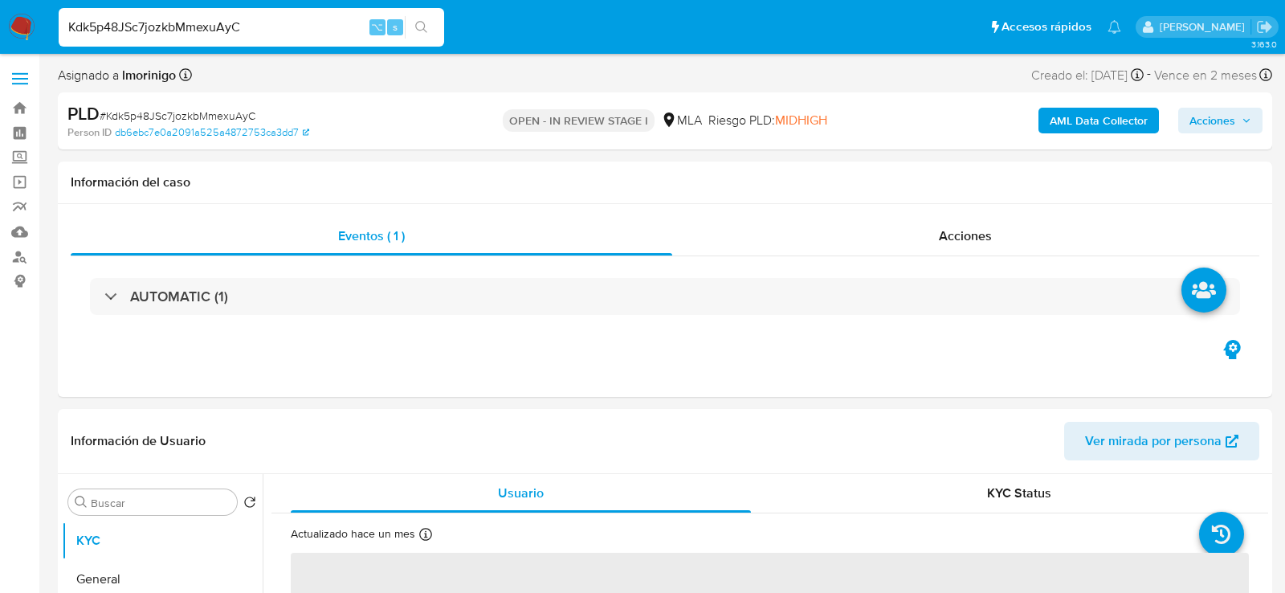
select select "10"
